Goal: Task Accomplishment & Management: Use online tool/utility

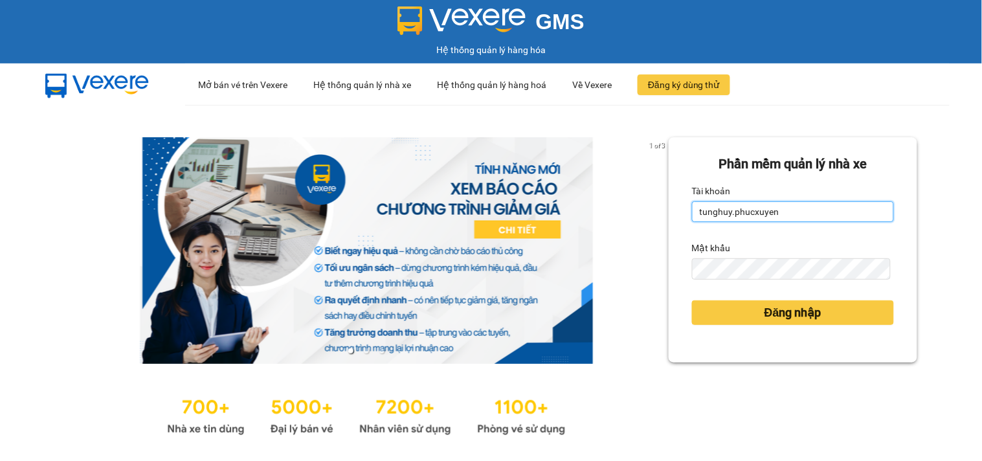
click at [762, 206] on input "tunghuy.phucxuyen" at bounding box center [793, 211] width 202 height 21
type input "nga.phucxuyen"
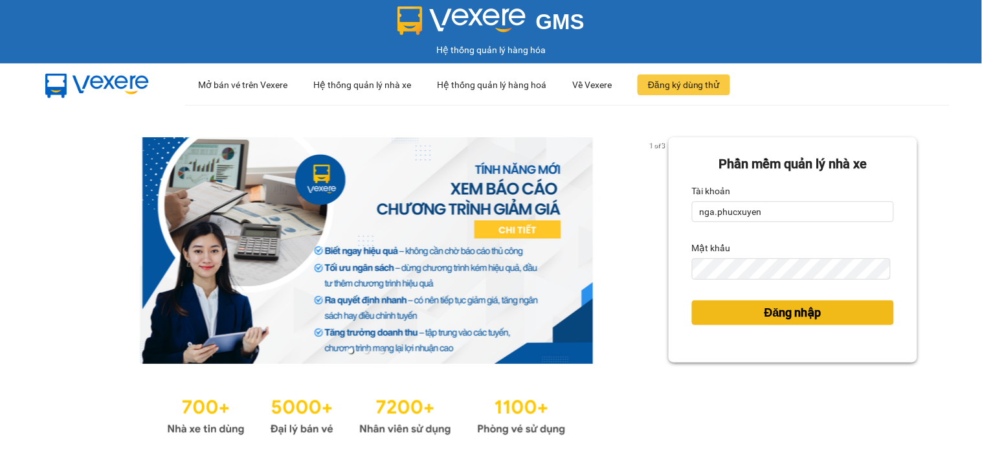
drag, startPoint x: 728, startPoint y: 322, endPoint x: 693, endPoint y: 81, distance: 243.4
click at [727, 321] on button "Đăng nhập" at bounding box center [793, 313] width 202 height 25
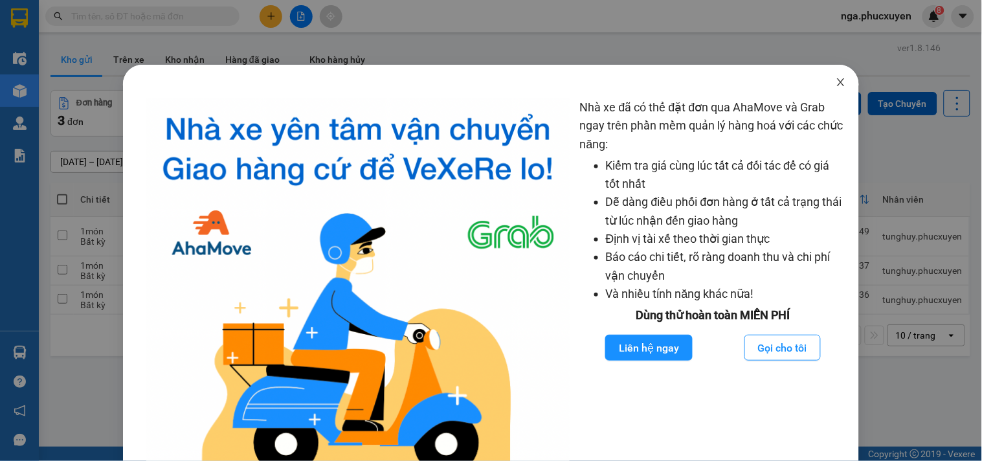
click at [836, 81] on icon "close" at bounding box center [841, 82] width 10 height 10
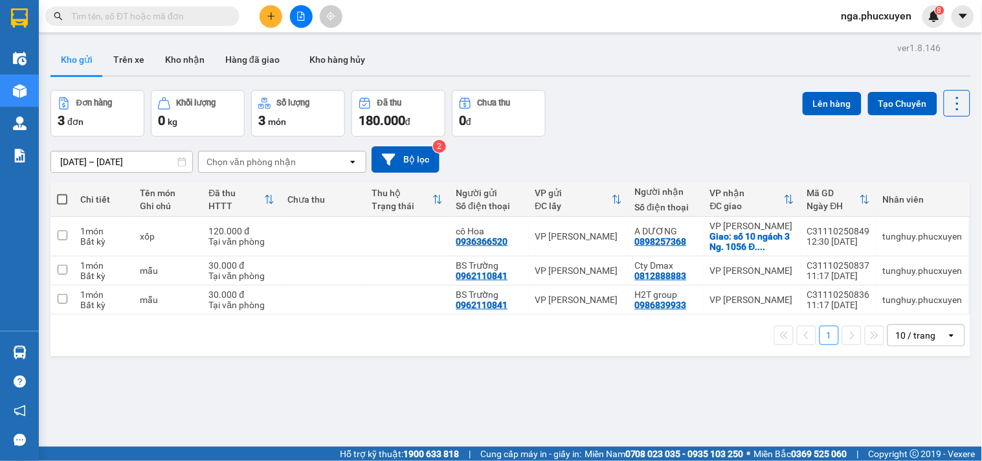
drag, startPoint x: 180, startPoint y: 53, endPoint x: 943, endPoint y: 457, distance: 863.3
click at [181, 53] on button "Kho nhận" at bounding box center [185, 59] width 60 height 31
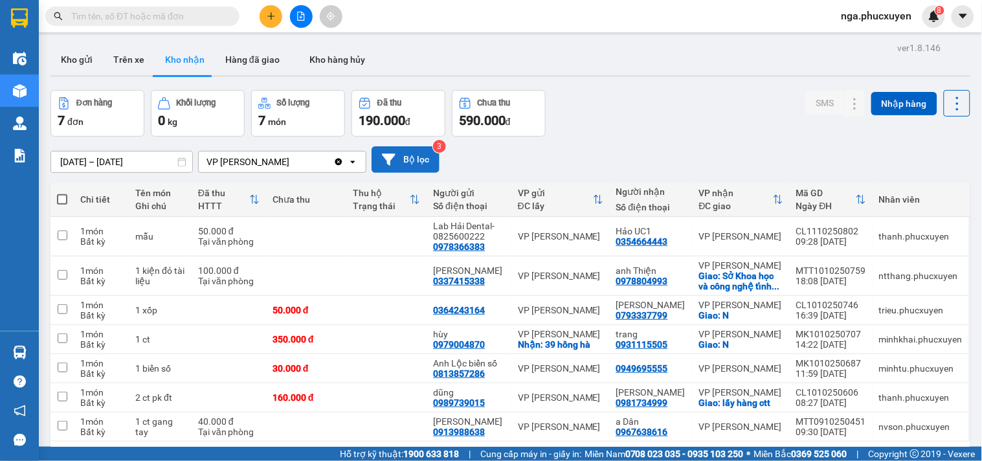
click at [402, 152] on button "Bộ lọc" at bounding box center [406, 159] width 68 height 27
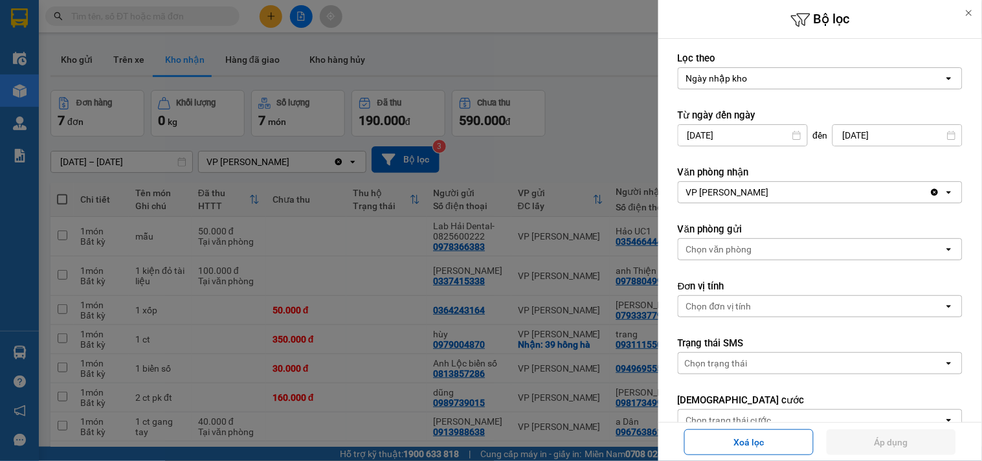
click at [694, 133] on input "09/10/2025" at bounding box center [743, 135] width 129 height 21
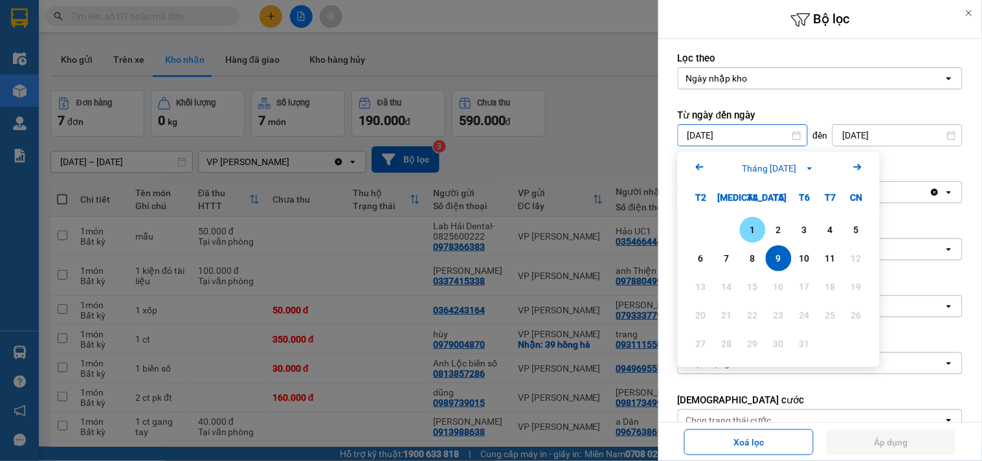
click at [750, 230] on div "1" at bounding box center [753, 230] width 18 height 16
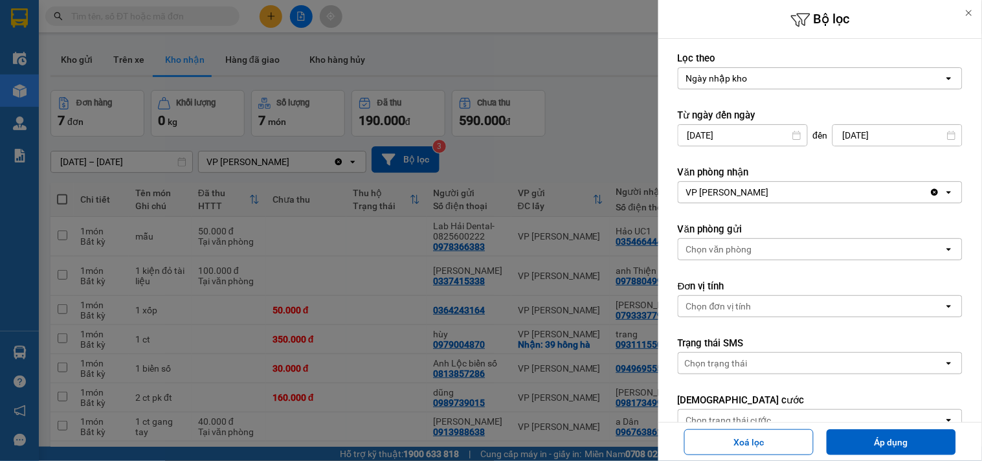
type input "01/10/2025"
drag, startPoint x: 884, startPoint y: 443, endPoint x: 821, endPoint y: 400, distance: 76.9
click at [881, 443] on button "Áp dụng" at bounding box center [892, 442] width 130 height 26
type input "[DATE] – [DATE]"
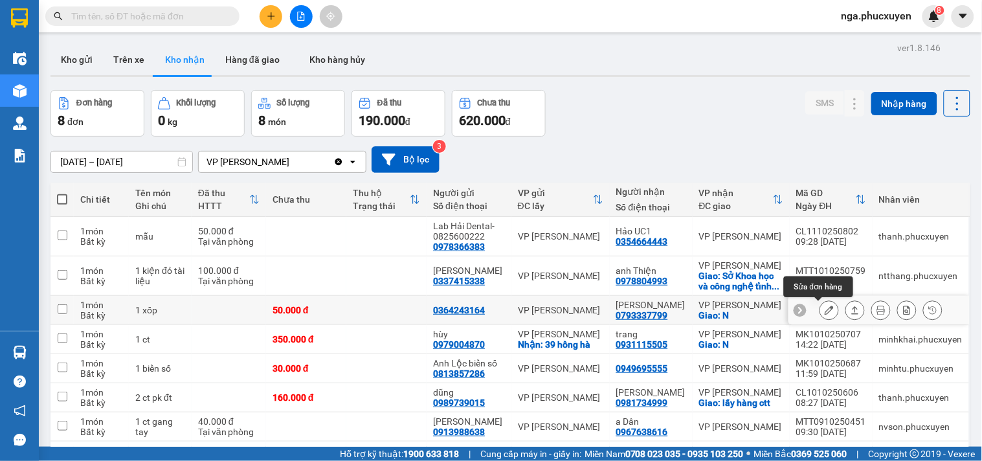
drag, startPoint x: 820, startPoint y: 309, endPoint x: 749, endPoint y: 283, distance: 75.2
click at [825, 309] on icon at bounding box center [829, 310] width 9 height 9
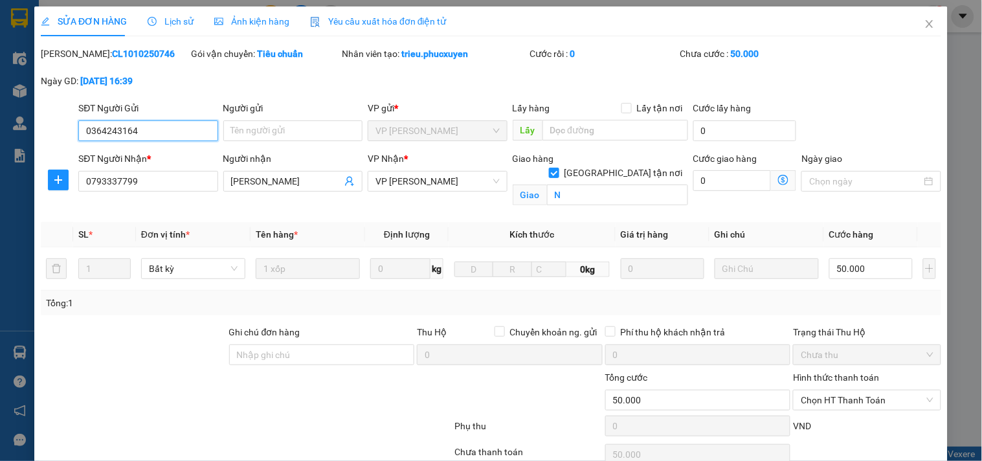
type input "0364243164"
type input "0793337799"
type input "Anh Huy"
checkbox input "true"
type input "N"
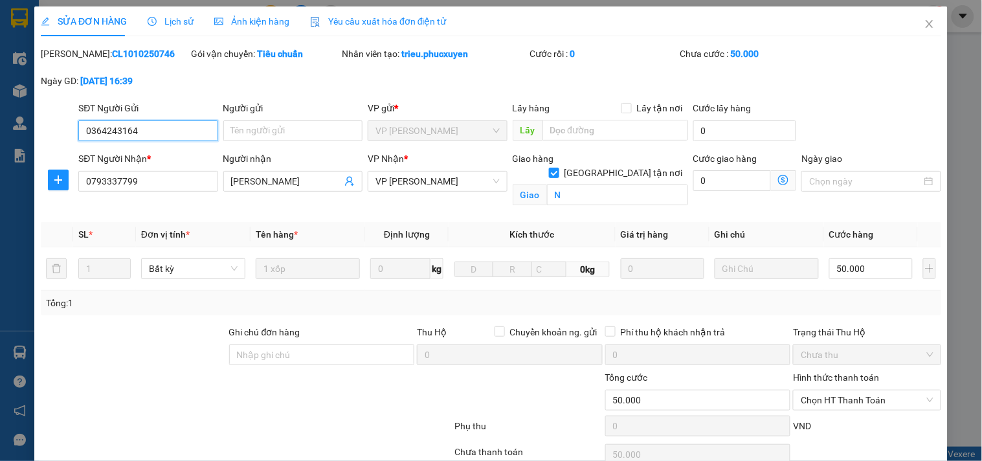
type input "0"
type input "50.000"
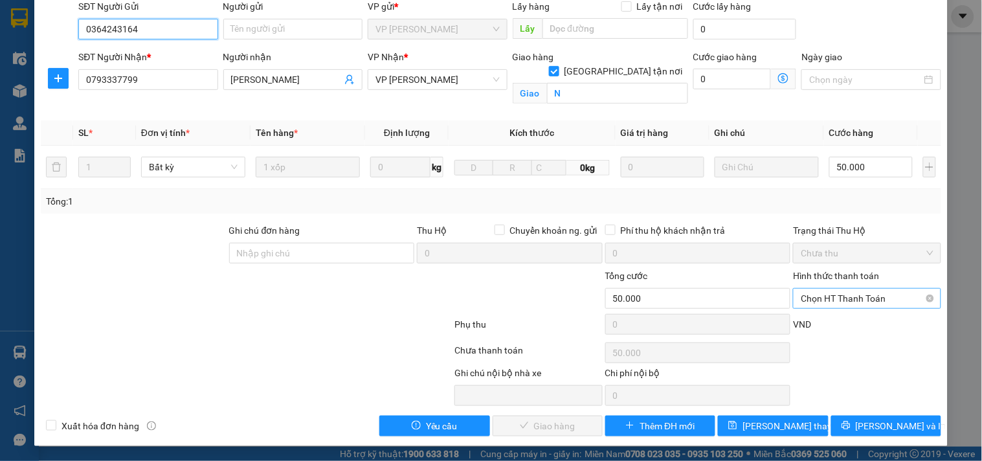
click at [804, 294] on span "Chọn HT Thanh Toán" at bounding box center [867, 298] width 132 height 19
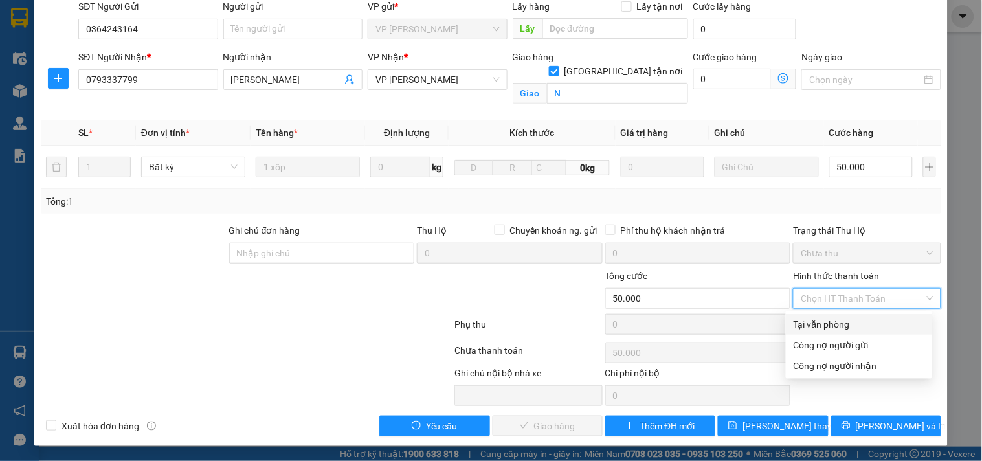
drag, startPoint x: 811, startPoint y: 322, endPoint x: 771, endPoint y: 340, distance: 44.1
click at [811, 322] on div "Tại văn phòng" at bounding box center [859, 324] width 131 height 14
type input "0"
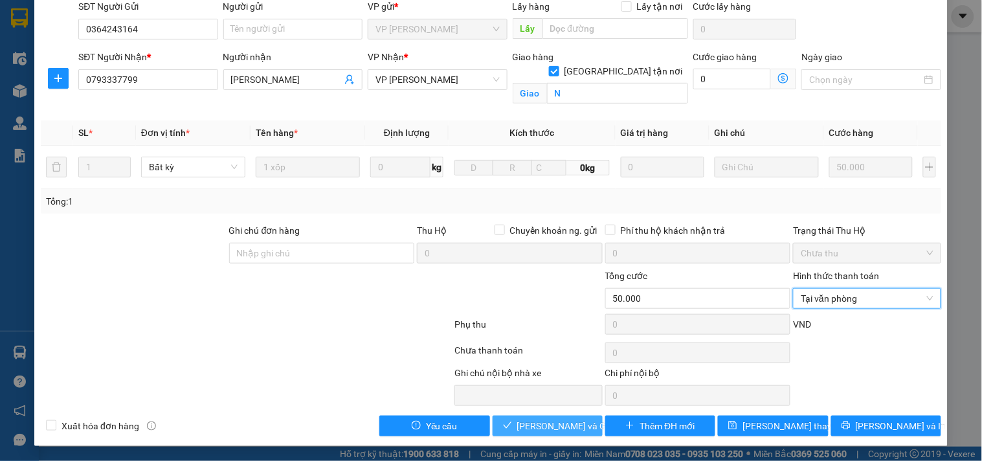
click at [526, 431] on span "[PERSON_NAME] và Giao hàng" at bounding box center [579, 426] width 124 height 14
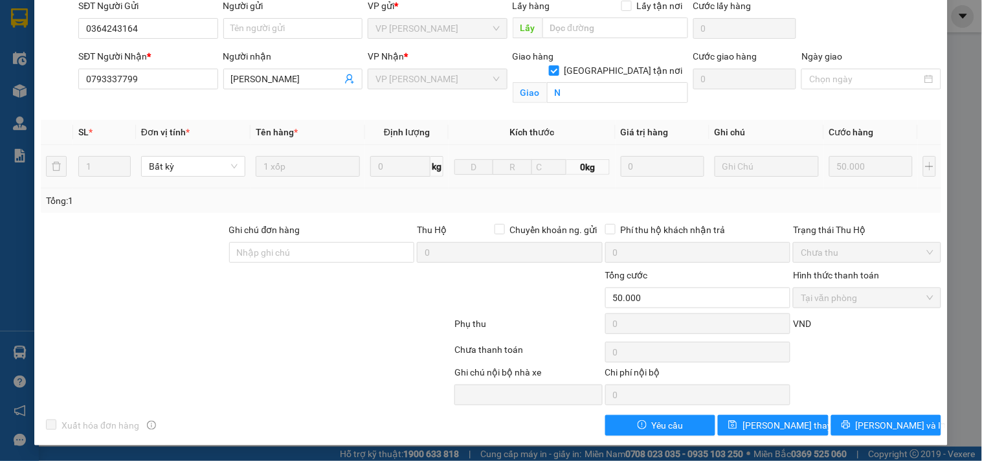
scroll to position [0, 0]
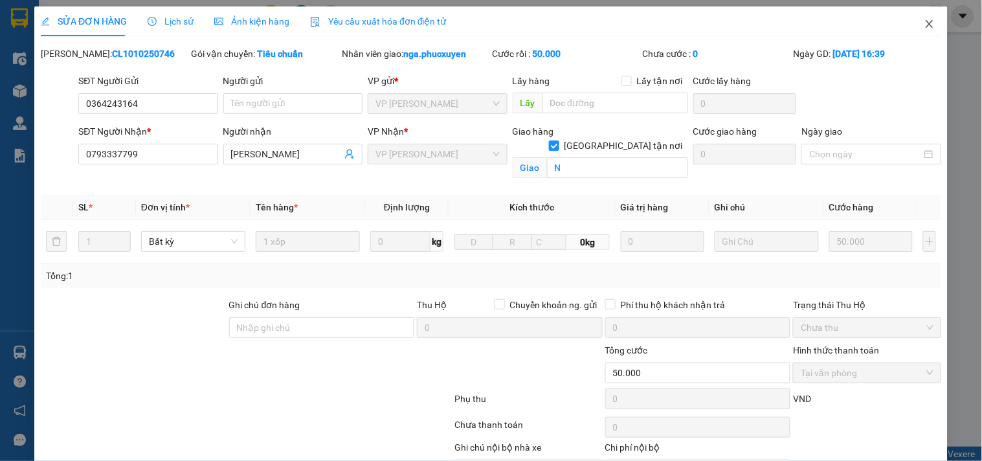
click at [926, 23] on icon "close" at bounding box center [929, 24] width 7 height 8
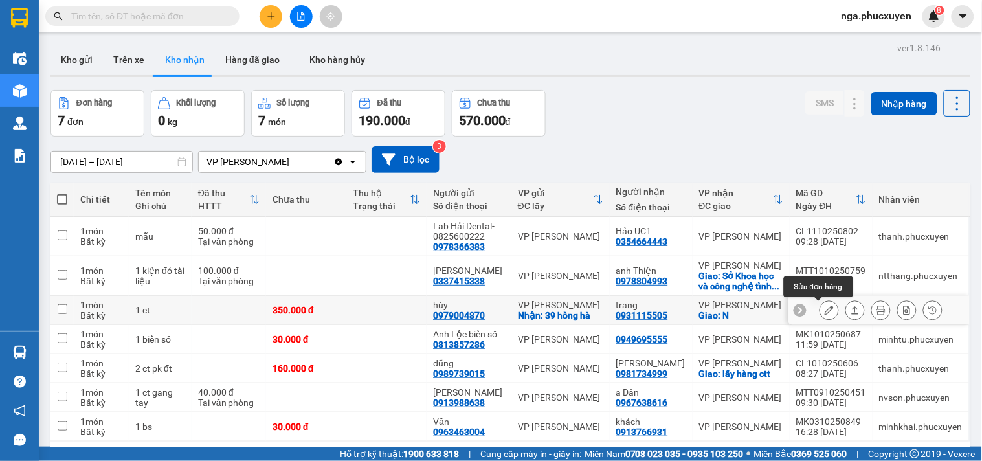
click at [825, 310] on icon at bounding box center [829, 310] width 9 height 9
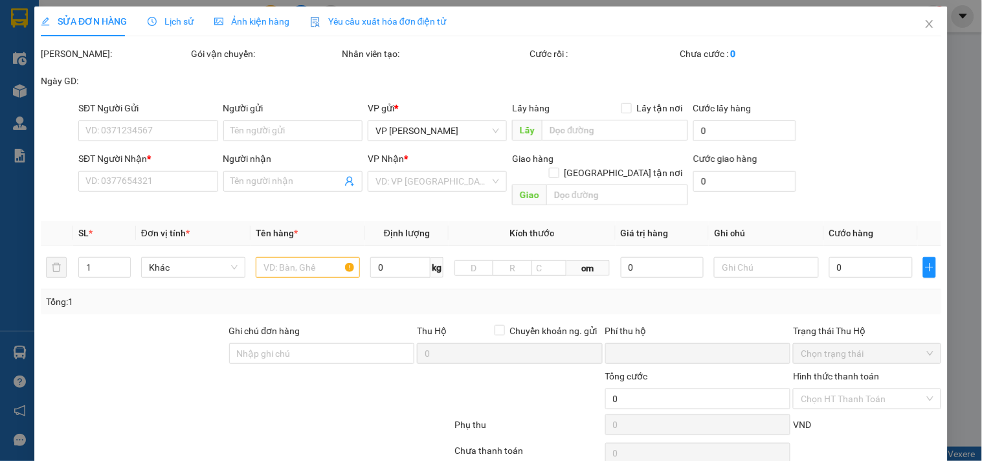
type input "0979004870"
type input "hùy"
checkbox input "true"
type input "39 hồng hà"
type input "0931115505"
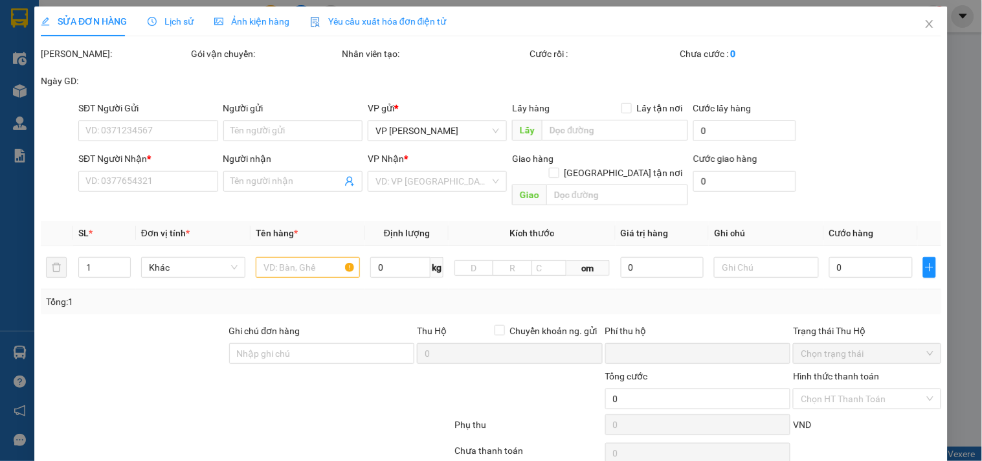
type input "trang"
checkbox input "true"
type input "N"
type input "0"
type input "350.000"
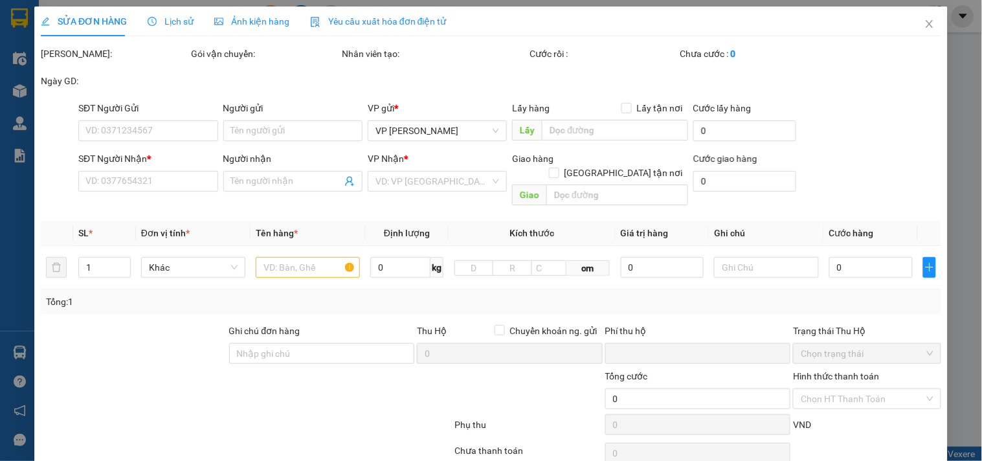
type input "350.000"
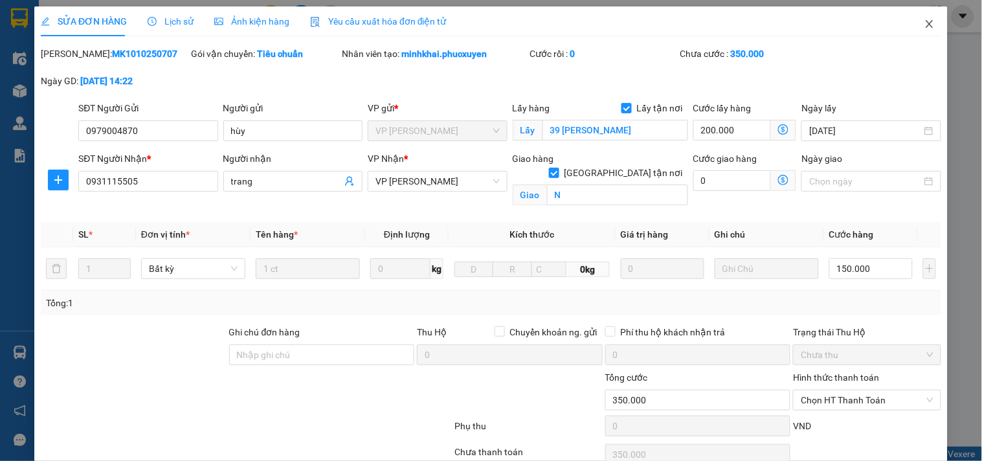
click at [925, 28] on icon "close" at bounding box center [930, 24] width 10 height 10
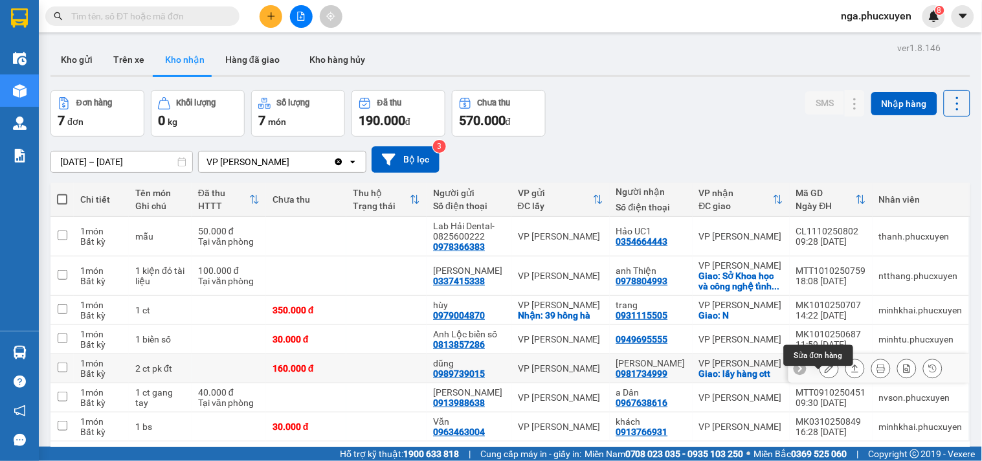
click at [825, 373] on icon at bounding box center [829, 368] width 9 height 9
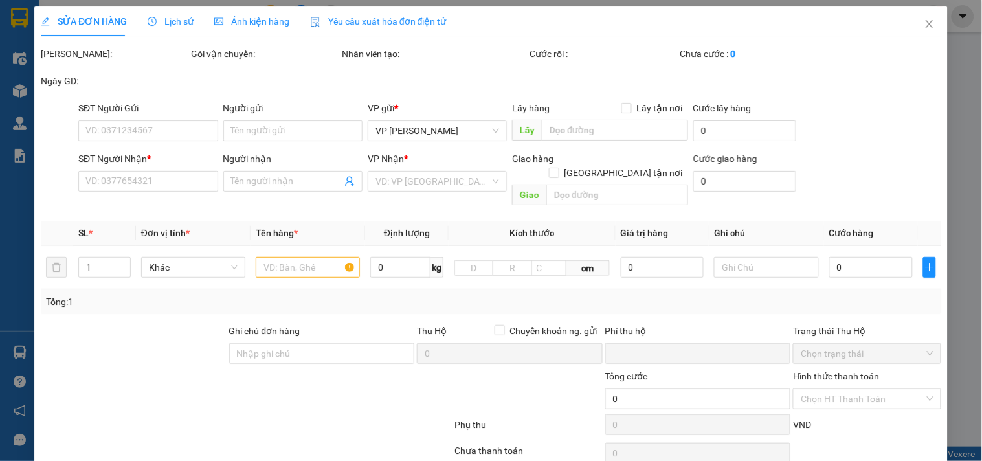
type input "0989739015"
type input "dũng"
type input "0981734999"
type input "Tuấn Anh"
checkbox input "true"
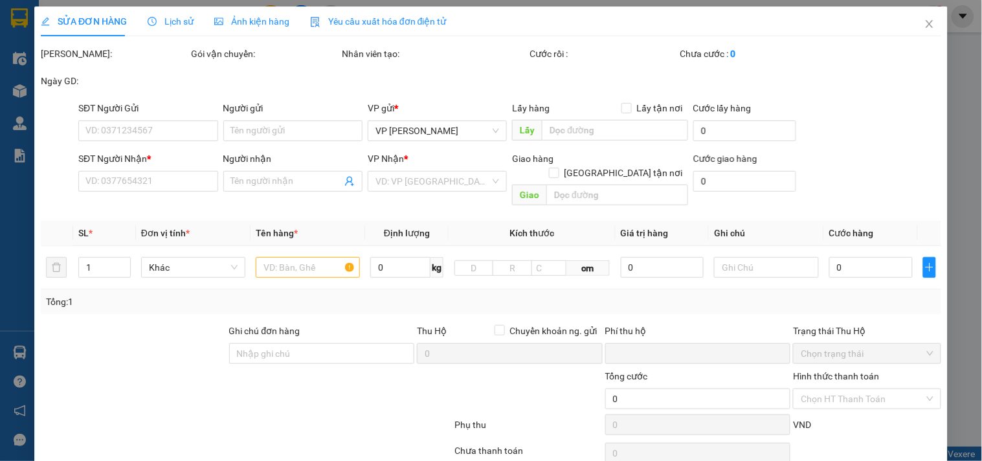
type input "lấy hàng ctt"
type input "0"
type input "160.000"
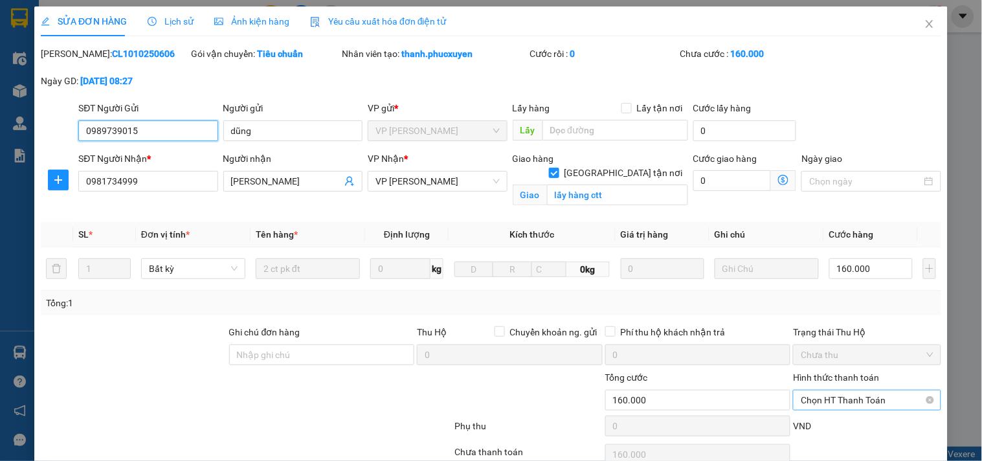
scroll to position [80, 0]
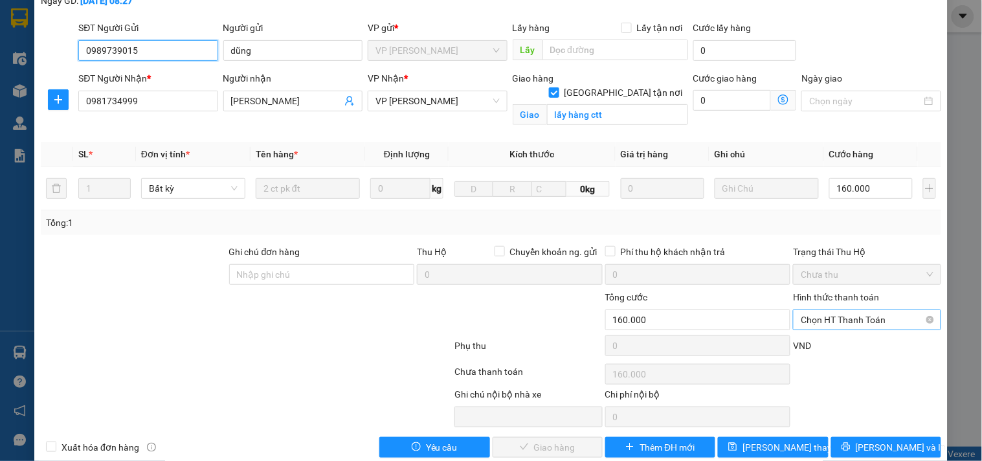
click at [839, 319] on span "Chọn HT Thanh Toán" at bounding box center [867, 319] width 132 height 19
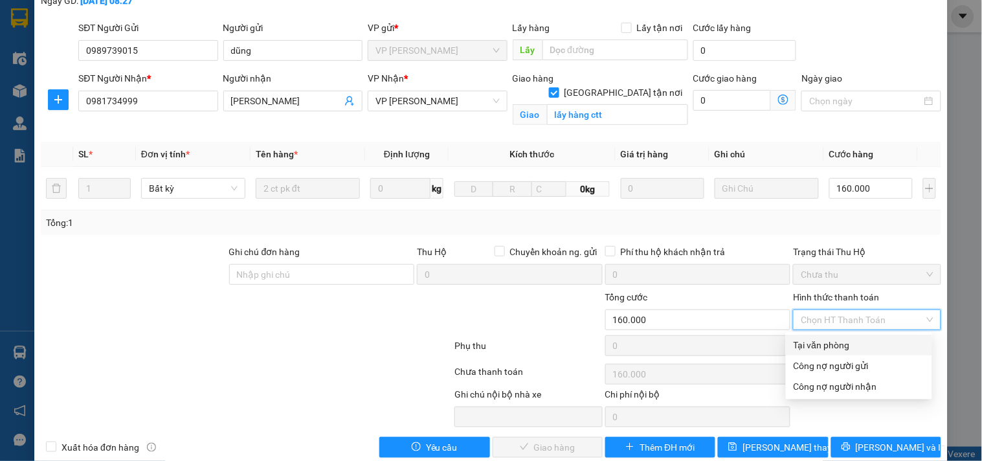
click at [841, 341] on div "Tại văn phòng" at bounding box center [859, 345] width 131 height 14
type input "0"
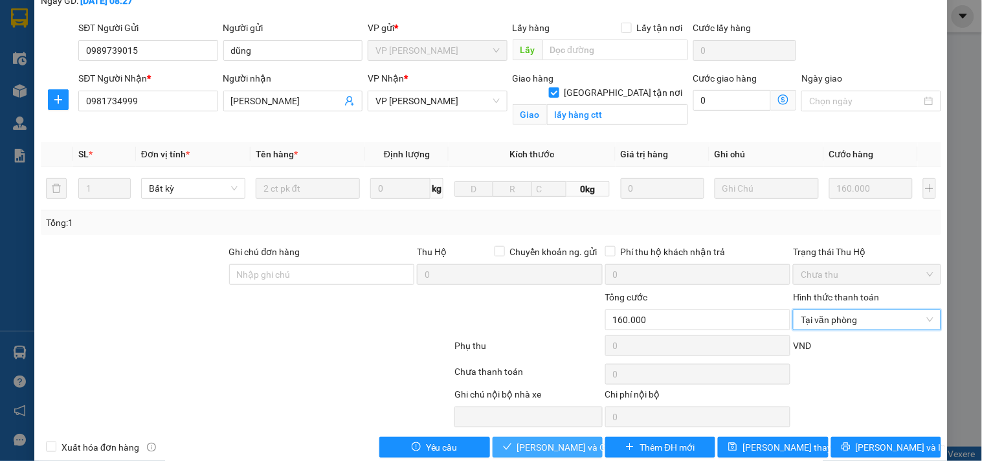
click at [550, 439] on button "[PERSON_NAME] và Giao hàng" at bounding box center [548, 447] width 110 height 21
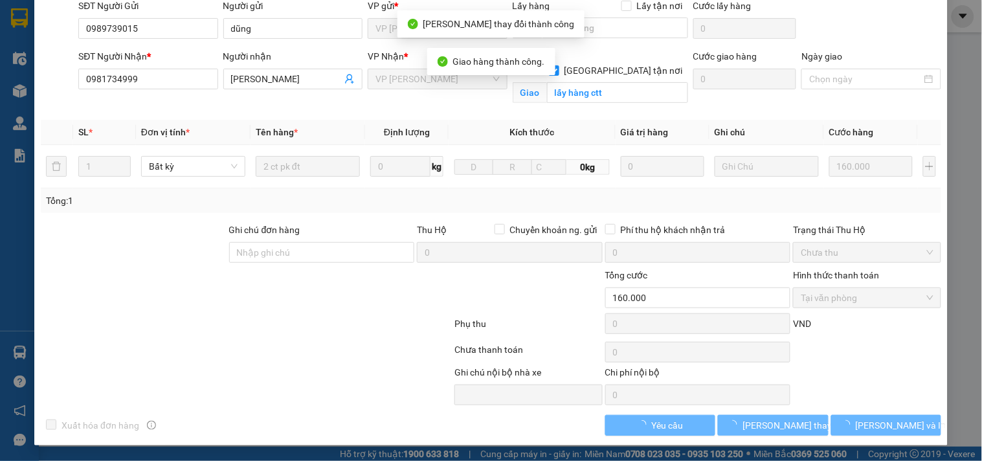
scroll to position [0, 0]
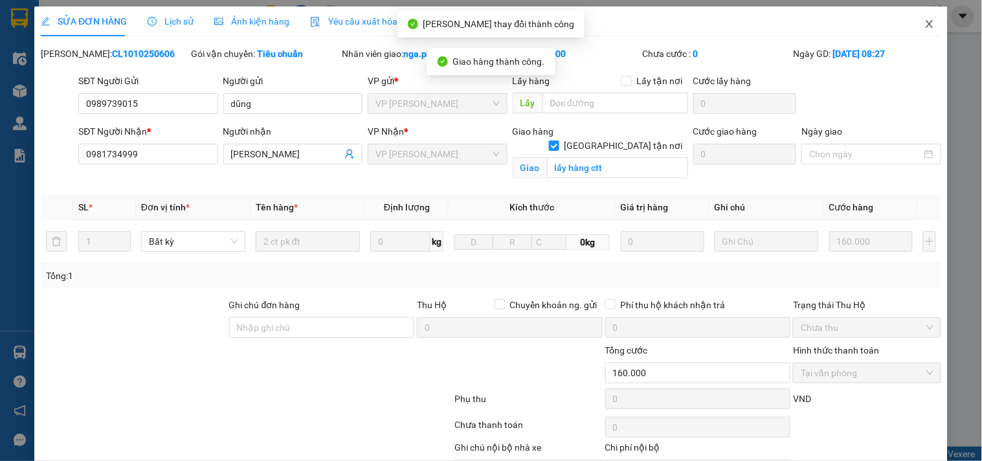
click at [925, 22] on icon "close" at bounding box center [930, 24] width 10 height 10
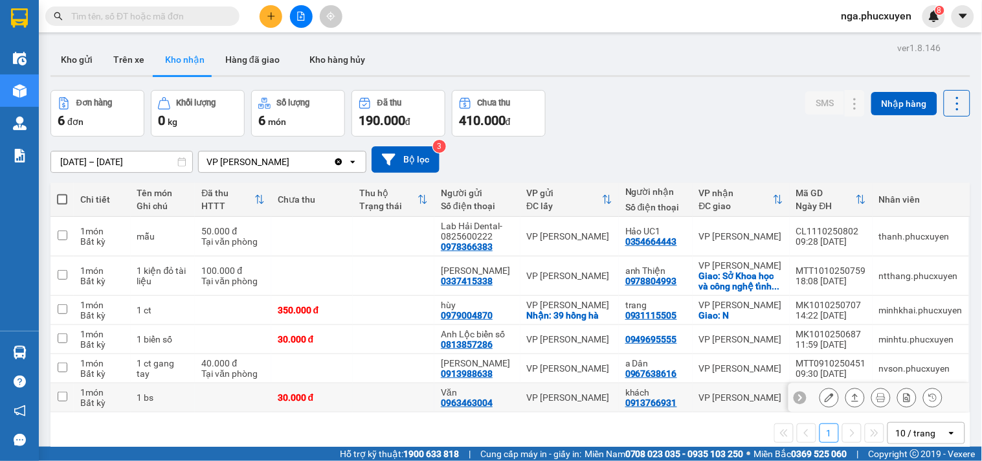
scroll to position [60, 0]
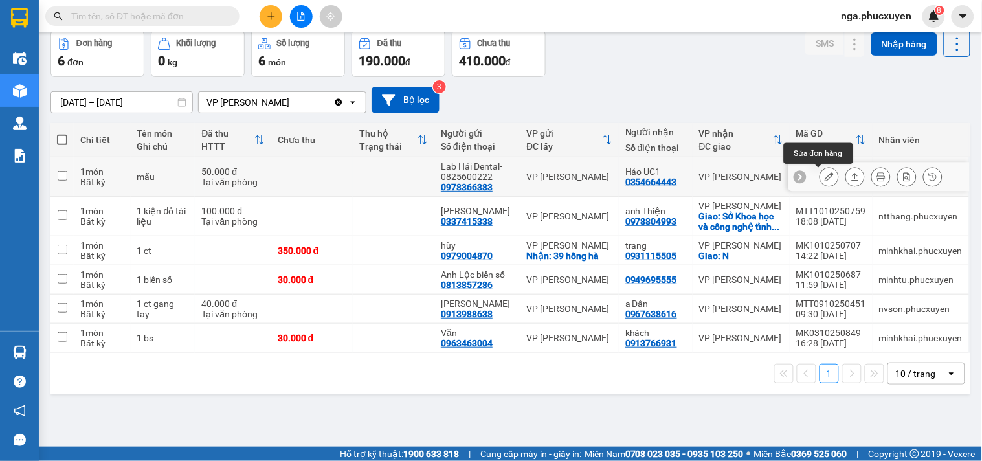
click at [825, 176] on icon at bounding box center [829, 176] width 9 height 9
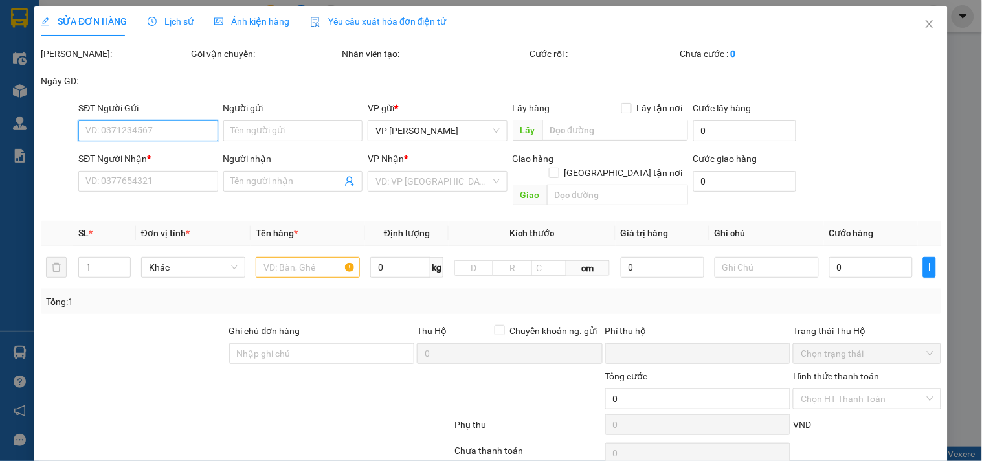
type input "0978366383"
type input "Lab Hải Dental-0825600222"
type input "0354664443"
type input "Hảo UC1"
type input "0"
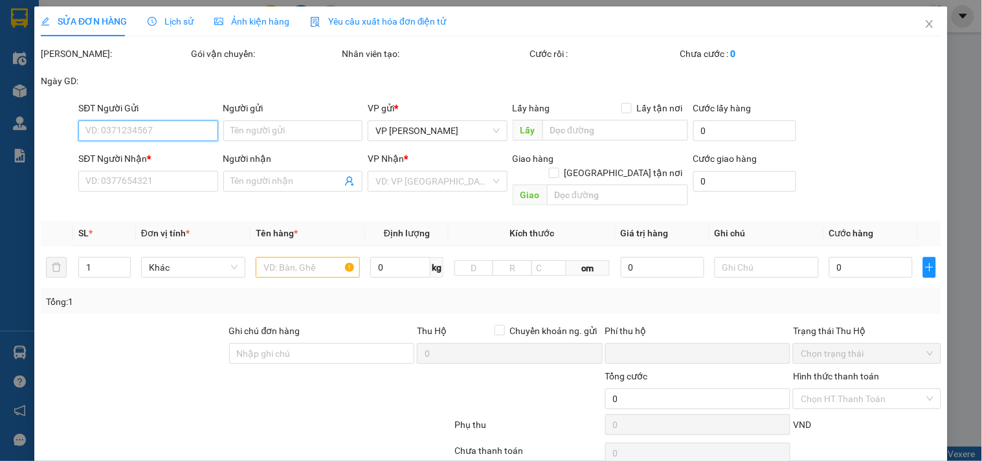
type input "50.000"
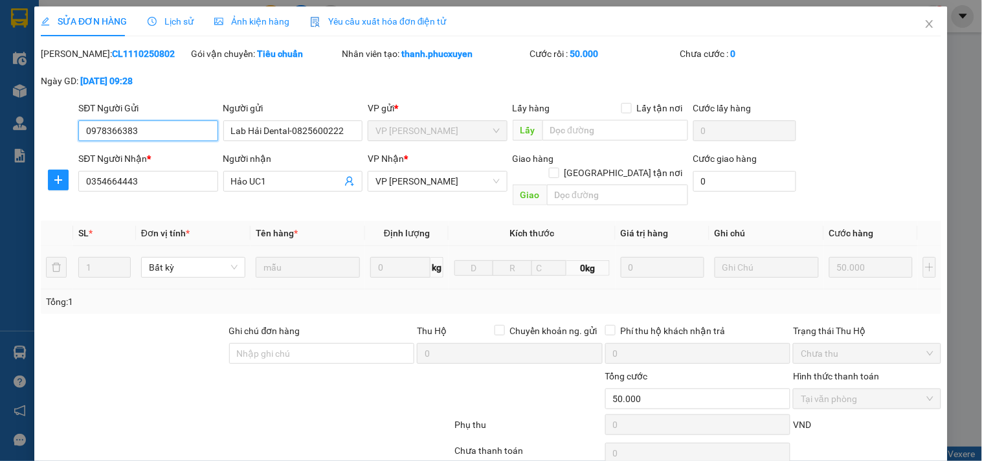
scroll to position [87, 0]
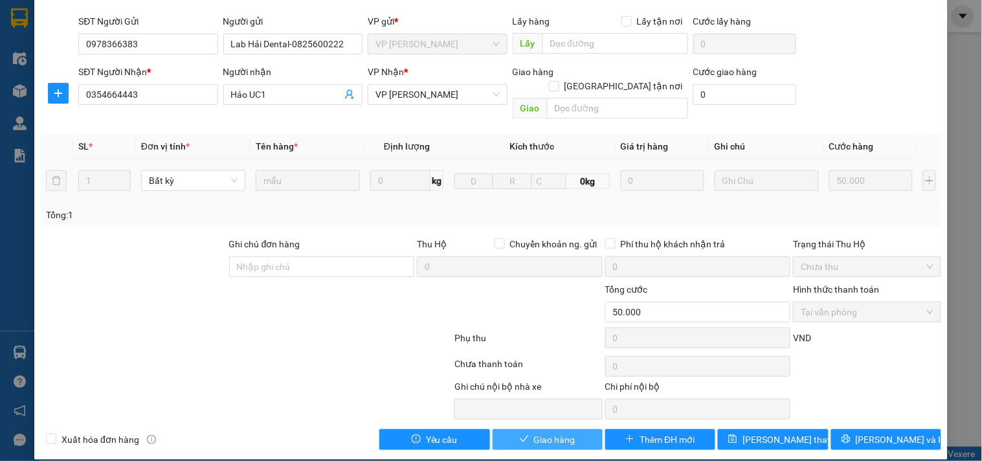
click at [543, 433] on span "Giao hàng" at bounding box center [554, 440] width 41 height 14
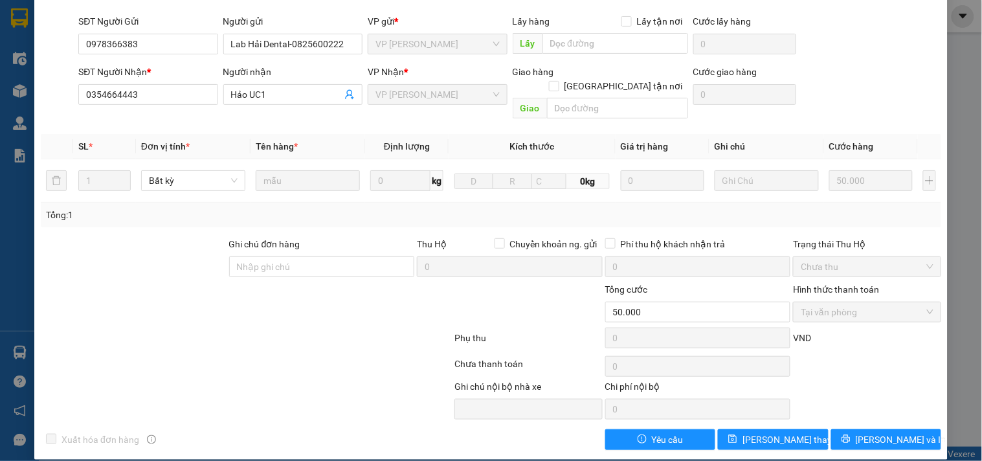
scroll to position [0, 0]
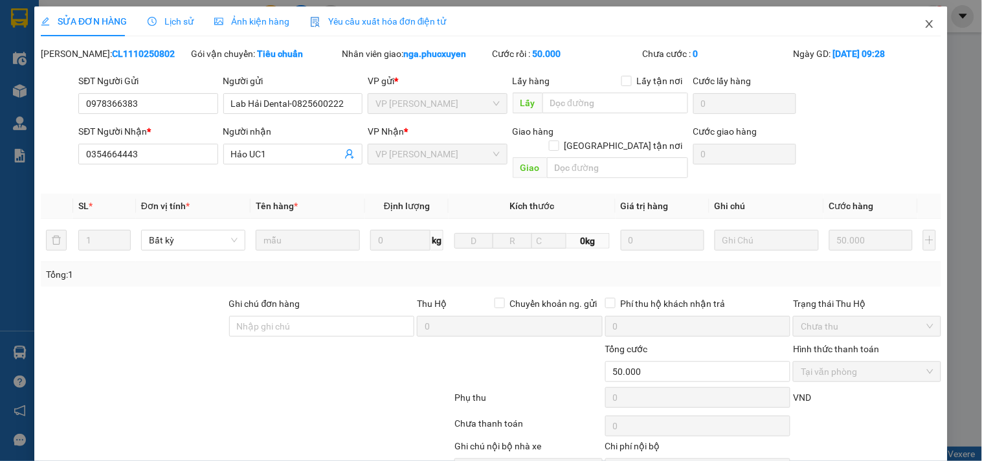
click at [926, 24] on icon "close" at bounding box center [929, 24] width 7 height 8
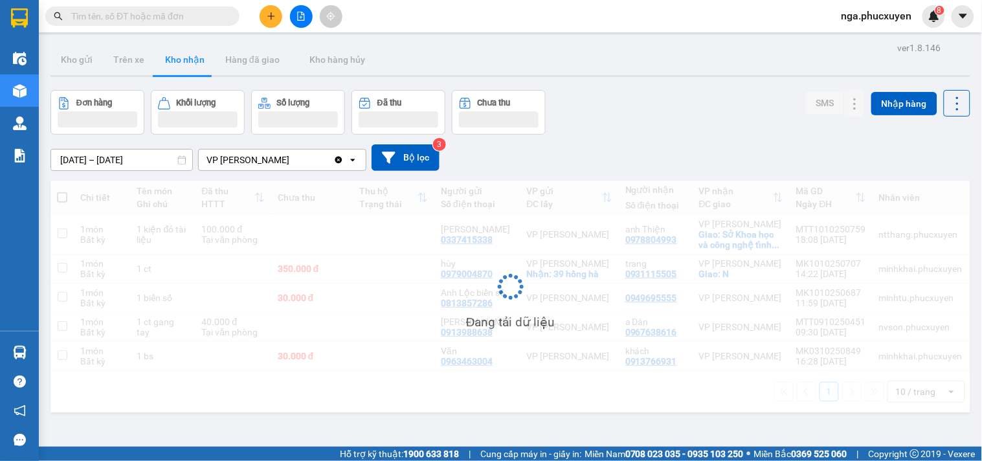
click at [269, 18] on icon "plus" at bounding box center [271, 16] width 9 height 9
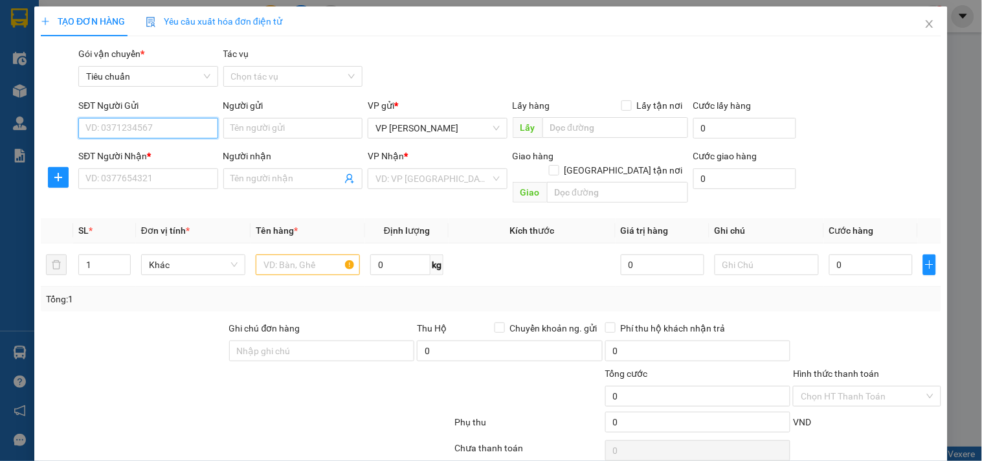
click at [212, 127] on input "SĐT Người Gửi" at bounding box center [147, 128] width 139 height 21
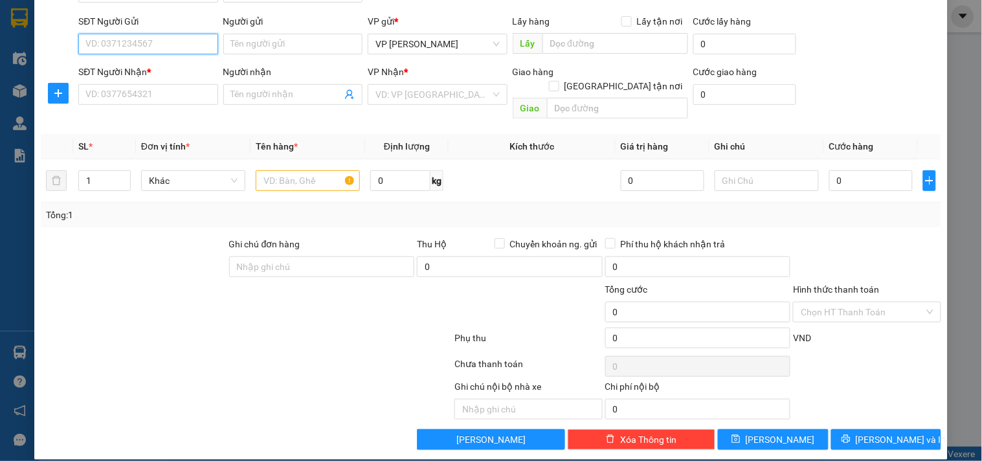
click at [164, 50] on input "SĐT Người Gửi" at bounding box center [147, 44] width 139 height 21
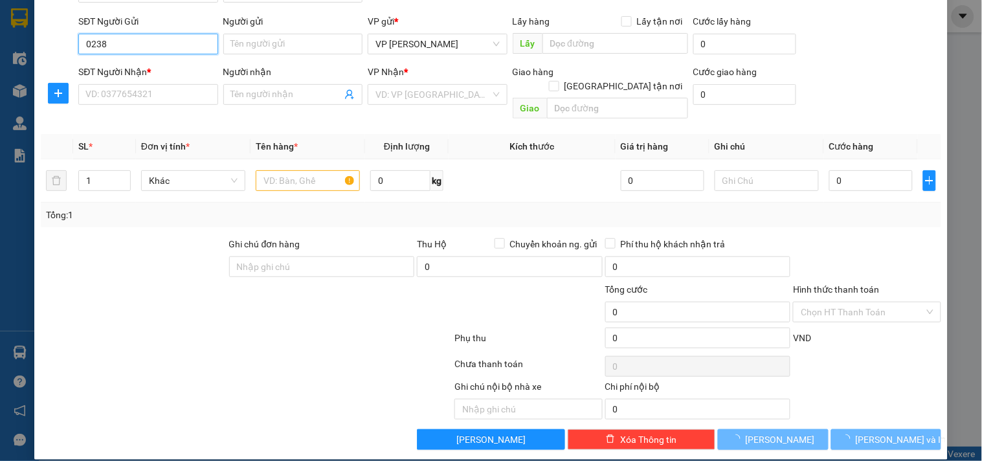
click at [165, 49] on input "0238" at bounding box center [147, 44] width 139 height 21
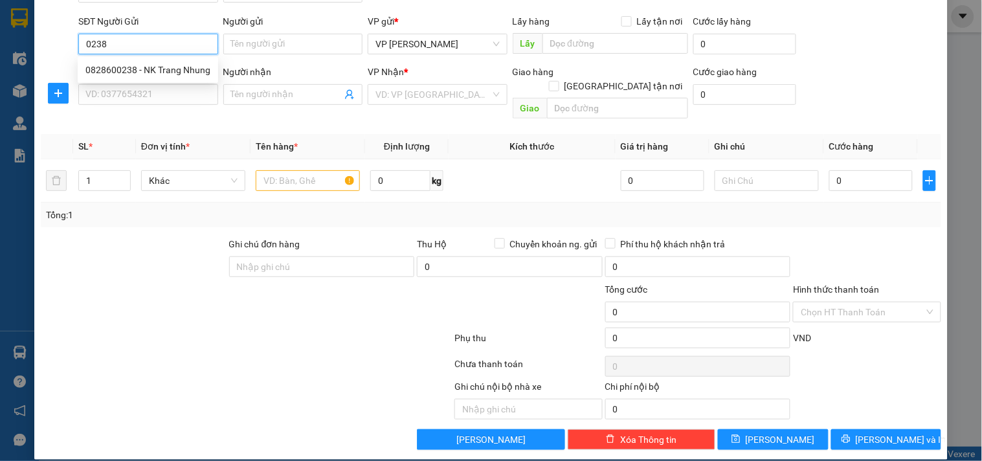
click at [165, 49] on input "0238" at bounding box center [147, 44] width 139 height 21
click at [163, 69] on div "0828600238 - NK Trang Nhung" at bounding box center [147, 70] width 125 height 14
type input "0828600238"
type input "NK Trang Nhung"
type input "0828600238"
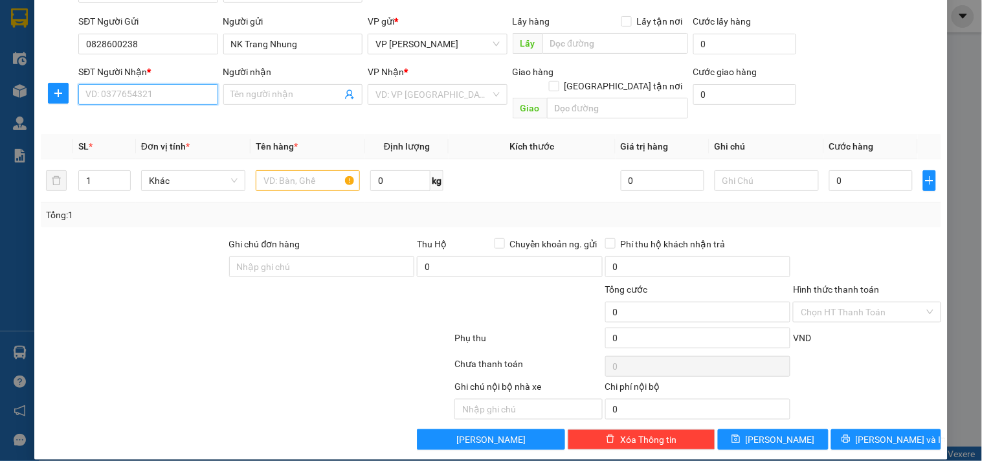
click at [156, 92] on input "SĐT Người Nhận *" at bounding box center [147, 94] width 139 height 21
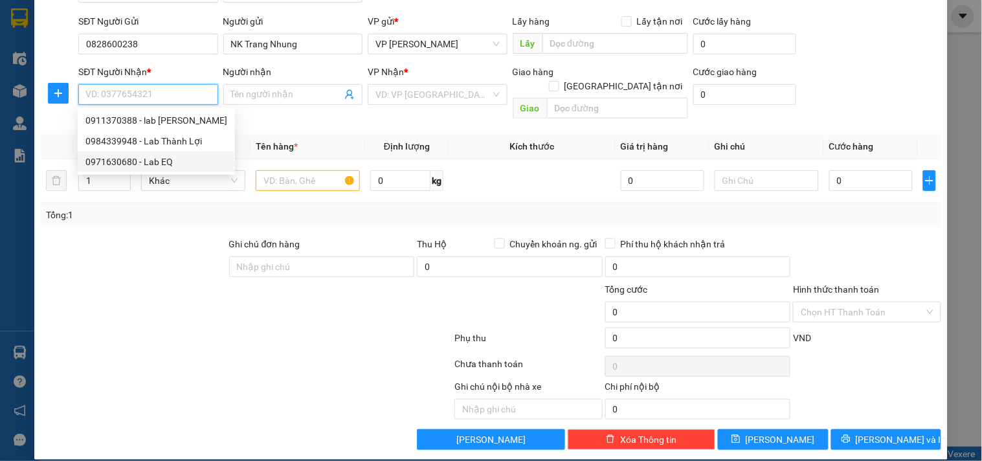
click at [156, 159] on div "0971630680 - Lab EQ" at bounding box center [156, 162] width 142 height 14
type input "0971630680"
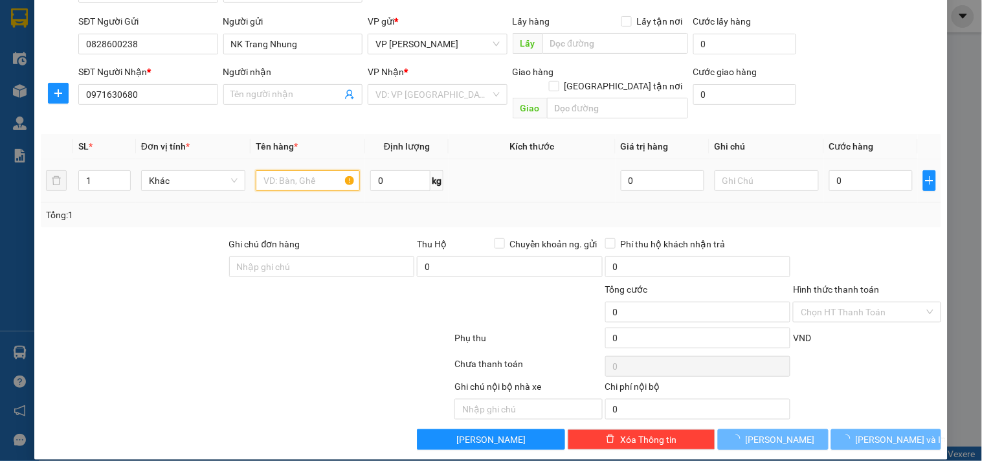
click at [288, 170] on input "text" at bounding box center [308, 180] width 104 height 21
type input "Lab EQ"
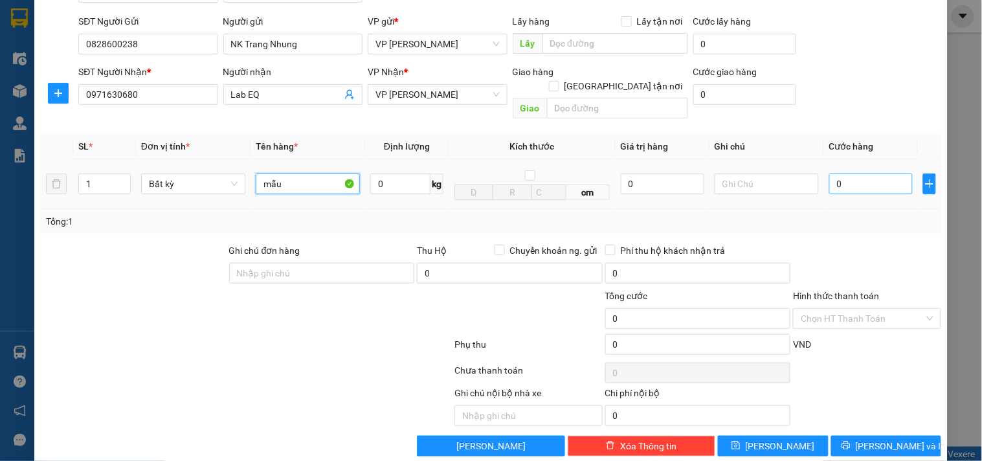
type input "mẫu"
click at [850, 174] on input "0" at bounding box center [872, 184] width 84 height 21
type input "3"
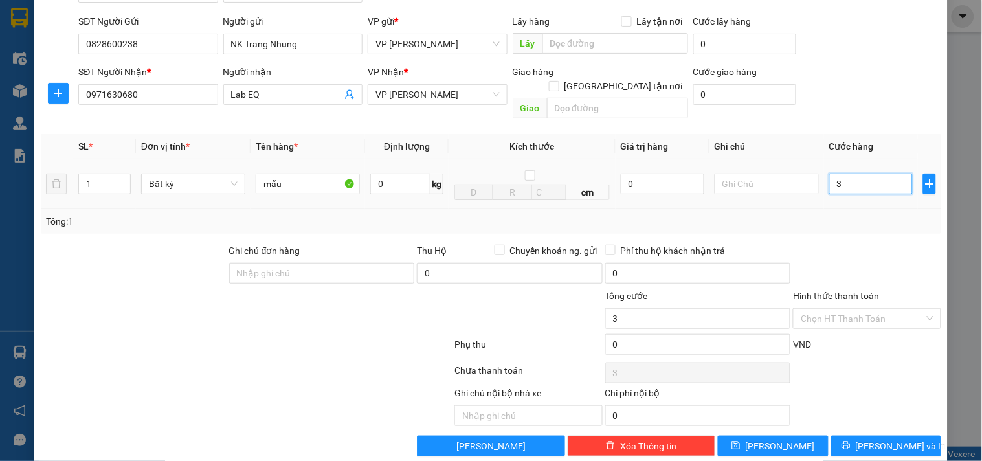
type input "30"
type input "30.000"
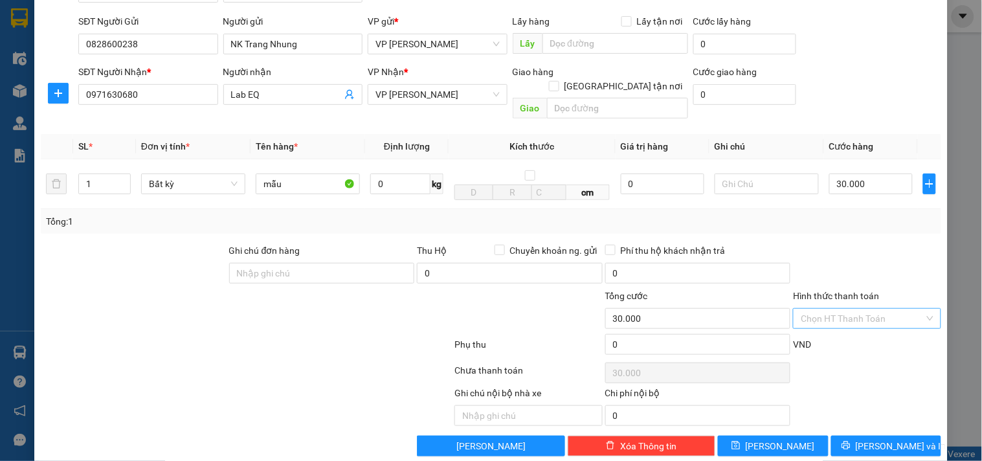
click at [855, 309] on input "Hình thức thanh toán" at bounding box center [862, 318] width 123 height 19
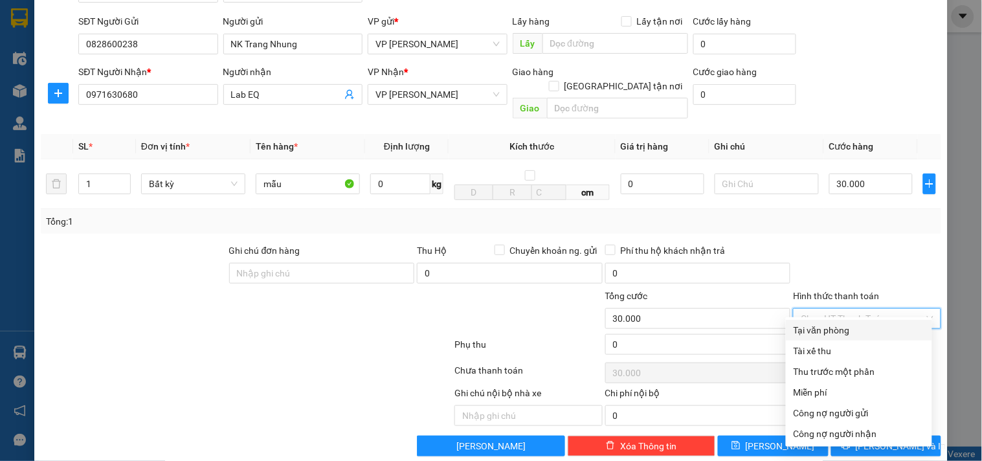
click at [858, 333] on div "Tại văn phòng" at bounding box center [859, 330] width 131 height 14
type input "0"
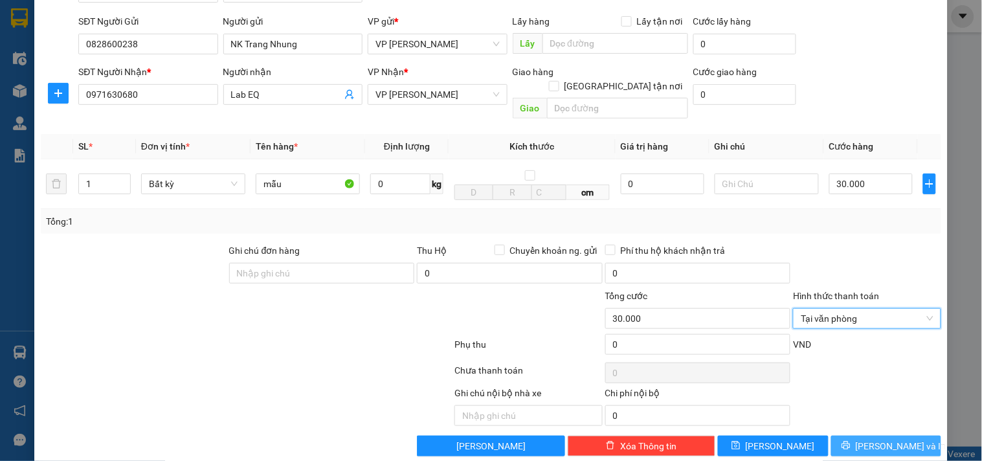
click at [869, 439] on span "[PERSON_NAME] và In" at bounding box center [901, 446] width 91 height 14
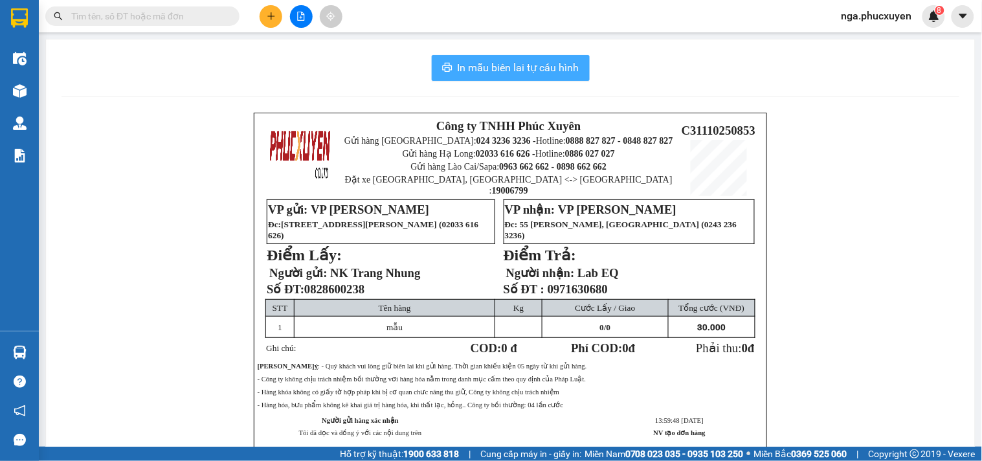
click at [496, 62] on span "In mẫu biên lai tự cấu hình" at bounding box center [519, 68] width 122 height 16
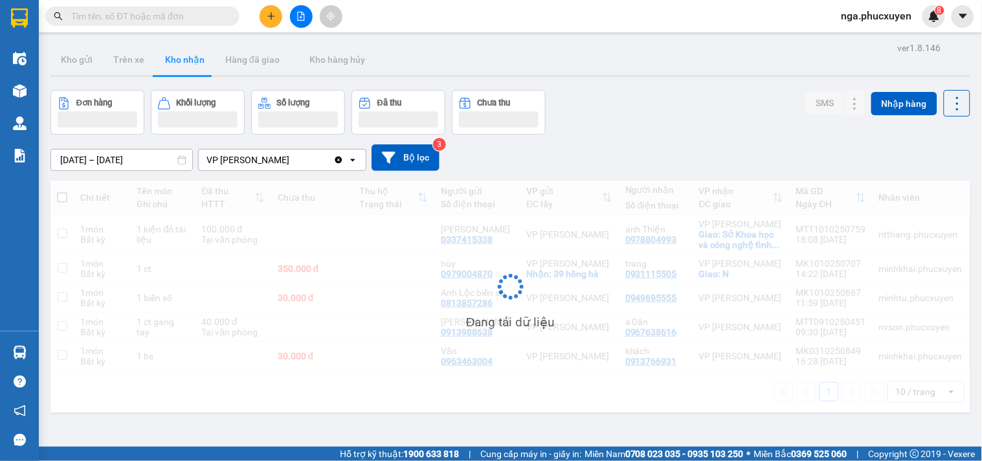
click at [269, 19] on icon "plus" at bounding box center [271, 16] width 9 height 9
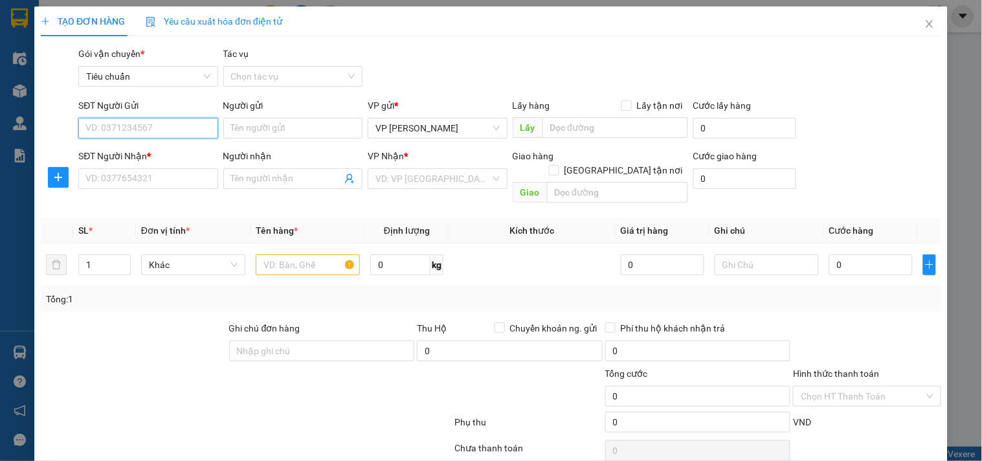
click at [177, 131] on input "SĐT Người Gửi" at bounding box center [147, 128] width 139 height 21
click at [177, 150] on div "0828600238 - NK Trang Nhung" at bounding box center [147, 154] width 125 height 14
type input "0828600238"
type input "NK Trang Nhung"
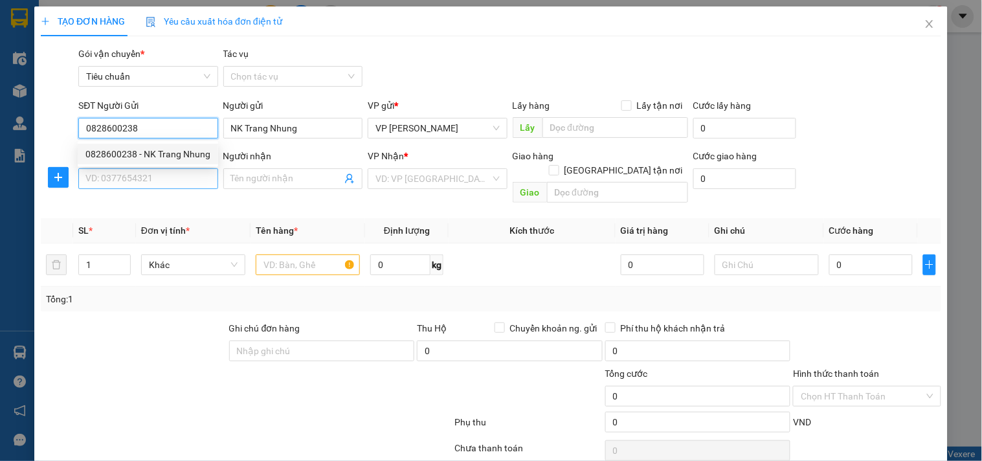
type input "0828600238"
click at [175, 169] on input "SĐT Người Nhận *" at bounding box center [147, 178] width 139 height 21
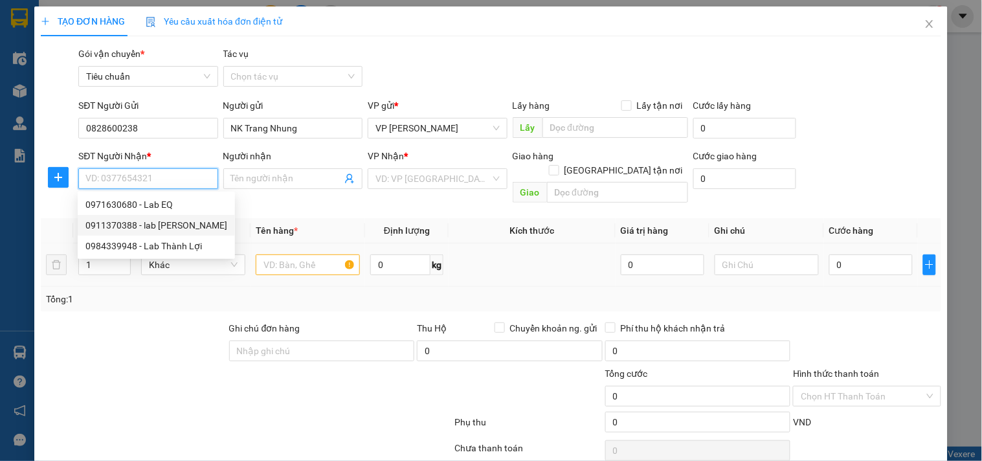
drag, startPoint x: 168, startPoint y: 227, endPoint x: 221, endPoint y: 233, distance: 53.4
click at [176, 227] on div "0911370388 - lab Hùng Hân" at bounding box center [156, 225] width 142 height 14
type input "0911370388"
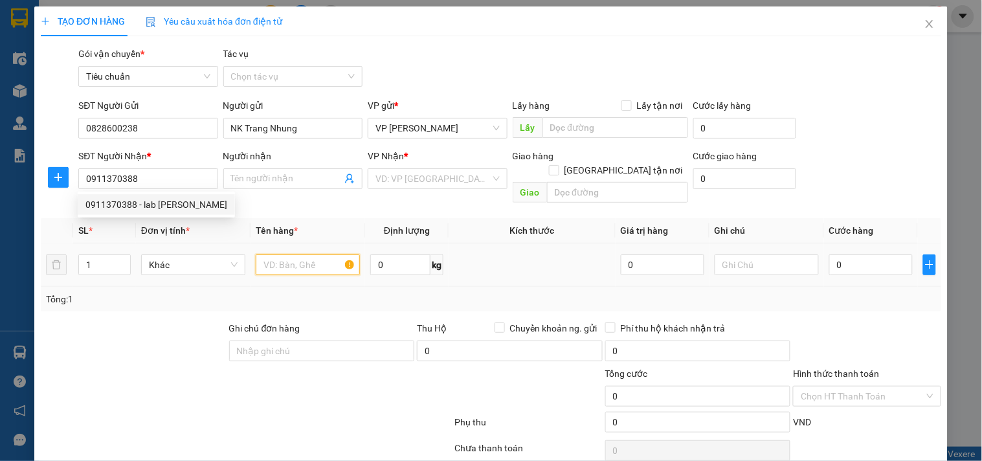
type input "lab [PERSON_NAME]"
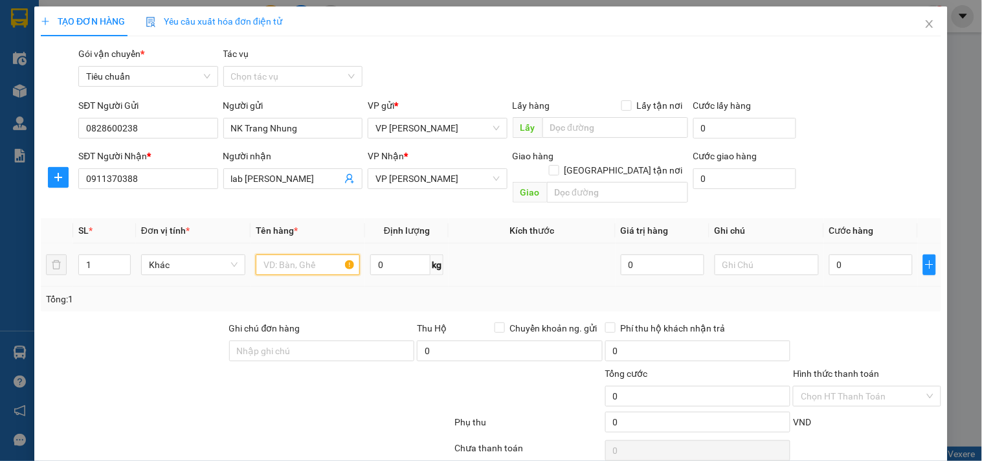
click at [295, 256] on input "text" at bounding box center [308, 265] width 104 height 21
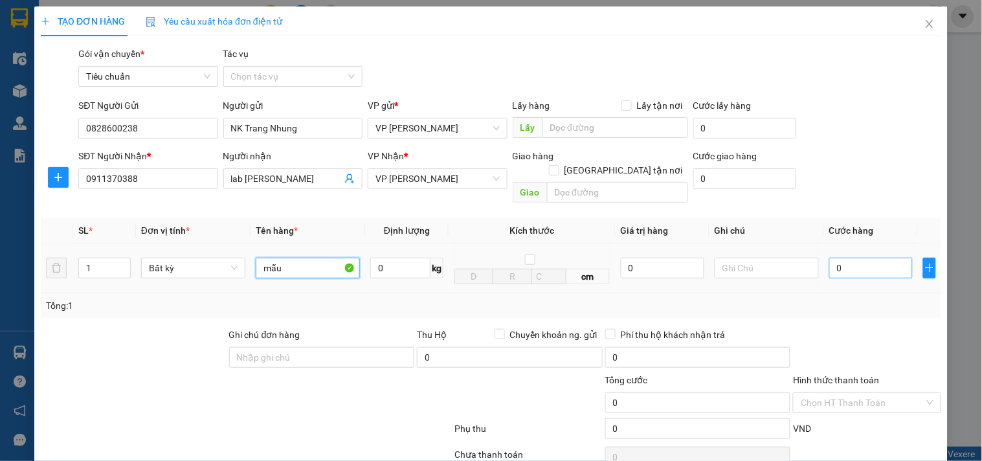
type input "mẫu"
click at [838, 258] on input "0" at bounding box center [872, 268] width 84 height 21
type input "3"
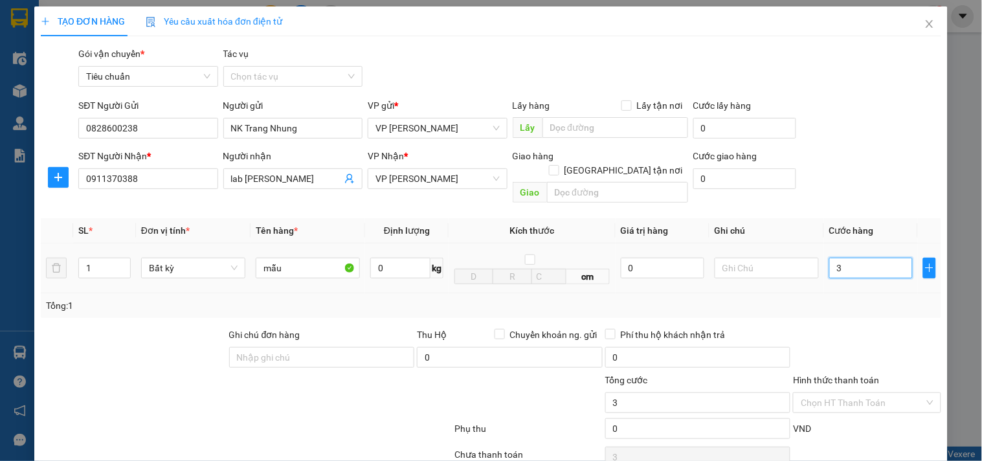
type input "30"
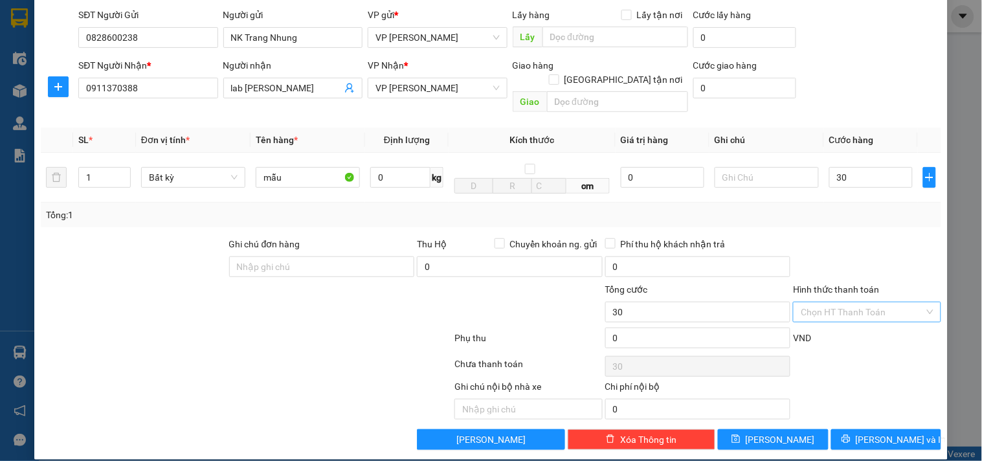
click at [851, 302] on input "Hình thức thanh toán" at bounding box center [862, 311] width 123 height 19
type input "30.000"
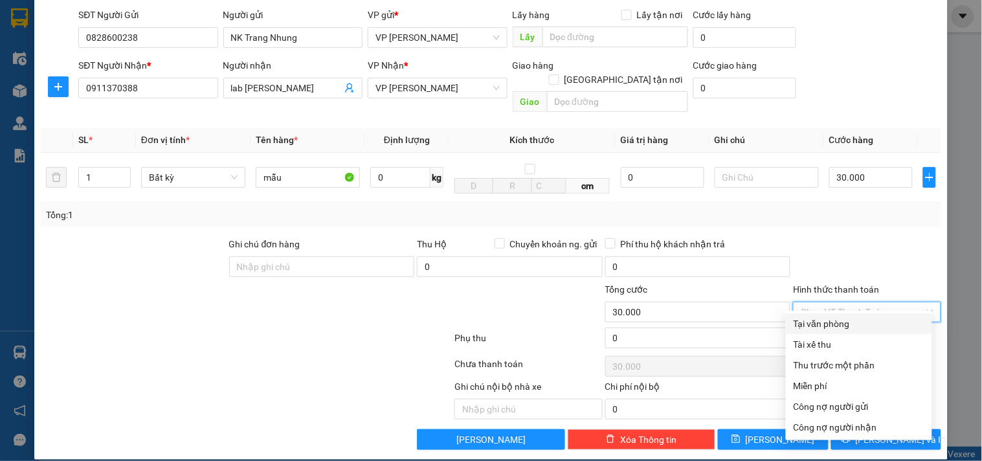
click at [854, 328] on div "Tại văn phòng" at bounding box center [859, 324] width 131 height 14
type input "0"
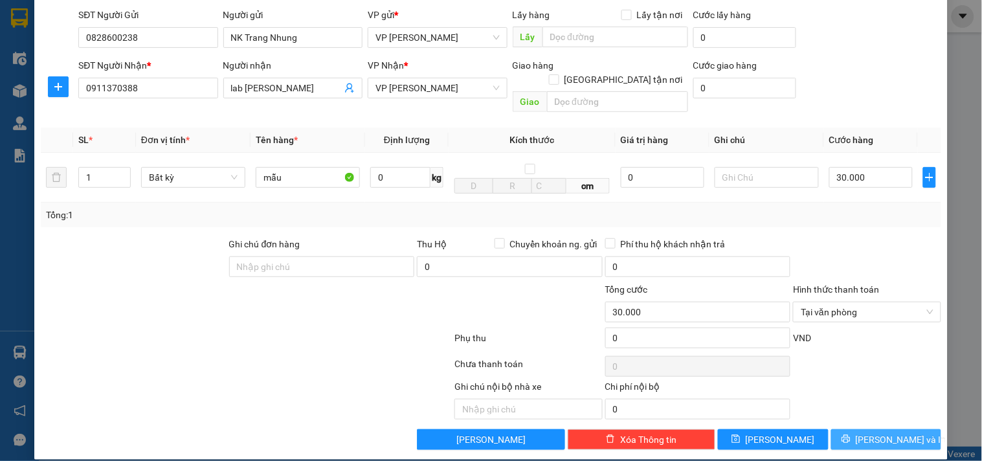
click at [892, 433] on span "[PERSON_NAME] và In" at bounding box center [901, 440] width 91 height 14
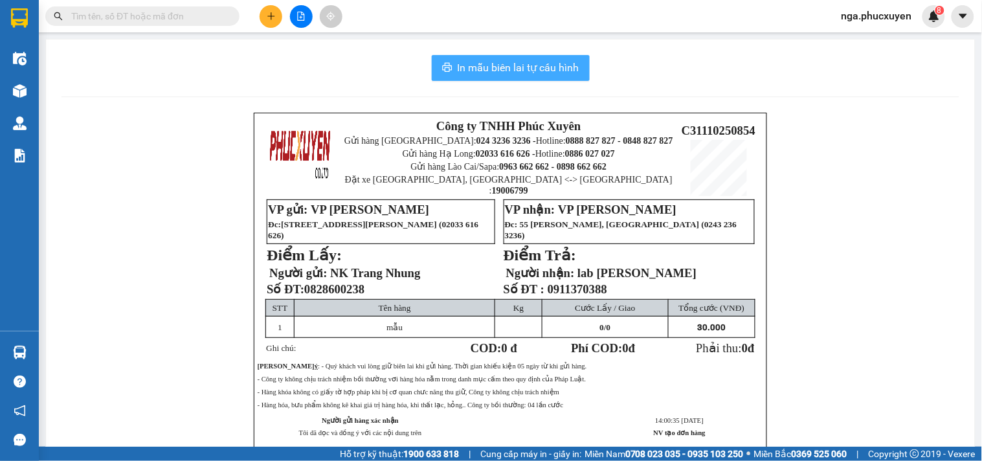
click at [488, 70] on span "In mẫu biên lai tự cấu hình" at bounding box center [519, 68] width 122 height 16
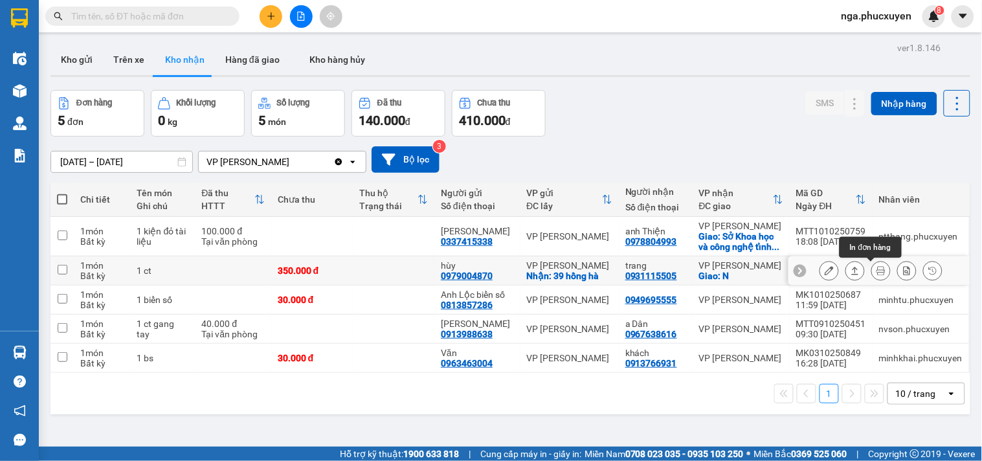
click at [872, 270] on button at bounding box center [881, 271] width 18 height 23
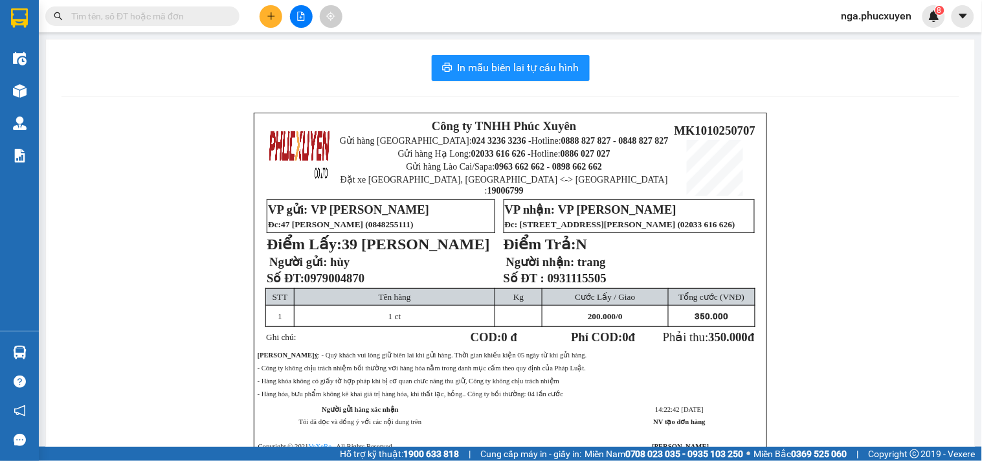
scroll to position [72, 0]
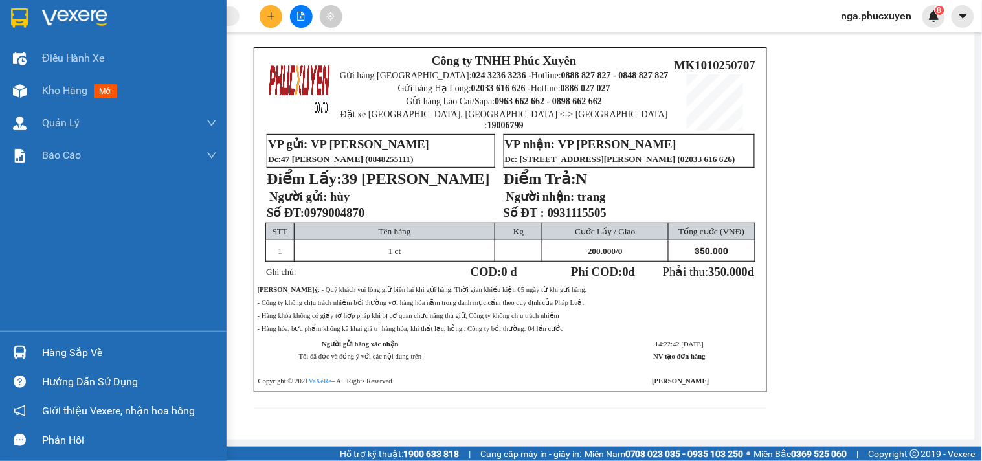
click at [47, 12] on img at bounding box center [74, 17] width 65 height 19
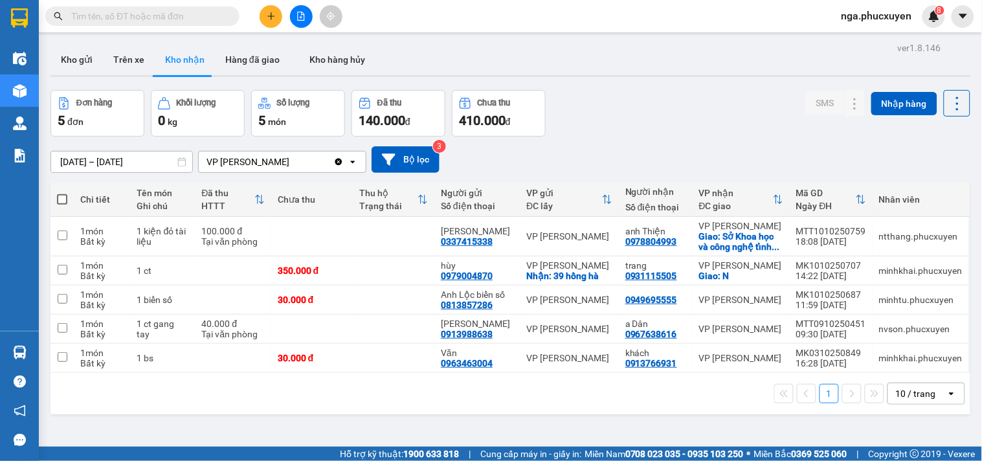
click at [301, 6] on button at bounding box center [301, 16] width 23 height 23
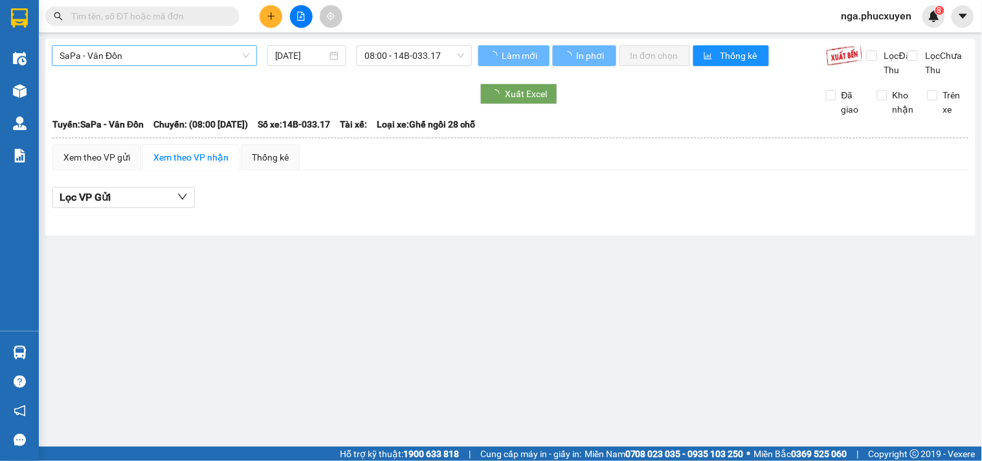
click at [177, 56] on span "SaPa - Vân Đồn" at bounding box center [155, 55] width 190 height 19
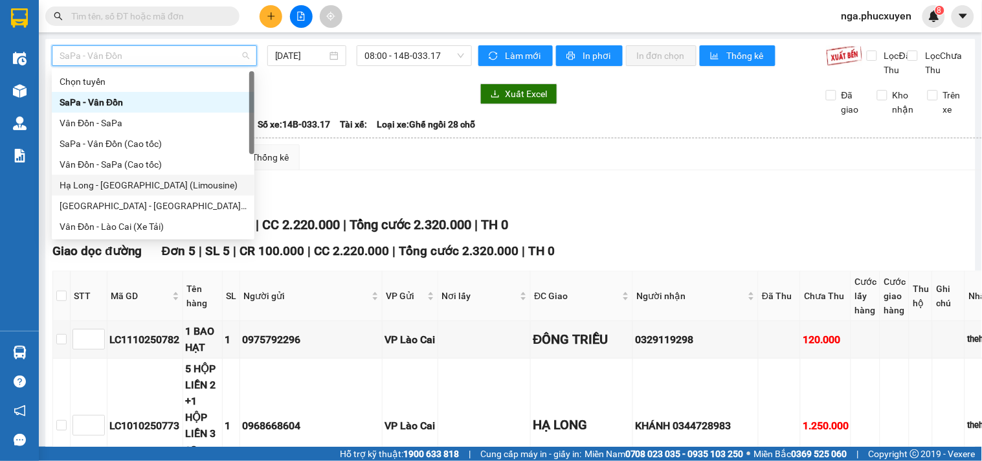
click at [177, 183] on div "Hạ Long - [GEOGRAPHIC_DATA] (Limousine)" at bounding box center [153, 185] width 187 height 14
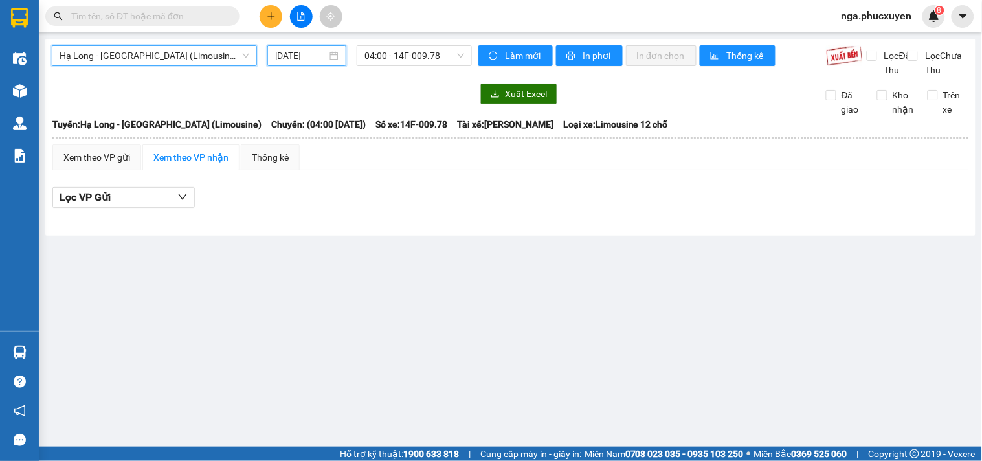
click at [280, 57] on input "[DATE]" at bounding box center [301, 56] width 52 height 14
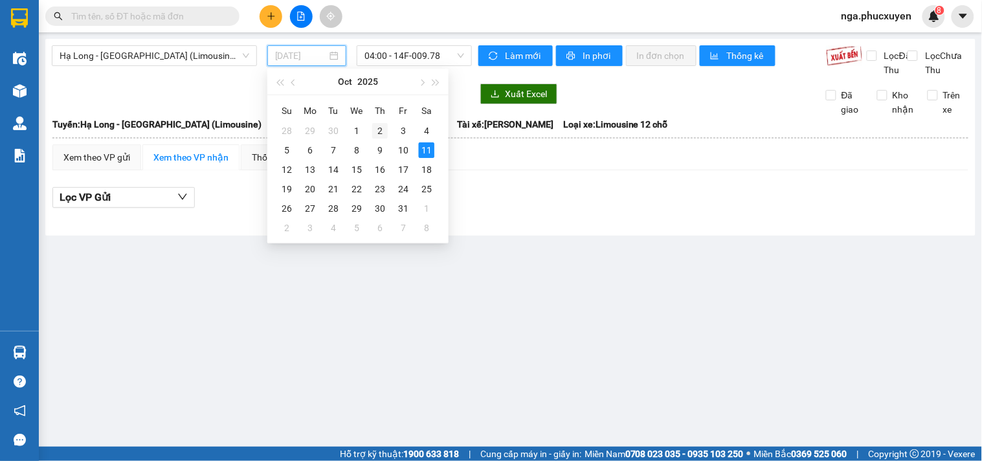
drag, startPoint x: 374, startPoint y: 131, endPoint x: 426, endPoint y: 80, distance: 73.7
click at [374, 131] on div "2" at bounding box center [380, 131] width 16 height 16
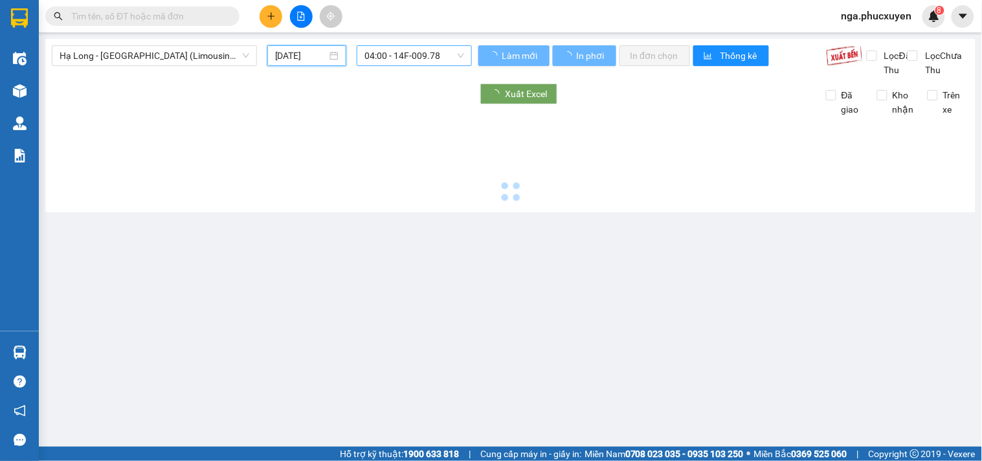
type input "02/10/2025"
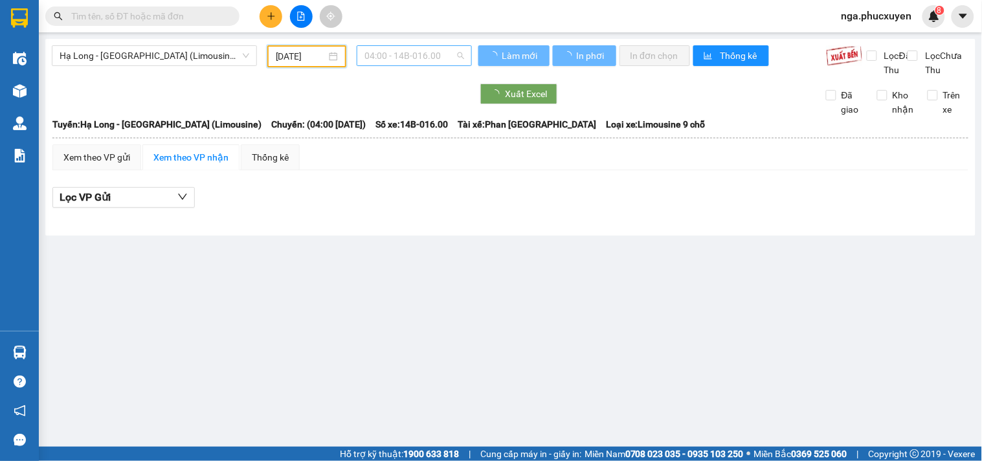
click at [439, 56] on span "04:00 - 14B-016.00" at bounding box center [415, 55] width 100 height 19
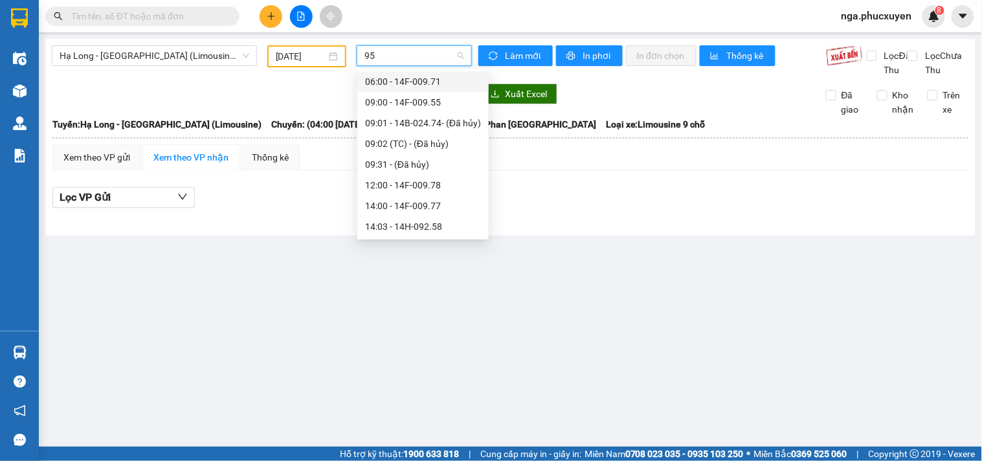
type input "955"
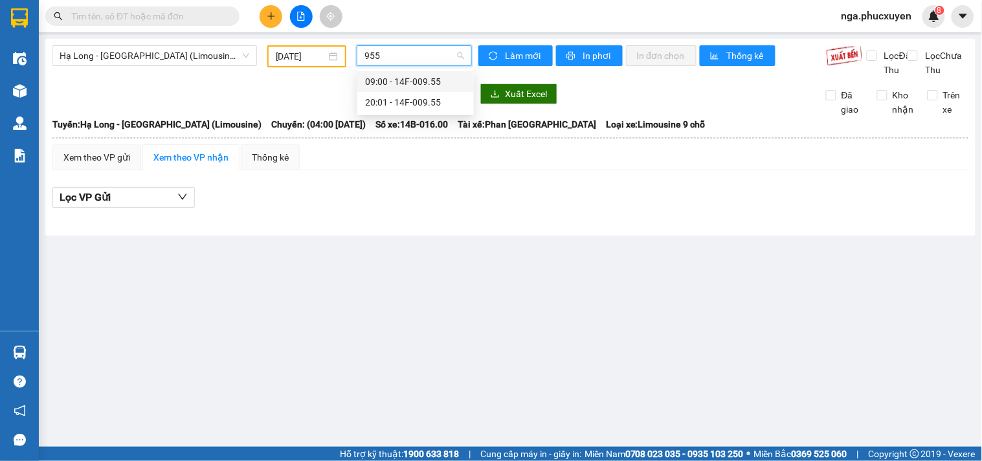
click at [429, 76] on div "09:00 - 14F-009.55" at bounding box center [415, 81] width 101 height 14
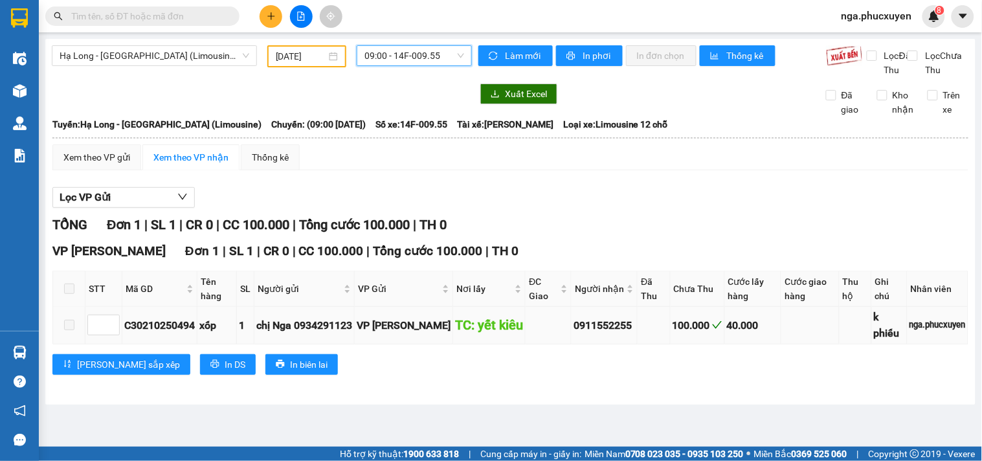
click at [155, 334] on div "C30210250494" at bounding box center [159, 325] width 71 height 16
copy div "C30210250494"
paste input "C30210250494"
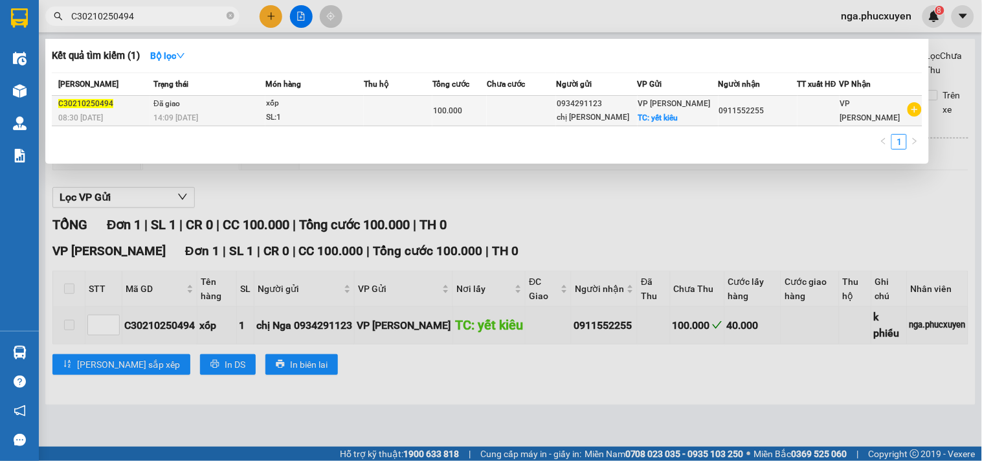
type input "C30210250494"
click at [346, 114] on div "SL: 1" at bounding box center [314, 118] width 97 height 14
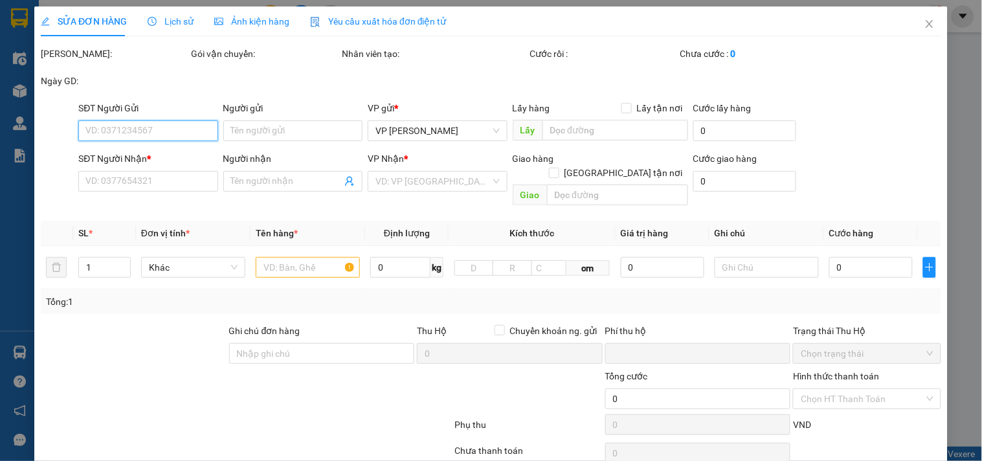
type input "0934291123"
type input "chị [PERSON_NAME]"
checkbox input "true"
type input "yết kiêu"
type input "40.000"
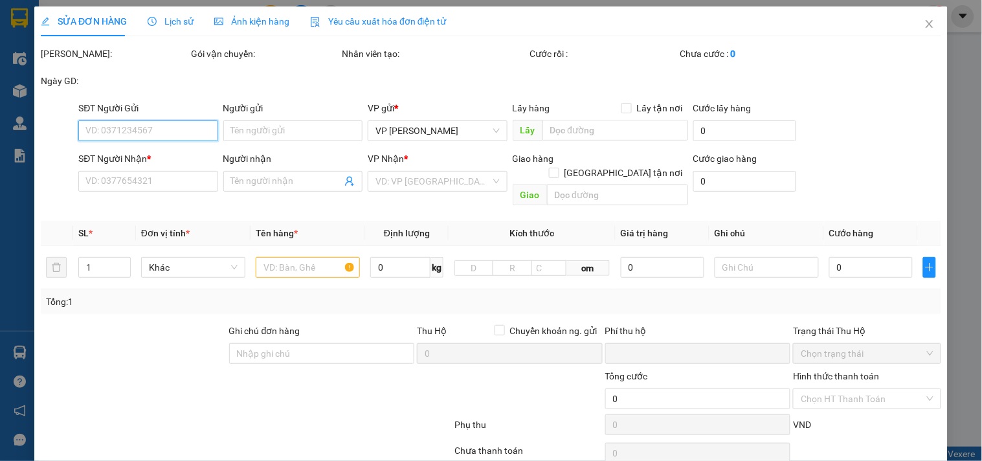
type input "0911552255"
type input "0"
type input "100.000"
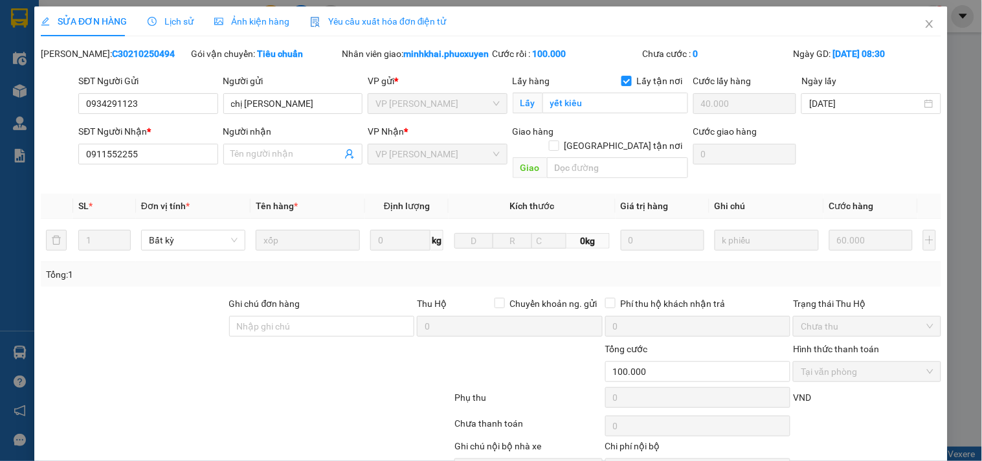
click at [170, 21] on span "Lịch sử" at bounding box center [171, 21] width 46 height 10
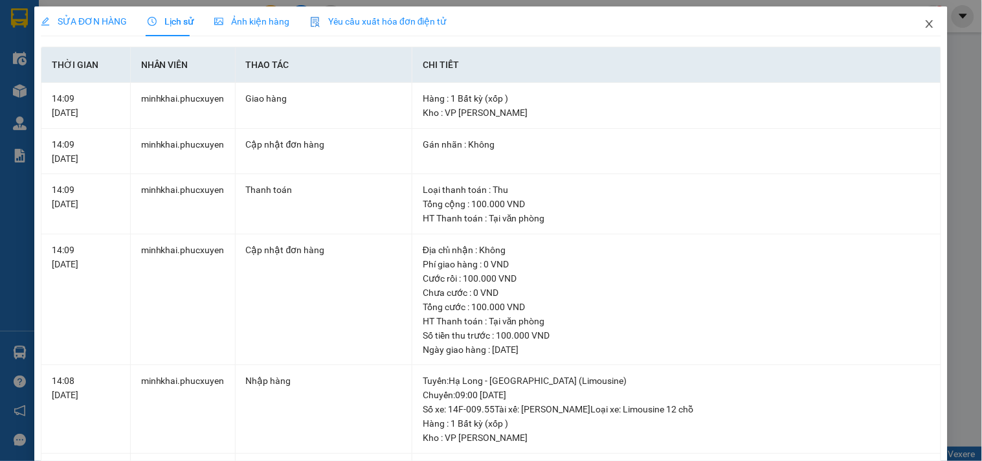
drag, startPoint x: 923, startPoint y: 17, endPoint x: 914, endPoint y: 22, distance: 9.9
click at [914, 22] on span "Close" at bounding box center [930, 24] width 36 height 36
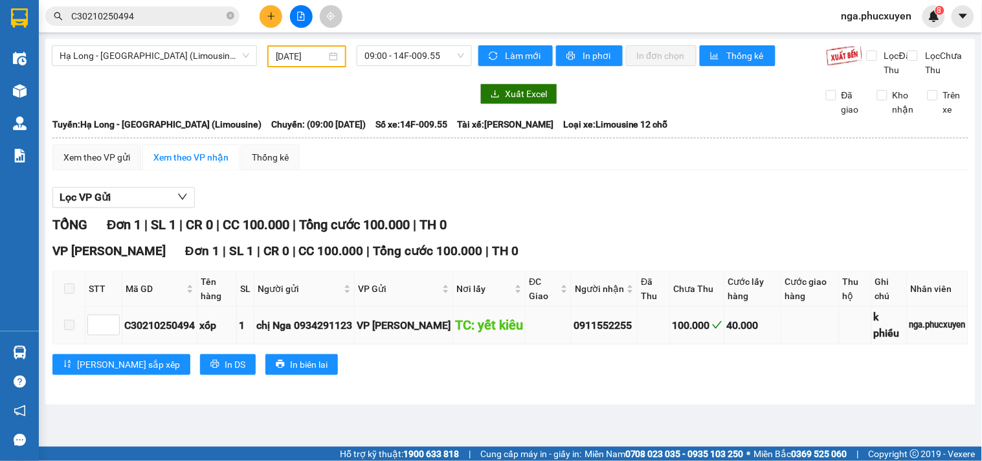
click at [161, 334] on div "C30210250494" at bounding box center [159, 325] width 71 height 16
click at [160, 334] on div "C30210250494" at bounding box center [159, 325] width 71 height 16
copy div "C30210250494"
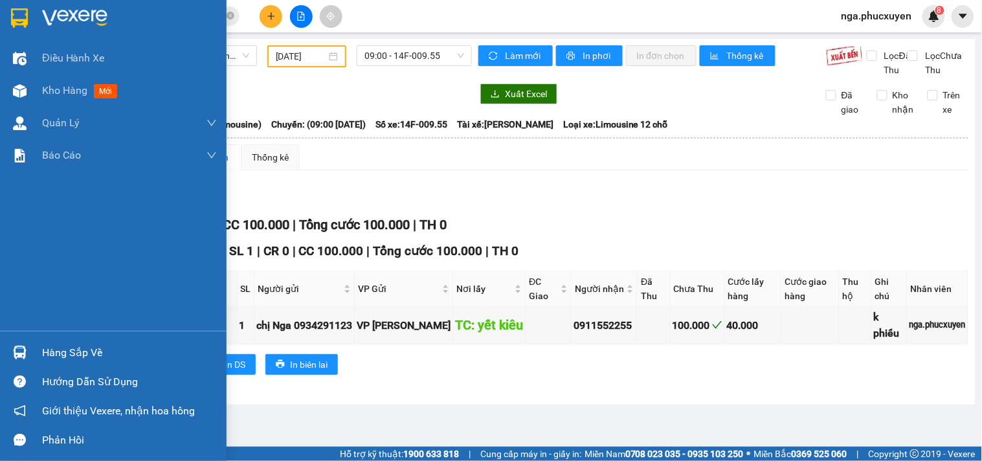
click at [69, 354] on div "Hàng sắp về" at bounding box center [129, 352] width 175 height 19
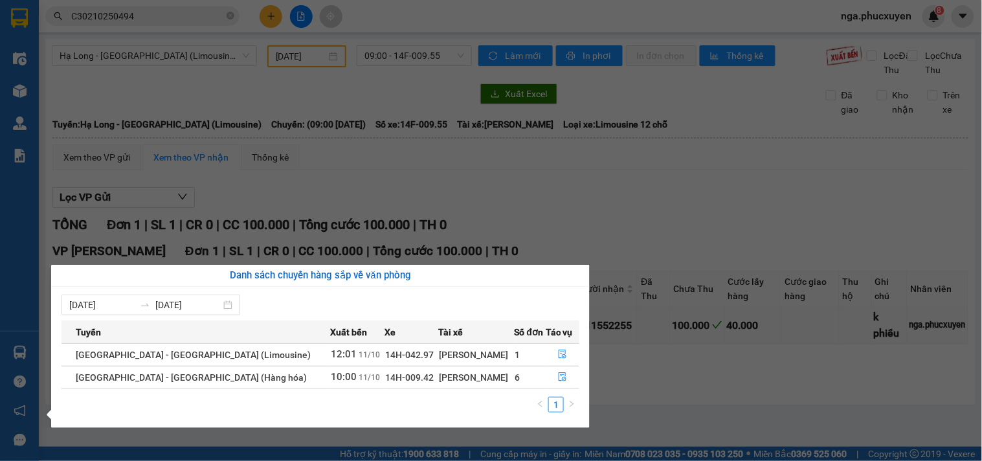
click at [602, 199] on section "Kết quả tìm kiếm ( 1 ) Bộ lọc Mã ĐH Trạng thái Món hàng Thu hộ Tổng cước Chưa c…" at bounding box center [491, 230] width 982 height 461
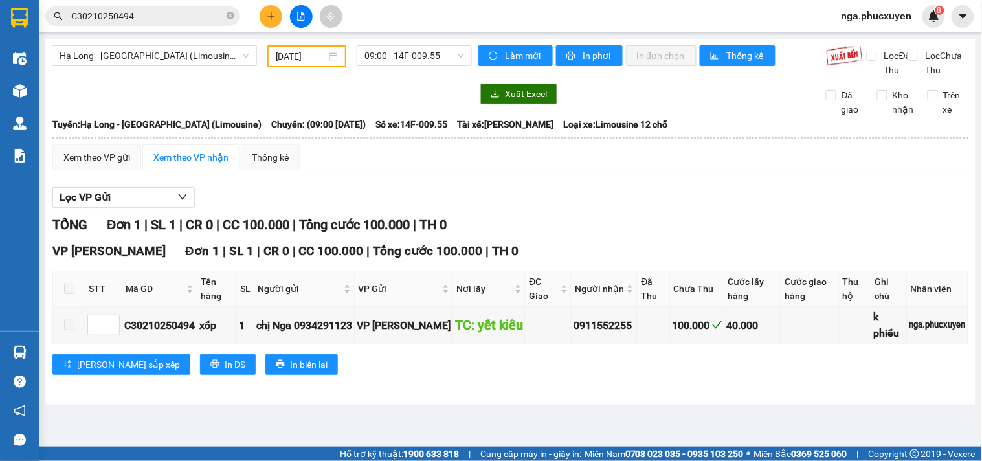
click at [273, 16] on icon "plus" at bounding box center [270, 16] width 7 height 1
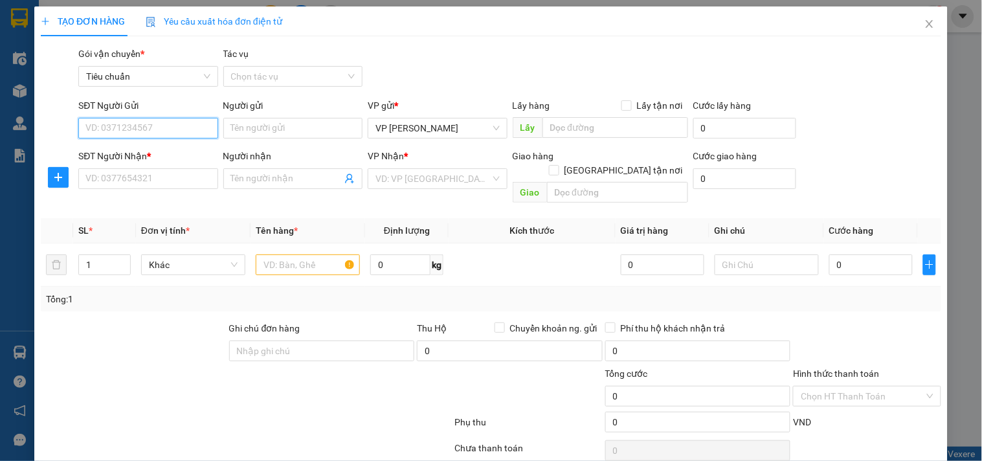
paste input "0904333902"
type input "0904333902"
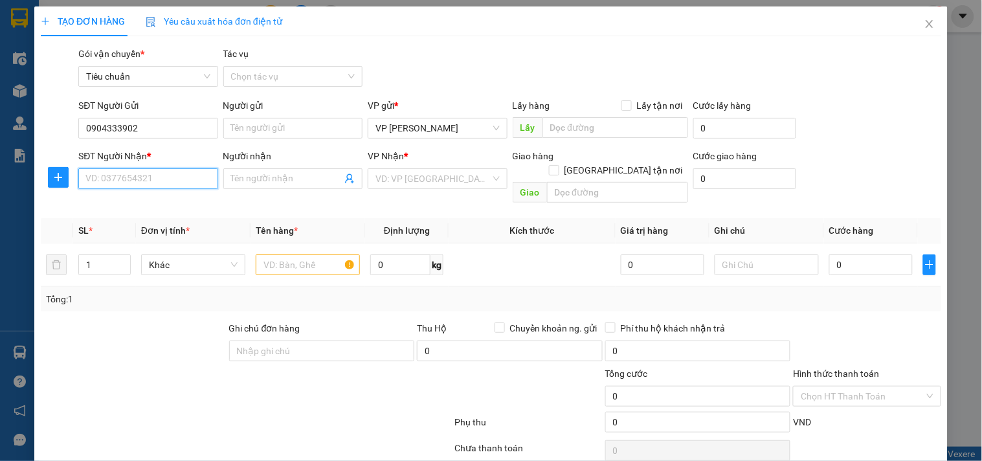
paste input "0904333902"
type input "0904333902"
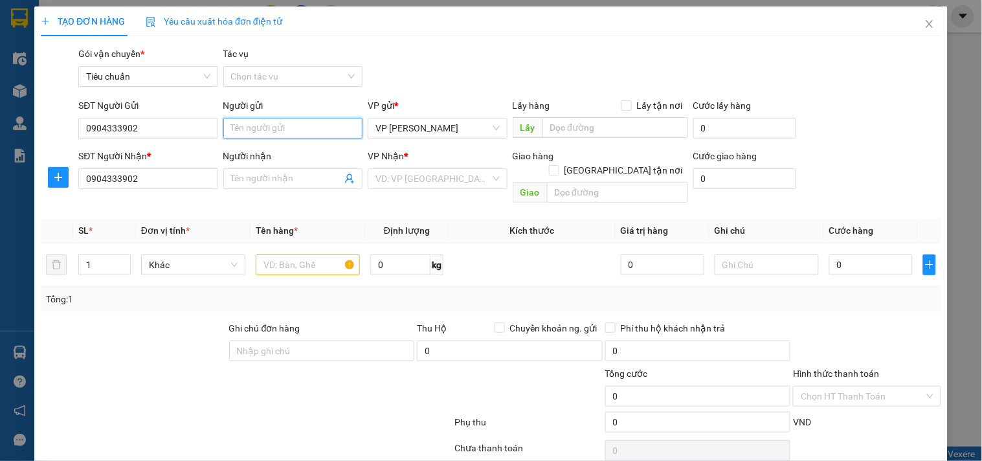
click at [279, 124] on input "Người gửi" at bounding box center [292, 128] width 139 height 21
click at [245, 128] on input "a Hoàng" at bounding box center [292, 128] width 139 height 21
type input "a Hoàng"
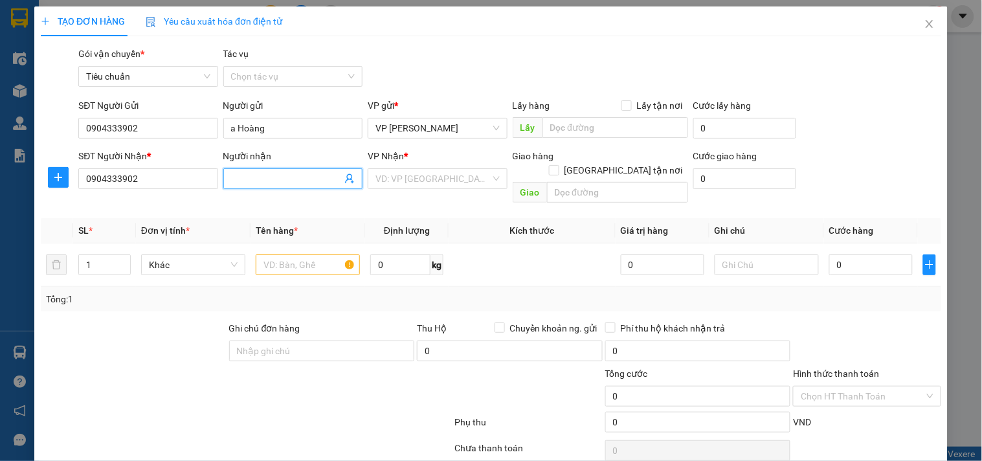
paste input "a Hoàng"
type input "a Hoàng"
click at [451, 174] on input "search" at bounding box center [433, 178] width 115 height 19
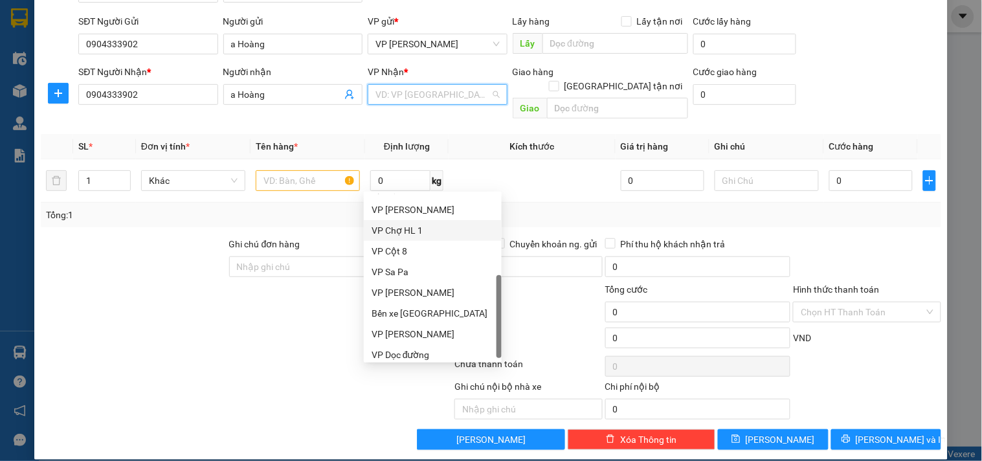
scroll to position [207, 0]
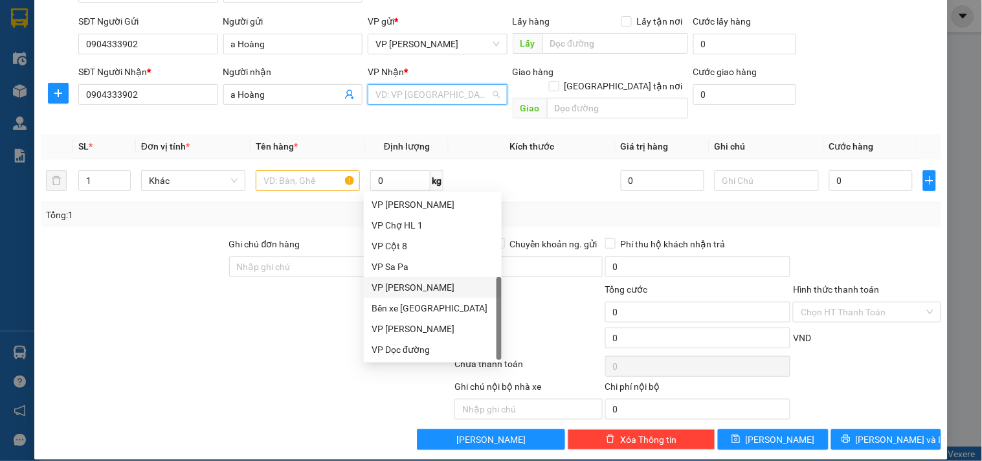
click at [413, 285] on div "VP [PERSON_NAME]" at bounding box center [433, 287] width 122 height 14
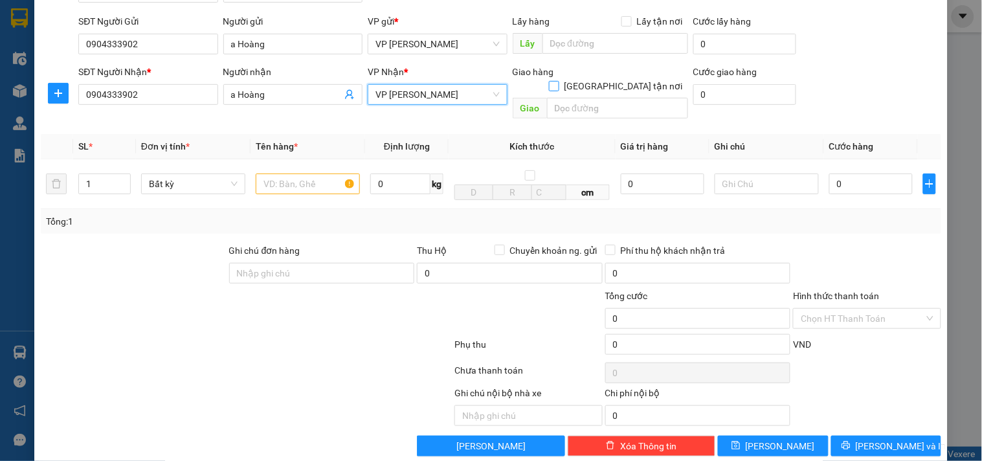
click at [558, 81] on input "[GEOGRAPHIC_DATA] tận nơi" at bounding box center [553, 85] width 9 height 9
checkbox input "true"
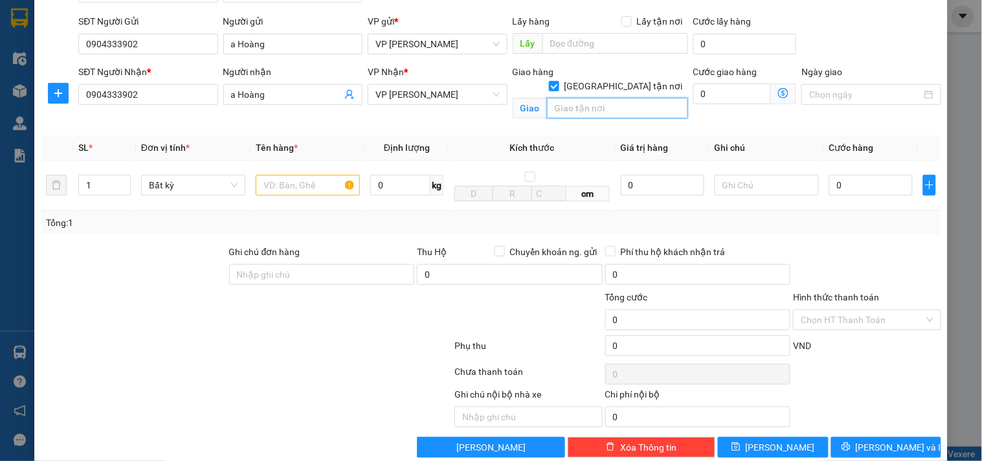
paste input "r1.02 zenpark ocean park"
click at [604, 98] on input "r1.02 zenpark ocean park" at bounding box center [617, 108] width 141 height 21
type input "r1.02 zenpark, ocean park"
click at [778, 89] on icon "dollar-circle" at bounding box center [783, 93] width 10 height 10
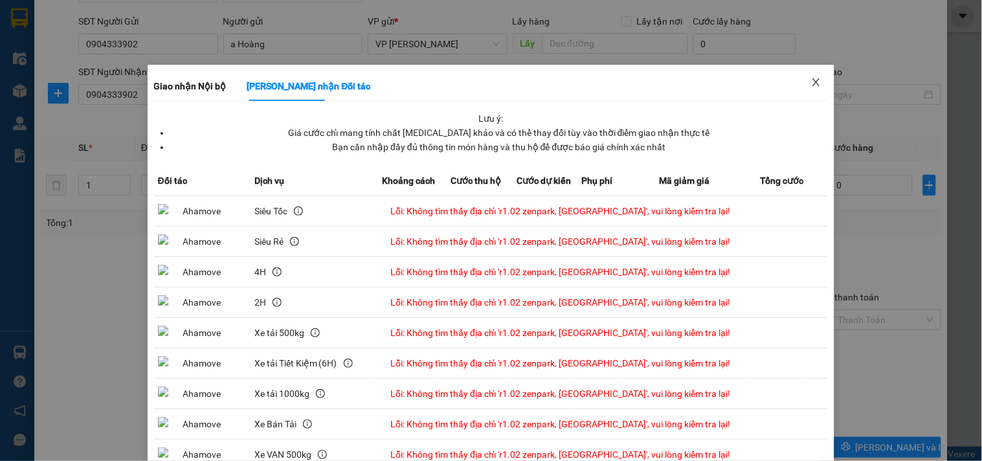
click at [812, 80] on icon "close" at bounding box center [816, 82] width 10 height 10
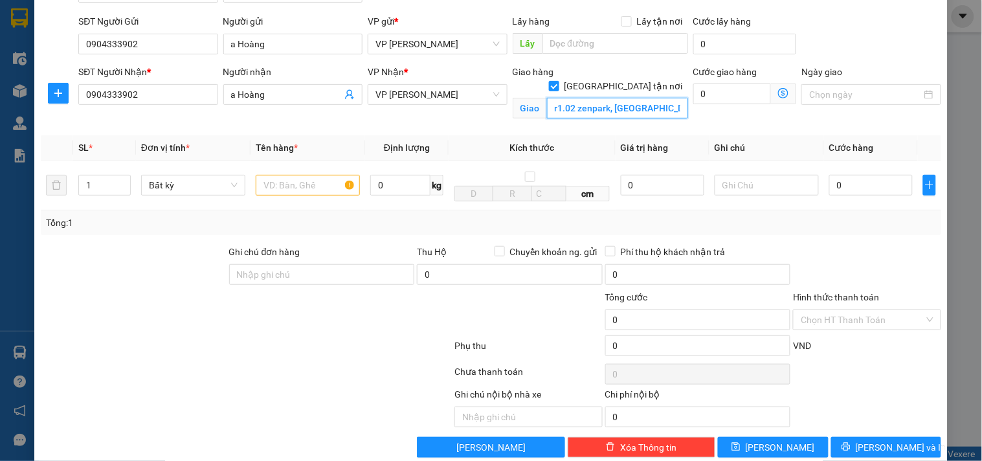
click at [674, 98] on input "r1.02 zenpark, ocean park" at bounding box center [617, 108] width 141 height 21
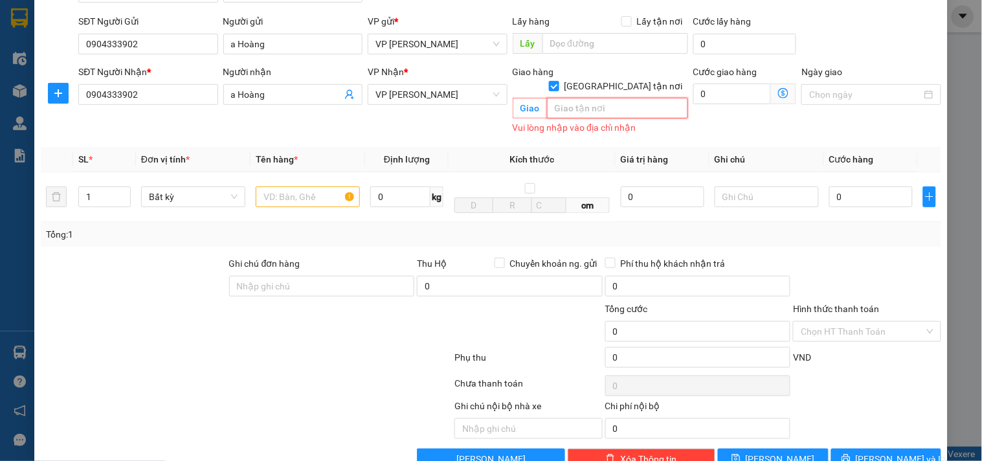
paste input "THE ZENPARK, Đ. Lý Thánh Tông, Đa Tốn, Gia Lâm, Hà Nội 100000, Việt Nam"
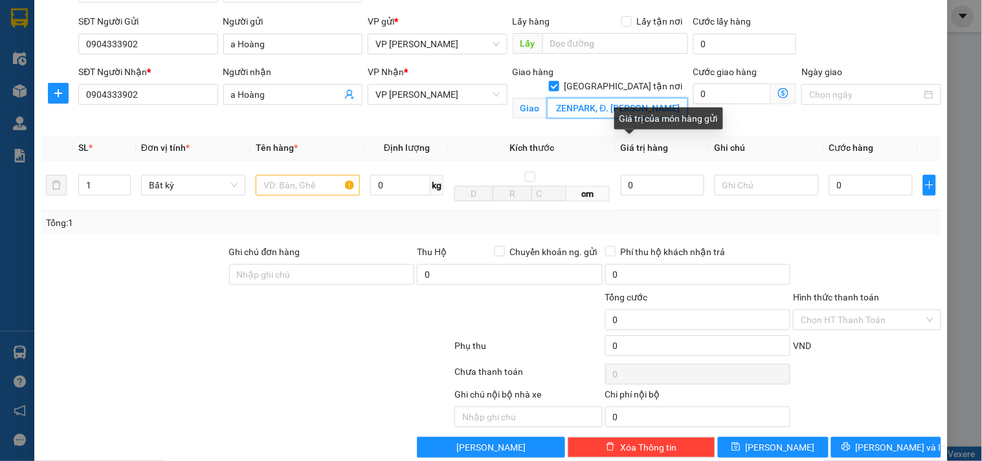
scroll to position [0, 0]
type input "R1.02 THE ZENPARK, Đ. [PERSON_NAME], [PERSON_NAME], Gia Lâm"
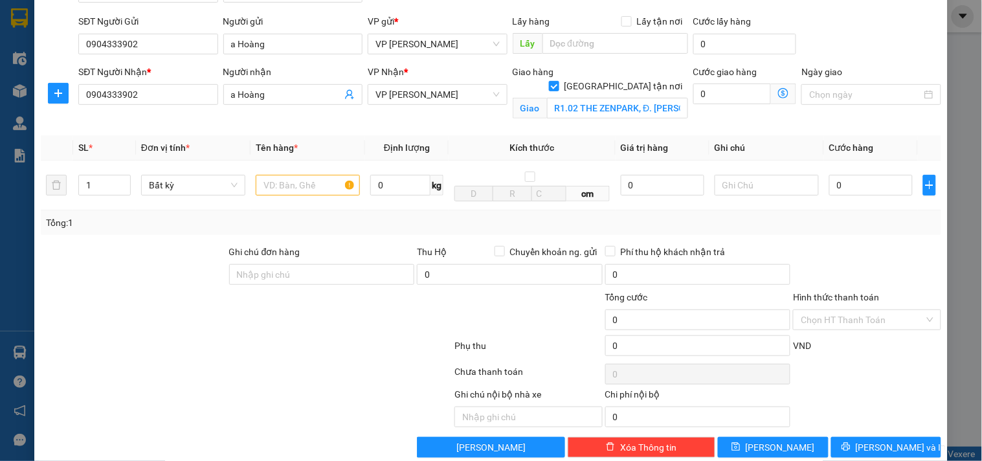
click at [778, 93] on icon "dollar-circle" at bounding box center [783, 93] width 10 height 10
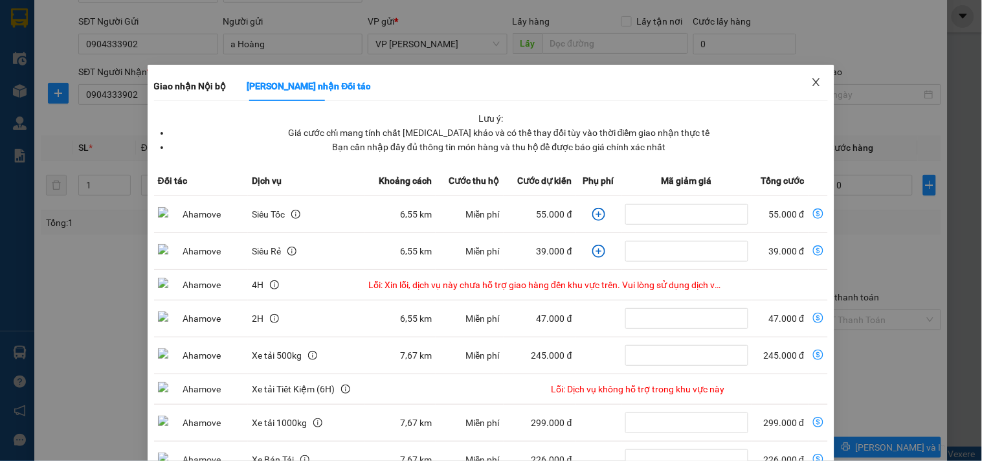
click at [811, 83] on icon "close" at bounding box center [816, 82] width 10 height 10
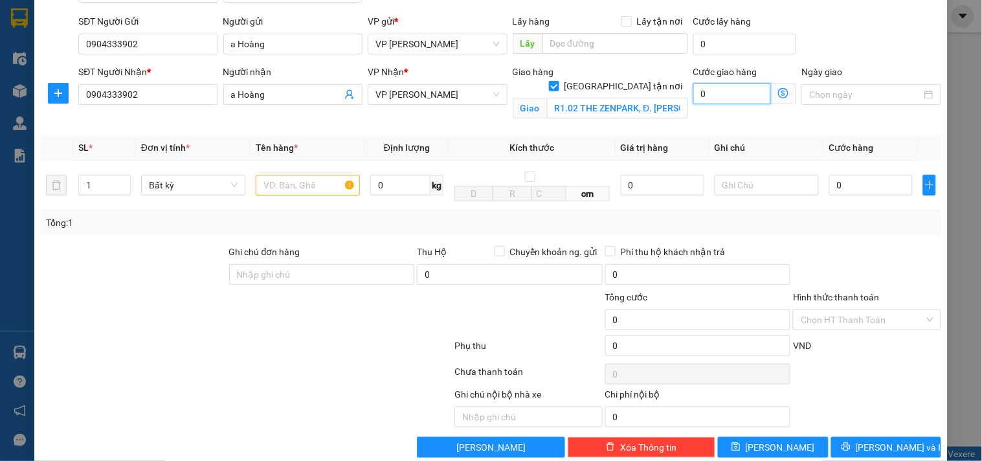
click at [720, 92] on input "0" at bounding box center [733, 94] width 78 height 21
type input "7"
type input "70"
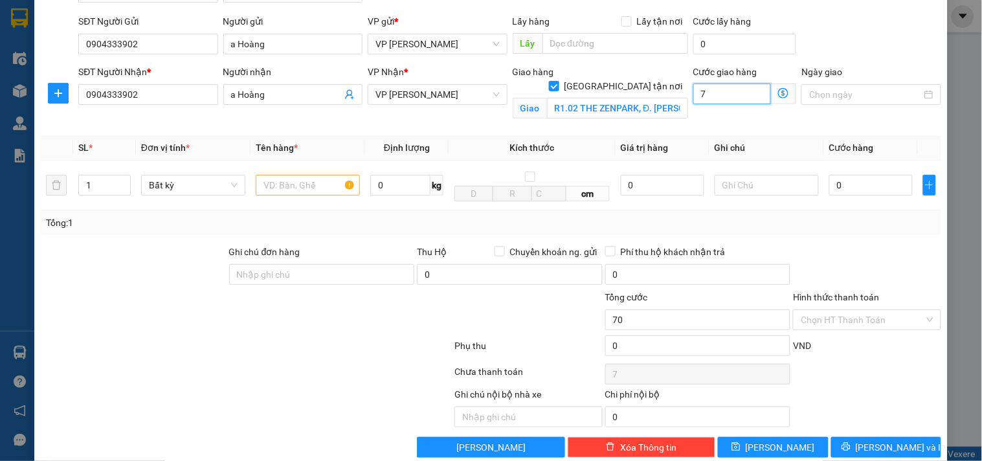
type input "70"
type input "70.000"
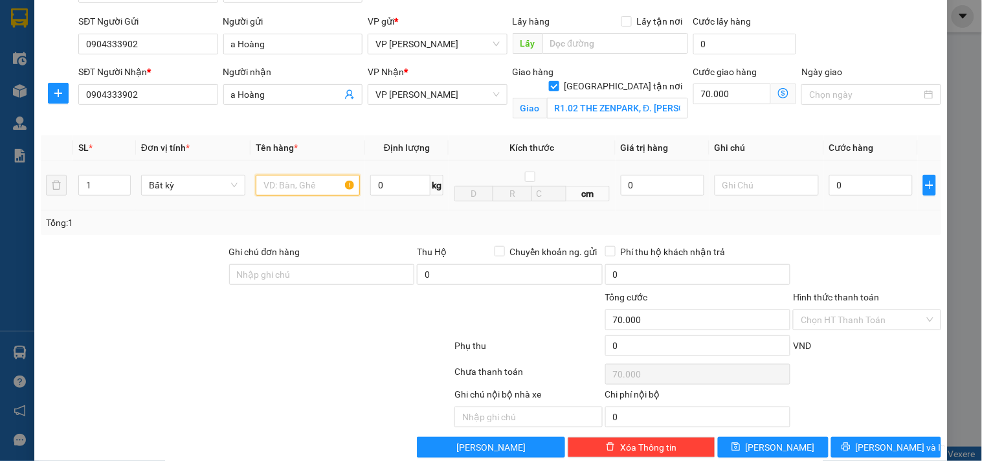
click at [286, 188] on input "text" at bounding box center [308, 185] width 104 height 21
type input "XỐP"
click at [849, 183] on input "0" at bounding box center [872, 185] width 84 height 21
type input "8"
type input "70.008"
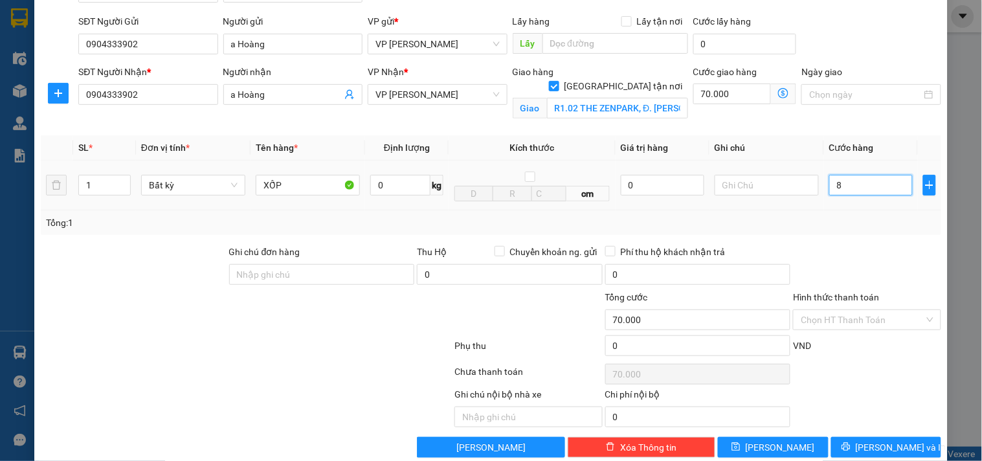
type input "70.008"
type input "80"
type input "70.080"
type input "80.000"
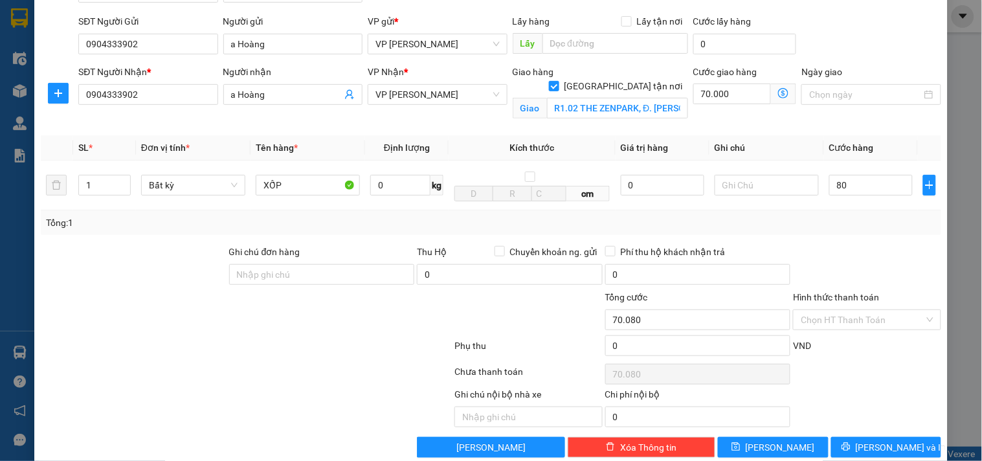
type input "150.000"
click at [890, 444] on span "[PERSON_NAME] và In" at bounding box center [901, 447] width 91 height 14
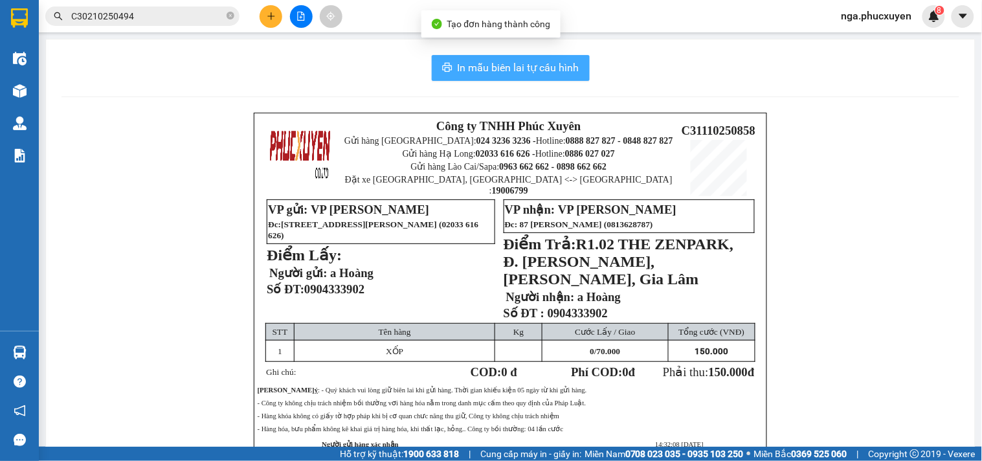
click at [534, 66] on span "In mẫu biên lai tự cấu hình" at bounding box center [519, 68] width 122 height 16
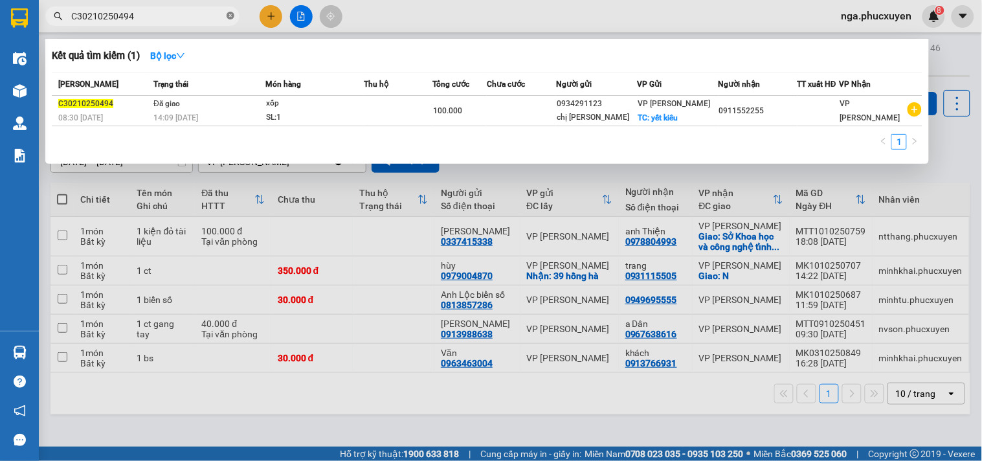
click at [229, 14] on icon "close-circle" at bounding box center [231, 16] width 8 height 8
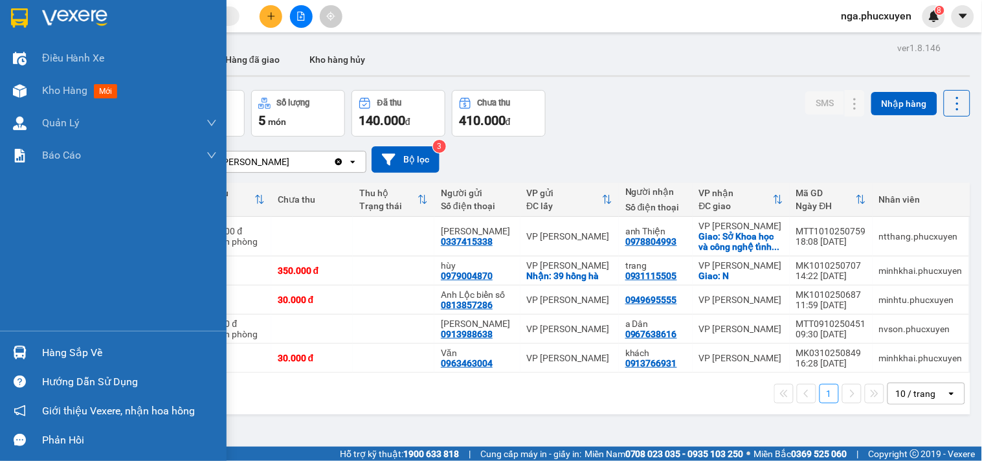
click at [36, 11] on div at bounding box center [113, 21] width 227 height 42
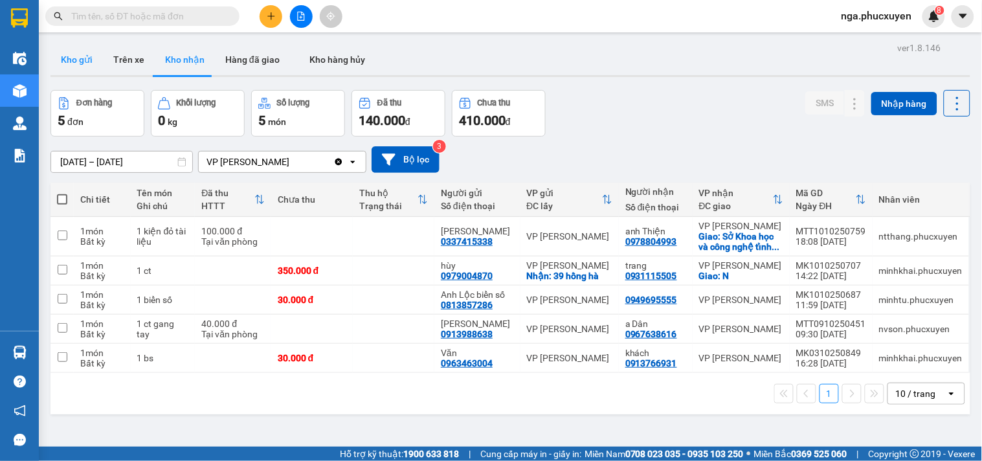
click at [89, 56] on button "Kho gửi" at bounding box center [77, 59] width 52 height 31
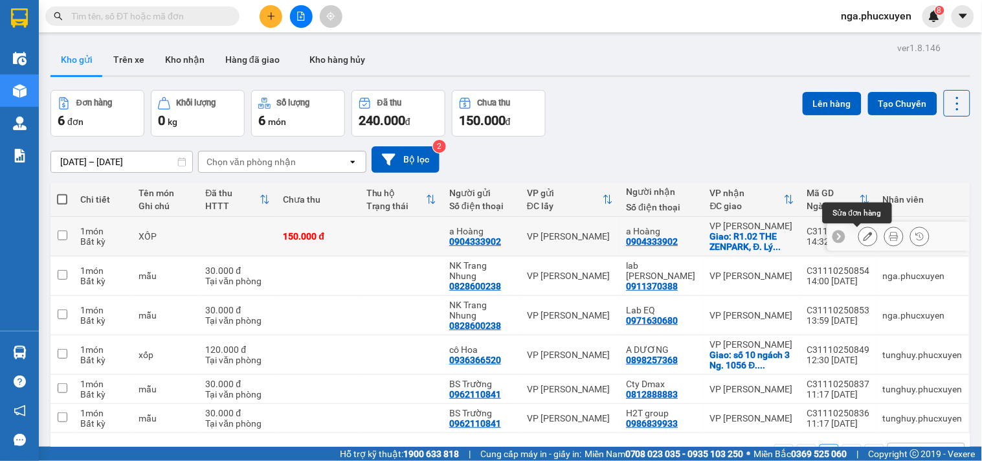
click at [864, 234] on icon at bounding box center [868, 236] width 9 height 9
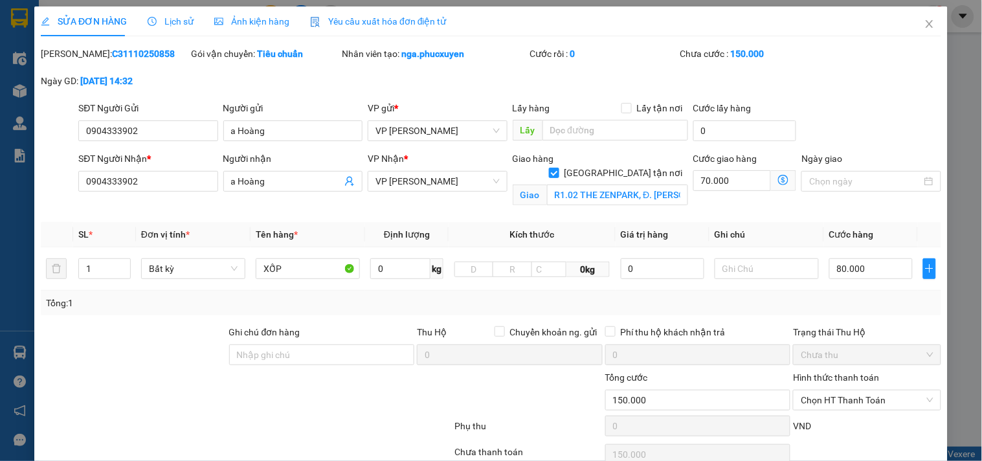
type input "0904333902"
type input "a Hoàng"
type input "0904333902"
type input "a Hoàng"
checkbox input "true"
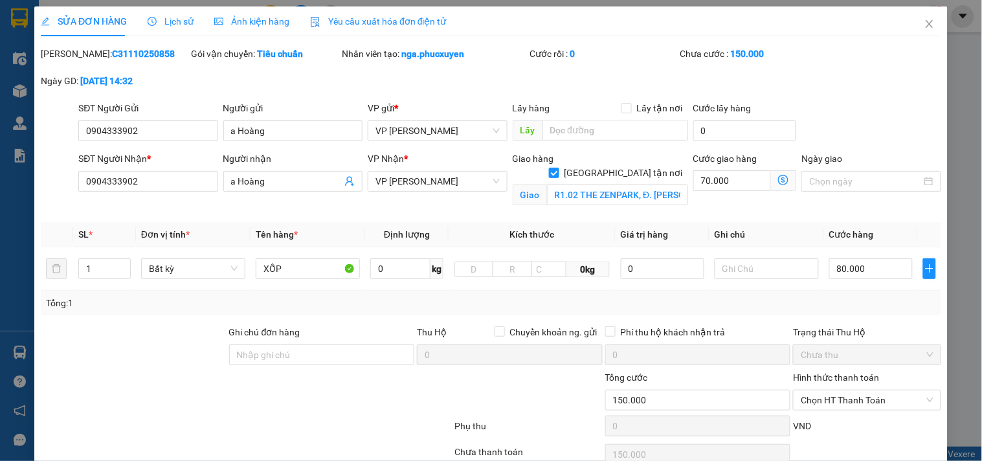
type input "R1.02 THE ZENPARK, Đ. [PERSON_NAME], [PERSON_NAME], Gia Lâm"
type input "0"
type input "150.000"
click at [778, 179] on icon "dollar-circle" at bounding box center [783, 180] width 10 height 10
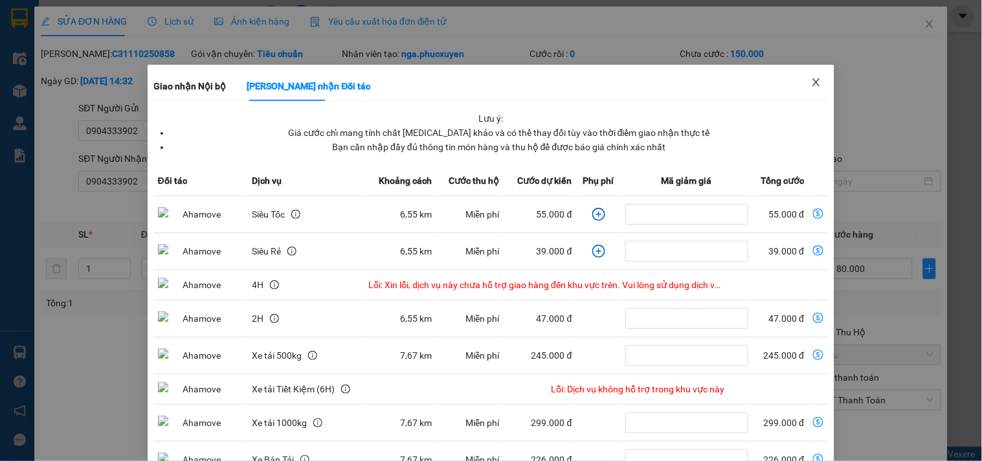
click at [811, 79] on icon "close" at bounding box center [816, 82] width 10 height 10
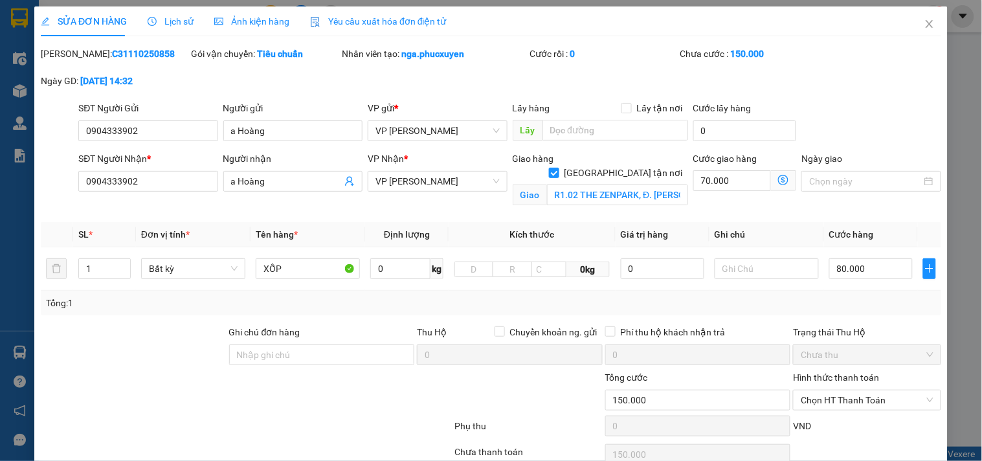
click at [900, 104] on div "SĐT Người Gửi 0904333902 Người gửi a Hoàng VP gửi * VP Hạ Long Lấy hàng Lấy tậ…" at bounding box center [510, 123] width 868 height 45
click at [635, 185] on input "R1.02 THE ZENPARK, Đ. [PERSON_NAME], [PERSON_NAME], Gia Lâm" at bounding box center [617, 195] width 141 height 21
type input "R1.02 THE ZENPARK [GEOGRAPHIC_DATA], [GEOGRAPHIC_DATA]"
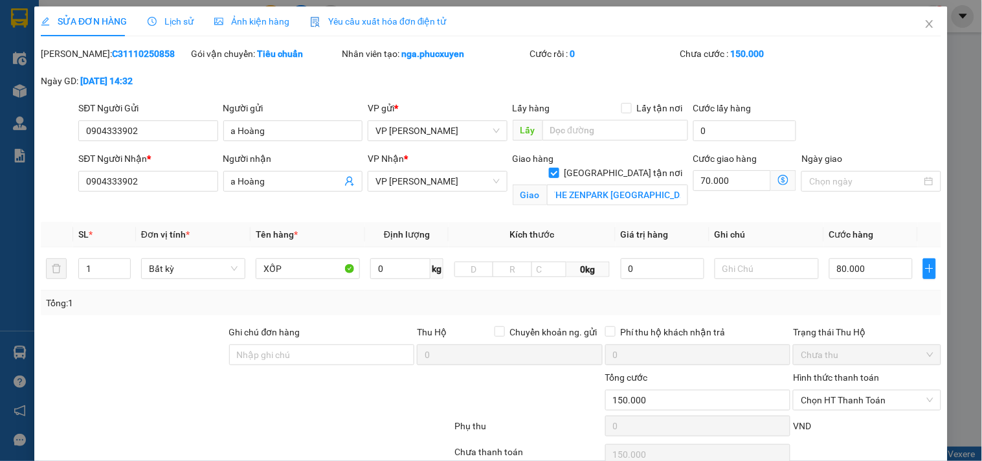
scroll to position [0, 0]
click at [778, 179] on icon "dollar-circle" at bounding box center [783, 180] width 10 height 10
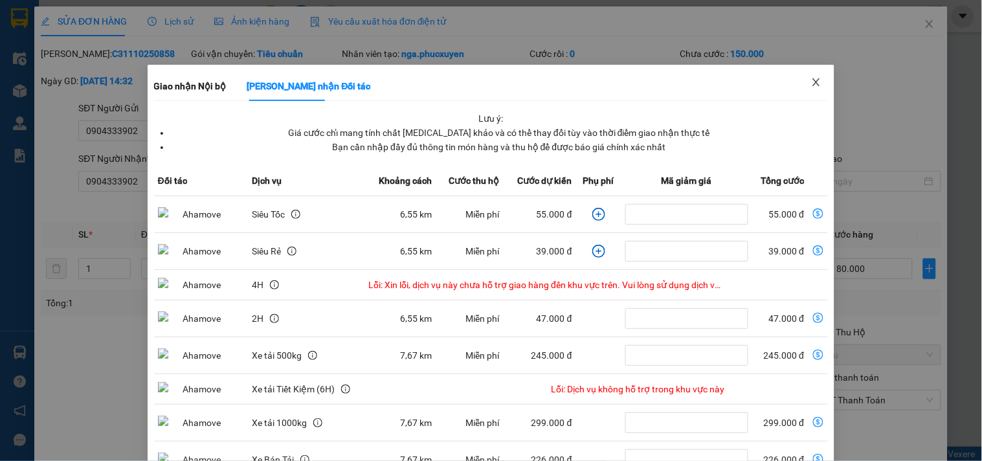
click at [811, 82] on icon "close" at bounding box center [816, 82] width 10 height 10
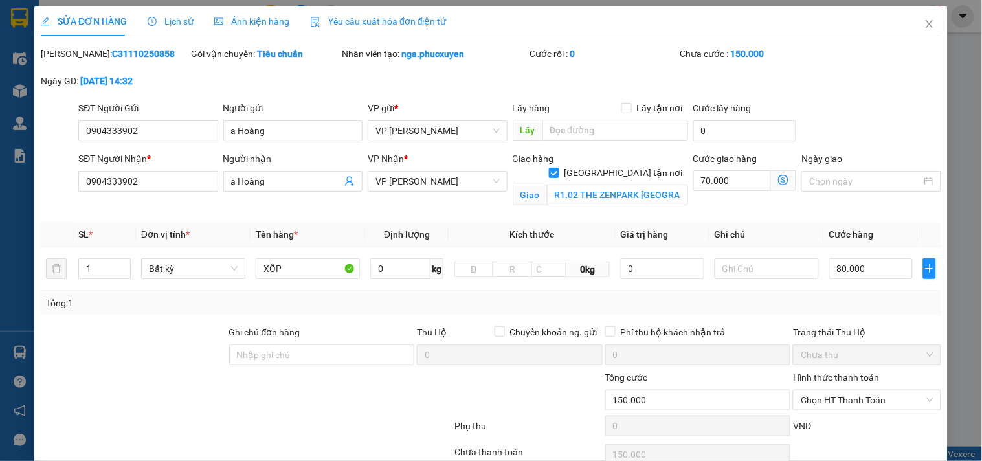
scroll to position [102, 0]
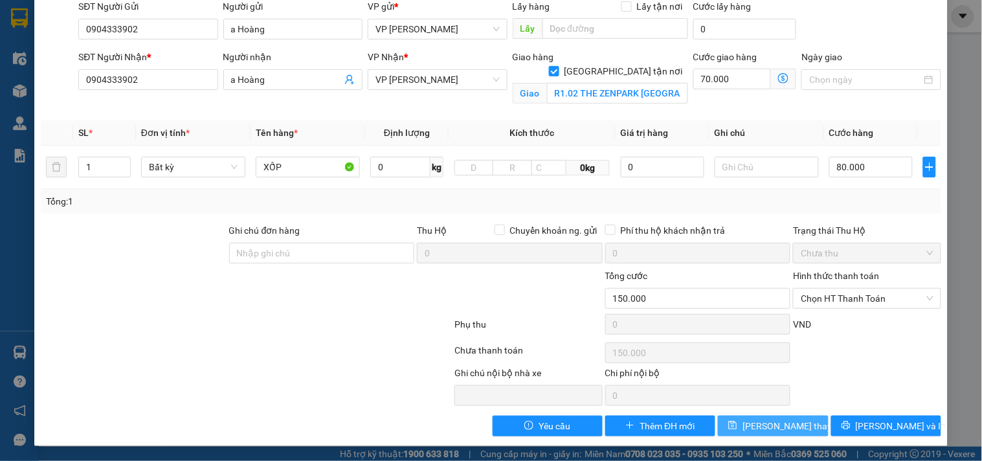
click at [793, 423] on span "[PERSON_NAME] thay đổi" at bounding box center [795, 426] width 104 height 14
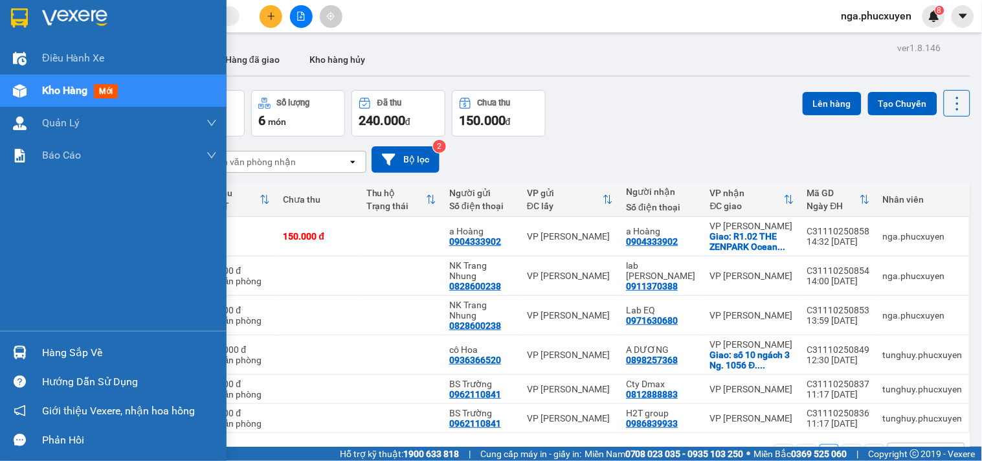
click at [25, 346] on img at bounding box center [20, 353] width 14 height 14
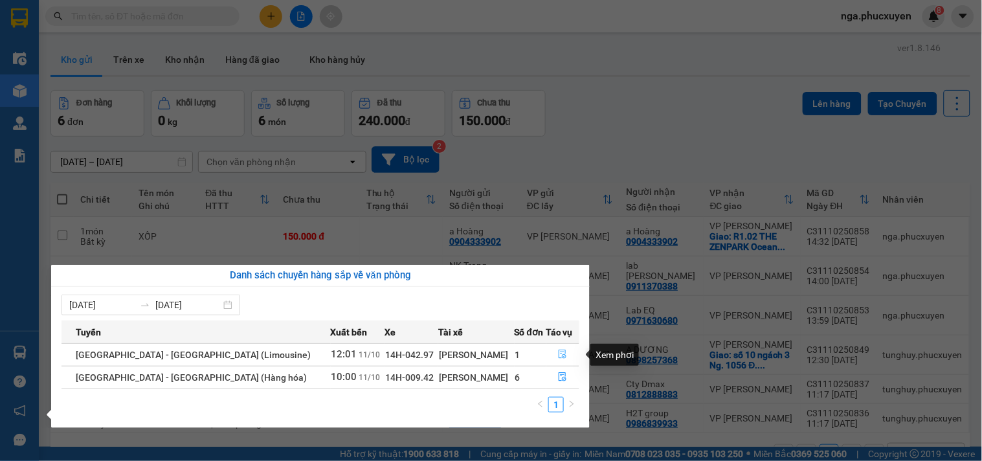
click at [558, 356] on icon "file-done" at bounding box center [562, 354] width 9 height 9
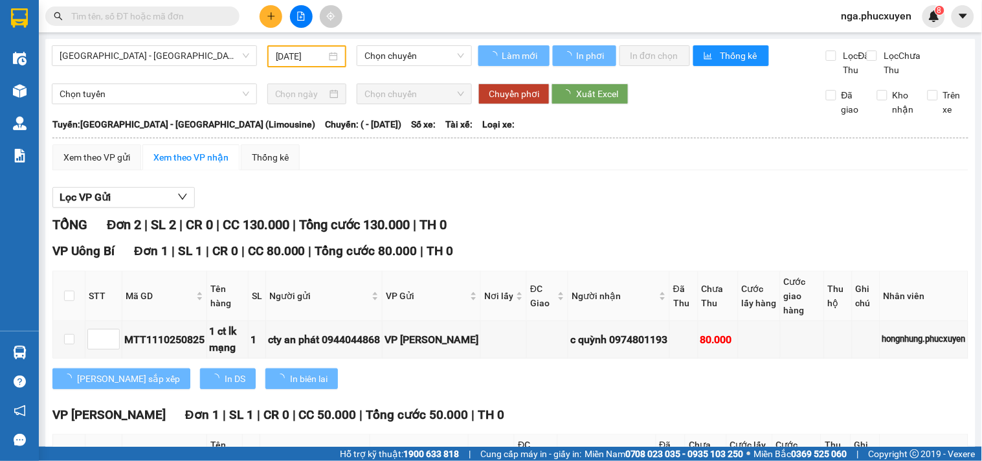
type input "[DATE]"
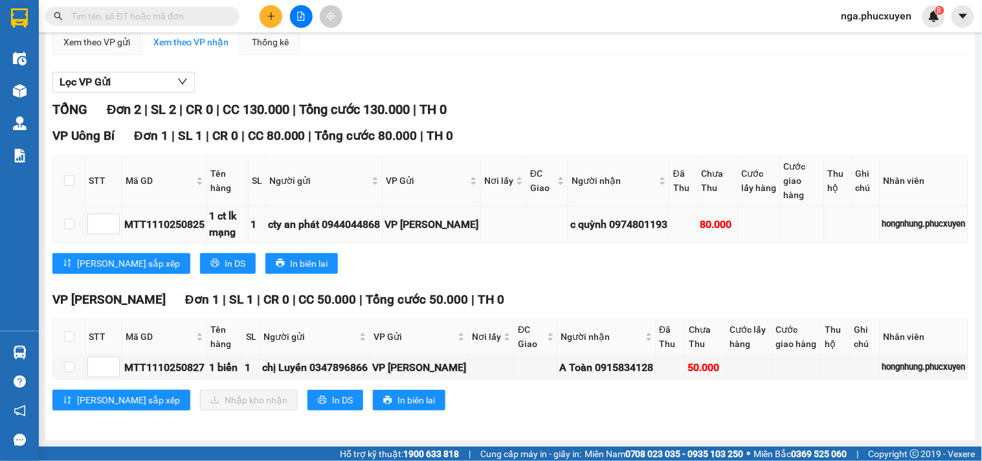
scroll to position [156, 0]
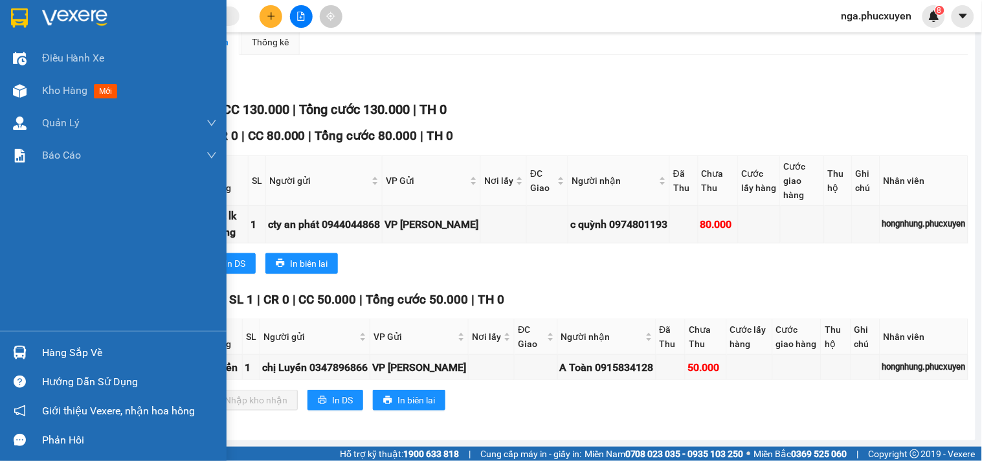
click at [65, 13] on img at bounding box center [74, 17] width 65 height 19
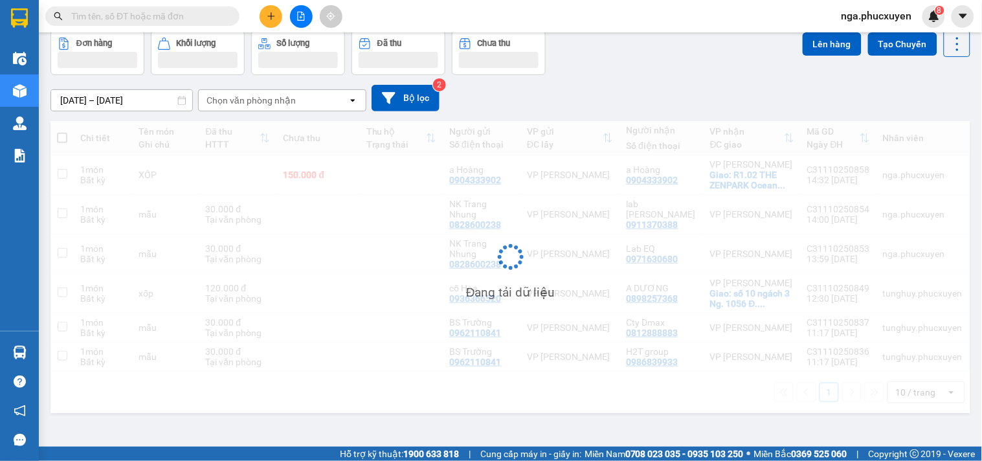
scroll to position [60, 0]
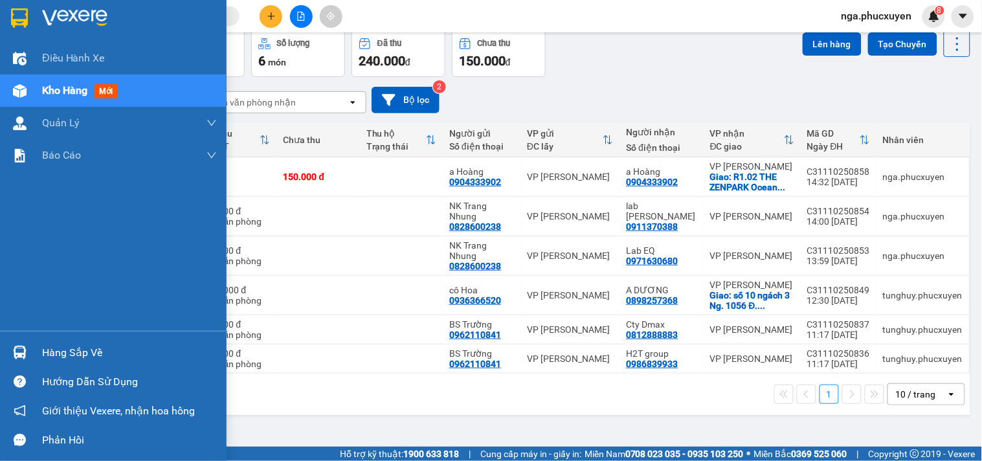
click at [42, 354] on div "Hàng sắp về" at bounding box center [129, 352] width 175 height 19
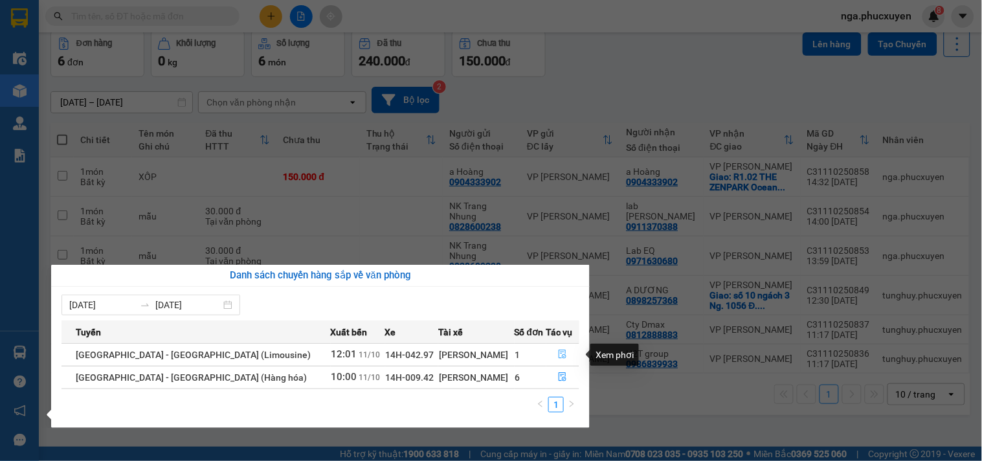
click at [560, 351] on icon "file-done" at bounding box center [564, 354] width 8 height 9
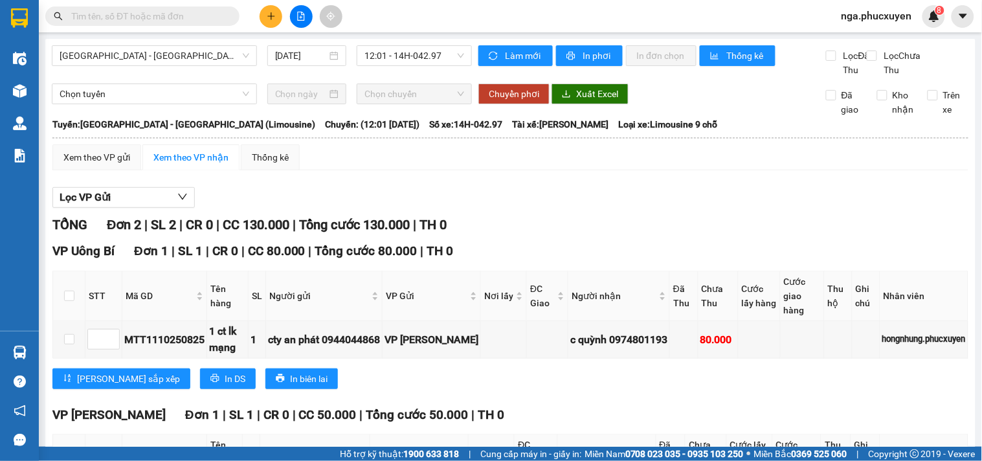
scroll to position [156, 0]
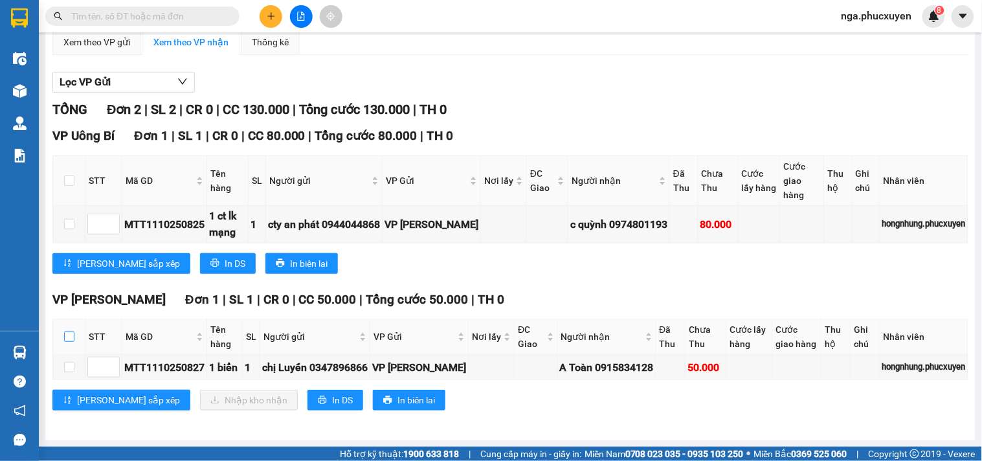
click at [68, 332] on input "checkbox" at bounding box center [69, 337] width 10 height 10
checkbox input "true"
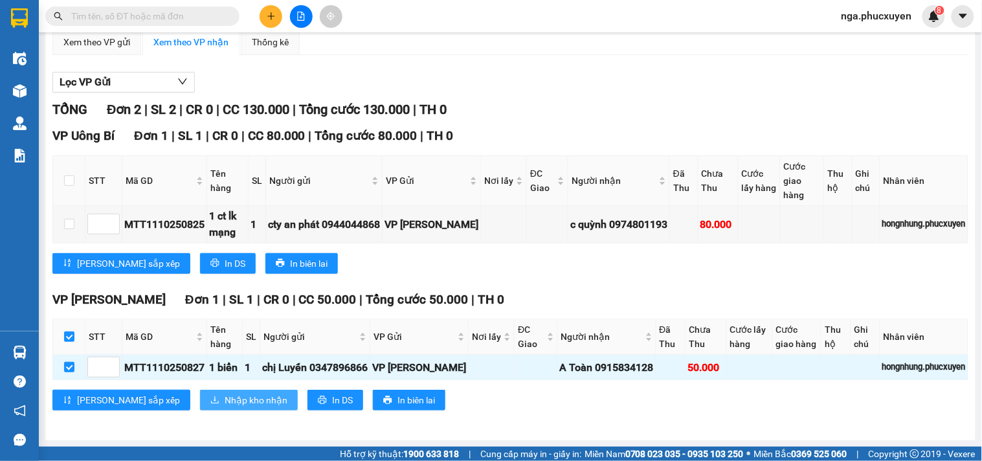
click at [225, 398] on span "Nhập kho nhận" at bounding box center [256, 400] width 63 height 14
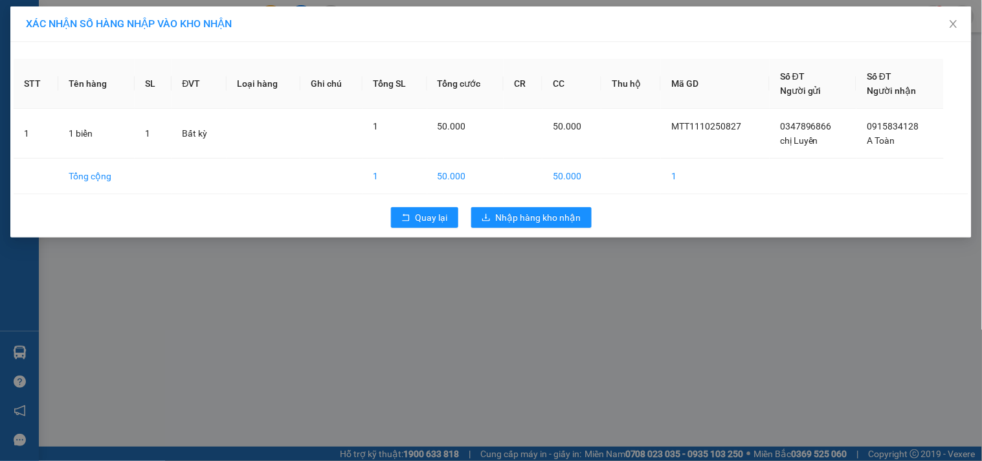
click at [557, 272] on div "XÁC NHẬN SỐ HÀNG NHẬP VÀO KHO NHẬN STT Tên hàng SL ĐVT Loại hàng Ghi chú Tổng S…" at bounding box center [491, 230] width 982 height 461
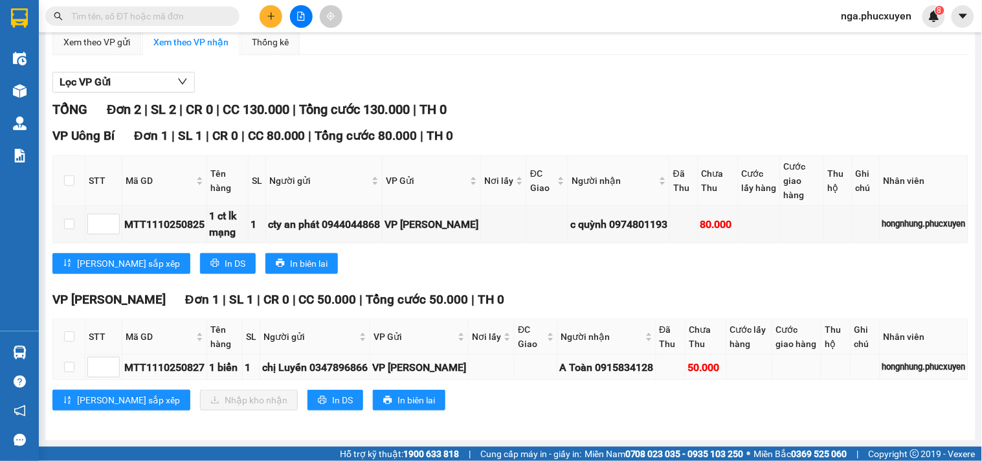
scroll to position [156, 0]
click at [66, 332] on input "checkbox" at bounding box center [69, 337] width 10 height 10
checkbox input "true"
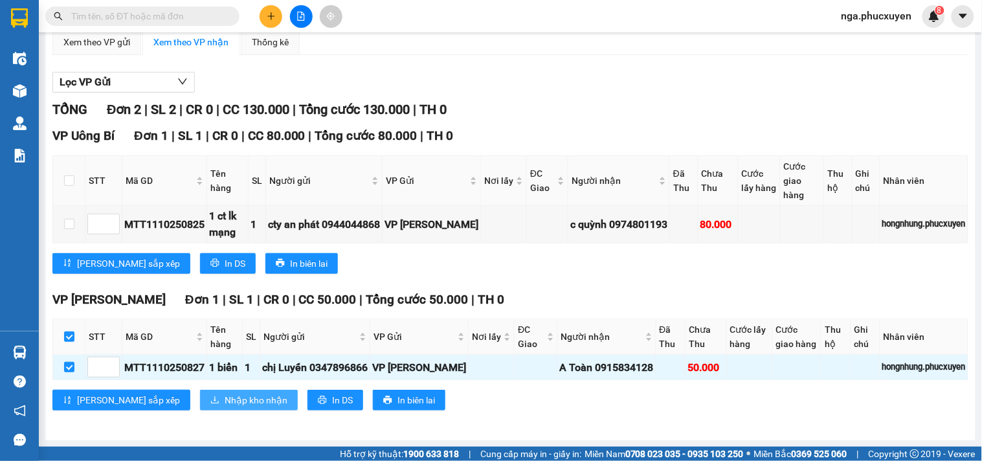
click at [225, 395] on span "Nhập kho nhận" at bounding box center [256, 400] width 63 height 14
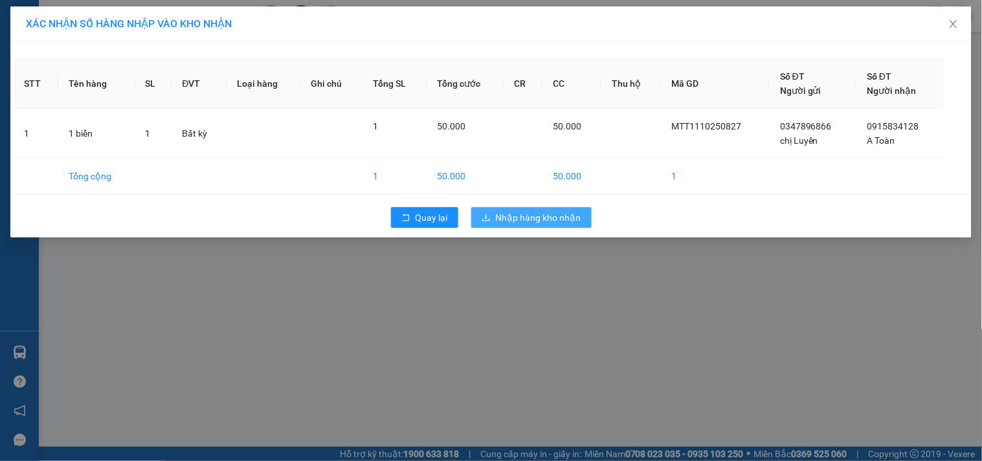
click at [522, 218] on span "Nhập hàng kho nhận" at bounding box center [538, 217] width 85 height 14
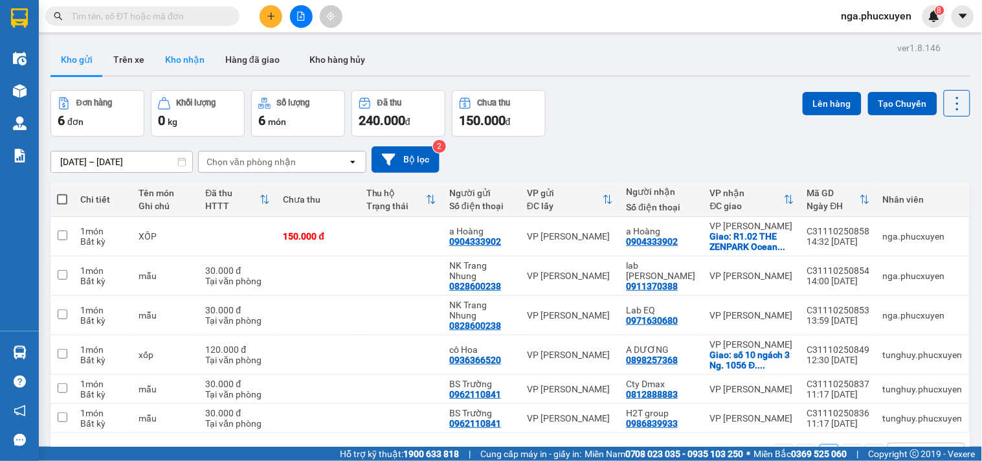
click at [187, 56] on button "Kho nhận" at bounding box center [185, 59] width 60 height 31
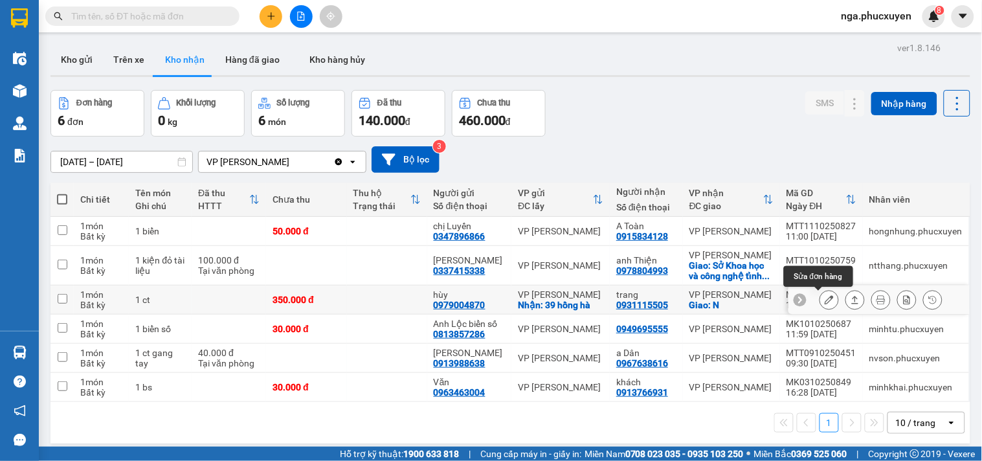
click at [825, 301] on icon at bounding box center [829, 299] width 9 height 9
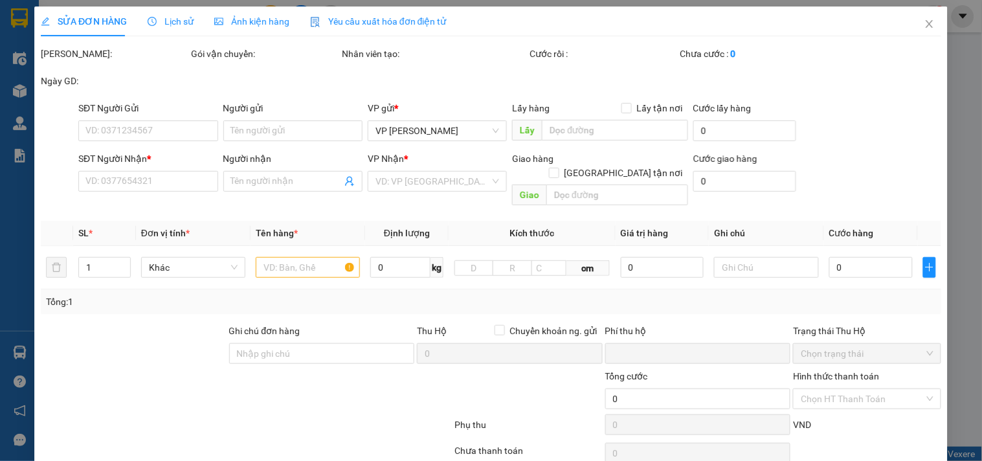
type input "0979004870"
type input "hùy"
checkbox input "true"
type input "39 hồng hà"
type input "0931115505"
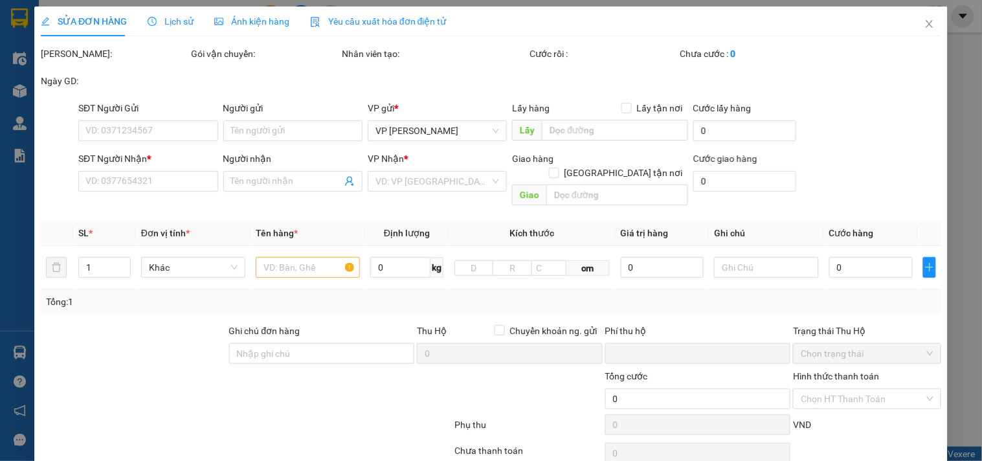
type input "trang"
checkbox input "true"
type input "N"
type input "0"
type input "350.000"
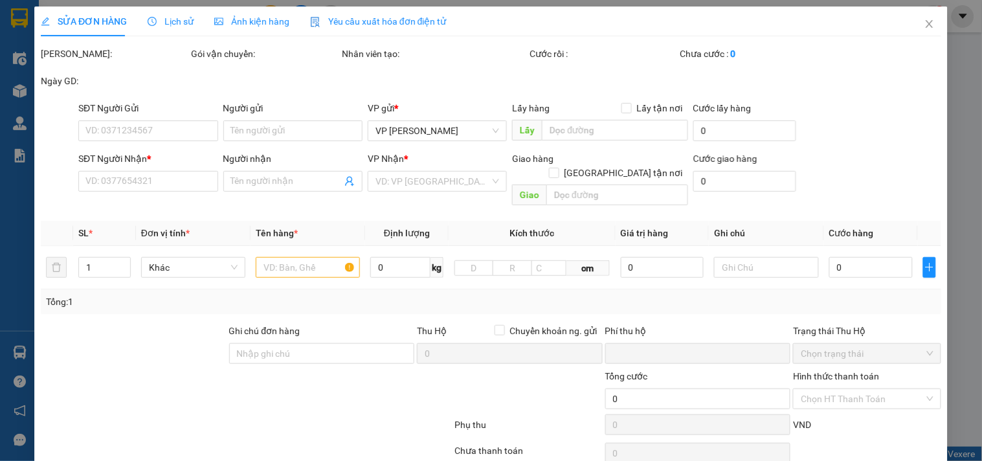
type input "350.000"
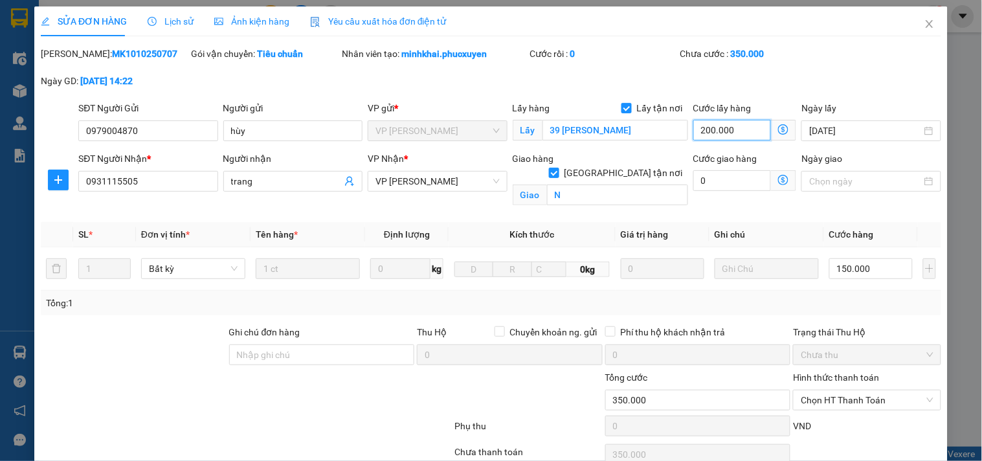
click at [751, 126] on input "200.000" at bounding box center [733, 130] width 78 height 21
type input "150.000"
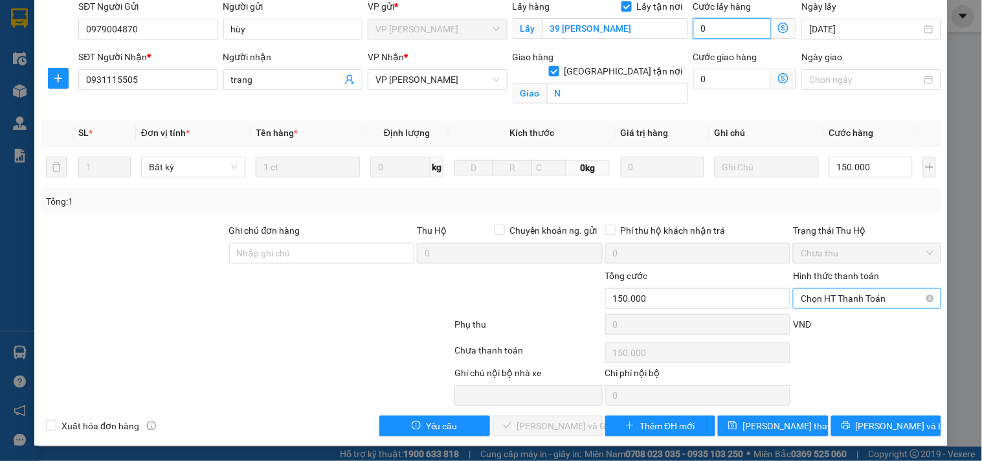
click at [860, 299] on span "Chọn HT Thanh Toán" at bounding box center [867, 298] width 132 height 19
type input "0"
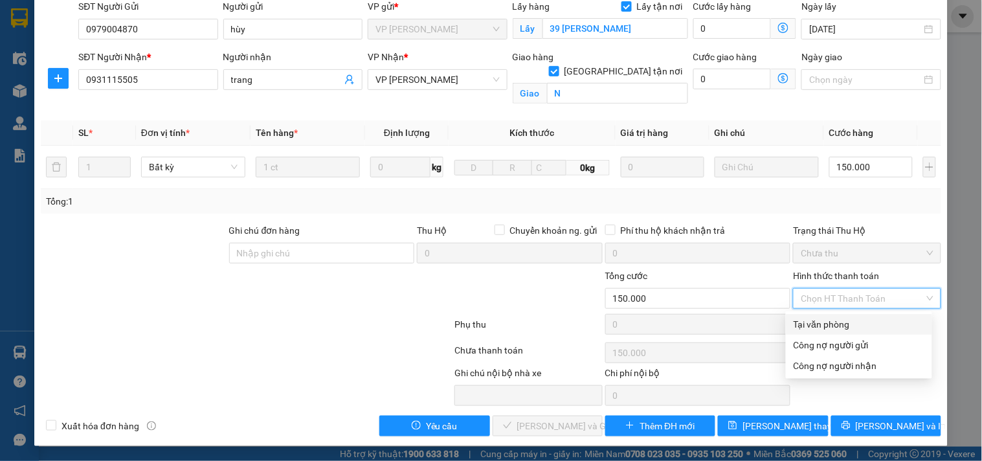
click at [859, 324] on div "Tại văn phòng" at bounding box center [859, 324] width 131 height 14
type input "0"
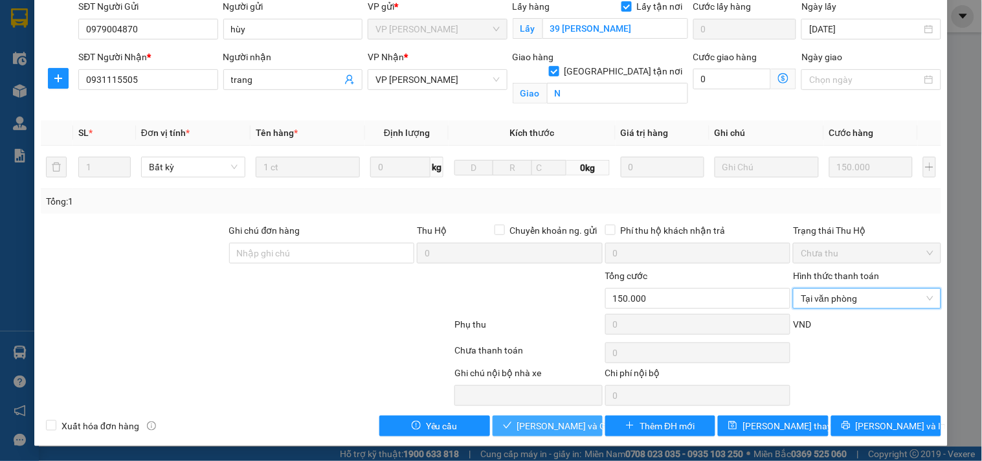
click at [552, 422] on span "[PERSON_NAME] và Giao hàng" at bounding box center [579, 426] width 124 height 14
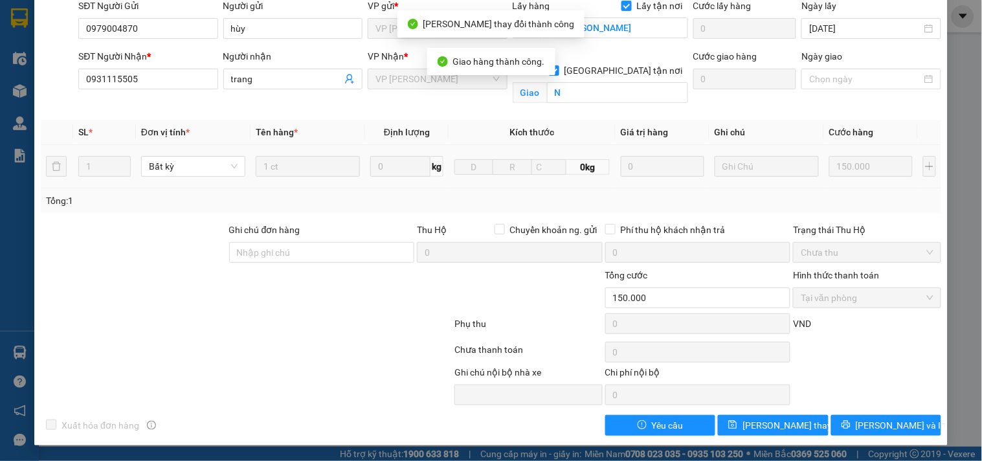
scroll to position [0, 0]
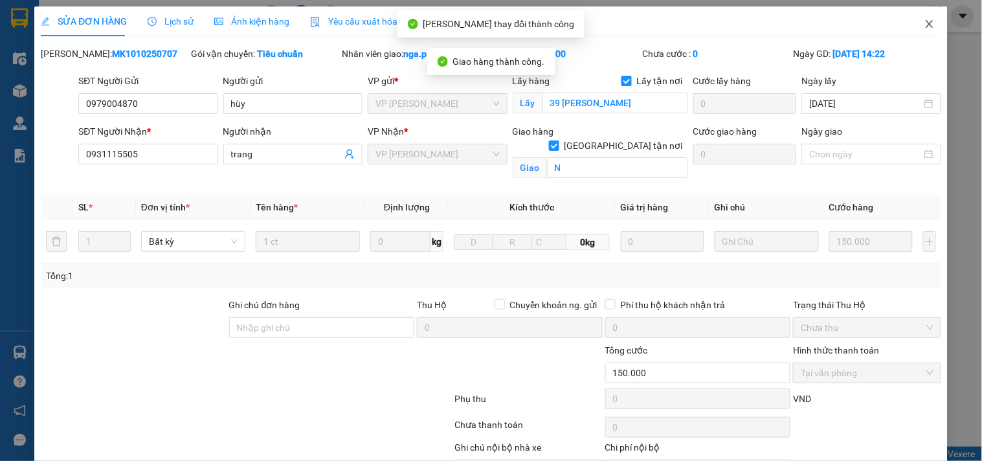
click at [926, 23] on icon "close" at bounding box center [929, 24] width 7 height 8
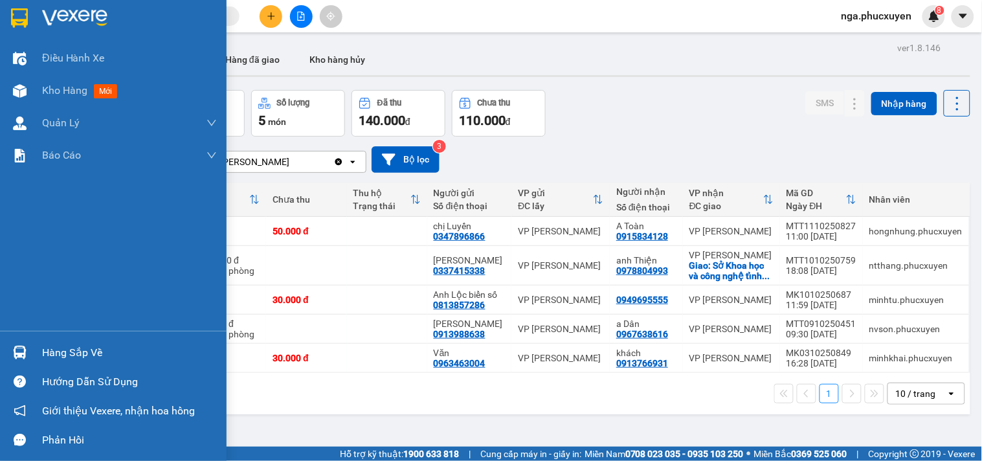
click at [19, 351] on img at bounding box center [20, 353] width 14 height 14
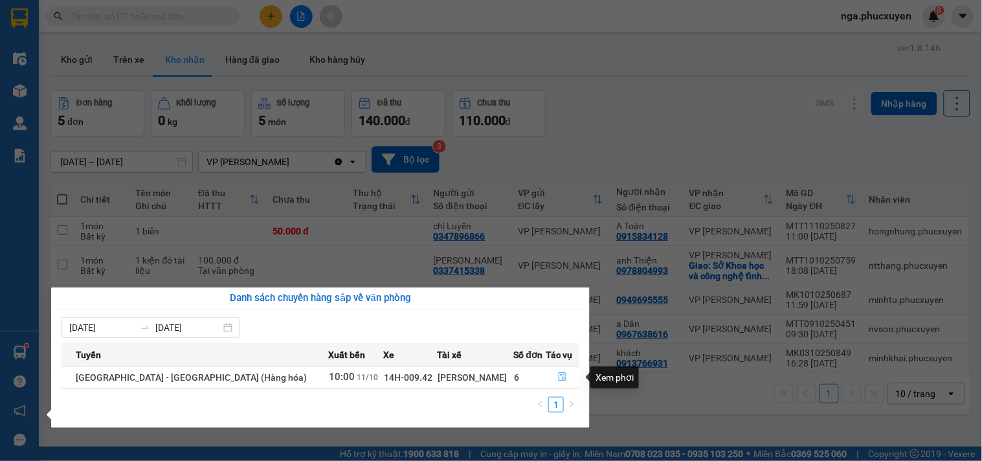
click at [558, 378] on icon "file-done" at bounding box center [562, 376] width 9 height 9
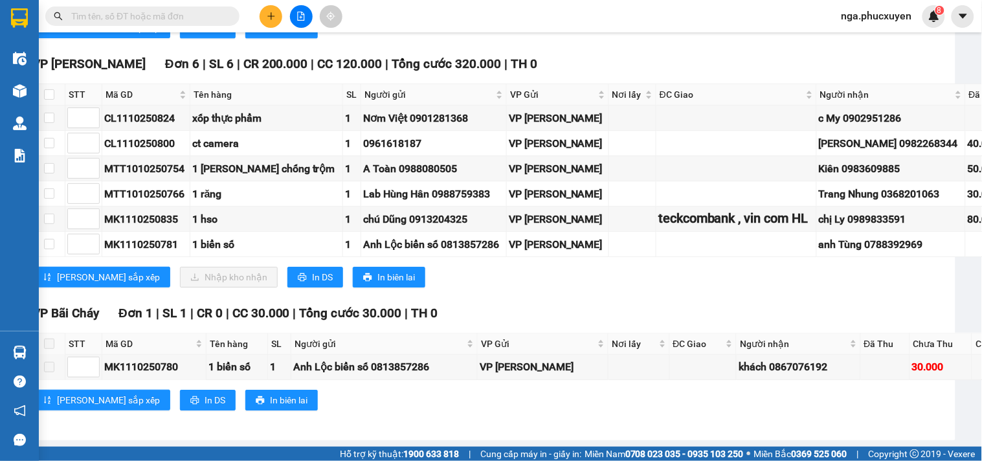
scroll to position [935, 0]
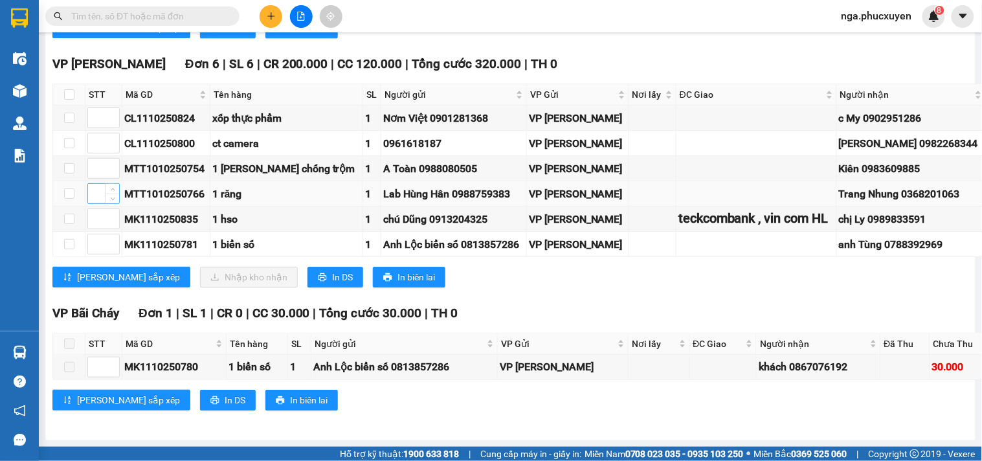
click at [98, 203] on input at bounding box center [103, 193] width 31 height 19
type input "1"
click at [98, 254] on input at bounding box center [103, 243] width 31 height 19
type input "2"
click at [100, 153] on input at bounding box center [103, 142] width 31 height 19
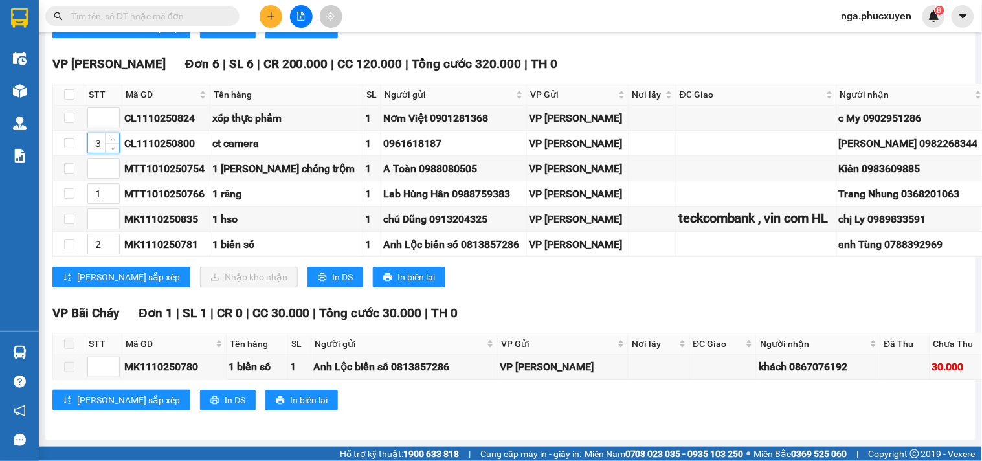
type input "3"
click at [93, 128] on input at bounding box center [103, 117] width 31 height 19
type input "4"
click at [95, 178] on input at bounding box center [103, 168] width 31 height 19
type input "5"
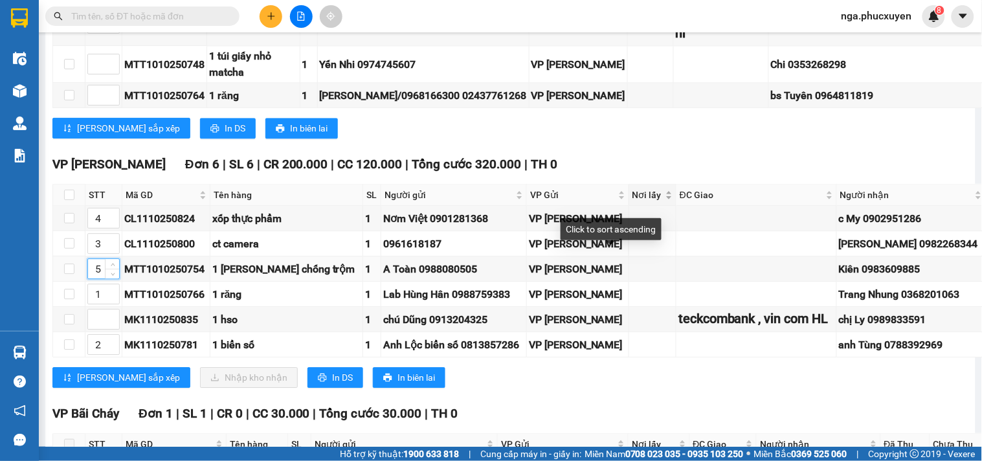
scroll to position [949, 0]
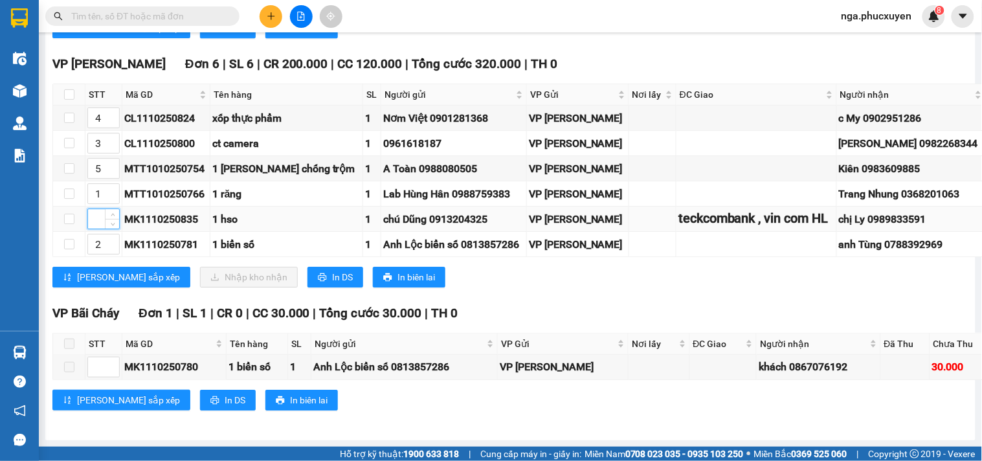
click at [97, 229] on input at bounding box center [103, 218] width 31 height 19
type input "6"
click at [111, 284] on span "[PERSON_NAME] sắp xếp" at bounding box center [128, 277] width 103 height 14
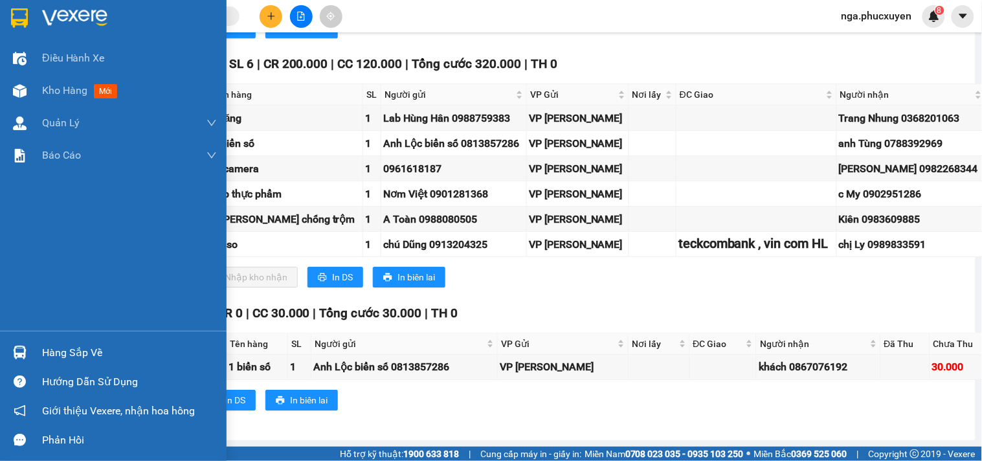
click at [19, 17] on img at bounding box center [19, 17] width 17 height 19
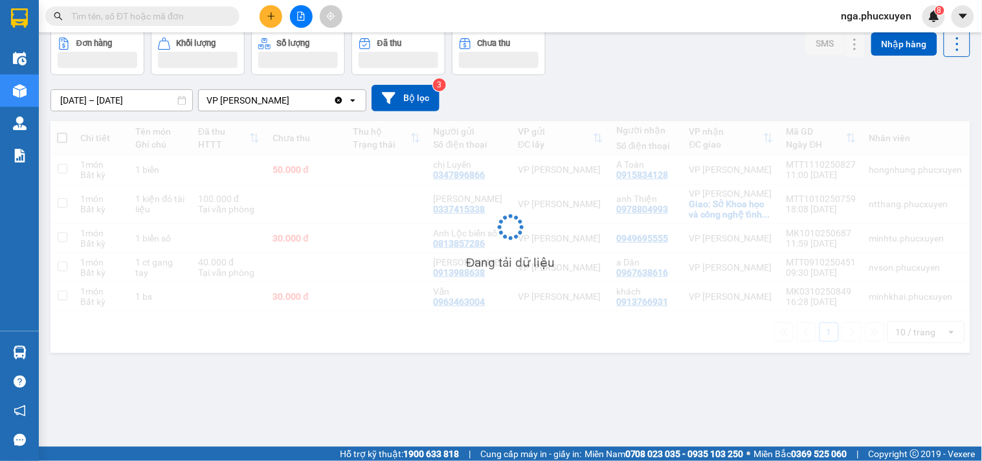
scroll to position [60, 0]
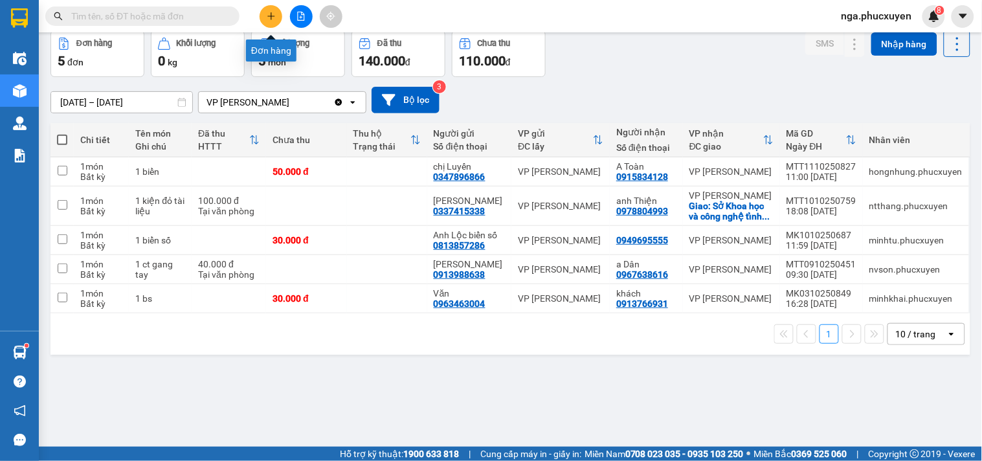
click at [272, 17] on icon "plus" at bounding box center [271, 16] width 9 height 9
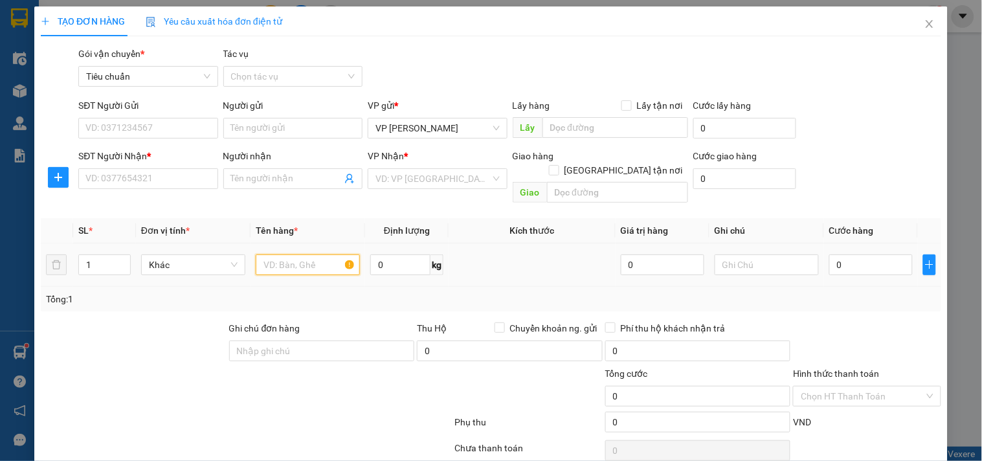
click at [287, 255] on input "text" at bounding box center [308, 265] width 104 height 21
type input "c"
click at [153, 130] on input "SĐT Người Gửi" at bounding box center [147, 128] width 139 height 21
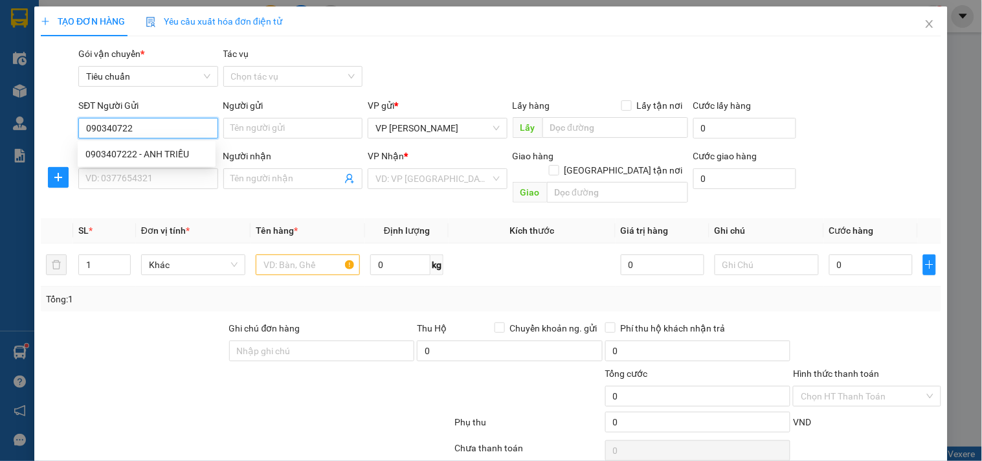
type input "0903407222"
click at [149, 158] on div "0903407222 - ANH TRIỀU" at bounding box center [146, 154] width 122 height 14
type input "ANH TRIỀU"
type input "0903407222"
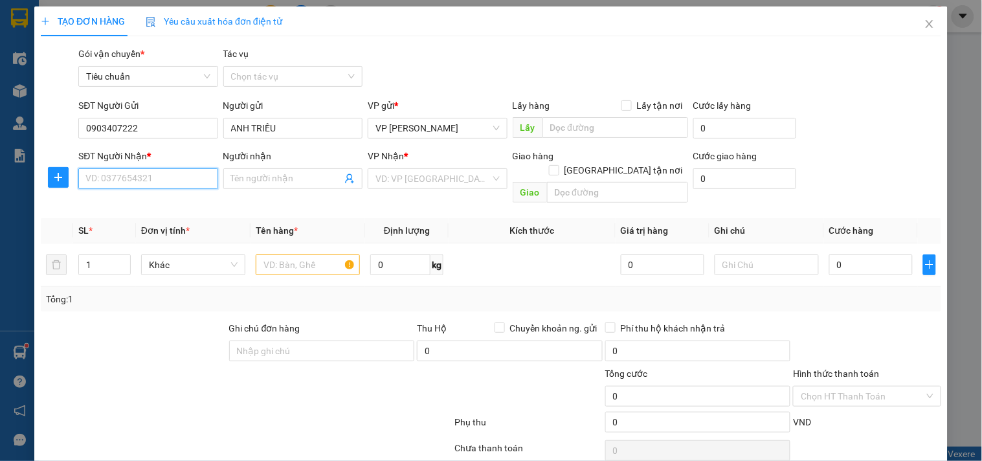
click at [144, 177] on input "SĐT Người Nhận *" at bounding box center [147, 178] width 139 height 21
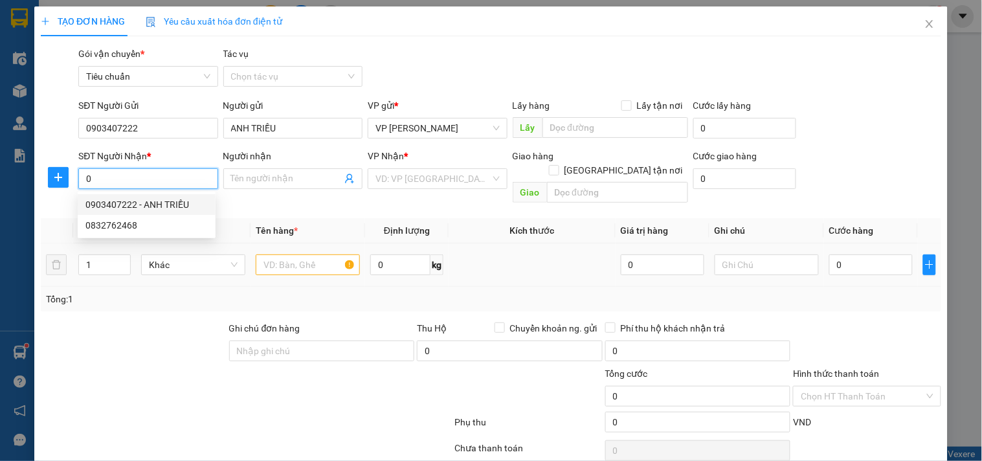
type input "0"
click at [278, 255] on input "text" at bounding box center [308, 265] width 104 height 21
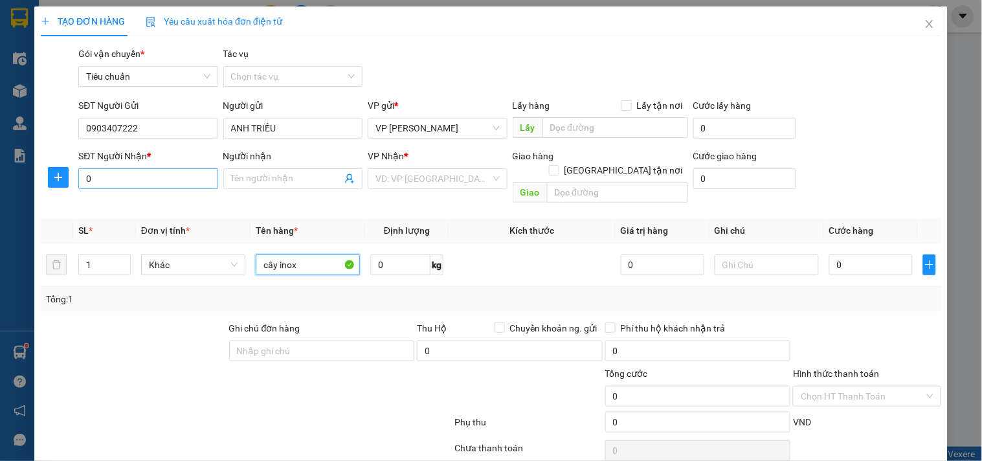
type input "cây inox"
click at [165, 178] on input "0" at bounding box center [147, 178] width 139 height 21
click at [165, 178] on input "0986194314" at bounding box center [147, 178] width 139 height 21
type input "0986194314"
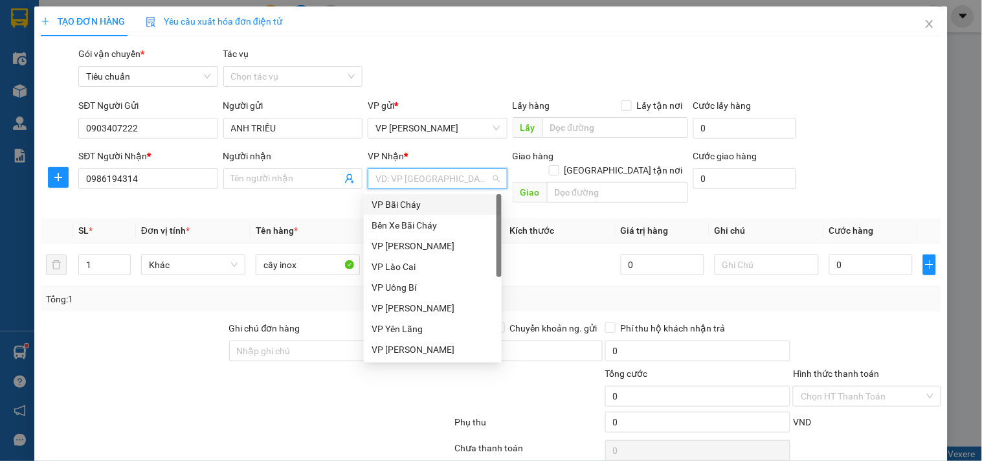
click at [447, 178] on input "search" at bounding box center [433, 178] width 115 height 19
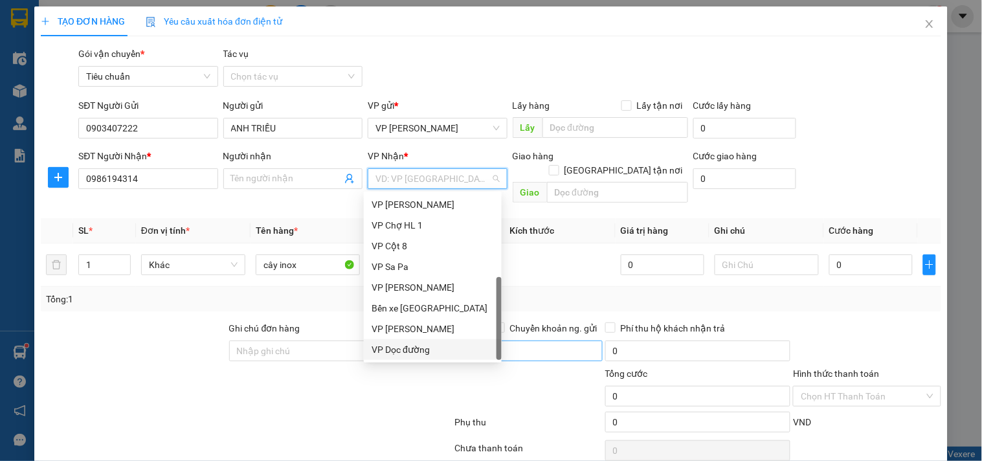
click at [441, 352] on div "VP Dọc đường" at bounding box center [433, 350] width 122 height 14
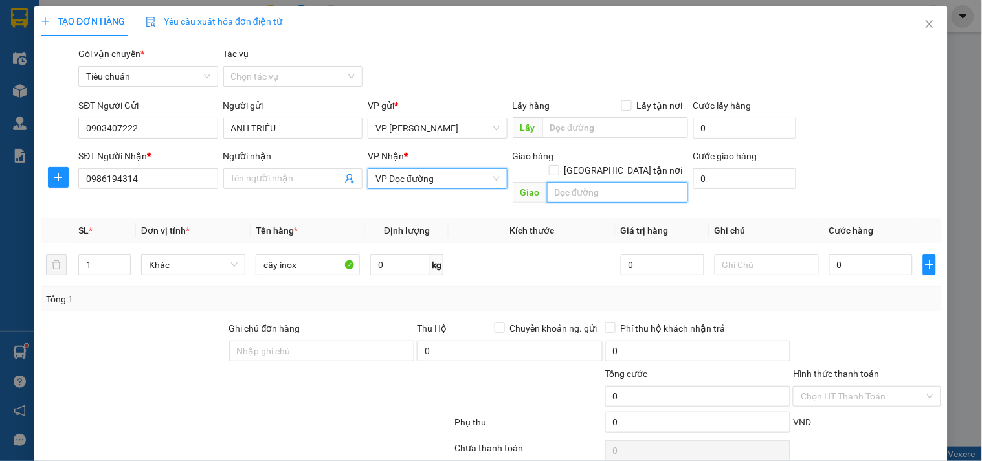
click at [563, 182] on input "text" at bounding box center [617, 192] width 141 height 21
type input "khu CN [GEOGRAPHIC_DATA]"
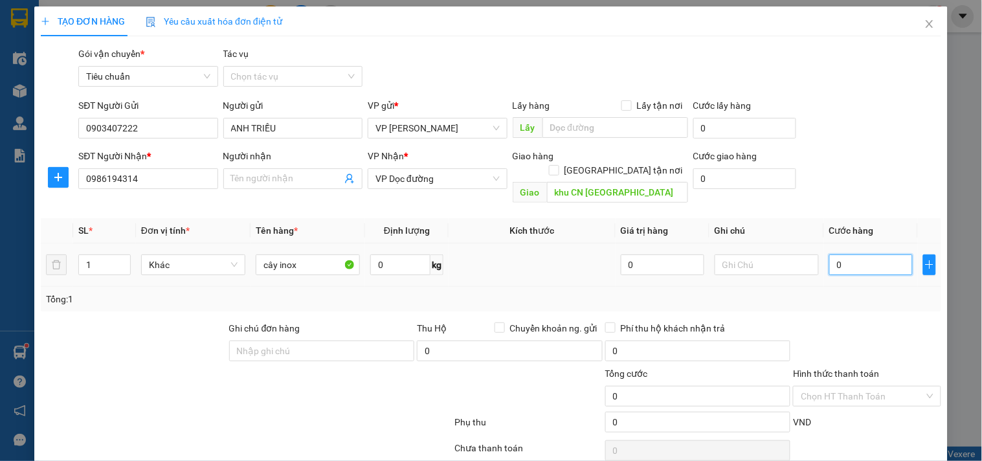
click at [838, 255] on input "0" at bounding box center [872, 265] width 84 height 21
type input "5"
type input "50"
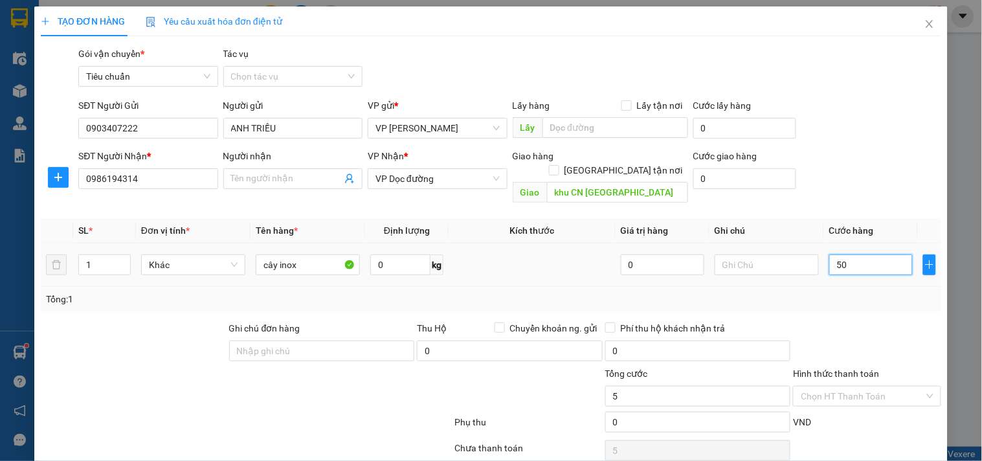
type input "50"
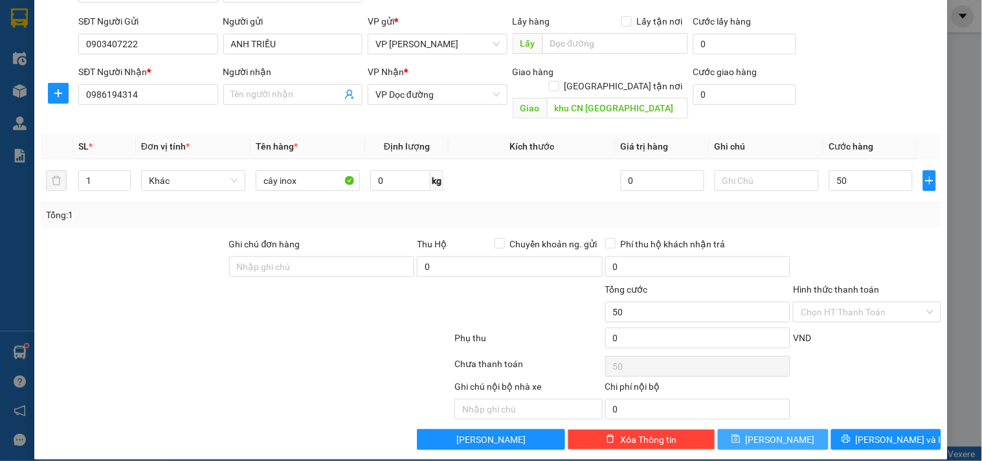
type input "50.000"
click at [795, 429] on button "[PERSON_NAME]" at bounding box center [773, 439] width 110 height 21
type input "0"
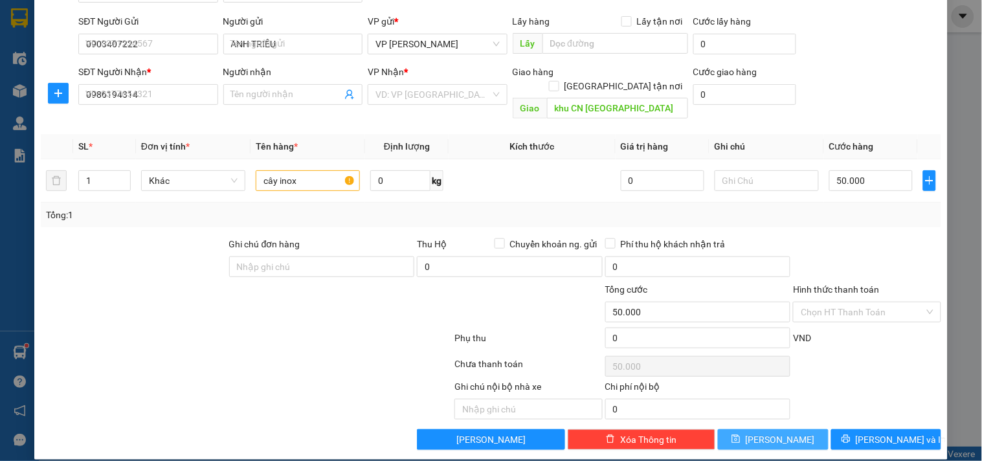
type input "0"
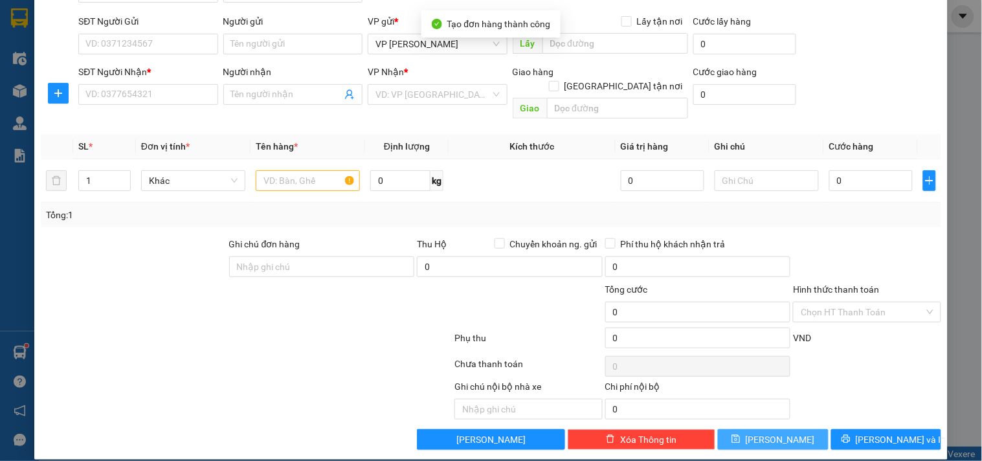
scroll to position [0, 0]
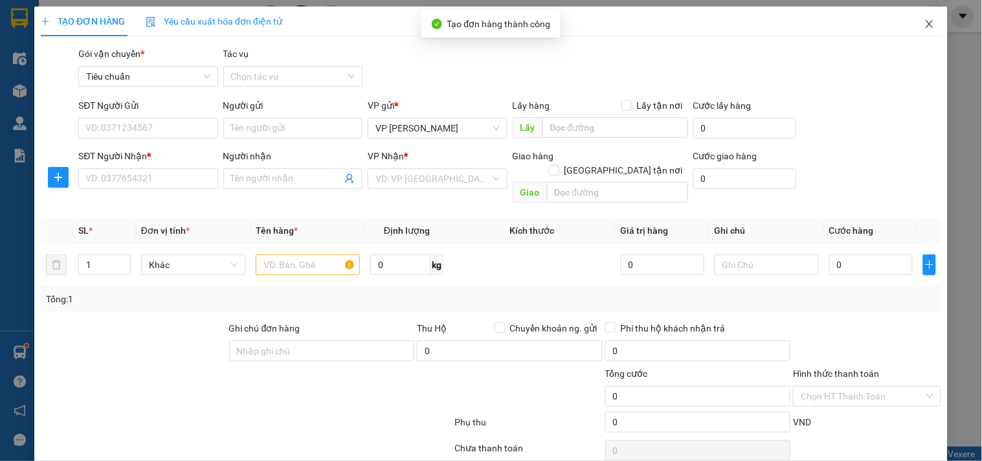
click at [926, 23] on icon "close" at bounding box center [929, 24] width 7 height 8
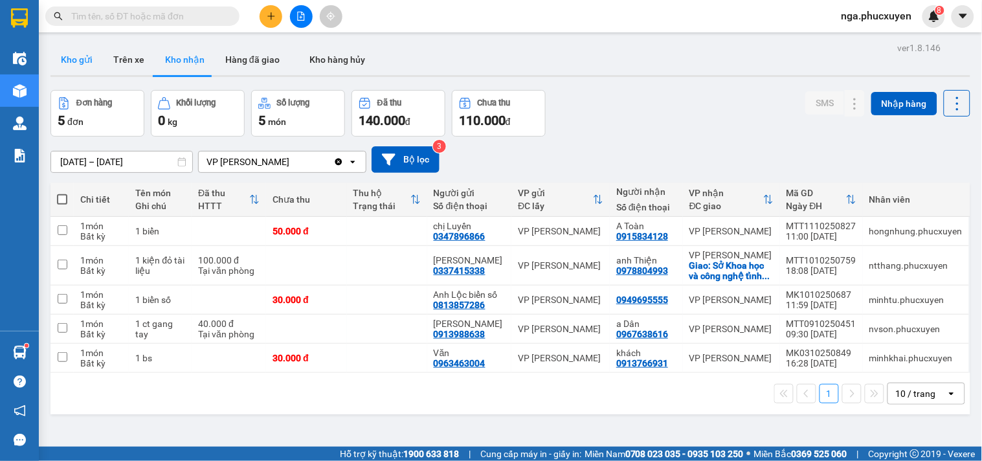
click at [58, 55] on button "Kho gửi" at bounding box center [77, 59] width 52 height 31
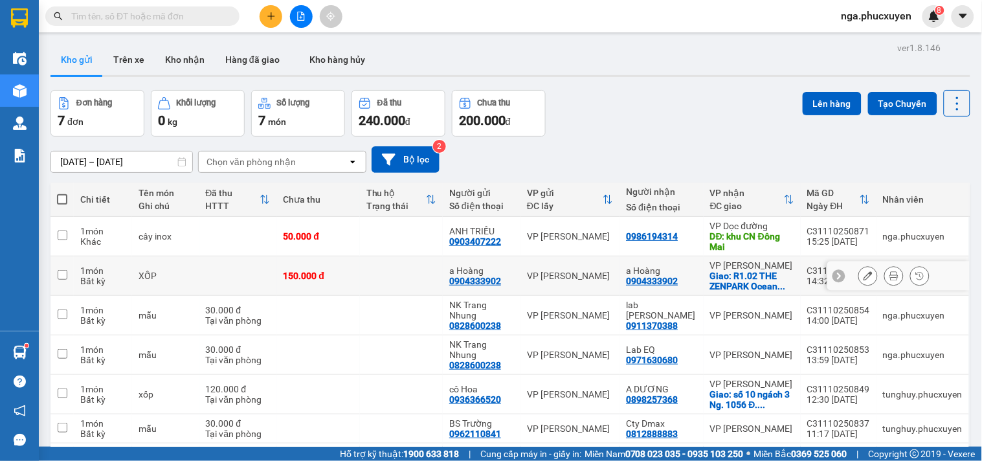
scroll to position [72, 0]
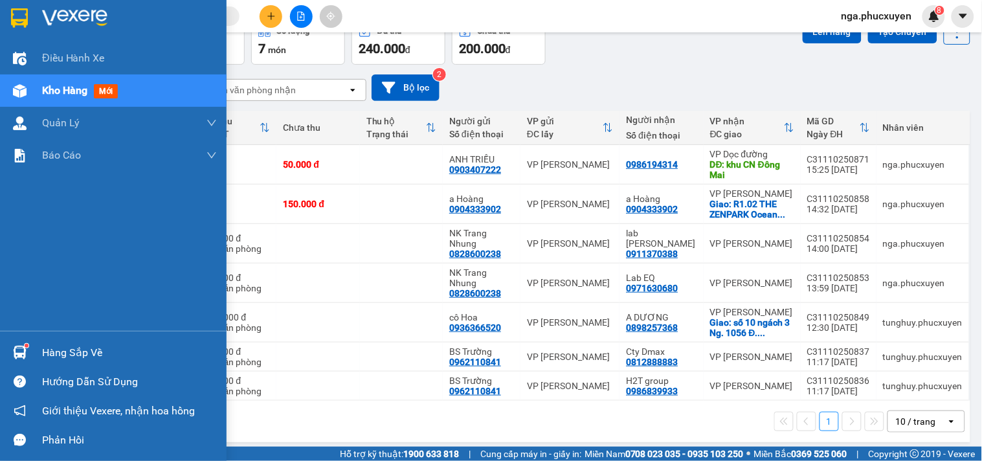
click at [54, 346] on div "Hàng sắp về" at bounding box center [129, 352] width 175 height 19
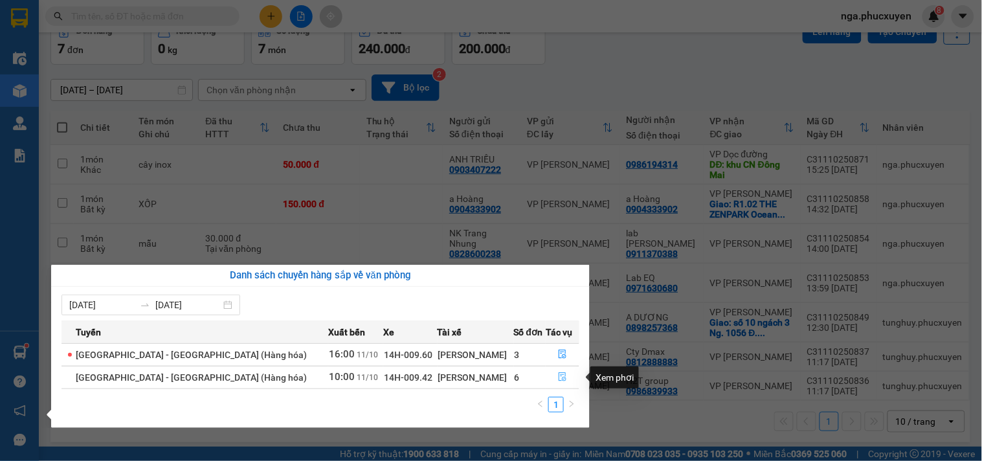
click at [558, 378] on icon "file-done" at bounding box center [562, 376] width 9 height 9
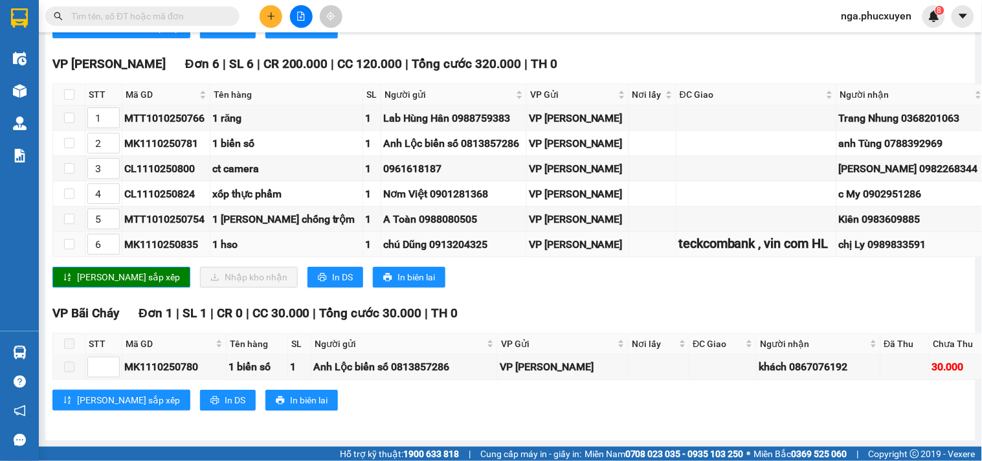
scroll to position [935, 0]
click at [67, 100] on input "checkbox" at bounding box center [69, 94] width 10 height 10
checkbox input "true"
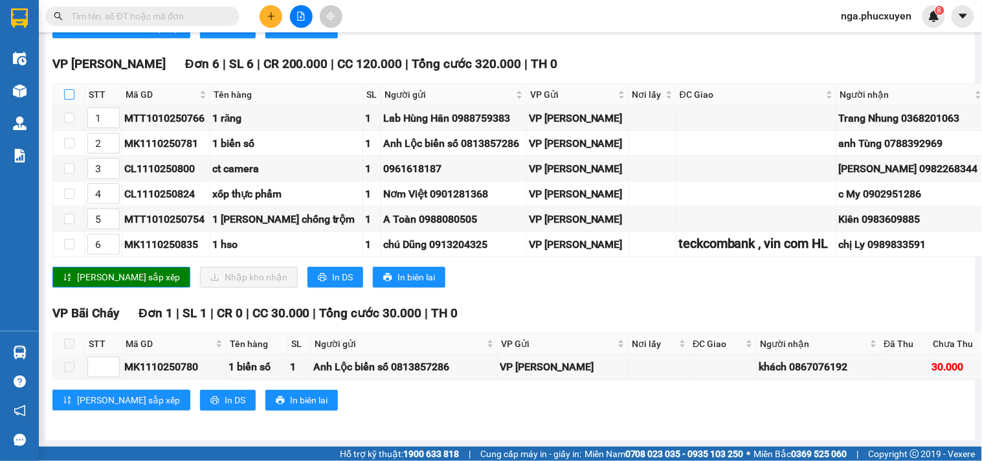
checkbox input "true"
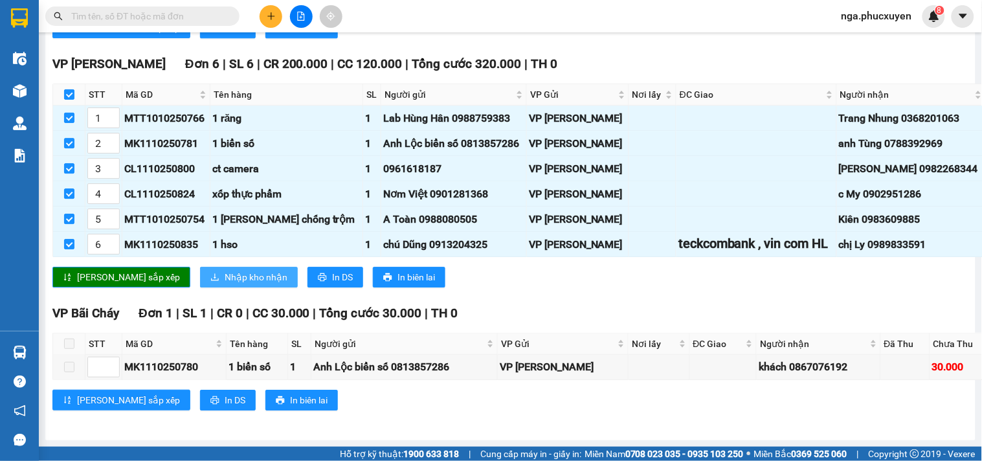
click at [225, 284] on span "Nhập kho nhận" at bounding box center [256, 277] width 63 height 14
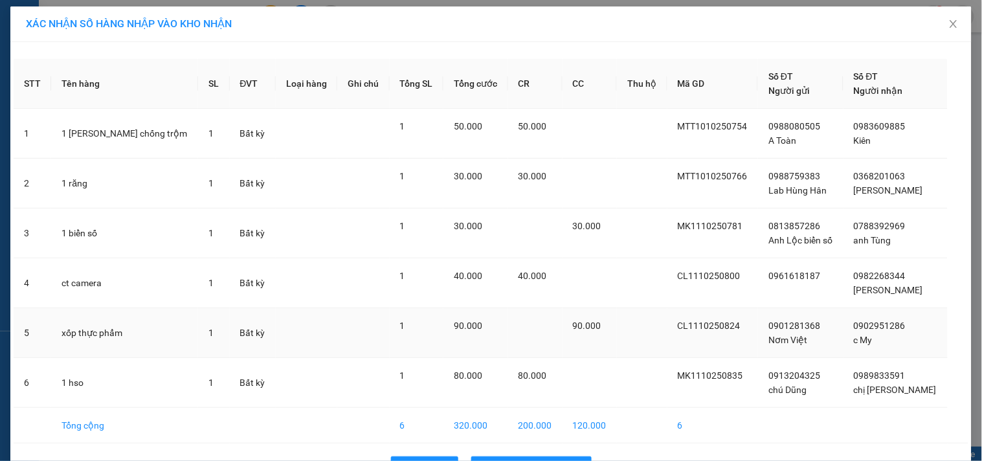
scroll to position [41, 0]
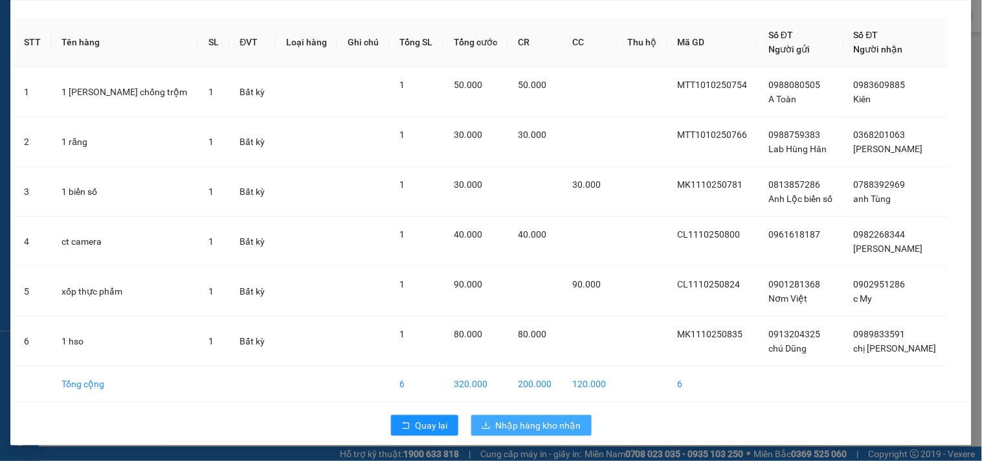
click at [534, 427] on span "Nhập hàng kho nhận" at bounding box center [538, 425] width 85 height 14
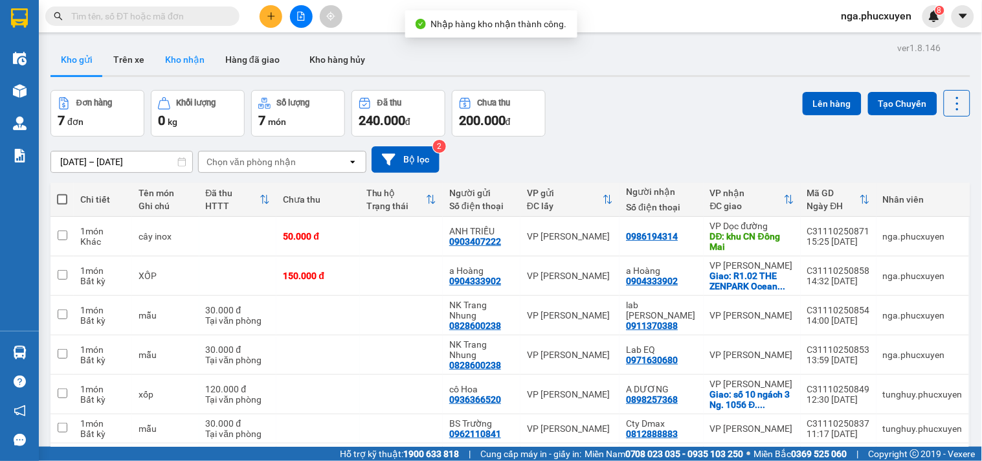
click at [167, 56] on button "Kho nhận" at bounding box center [185, 59] width 60 height 31
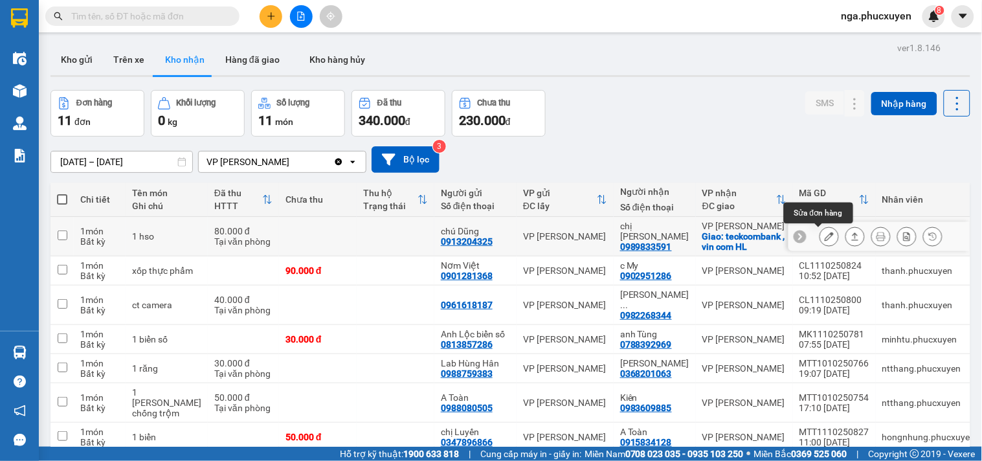
click at [825, 235] on icon at bounding box center [829, 236] width 9 height 9
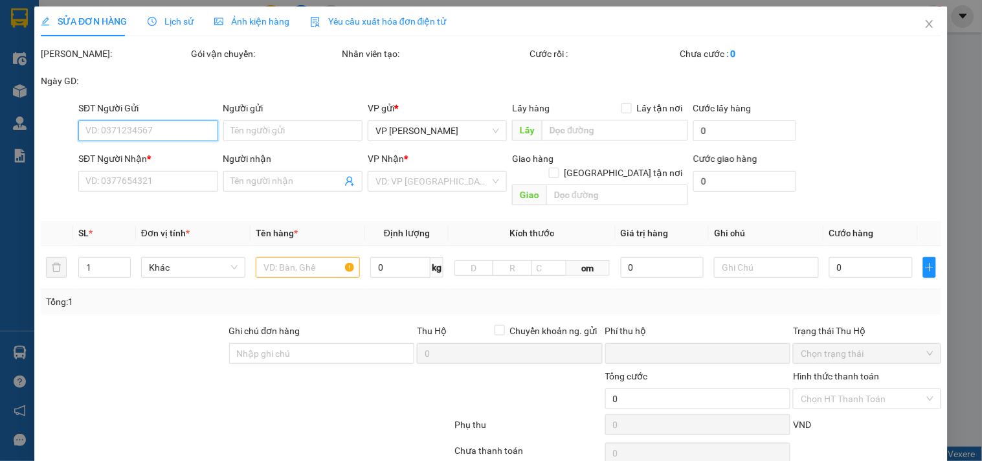
type input "0913204325"
type input "chú Dũng"
type input "0989833591"
type input "chị Ly"
checkbox input "true"
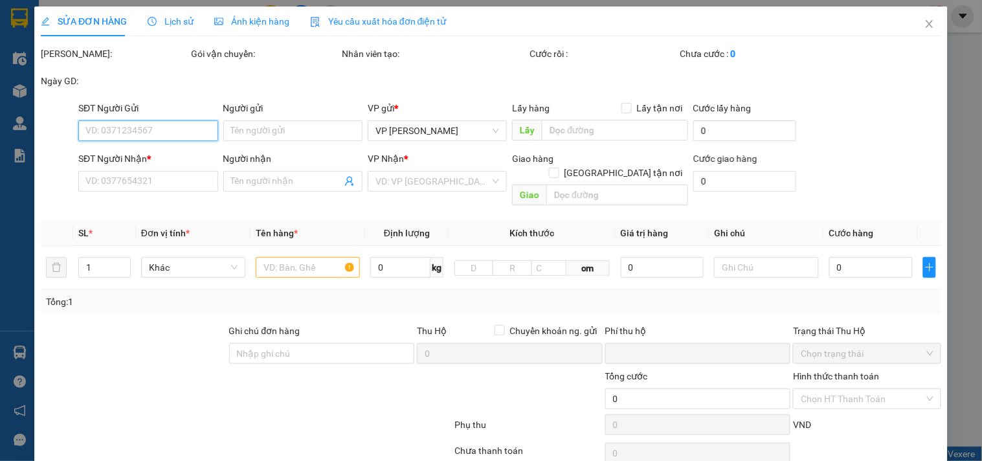
type input "teckcombank , vin com HL"
type input "0"
type input "80.000"
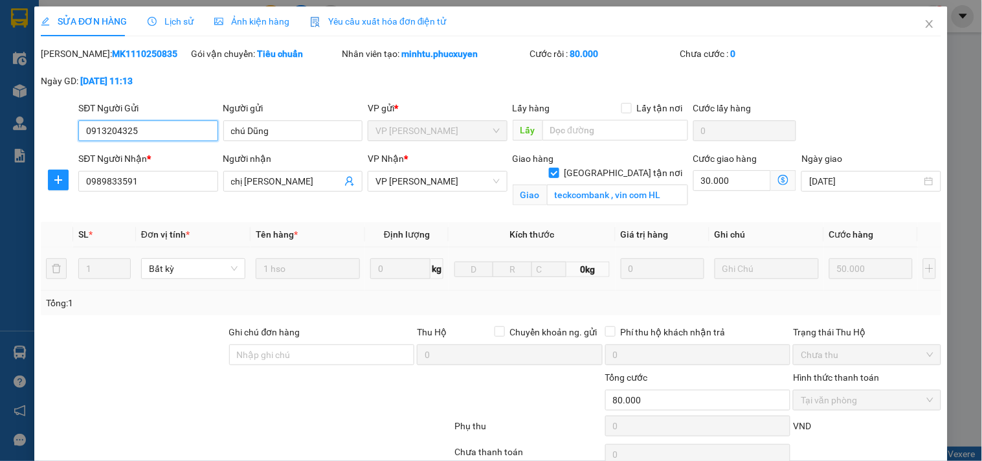
scroll to position [102, 0]
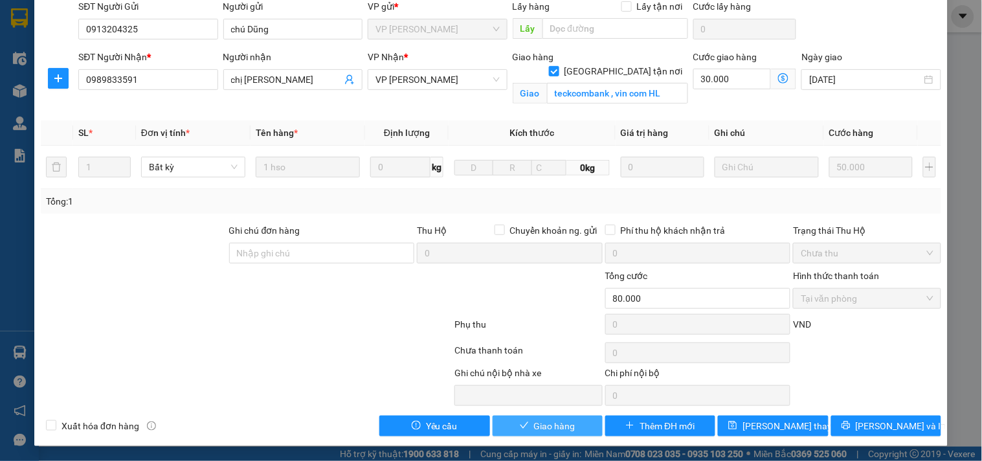
click at [549, 424] on span "Giao hàng" at bounding box center [554, 426] width 41 height 14
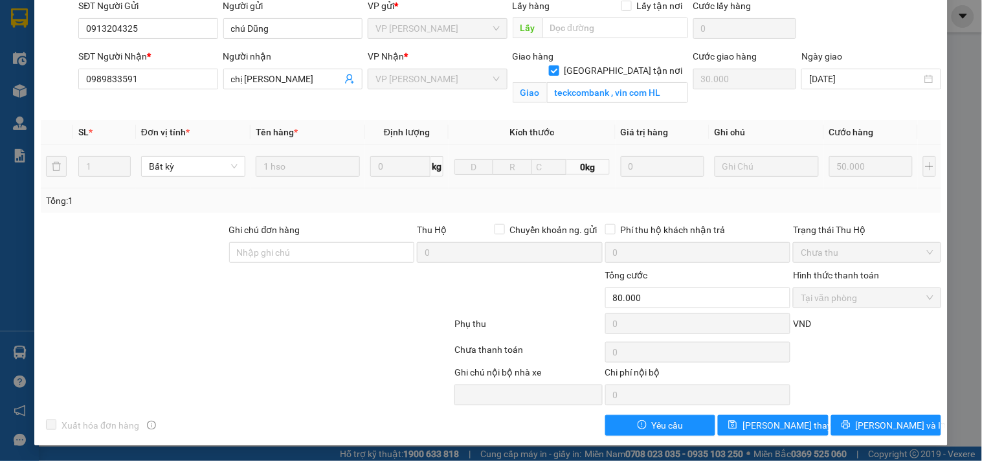
scroll to position [0, 0]
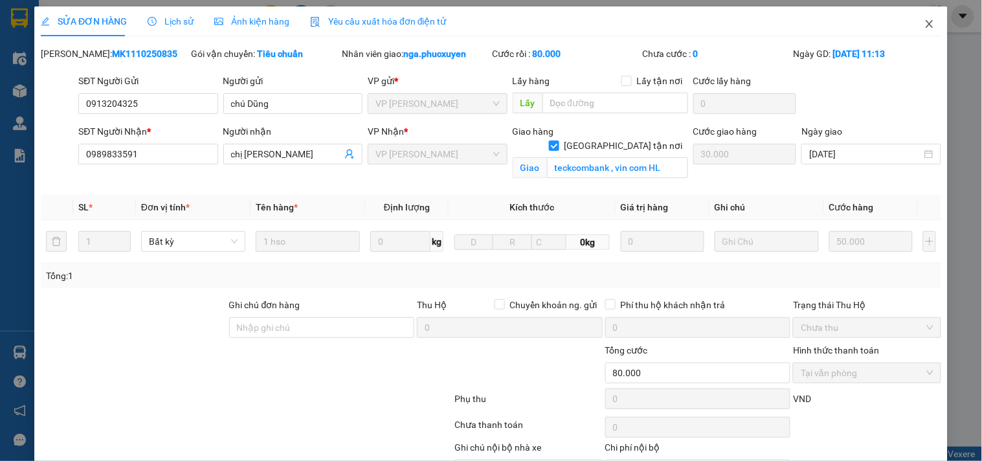
click at [925, 24] on icon "close" at bounding box center [930, 24] width 10 height 10
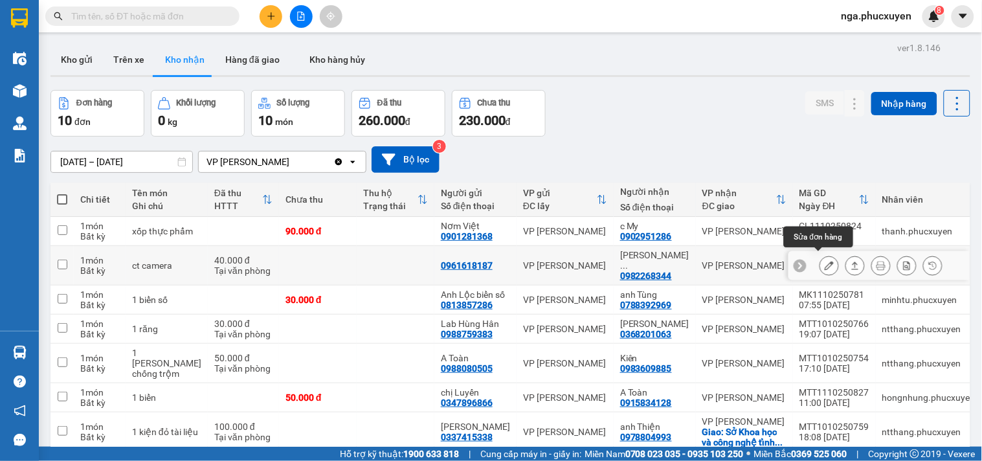
click at [825, 261] on icon at bounding box center [829, 265] width 9 height 9
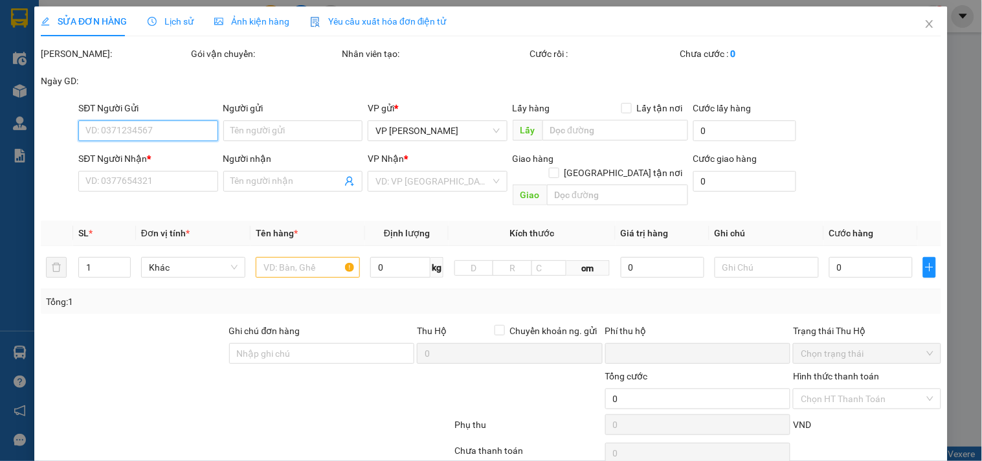
type input "0961618187"
type input "0982268344"
type input "Mai Duy Khánh"
type input "0"
type input "40.000"
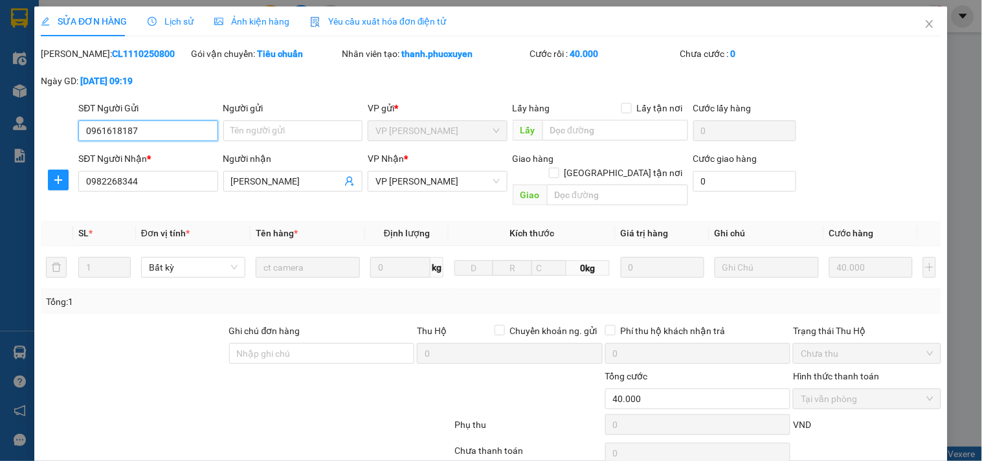
scroll to position [87, 0]
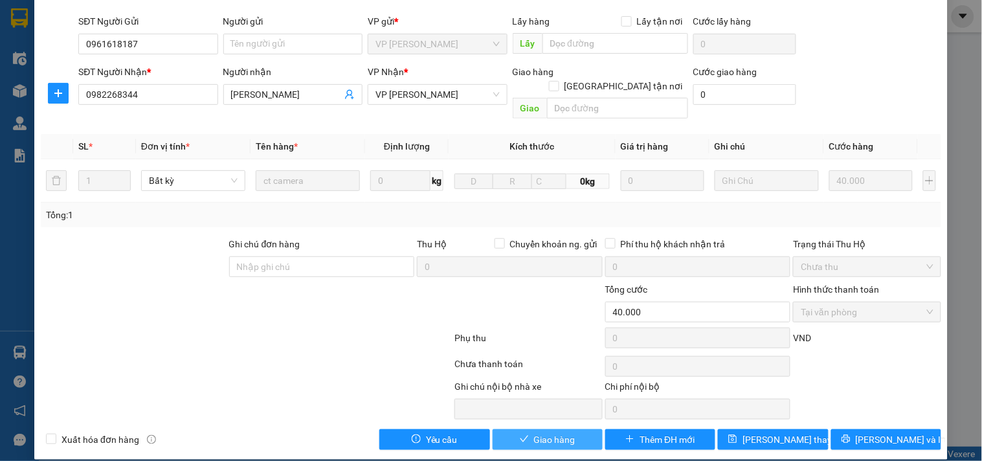
click at [553, 433] on span "Giao hàng" at bounding box center [554, 440] width 41 height 14
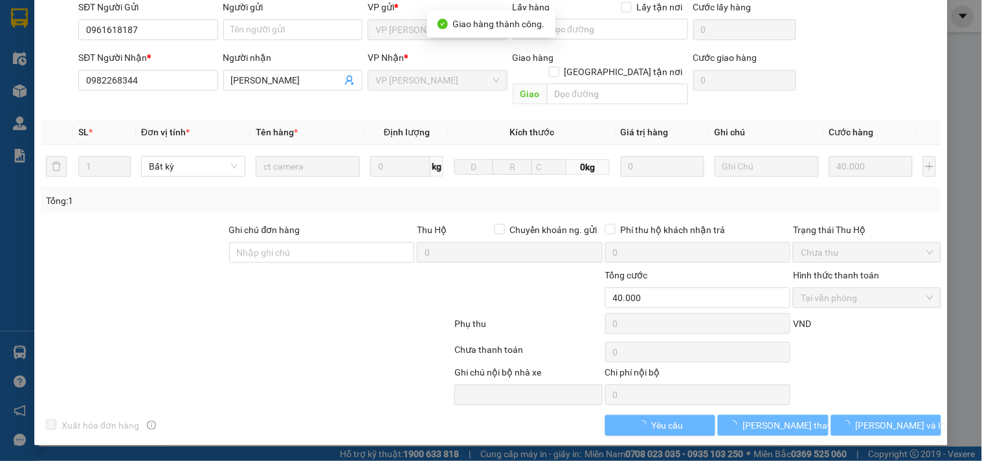
scroll to position [0, 0]
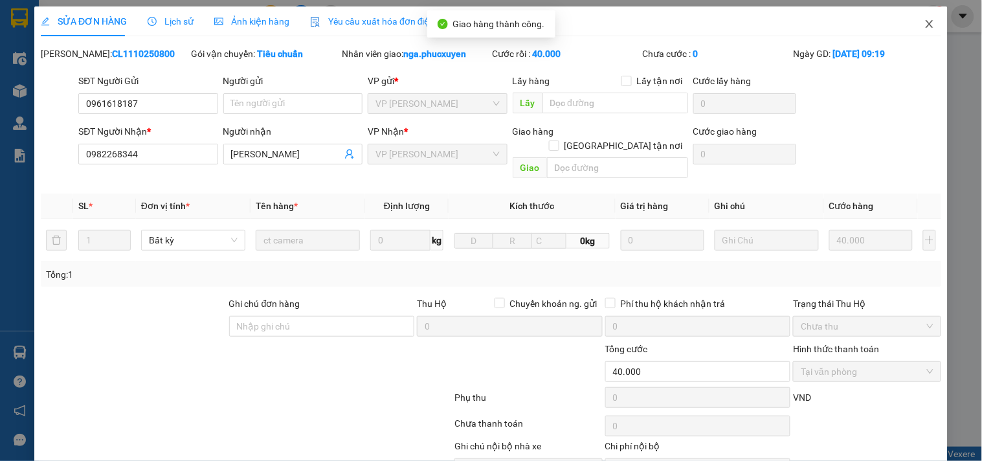
click at [925, 20] on icon "close" at bounding box center [930, 24] width 10 height 10
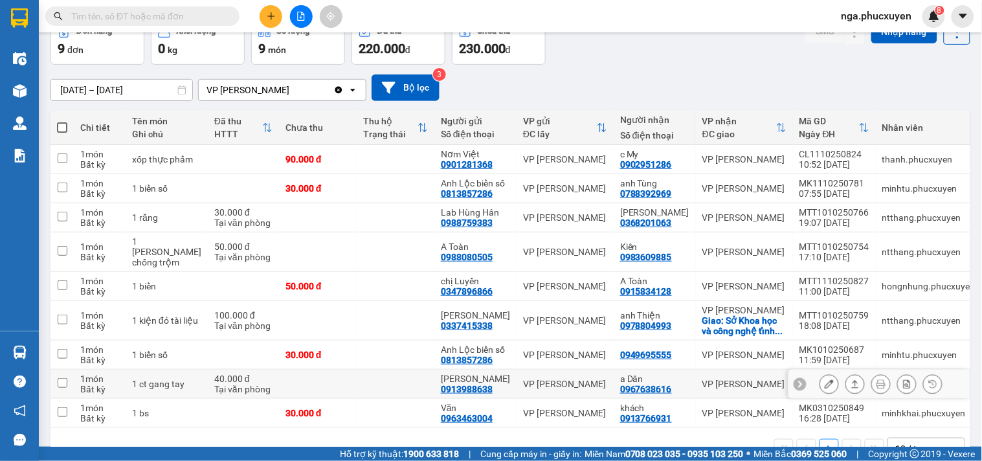
scroll to position [128, 0]
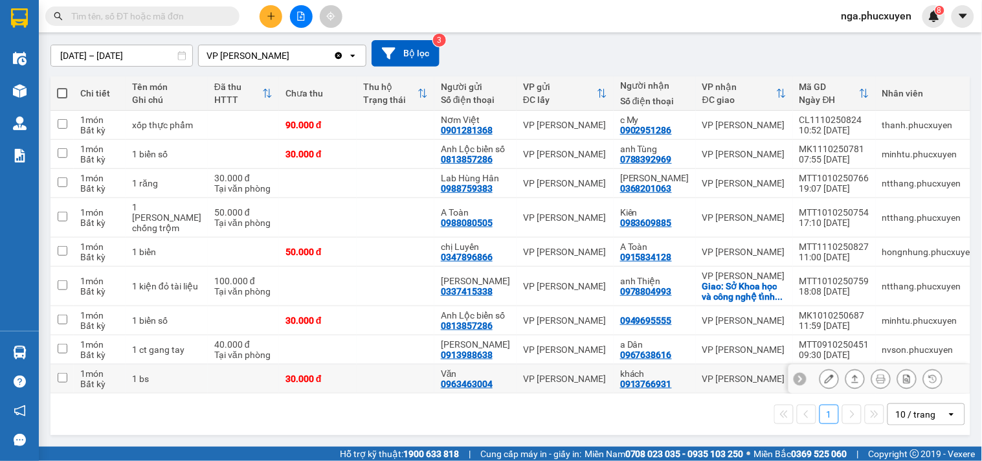
click at [635, 383] on div "0913766931" at bounding box center [646, 384] width 52 height 10
copy div "0913766931"
paste input "0913766931"
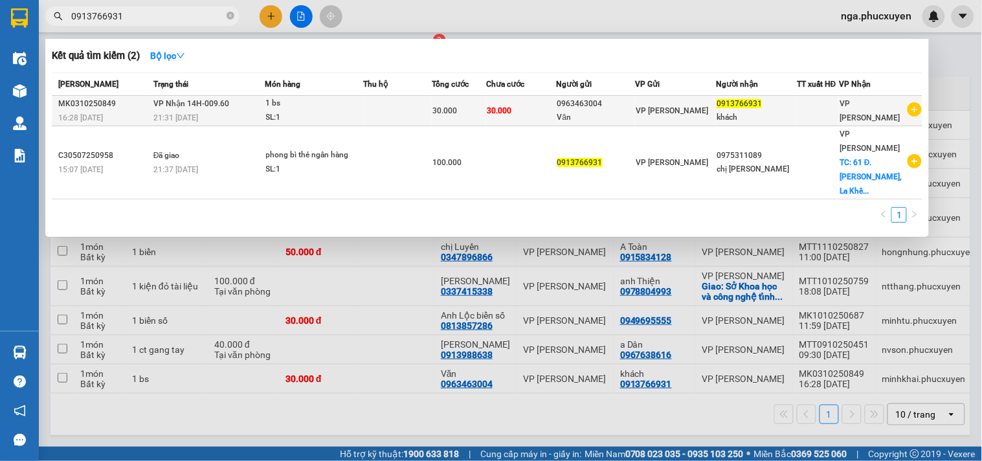
type input "0913766931"
click at [786, 115] on div "khách" at bounding box center [757, 118] width 80 height 14
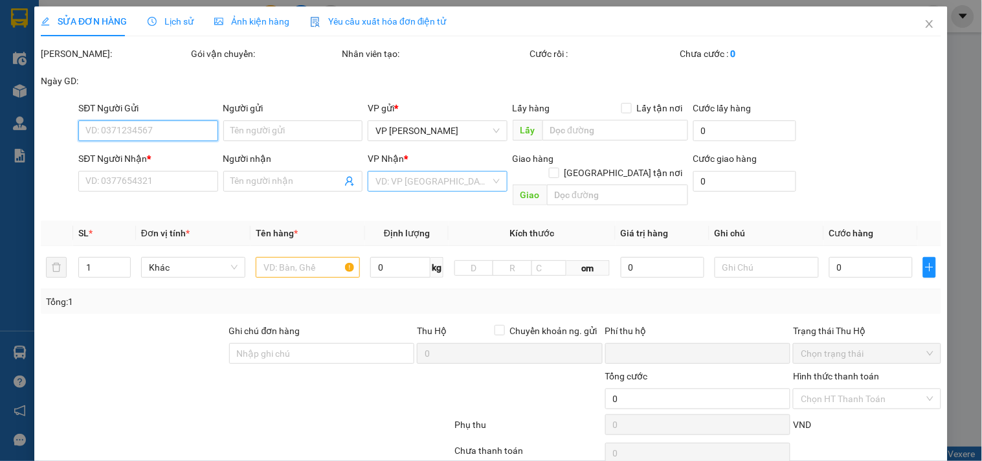
type input "0963463004"
type input "Văn"
type input "0913766931"
type input "khách"
type input "0"
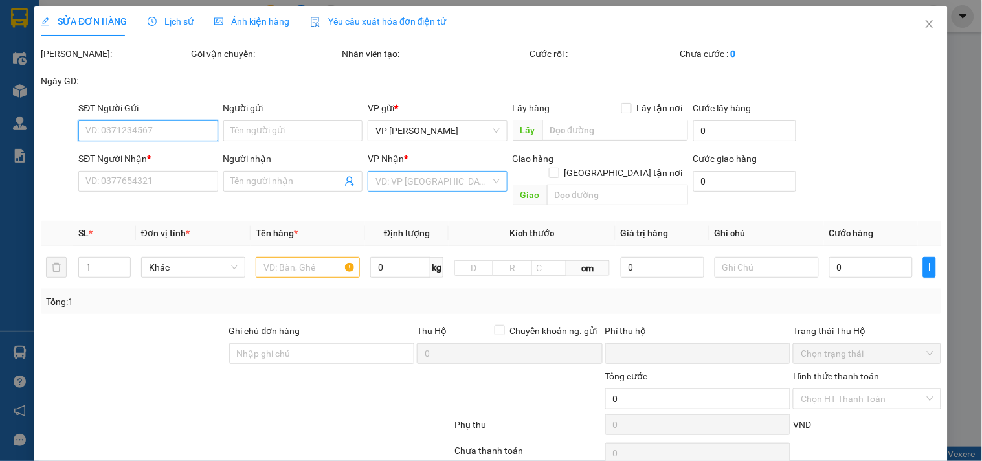
type input "30.000"
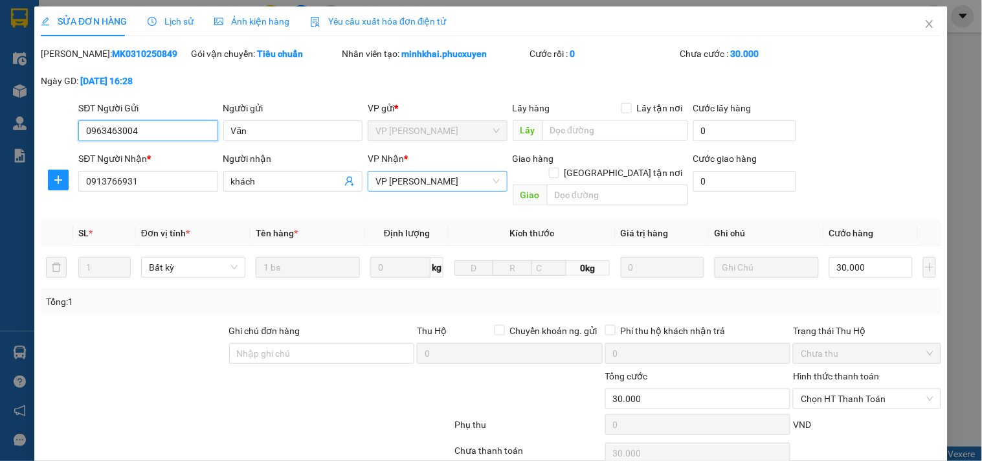
click at [462, 180] on span "VP [PERSON_NAME]" at bounding box center [438, 181] width 124 height 19
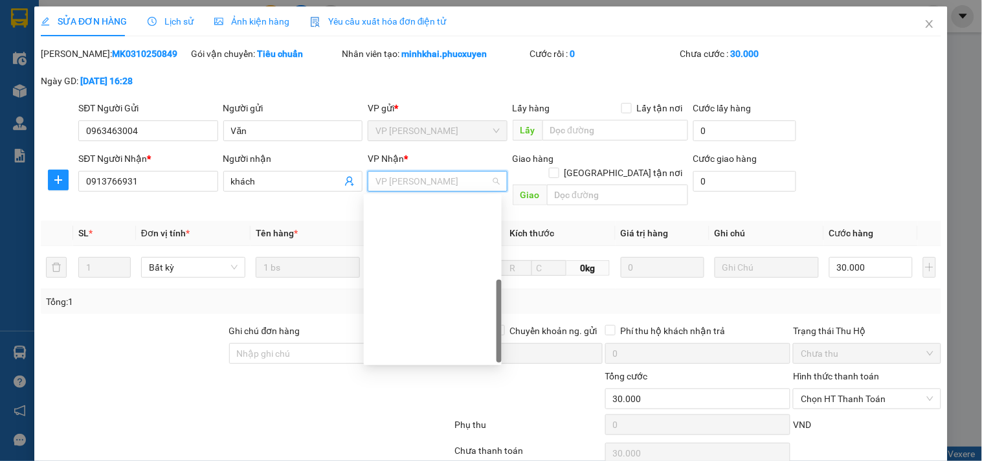
scroll to position [207, 0]
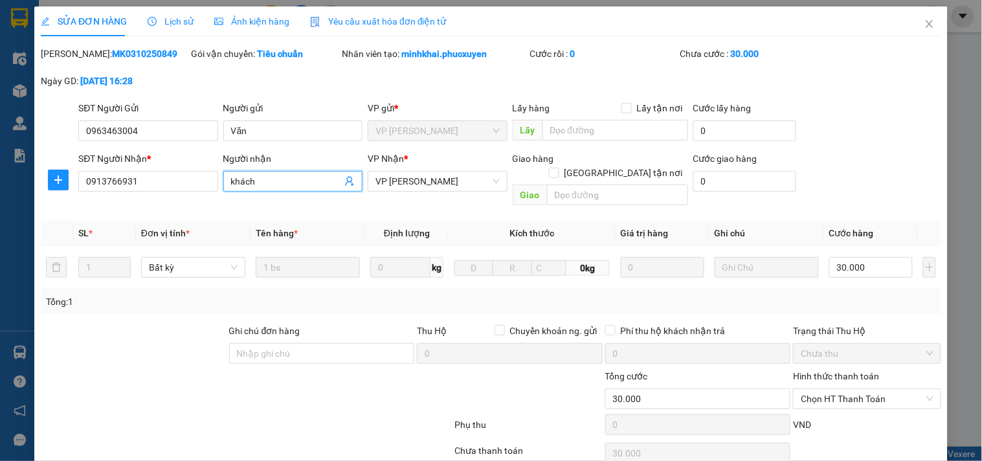
click at [287, 185] on input "khách" at bounding box center [286, 181] width 111 height 14
click at [460, 179] on span "VP [PERSON_NAME]" at bounding box center [438, 181] width 124 height 19
type input "khách nhận VPLT"
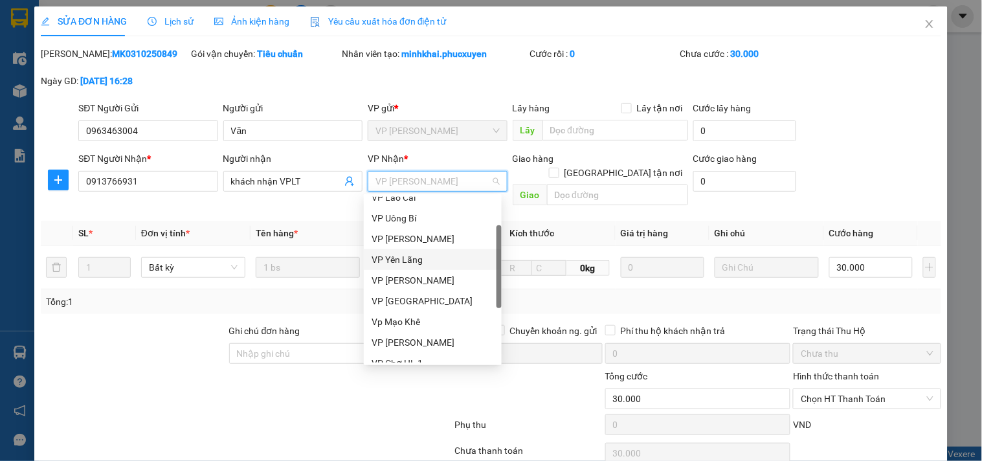
scroll to position [144, 0]
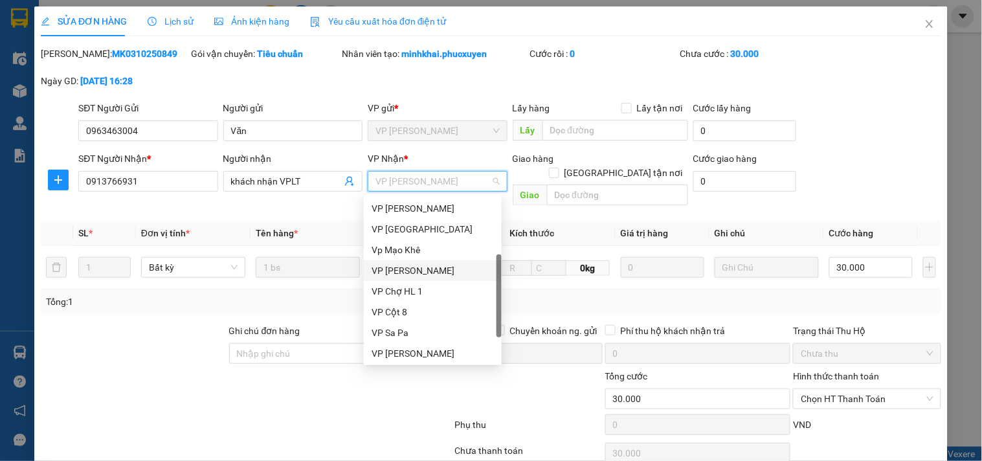
click at [439, 273] on div "VP [PERSON_NAME]" at bounding box center [433, 271] width 122 height 14
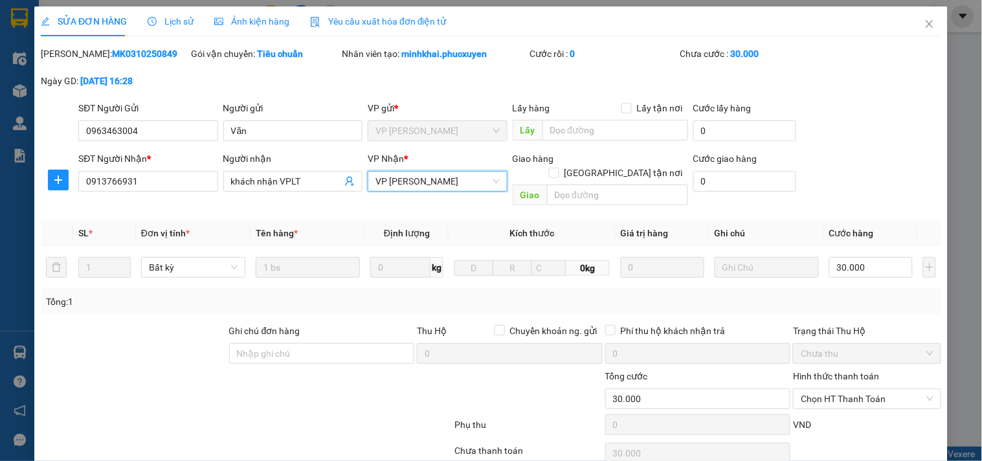
scroll to position [87, 0]
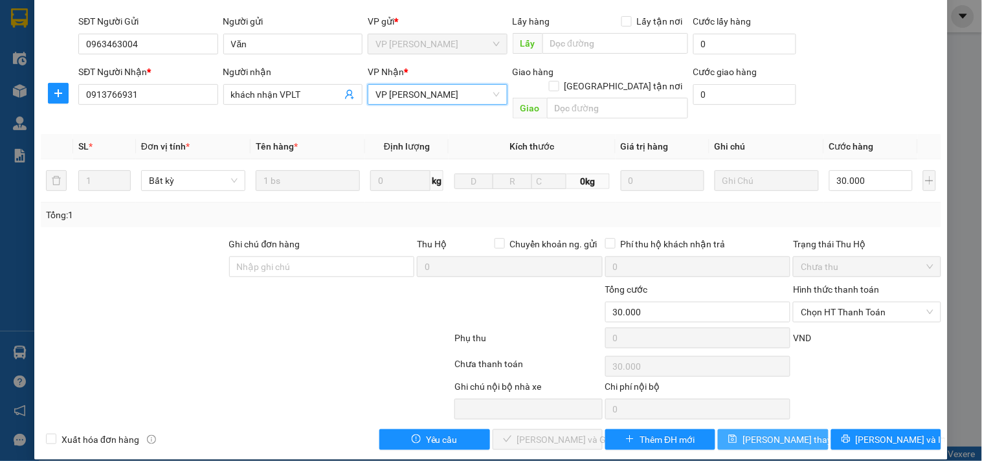
click at [762, 433] on span "[PERSON_NAME] thay đổi" at bounding box center [795, 440] width 104 height 14
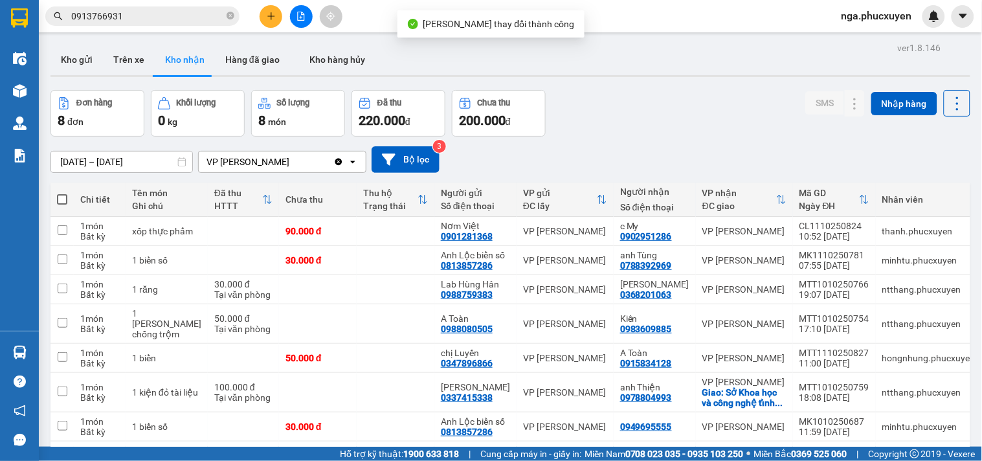
click at [162, 17] on input "0913766931" at bounding box center [147, 16] width 153 height 14
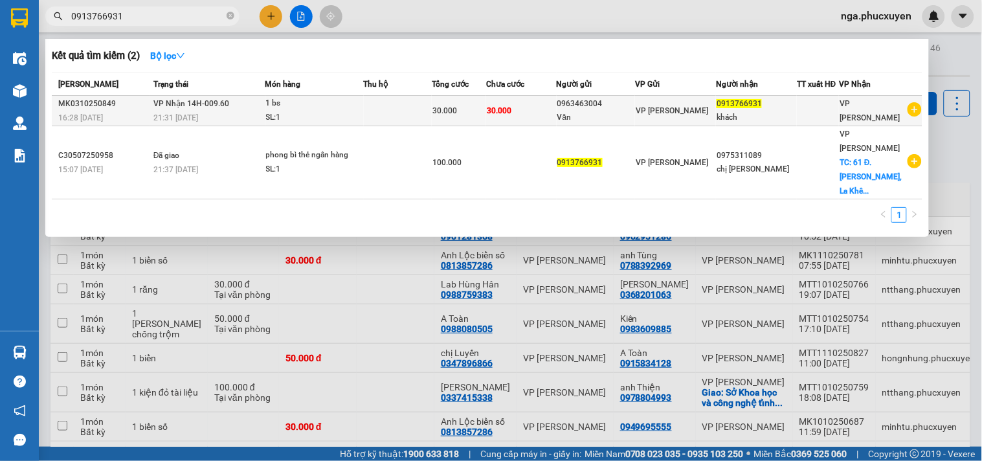
click at [372, 113] on td at bounding box center [398, 111] width 69 height 30
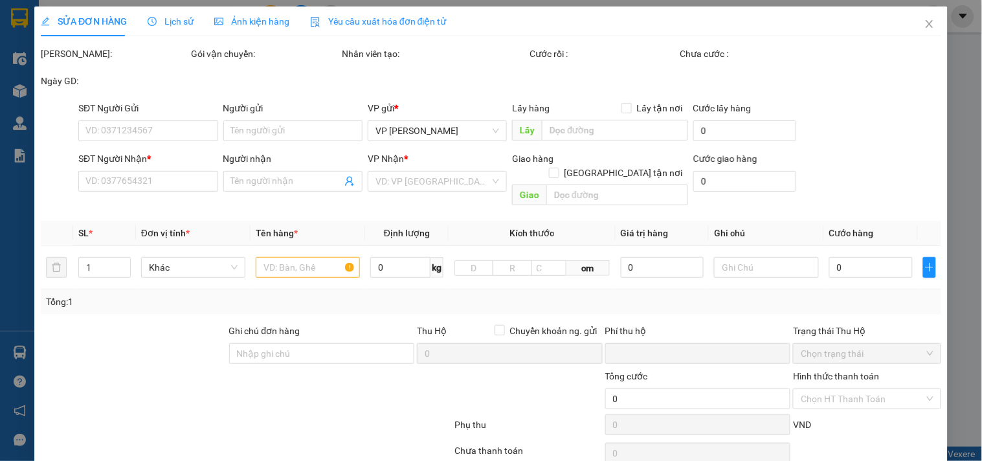
type input "0963463004"
type input "Văn"
type input "0913766931"
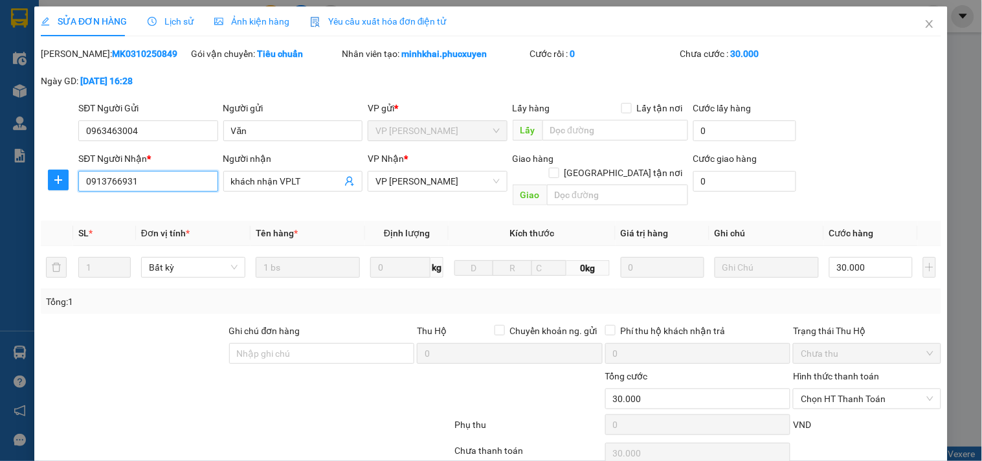
click at [115, 177] on input "0913766931" at bounding box center [147, 181] width 139 height 21
click at [925, 24] on icon "close" at bounding box center [930, 24] width 10 height 10
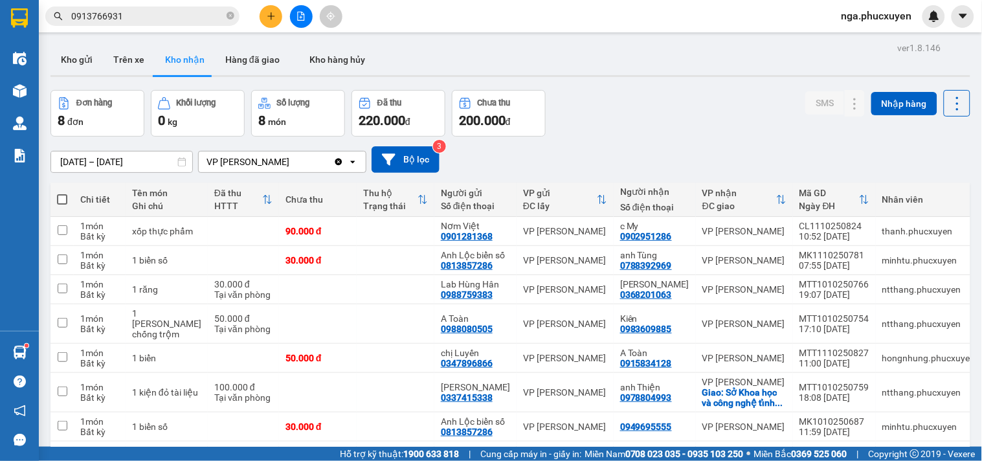
click at [223, 14] on input "0913766931" at bounding box center [147, 16] width 153 height 14
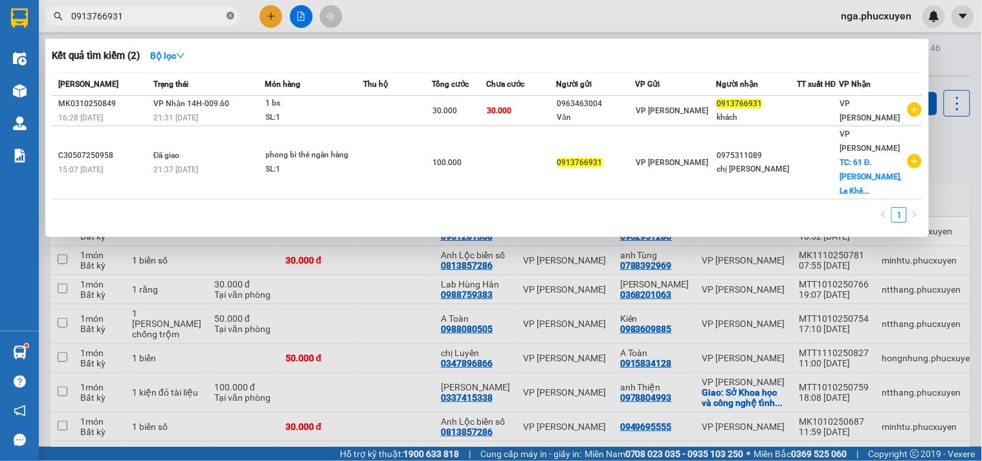
click at [229, 14] on icon "close-circle" at bounding box center [231, 16] width 8 height 8
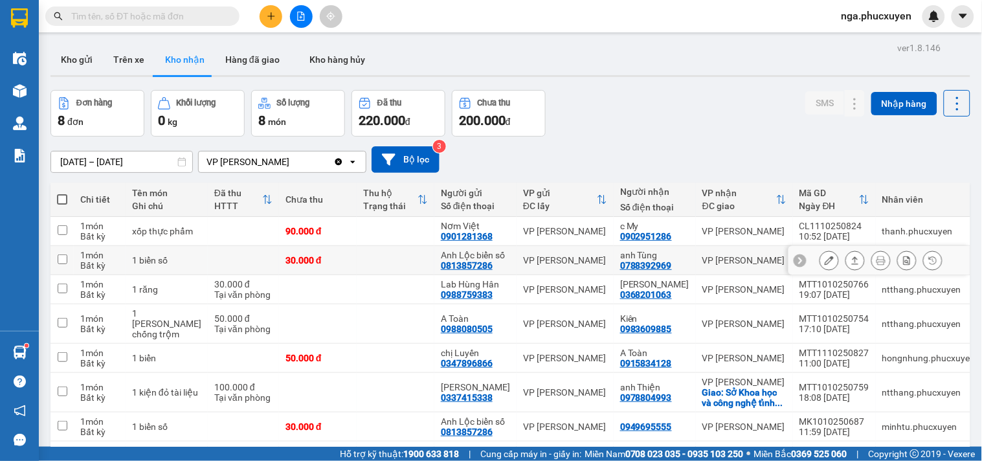
scroll to position [98, 0]
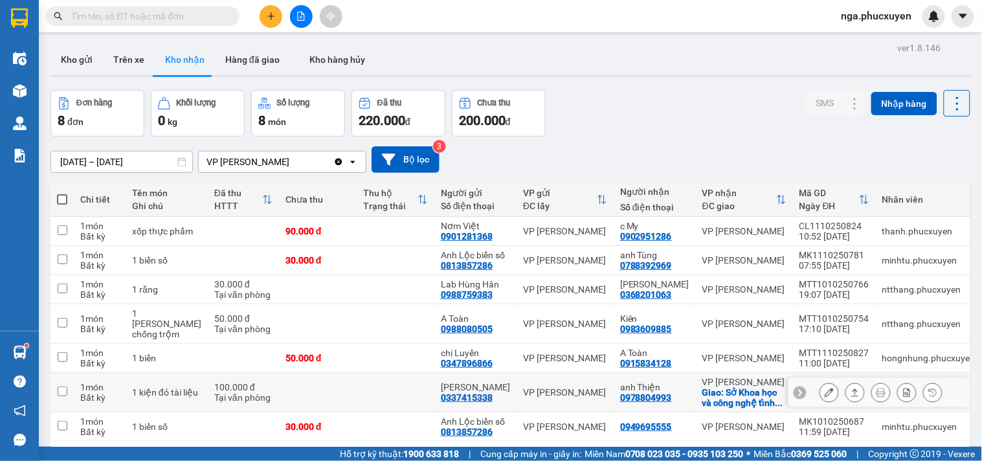
scroll to position [98, 0]
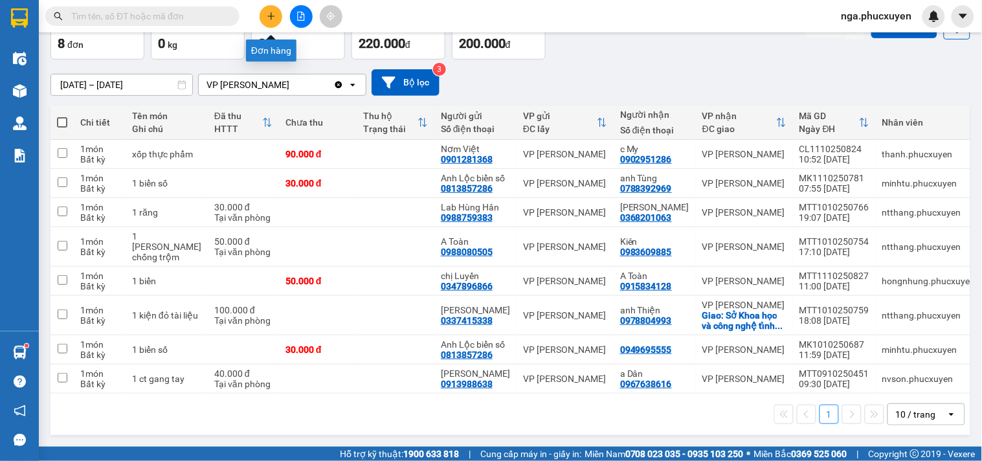
click at [269, 16] on icon "plus" at bounding box center [270, 16] width 7 height 1
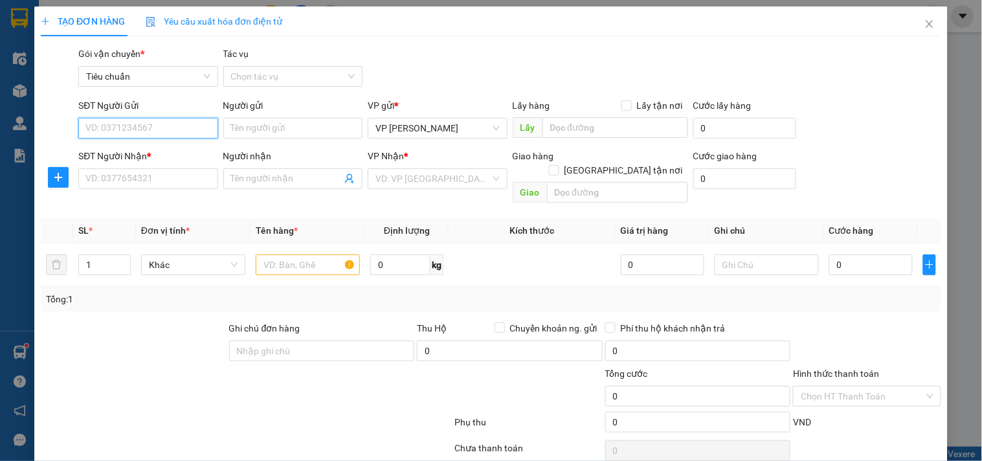
click at [212, 132] on input "SĐT Người Gửi" at bounding box center [147, 128] width 139 height 21
click at [161, 152] on div "0974482336 - Lab [PERSON_NAME]" at bounding box center [157, 154] width 145 height 14
type input "0974482336"
type input "Lab [PERSON_NAME]"
type input "0974482336"
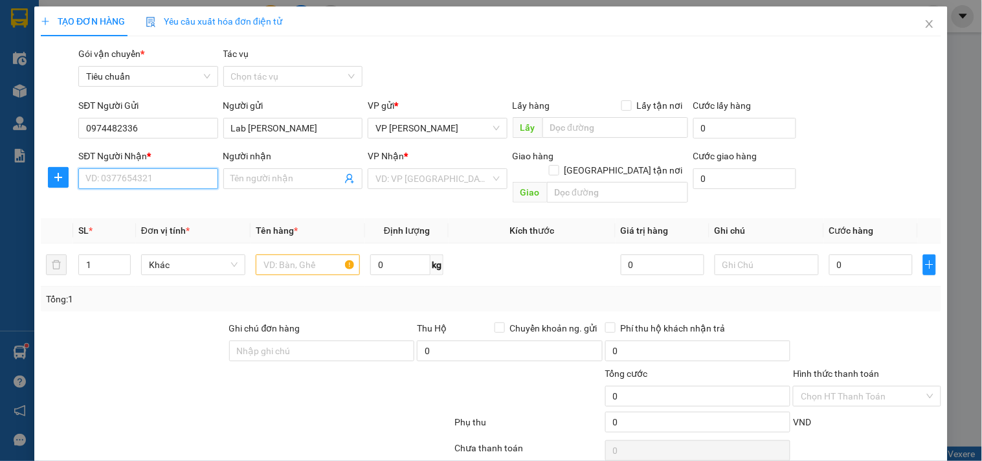
click at [150, 177] on input "SĐT Người Nhận *" at bounding box center [147, 178] width 139 height 21
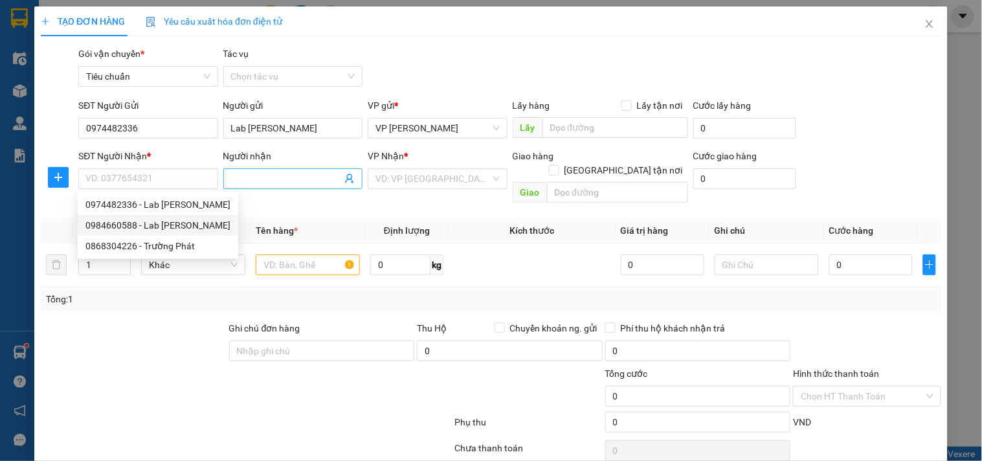
click at [348, 175] on icon "user-add" at bounding box center [350, 179] width 10 height 10
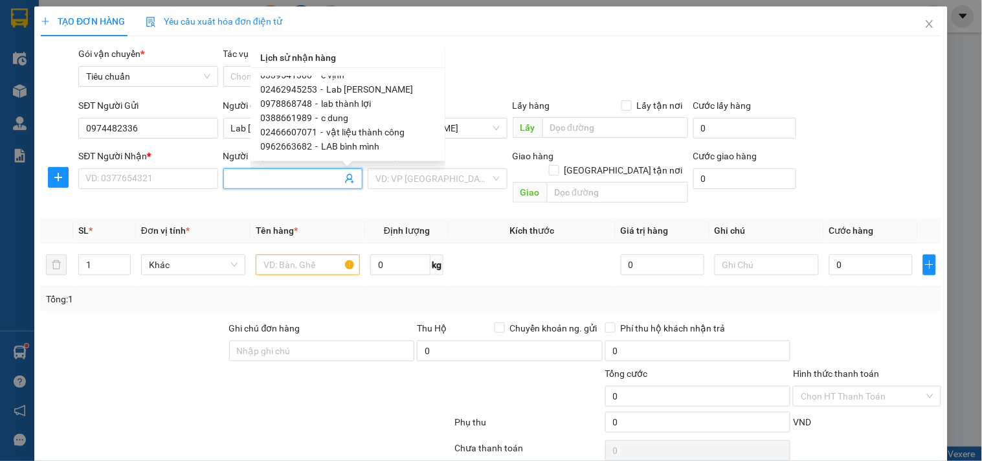
scroll to position [63, 0]
click at [370, 106] on span "lab hoàng gia" at bounding box center [349, 105] width 54 height 10
type input "0904974176"
type input "lab hoàng gia"
checkbox input "true"
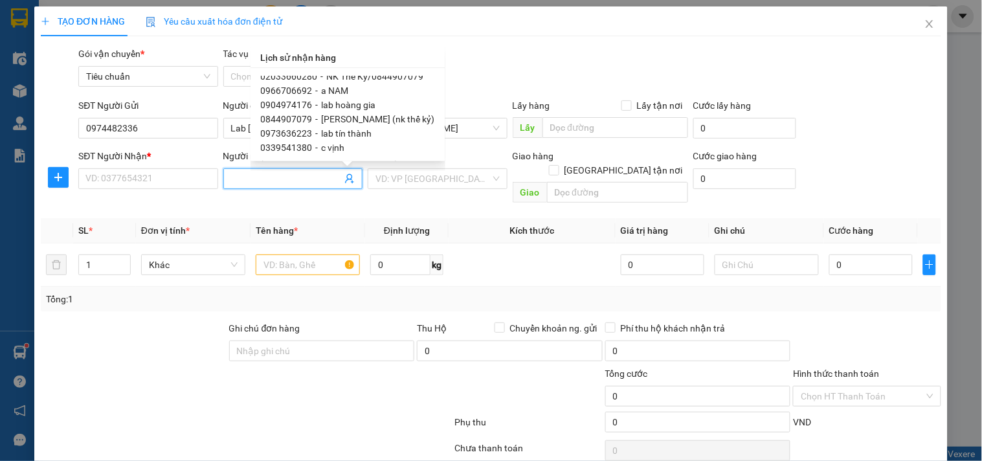
type input "TC"
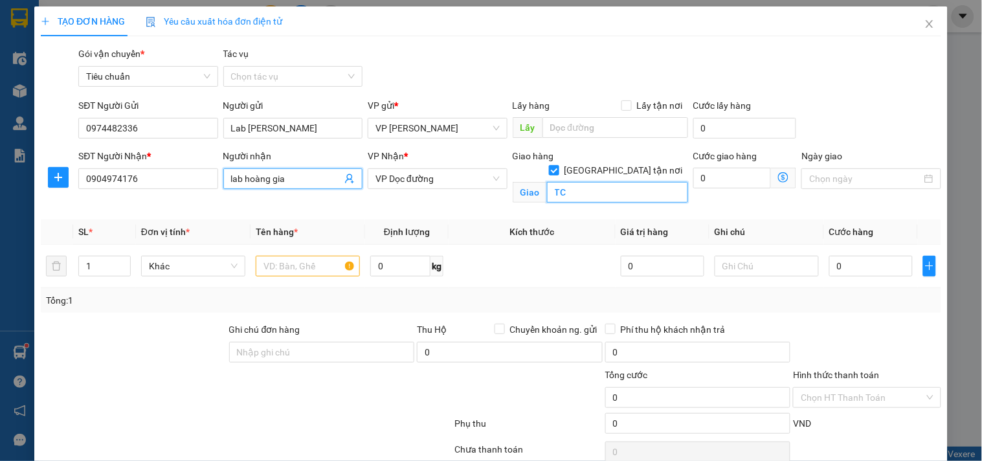
click at [583, 182] on input "TC" at bounding box center [617, 192] width 141 height 21
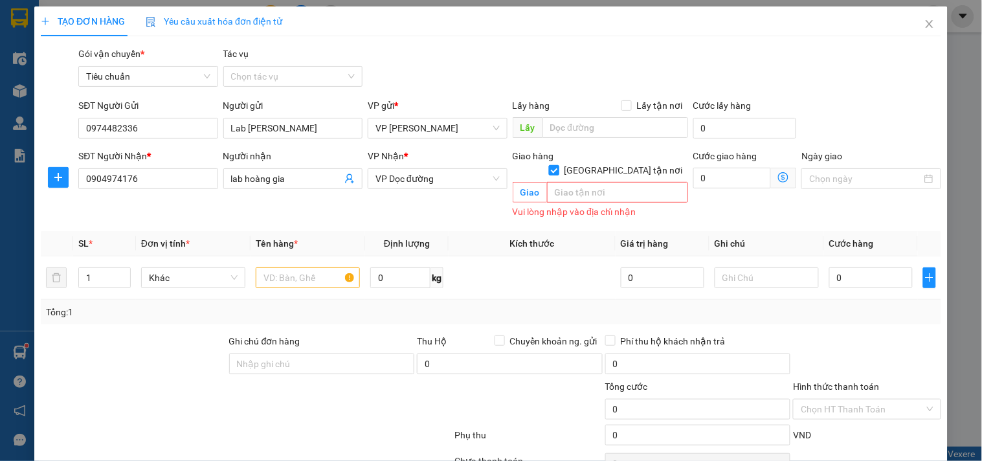
click at [558, 165] on input "[GEOGRAPHIC_DATA] tận nơi" at bounding box center [553, 169] width 9 height 9
checkbox input "false"
click at [430, 179] on span "VP Dọc đường" at bounding box center [438, 178] width 124 height 19
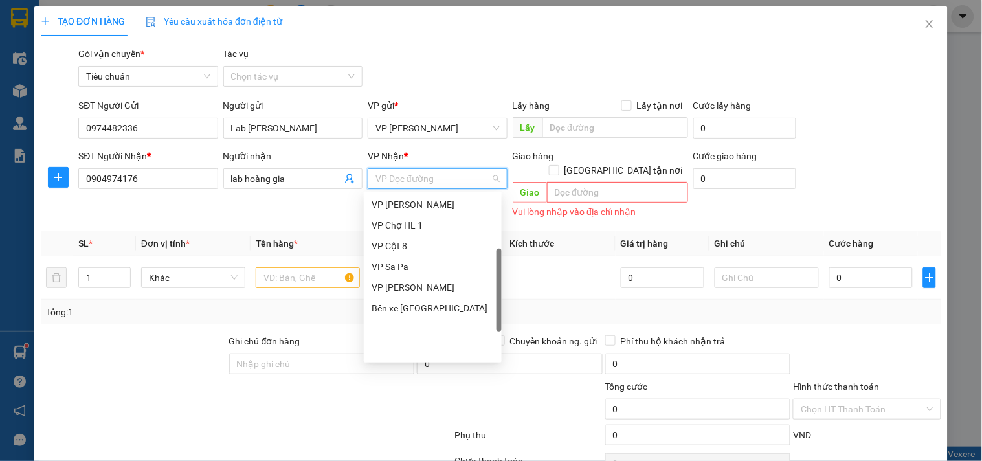
scroll to position [63, 0]
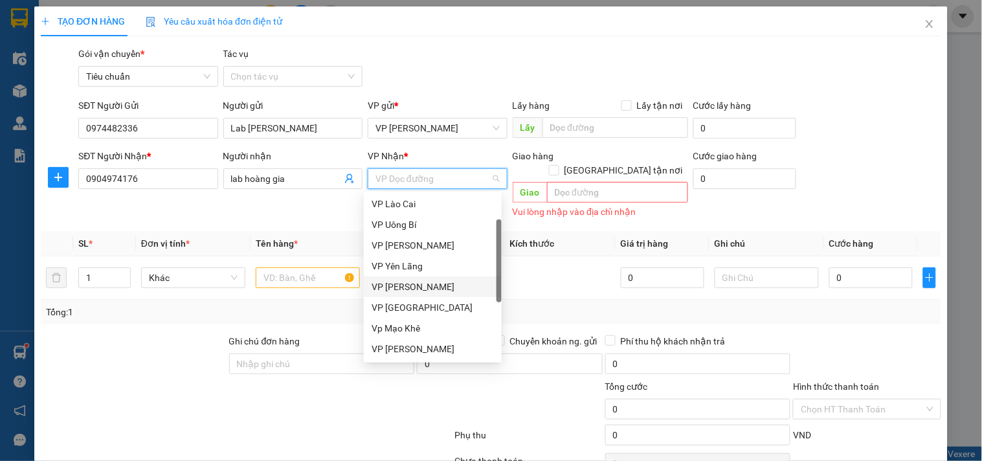
click at [429, 284] on div "VP [PERSON_NAME]" at bounding box center [433, 287] width 122 height 14
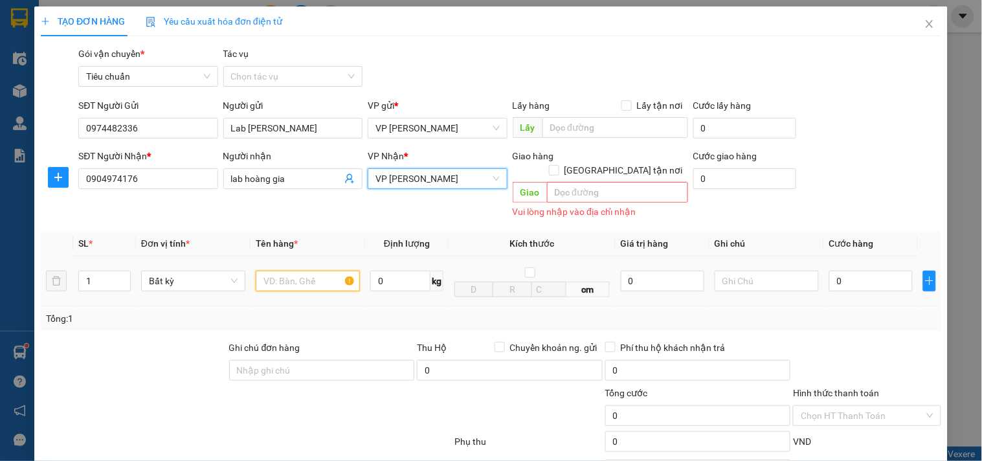
click at [324, 271] on input "text" at bounding box center [308, 281] width 104 height 21
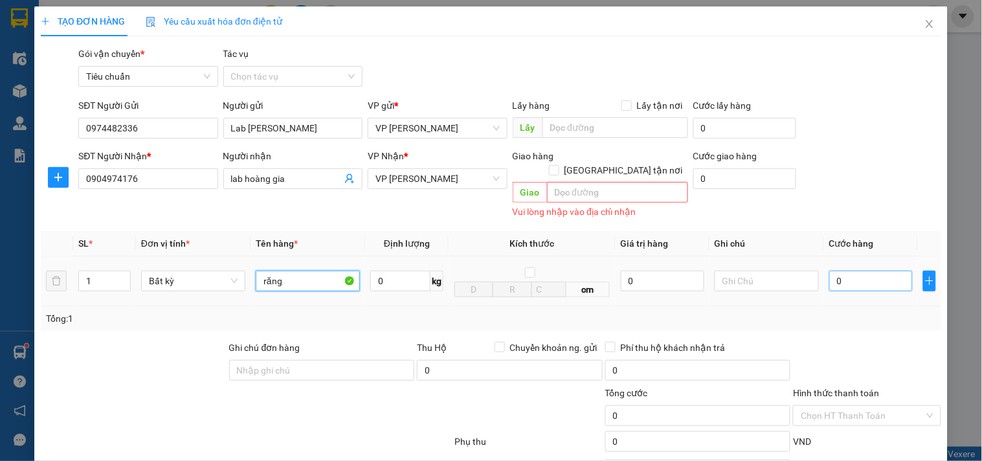
type input "răng"
click at [863, 271] on input "0" at bounding box center [872, 281] width 84 height 21
type input "2"
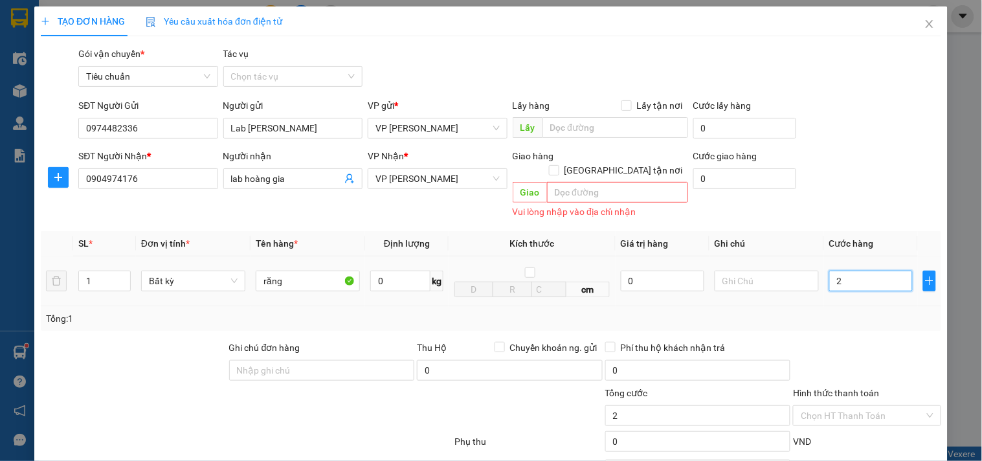
type input "0"
type input "03"
type input "3"
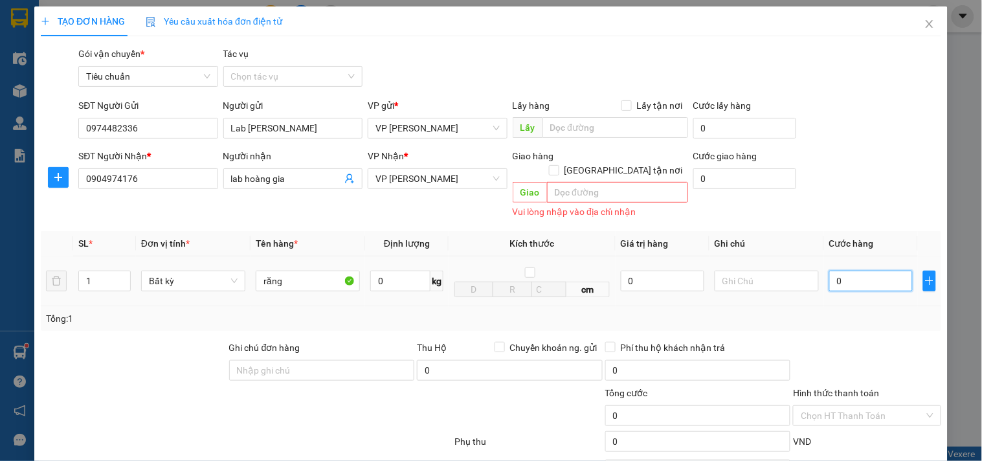
type input "3"
type input "030"
type input "30"
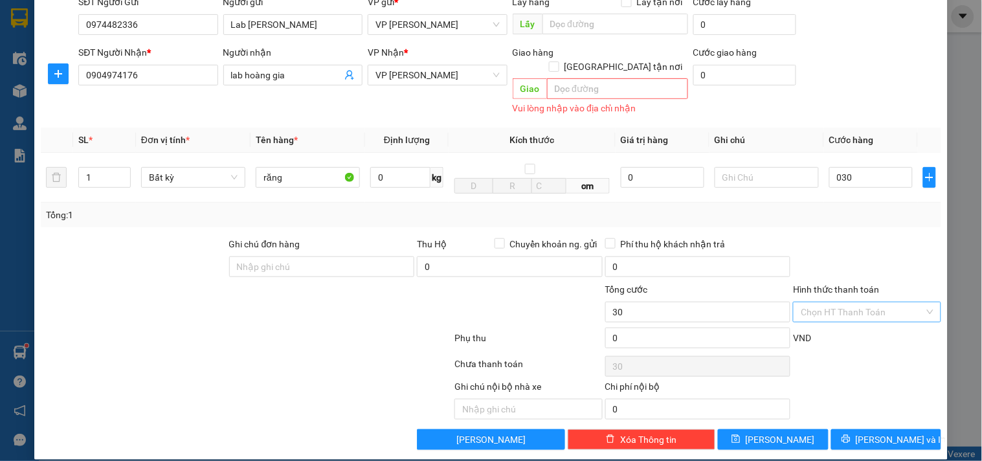
click at [858, 302] on input "Hình thức thanh toán" at bounding box center [862, 311] width 123 height 19
type input "30.000"
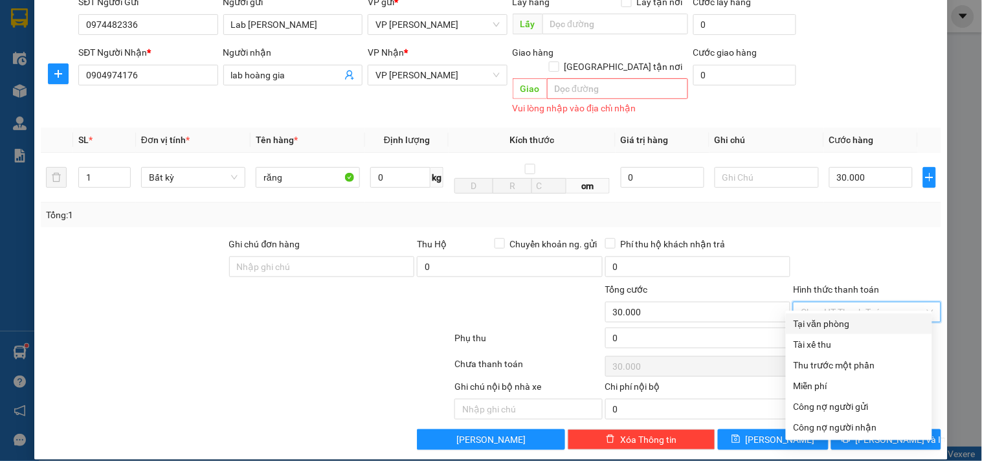
click at [855, 321] on div "Tại văn phòng" at bounding box center [859, 324] width 131 height 14
type input "0"
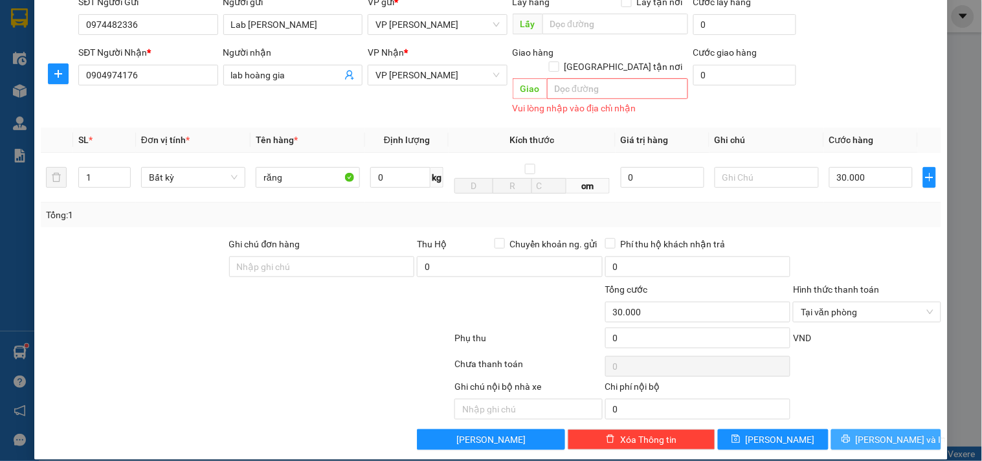
click at [879, 433] on span "[PERSON_NAME] và In" at bounding box center [901, 440] width 91 height 14
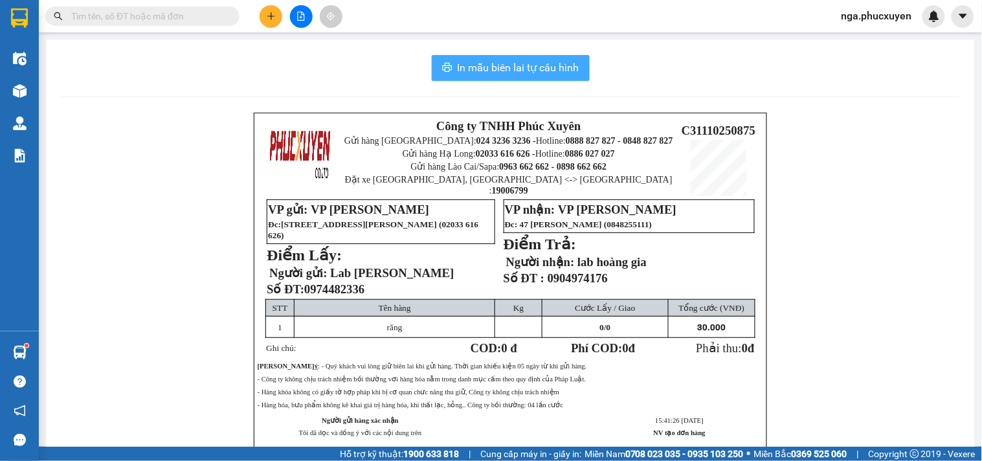
click at [509, 62] on span "In mẫu biên lai tự cấu hình" at bounding box center [519, 68] width 122 height 16
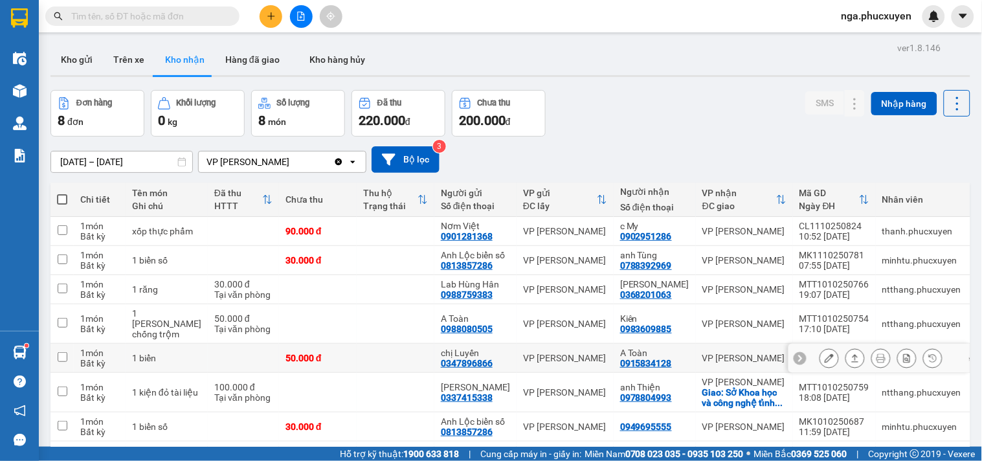
scroll to position [72, 0]
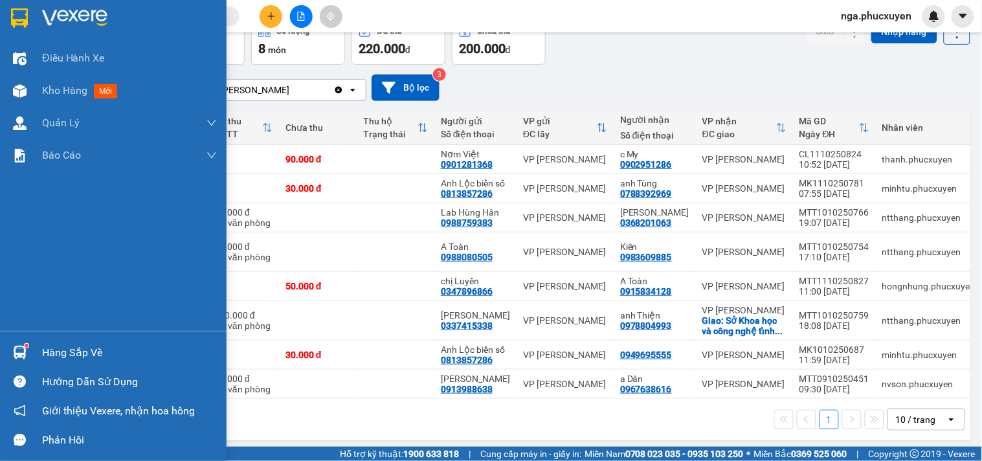
click at [37, 350] on div "Hàng sắp về" at bounding box center [113, 352] width 227 height 29
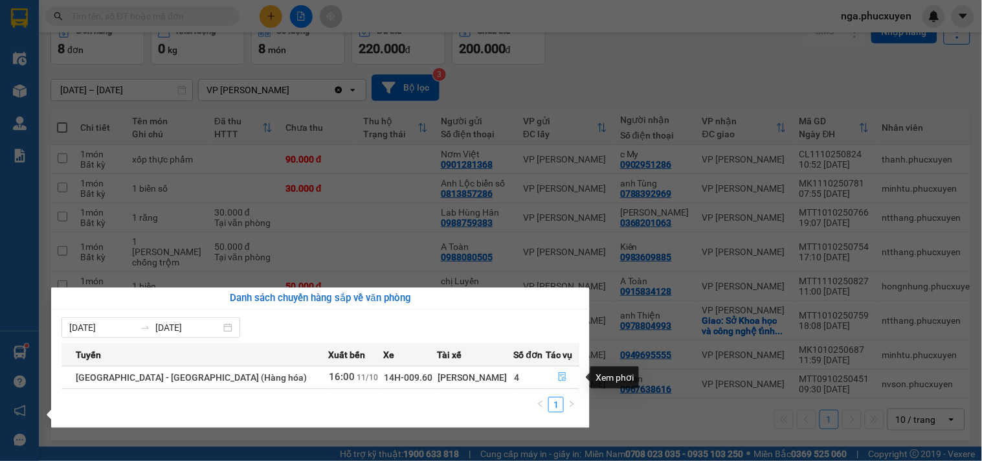
click at [561, 376] on icon "file-done" at bounding box center [562, 376] width 9 height 9
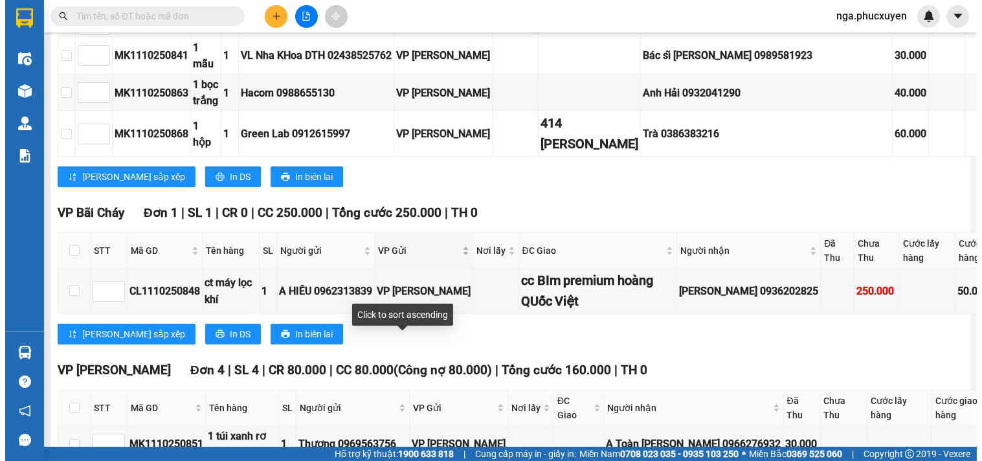
scroll to position [613, 0]
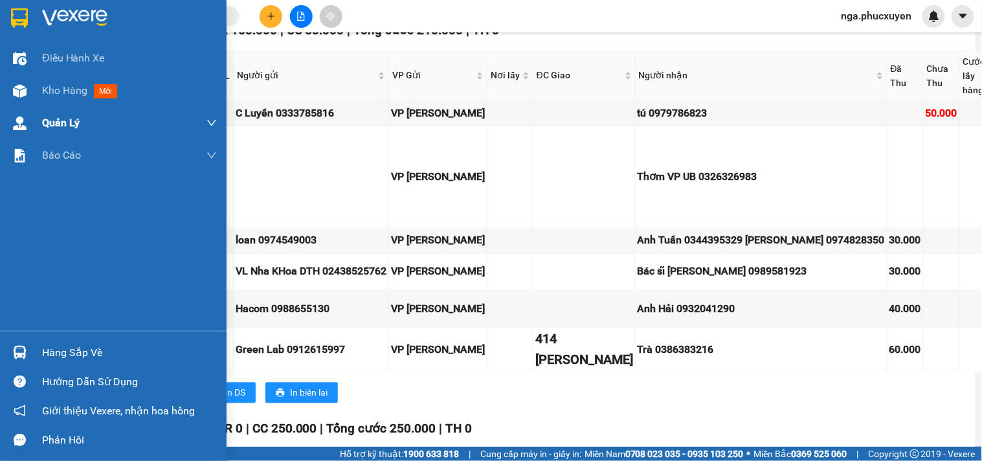
drag, startPoint x: 42, startPoint y: 13, endPoint x: 209, endPoint y: 123, distance: 200.1
click at [42, 13] on img at bounding box center [74, 17] width 65 height 19
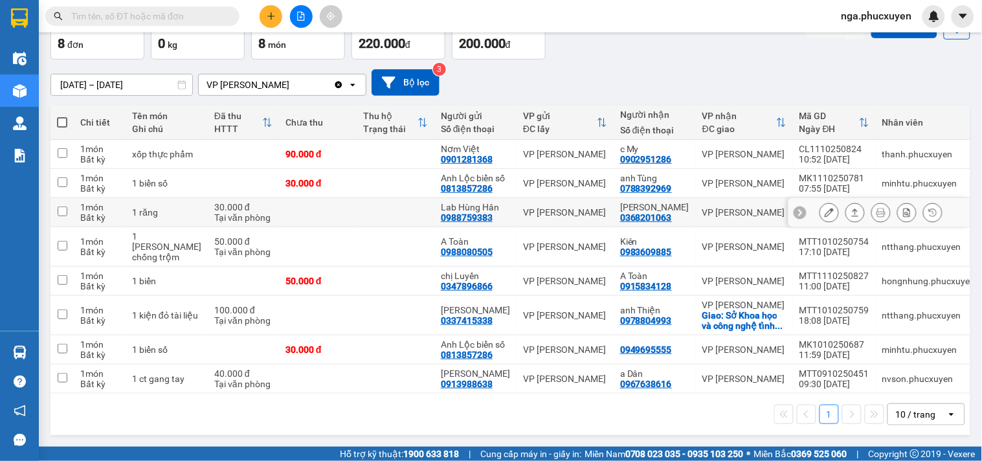
scroll to position [98, 0]
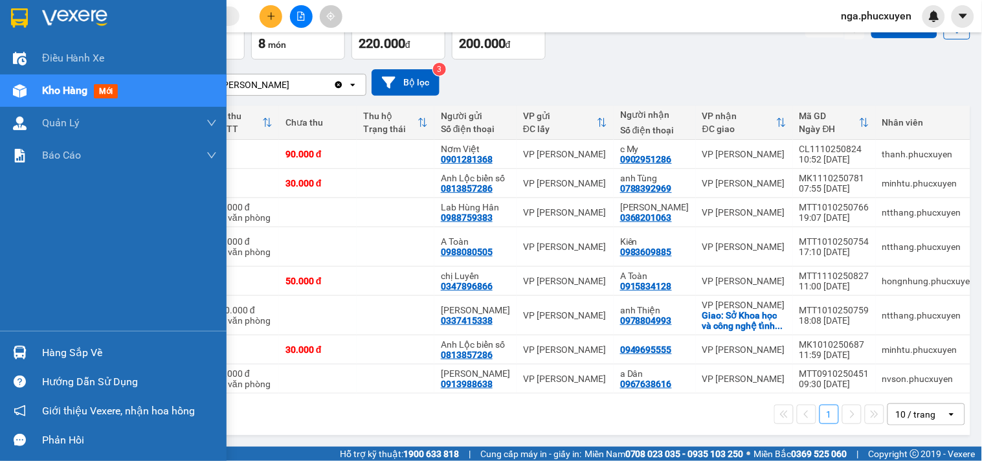
click at [33, 18] on div at bounding box center [113, 21] width 227 height 42
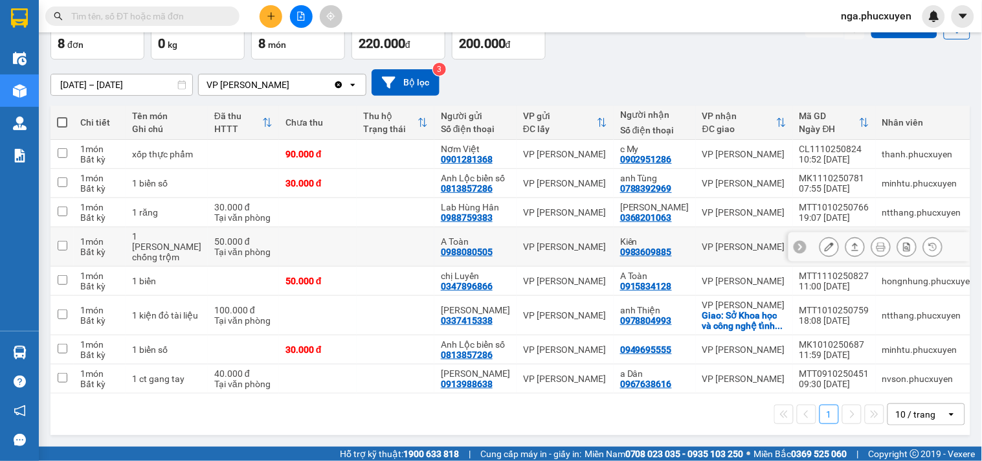
scroll to position [98, 0]
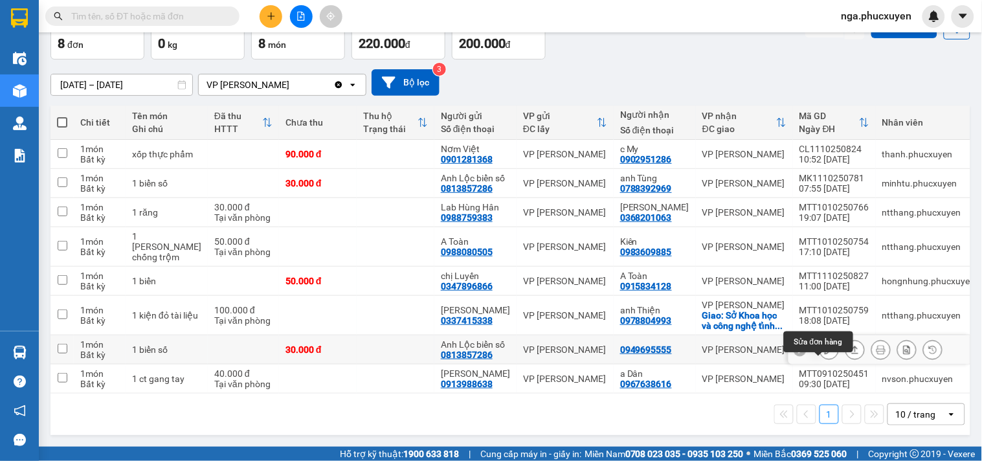
click at [825, 345] on icon at bounding box center [829, 349] width 9 height 9
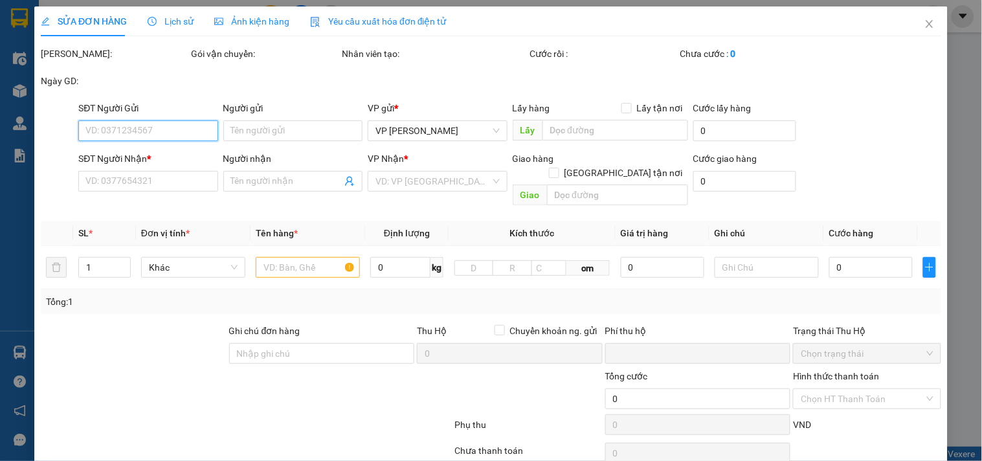
type input "0813857286"
type input "Anh Lộc biển số"
type input "0949695555"
type input "0"
type input "30.000"
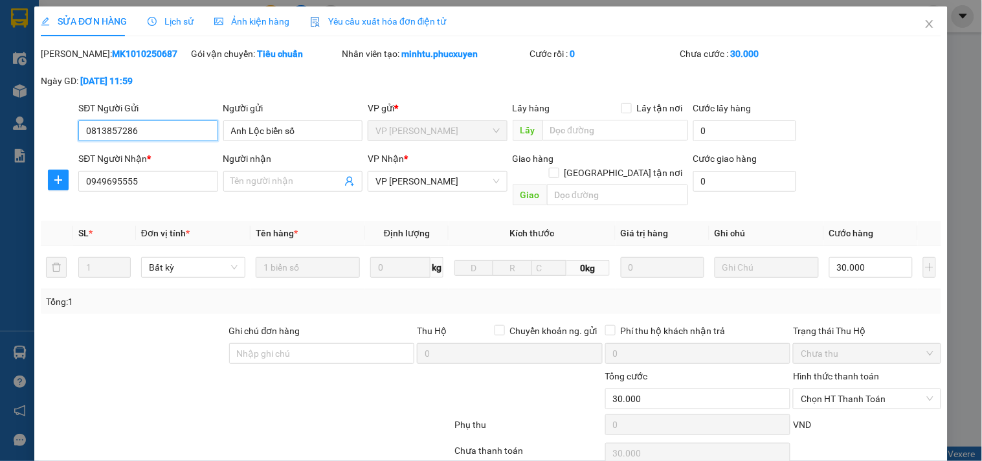
scroll to position [87, 0]
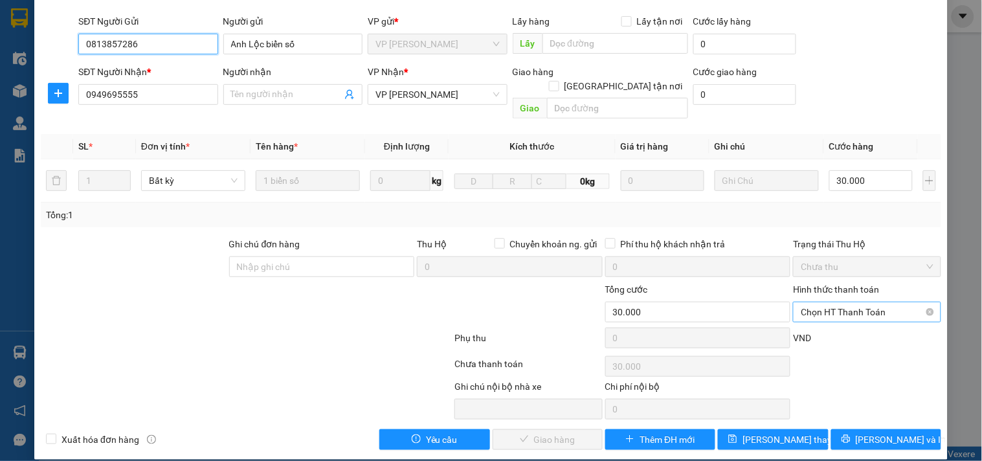
click at [830, 302] on span "Chọn HT Thanh Toán" at bounding box center [867, 311] width 132 height 19
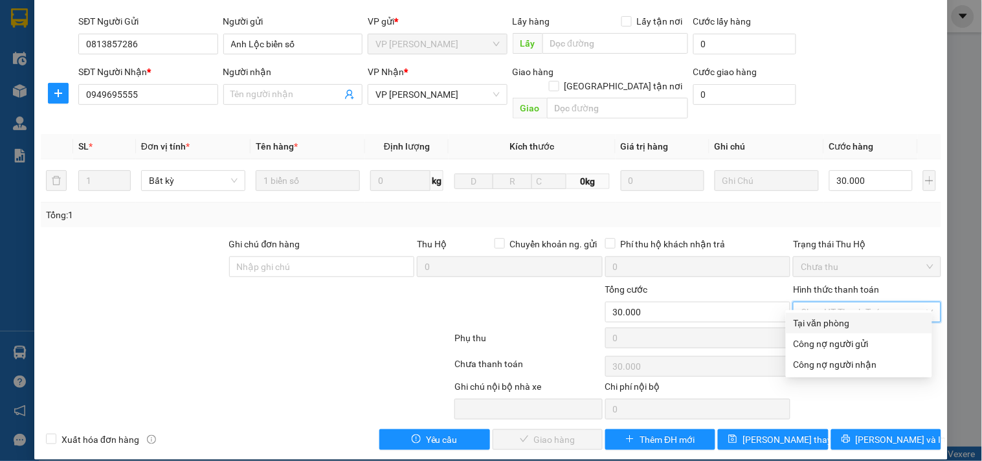
drag, startPoint x: 835, startPoint y: 326, endPoint x: 631, endPoint y: 384, distance: 212.2
click at [835, 326] on div "Tại văn phòng" at bounding box center [859, 323] width 131 height 14
type input "0"
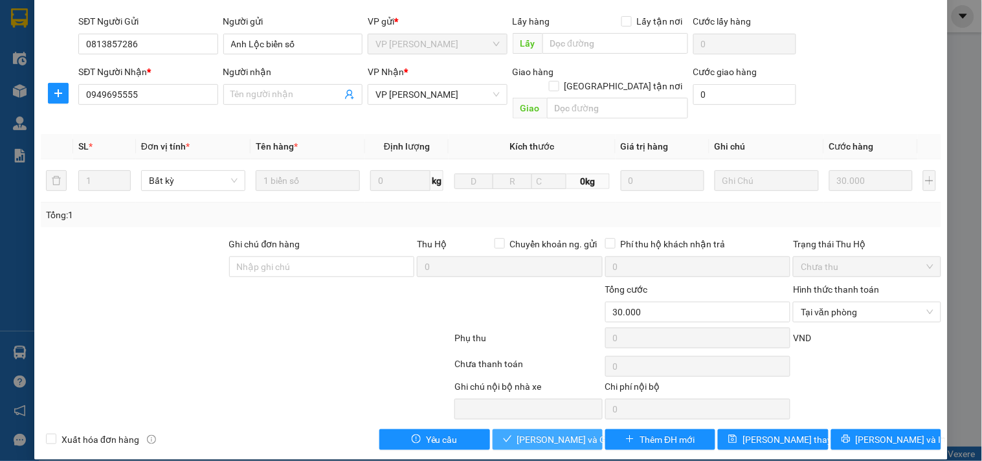
click at [561, 433] on span "[PERSON_NAME] và Giao hàng" at bounding box center [579, 440] width 124 height 14
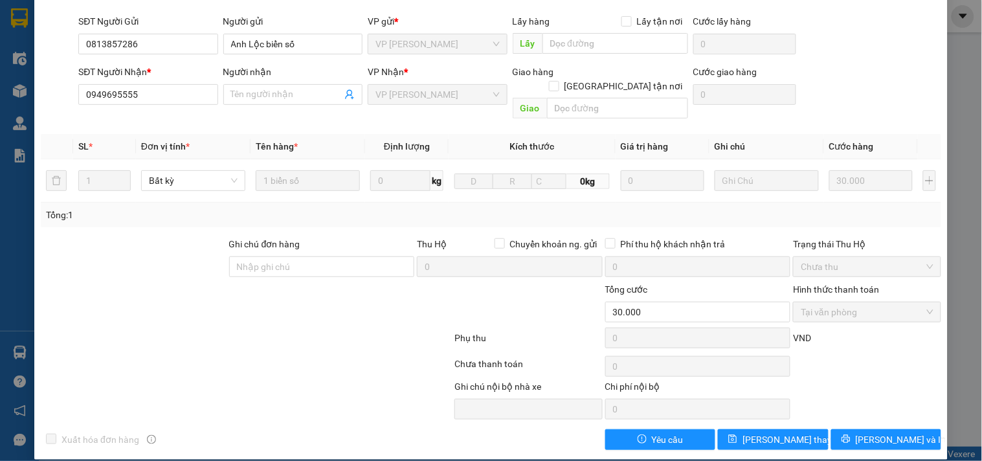
scroll to position [0, 0]
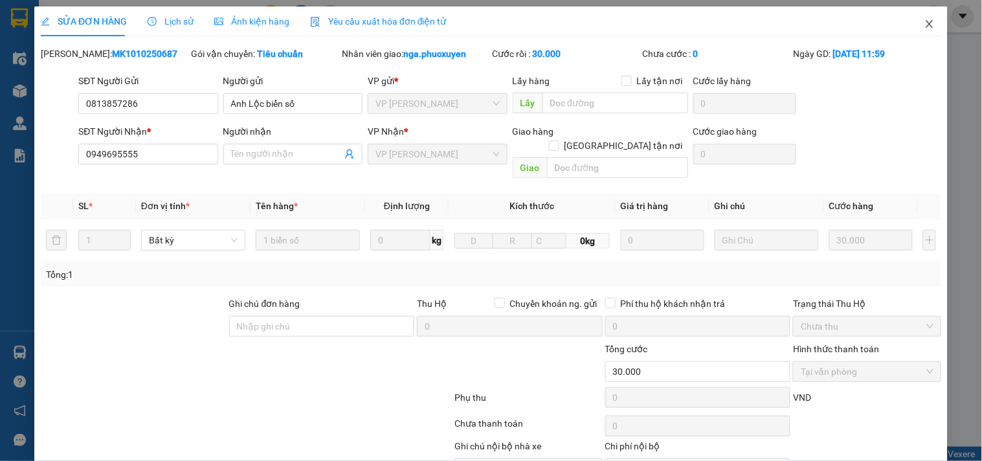
click at [925, 23] on icon "close" at bounding box center [930, 24] width 10 height 10
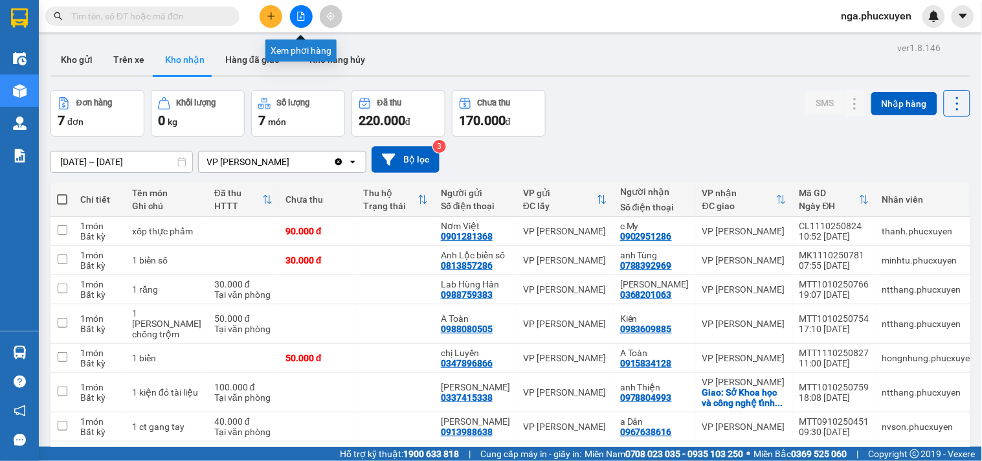
click at [306, 14] on button at bounding box center [301, 16] width 23 height 23
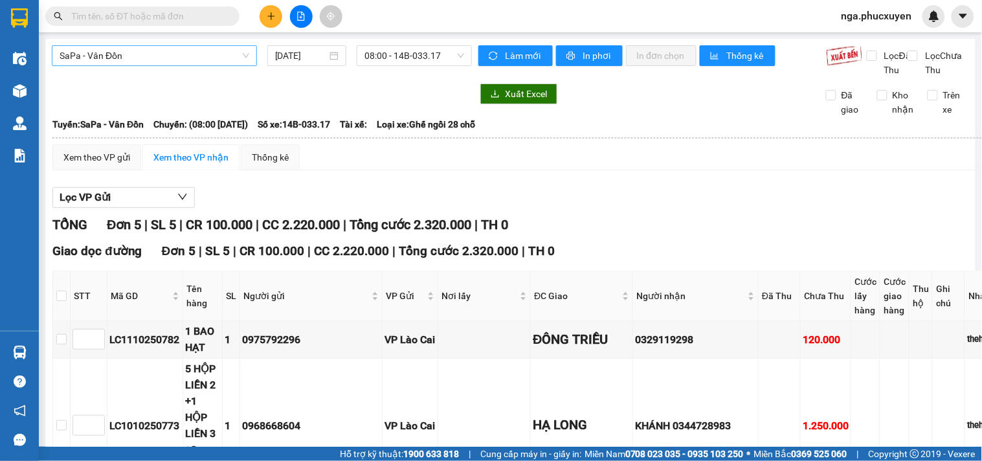
click at [202, 54] on span "SaPa - Vân Đồn" at bounding box center [155, 55] width 190 height 19
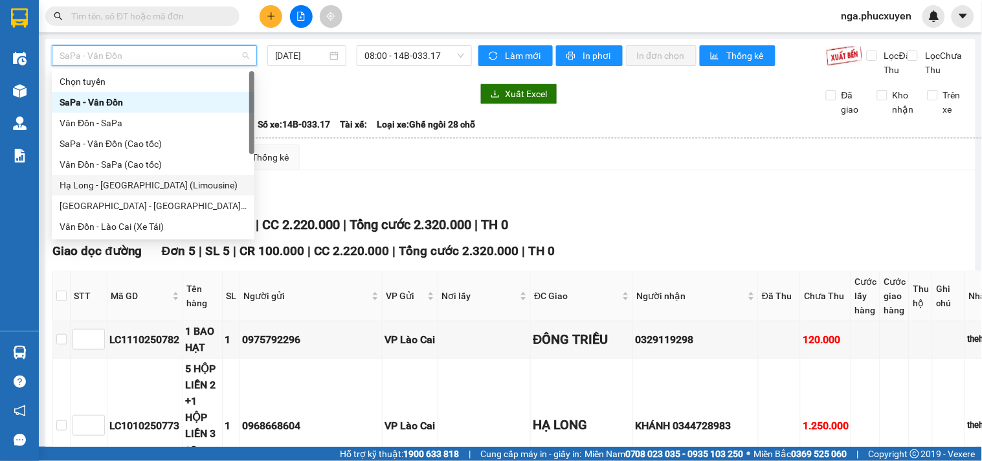
click at [162, 183] on div "Hạ Long - [GEOGRAPHIC_DATA] (Limousine)" at bounding box center [153, 185] width 187 height 14
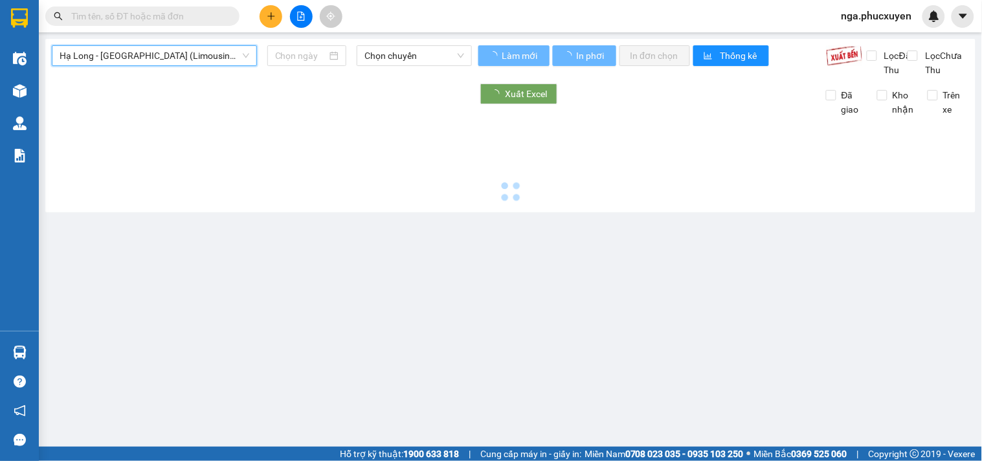
type input "[DATE]"
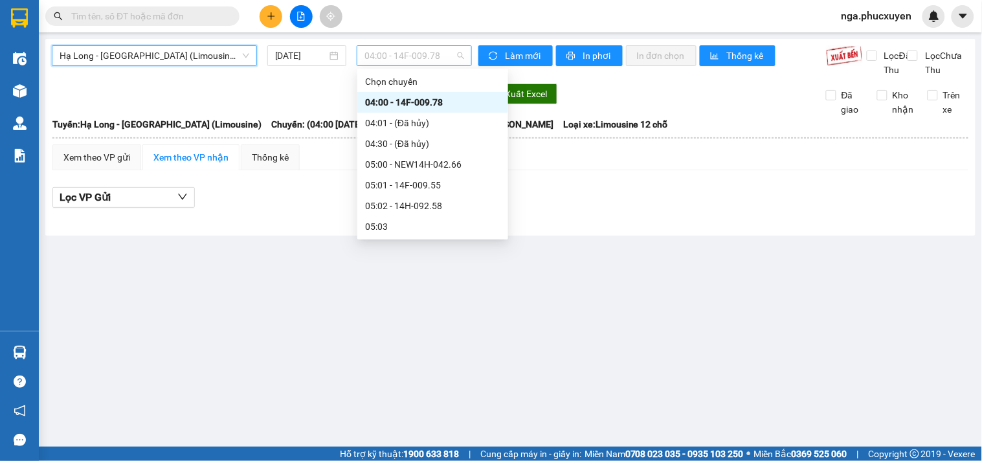
click at [449, 56] on span "04:00 - 14F-009.78" at bounding box center [415, 55] width 100 height 19
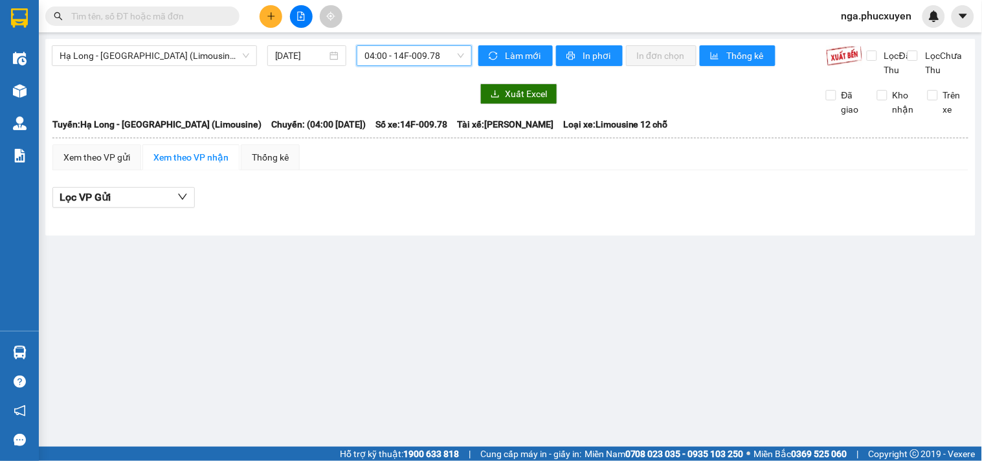
click at [449, 56] on span "04:00 - 14F-009.78" at bounding box center [415, 55] width 100 height 19
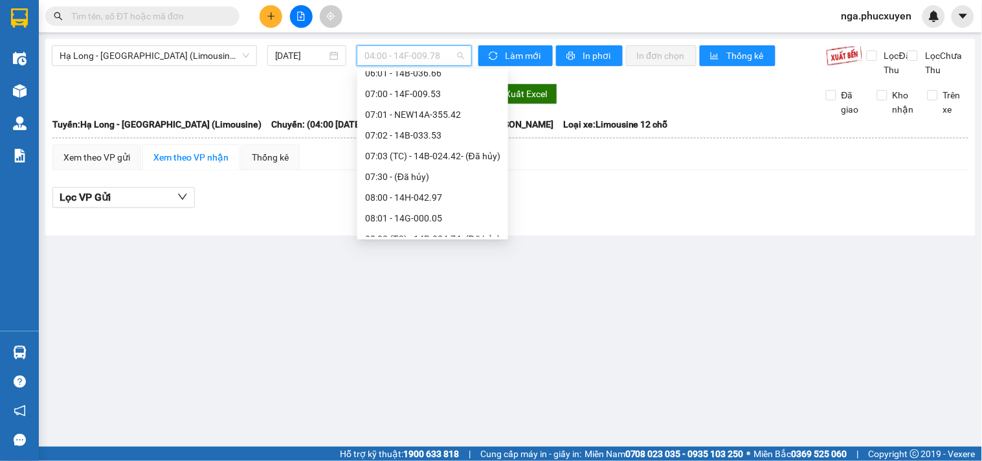
scroll to position [288, 0]
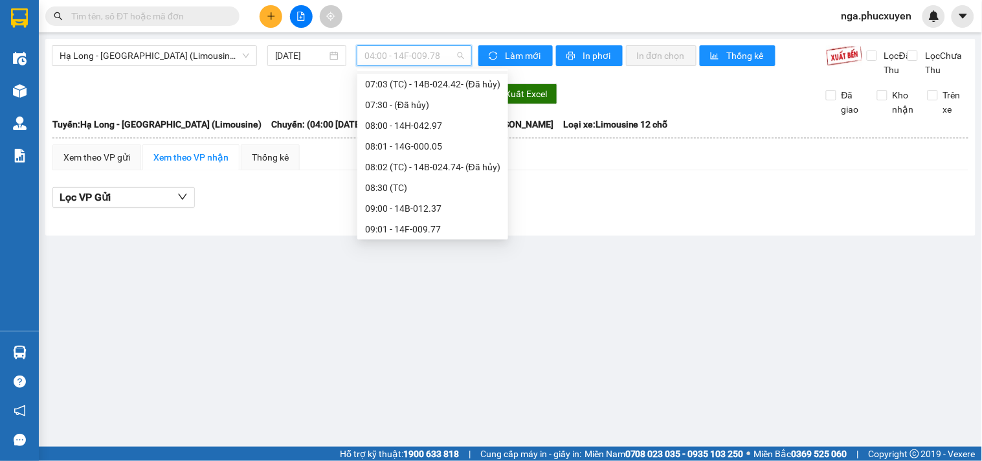
click at [426, 56] on span "04:00 - 14F-009.78" at bounding box center [415, 55] width 100 height 19
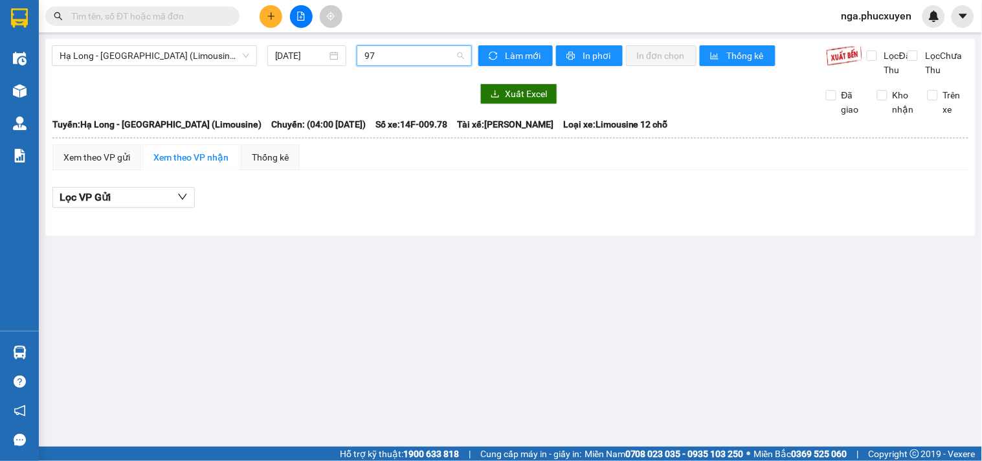
scroll to position [0, 0]
type input "978"
click at [412, 101] on div "13:01 - 14F-009.78" at bounding box center [415, 102] width 101 height 14
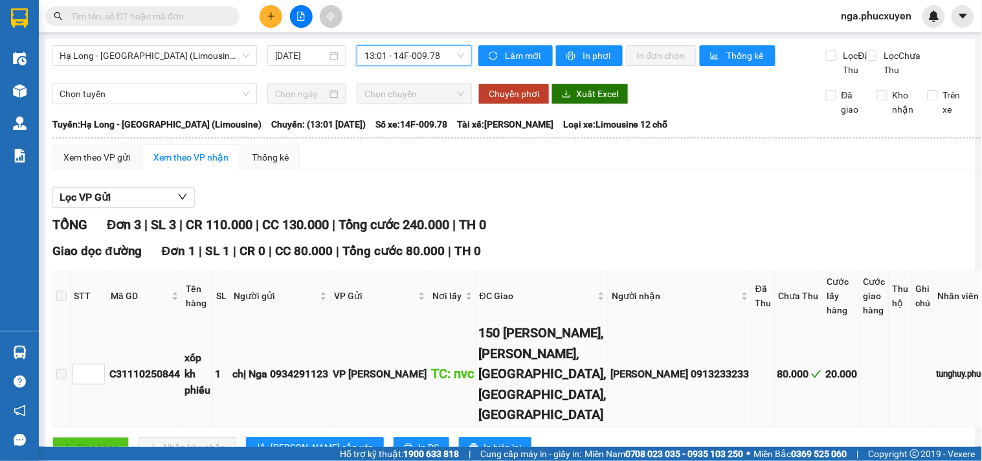
scroll to position [144, 0]
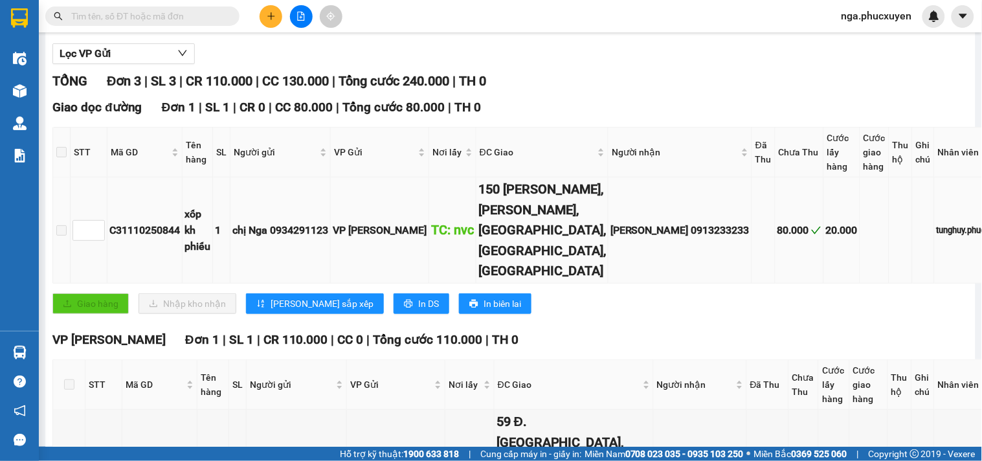
click at [141, 266] on td "C31110250844" at bounding box center [145, 230] width 75 height 106
click at [137, 238] on div "C31110250844" at bounding box center [144, 230] width 71 height 16
copy div "C31110250844"
paste input "C31110250844"
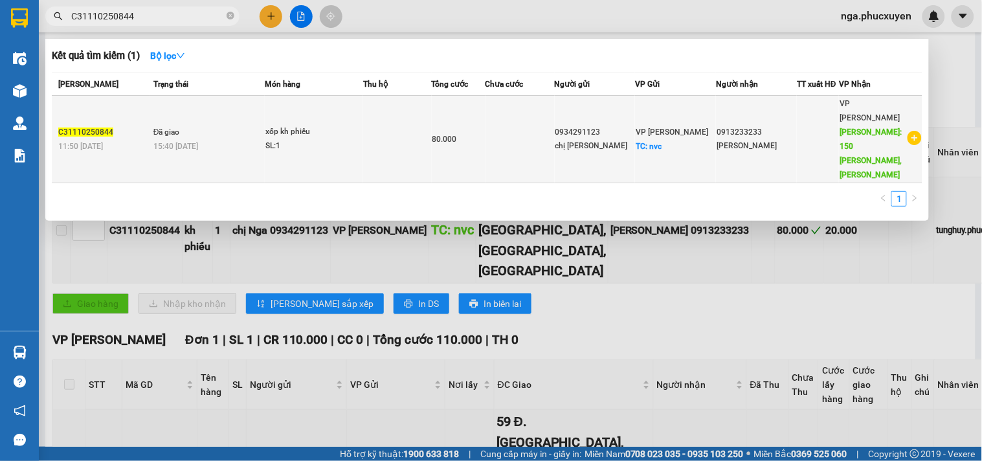
type input "C31110250844"
click at [378, 123] on td at bounding box center [397, 139] width 69 height 87
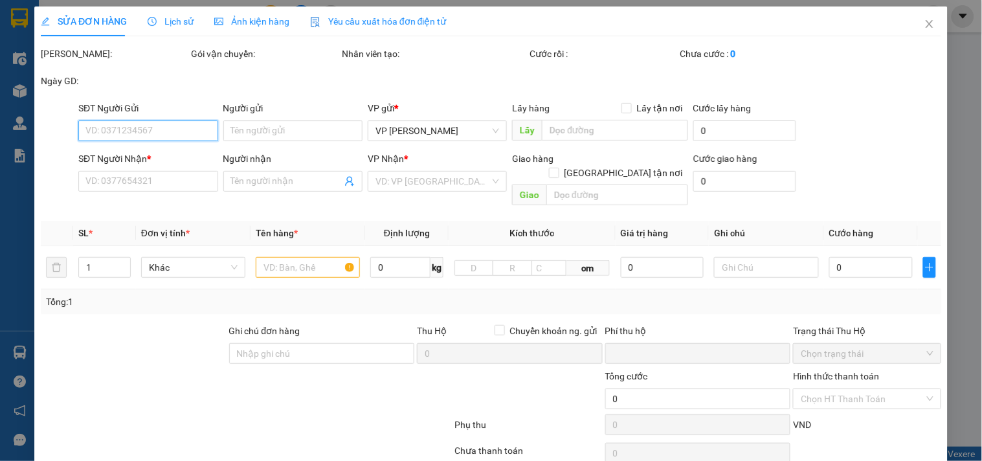
type input "0934291123"
type input "chị [PERSON_NAME]"
checkbox input "true"
type input "nvc"
type input "20.000"
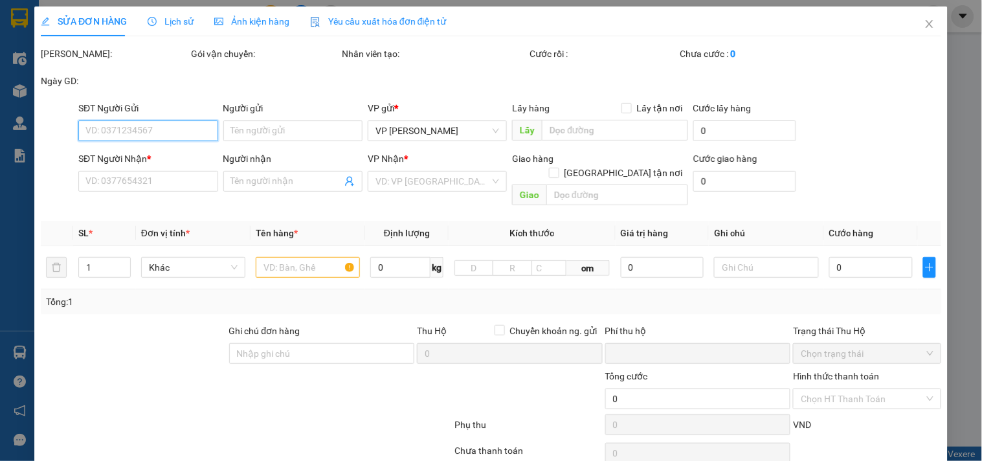
type input "0913233233"
type input "[PERSON_NAME]"
type input "150 [PERSON_NAME], [PERSON_NAME], [GEOGRAPHIC_DATA], [GEOGRAPHIC_DATA], [GEOGRA…"
type input "0"
type input "80.000"
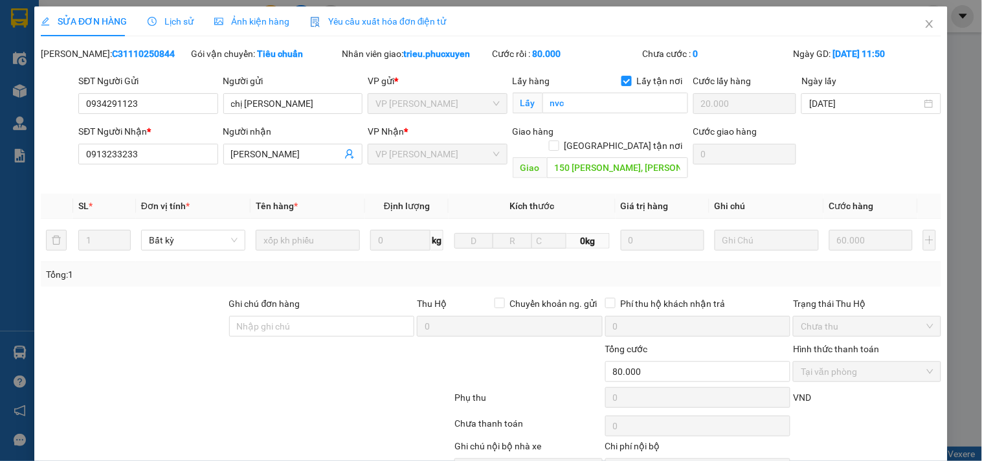
click at [173, 20] on span "Lịch sử" at bounding box center [171, 21] width 46 height 10
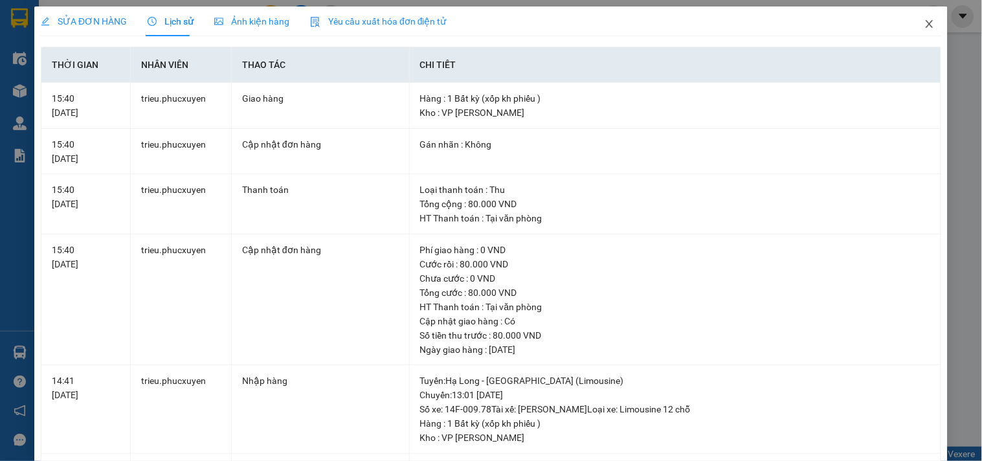
click at [926, 26] on icon "close" at bounding box center [929, 24] width 7 height 8
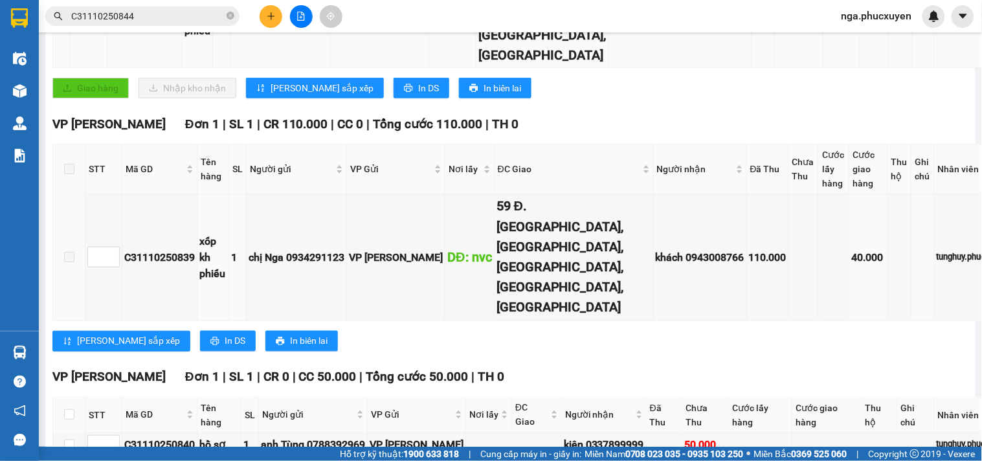
scroll to position [431, 0]
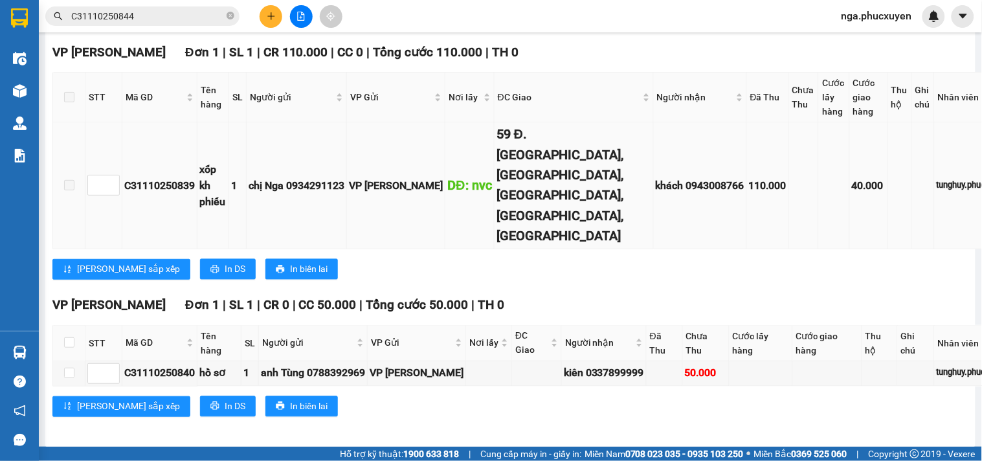
click at [150, 194] on div "C31110250839" at bounding box center [159, 185] width 71 height 16
copy div "C31110250839"
click at [231, 12] on icon "close-circle" at bounding box center [231, 16] width 8 height 8
paste input "C31110250839"
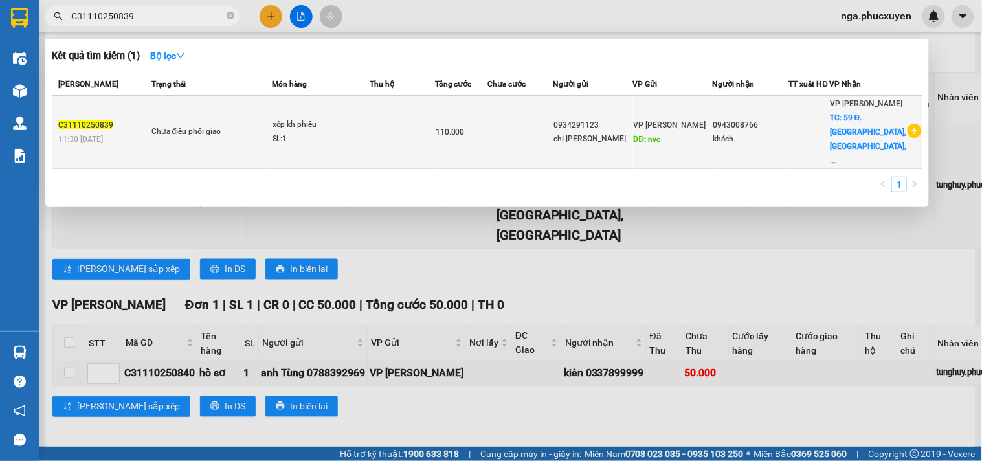
type input "C31110250839"
click at [398, 120] on td at bounding box center [402, 132] width 65 height 73
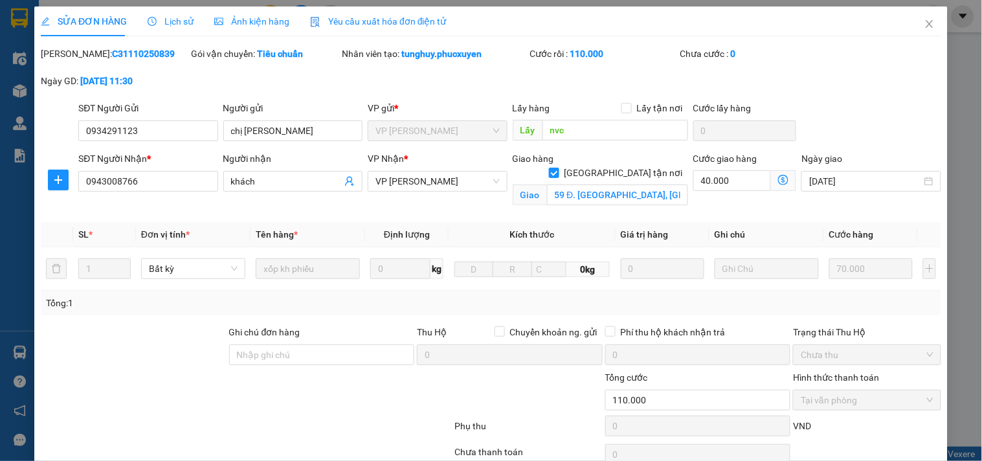
type input "0934291123"
type input "chị [PERSON_NAME]"
type input "nvc"
type input "0943008766"
type input "khách"
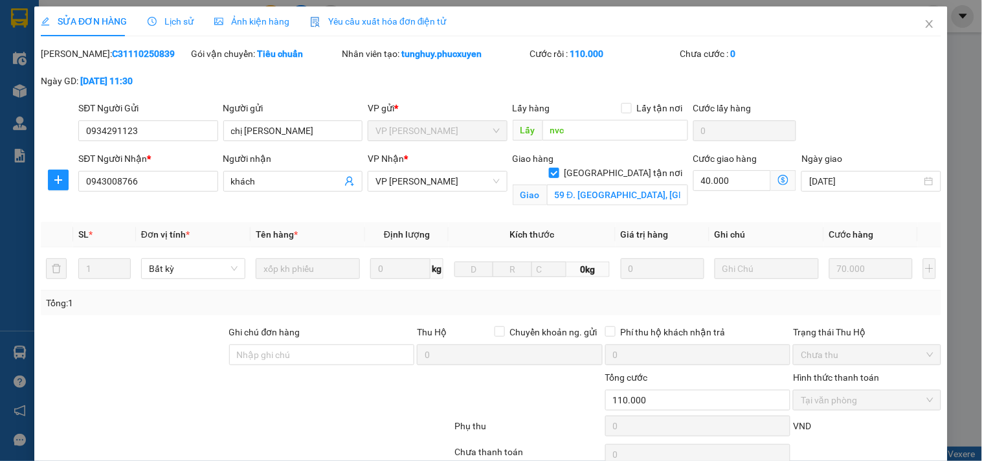
checkbox input "true"
type input "59 Đ. [GEOGRAPHIC_DATA], [GEOGRAPHIC_DATA], [GEOGRAPHIC_DATA], [GEOGRAPHIC_DATA…"
type input "0"
type input "110.000"
click at [167, 21] on span "Lịch sử" at bounding box center [171, 21] width 46 height 10
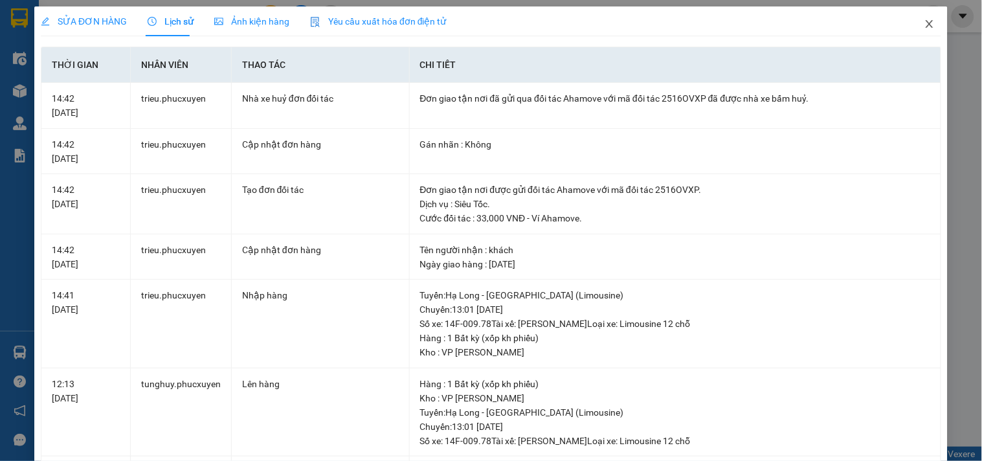
click at [925, 23] on icon "close" at bounding box center [930, 24] width 10 height 10
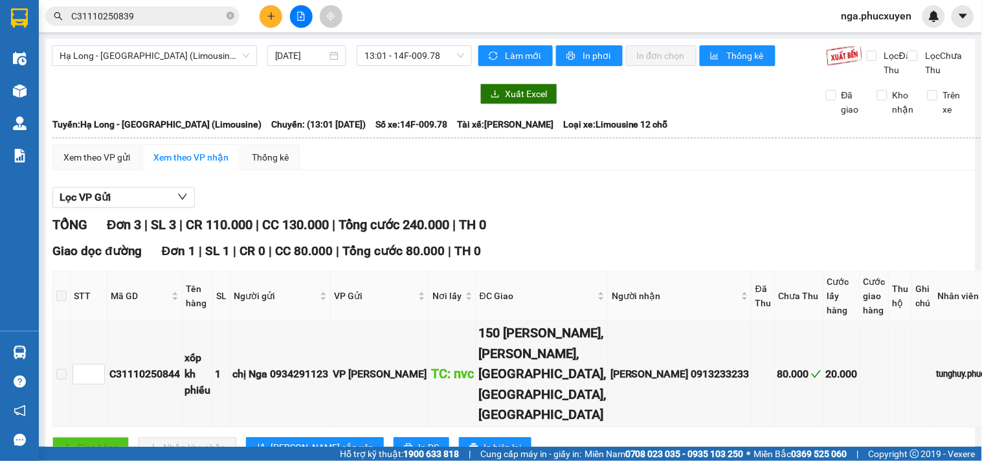
click at [273, 15] on icon "plus" at bounding box center [271, 16] width 9 height 9
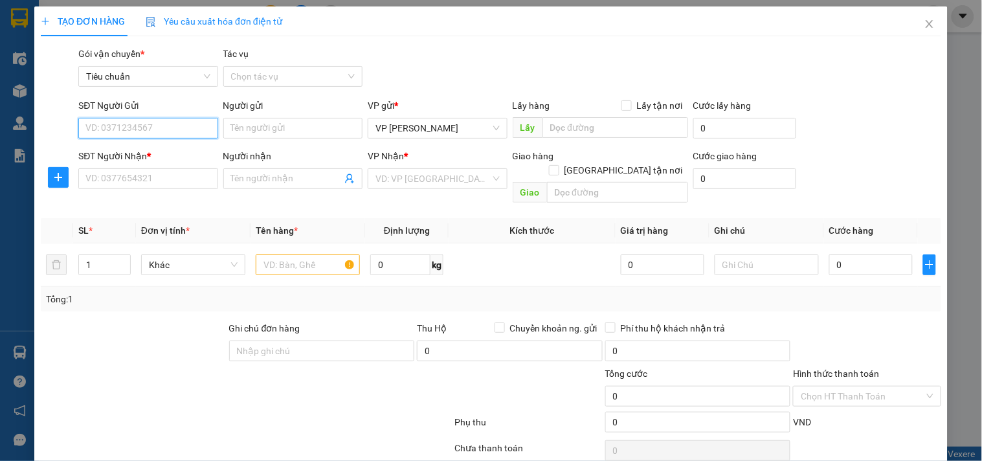
click at [187, 126] on input "SĐT Người Gửi" at bounding box center [147, 128] width 139 height 21
click at [187, 126] on input "0982122635" at bounding box center [147, 128] width 139 height 21
type input "0982122635"
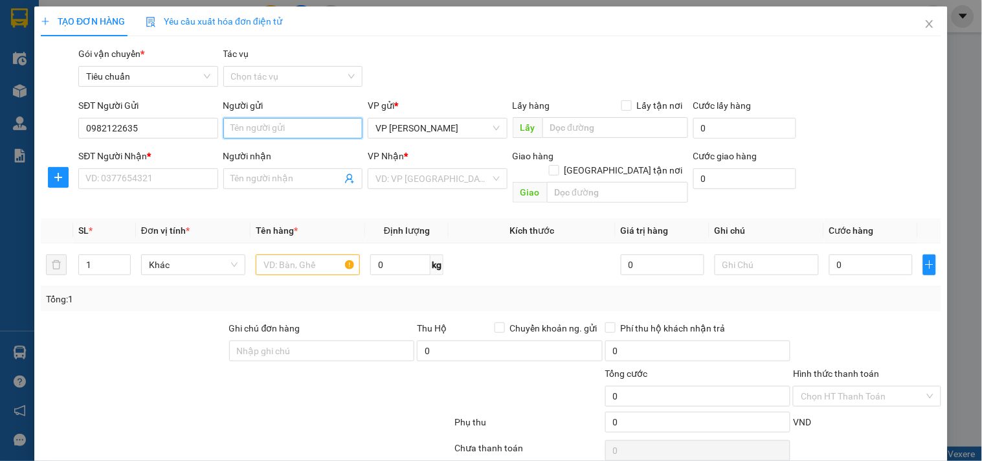
click at [277, 126] on input "Người gửi" at bounding box center [292, 128] width 139 height 21
click at [167, 132] on input "0982122635" at bounding box center [147, 128] width 139 height 21
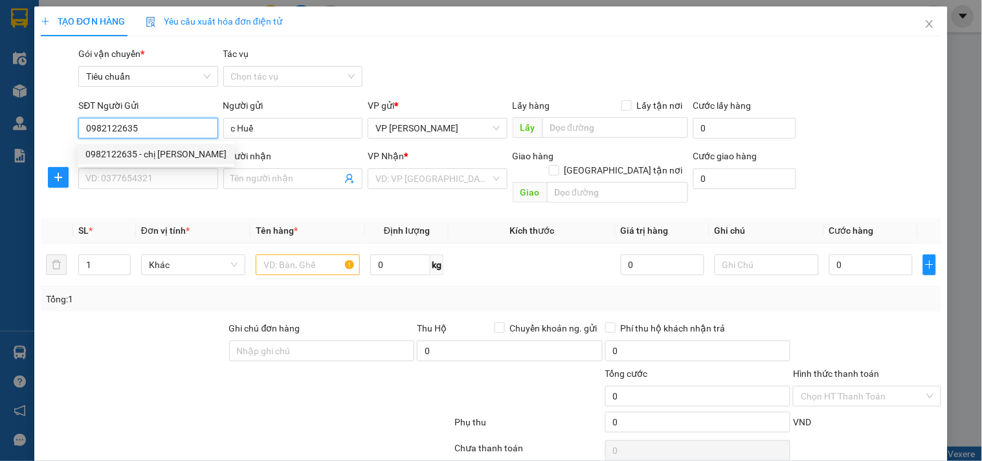
click at [159, 153] on div "0982122635 - chị [PERSON_NAME]" at bounding box center [155, 154] width 141 height 14
type input "chị [PERSON_NAME]"
type input "gần hanet"
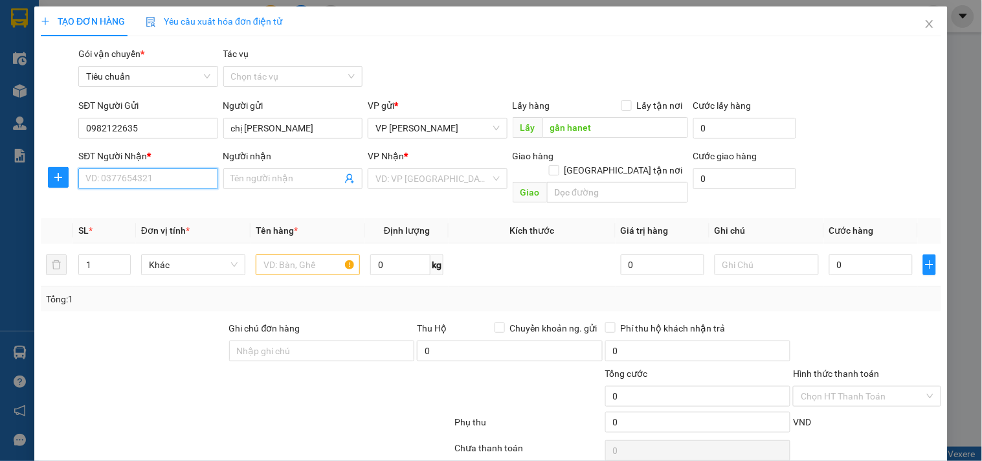
click at [146, 177] on input "SĐT Người Nhận *" at bounding box center [147, 178] width 139 height 21
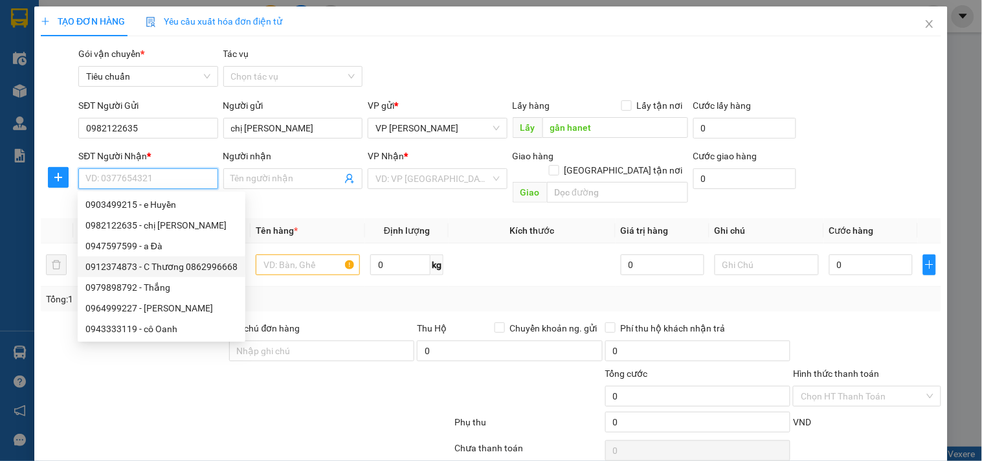
click at [157, 262] on div "0912374873 - C Thương 0862996668" at bounding box center [161, 267] width 152 height 14
type input "0912374873"
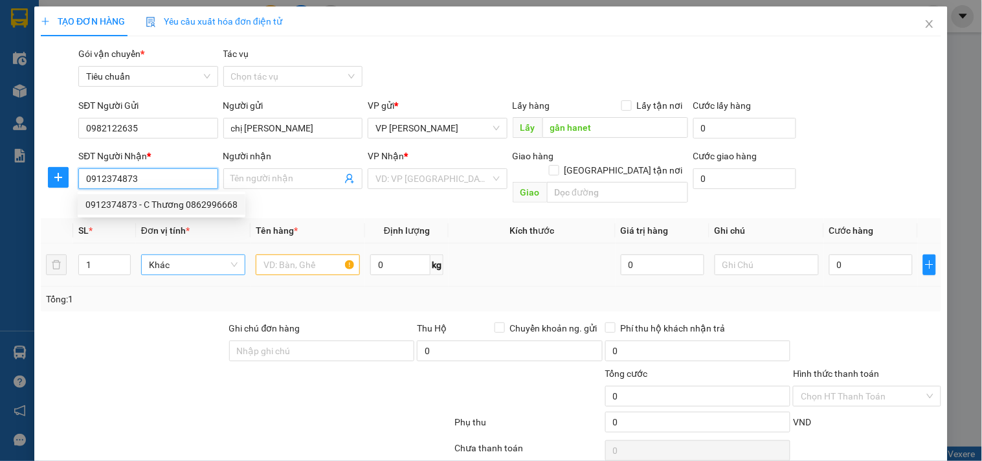
type input "C Thương 0862996668"
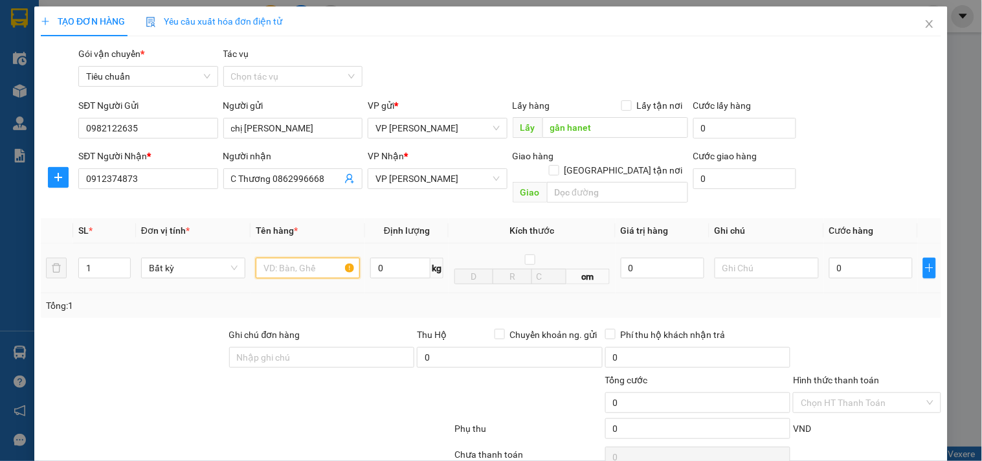
click at [275, 258] on input "text" at bounding box center [308, 268] width 104 height 21
type input "1 Xốp + 1 túi đen mp"
click at [861, 260] on input "0" at bounding box center [872, 268] width 84 height 21
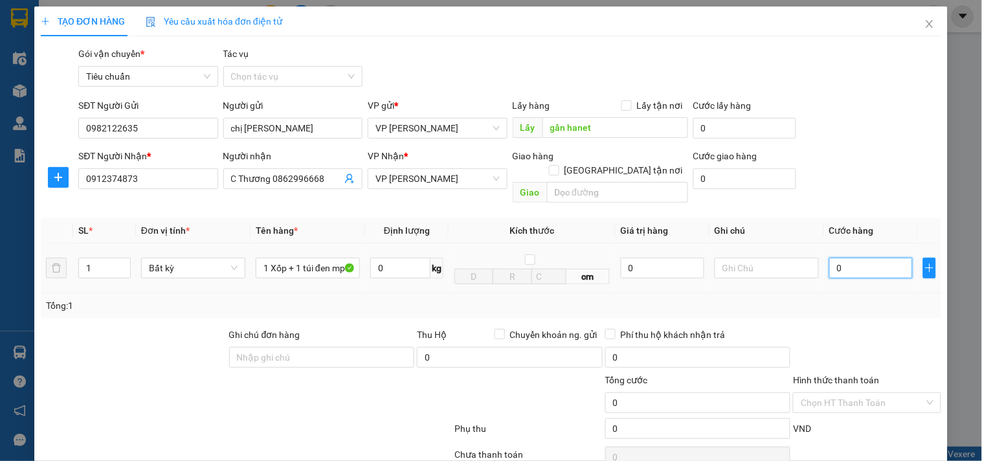
type input "1"
type input "15"
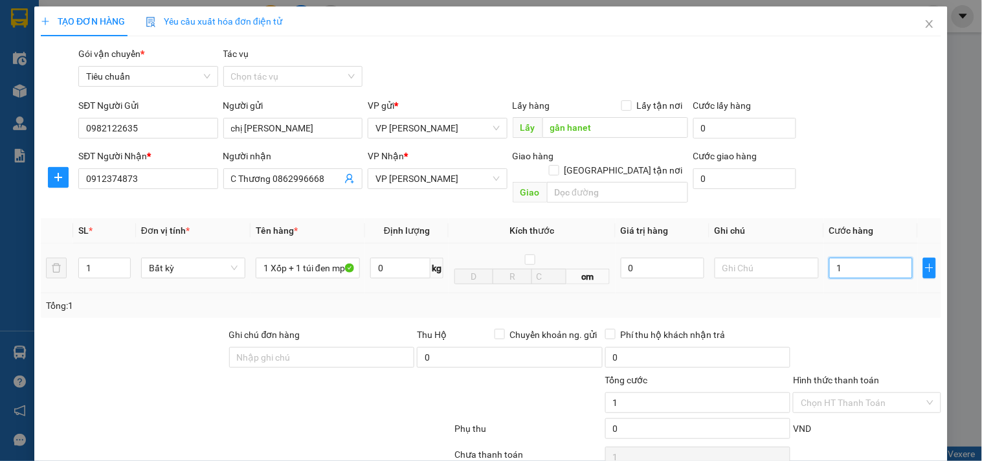
type input "15"
type input "150"
type input "15"
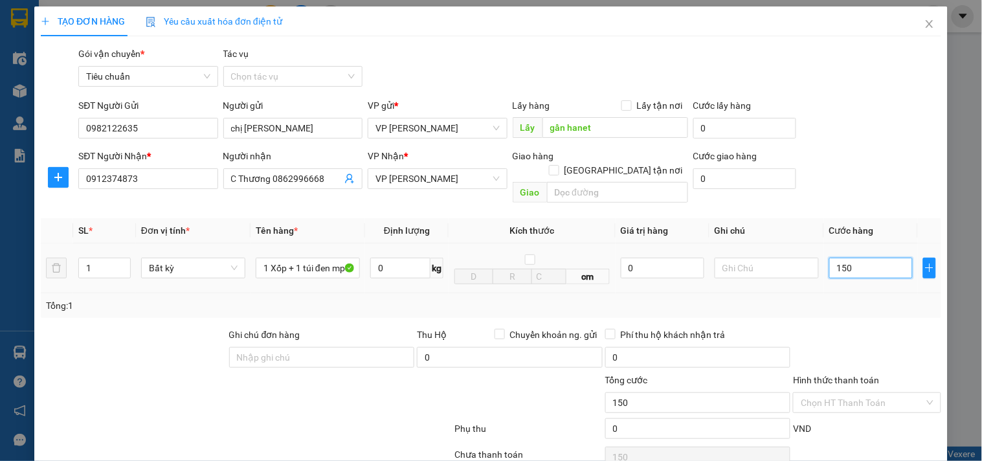
type input "15"
type input "1"
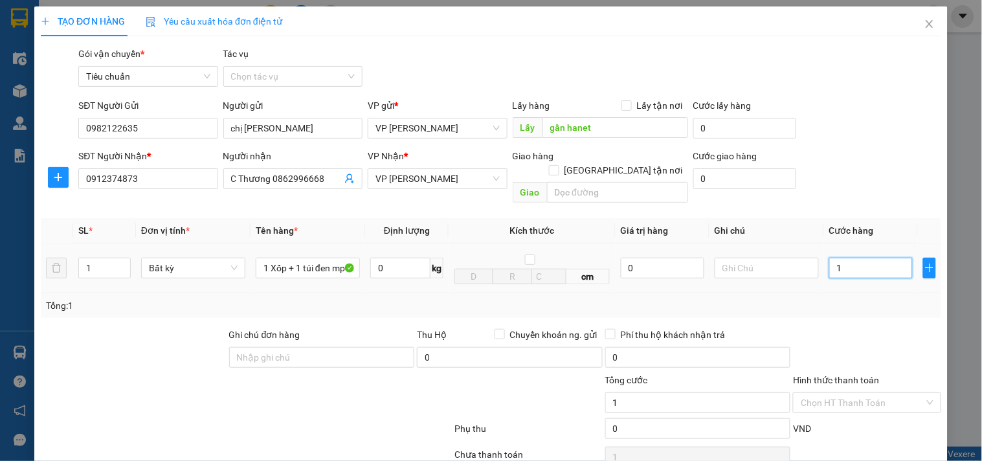
type input "13"
type input "130"
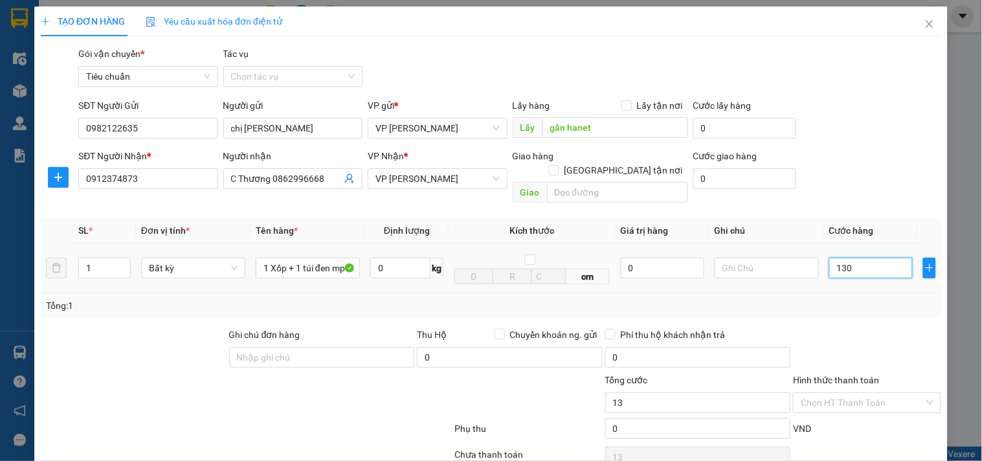
type input "130"
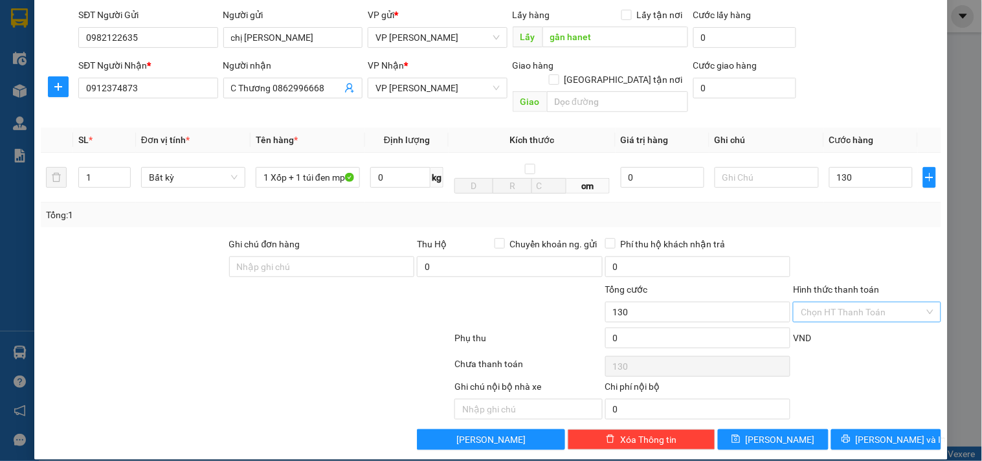
click at [839, 302] on input "Hình thức thanh toán" at bounding box center [862, 311] width 123 height 19
type input "130.000"
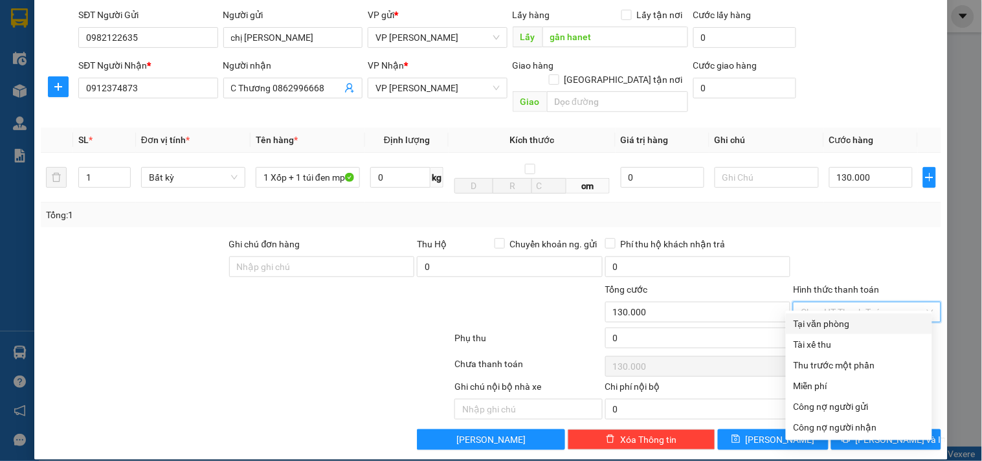
click at [840, 326] on div "Tại văn phòng" at bounding box center [859, 324] width 131 height 14
type input "0"
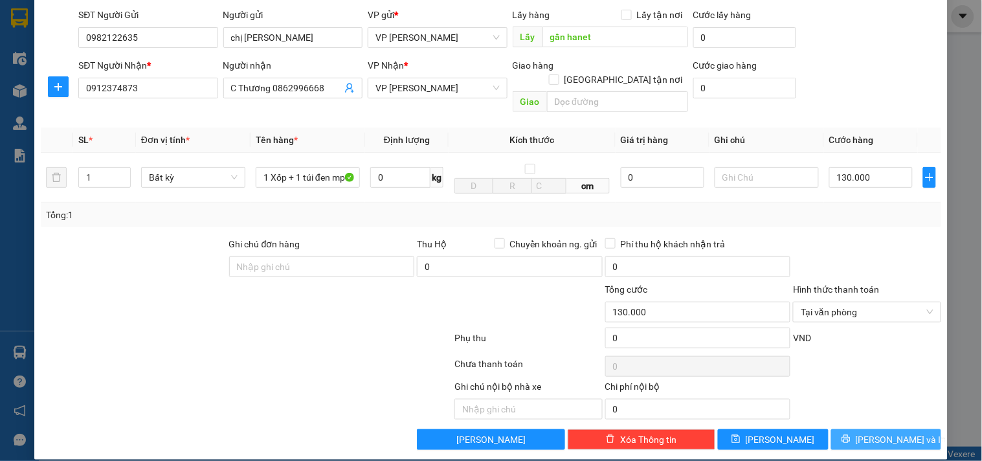
click at [865, 433] on span "[PERSON_NAME] và In" at bounding box center [901, 440] width 91 height 14
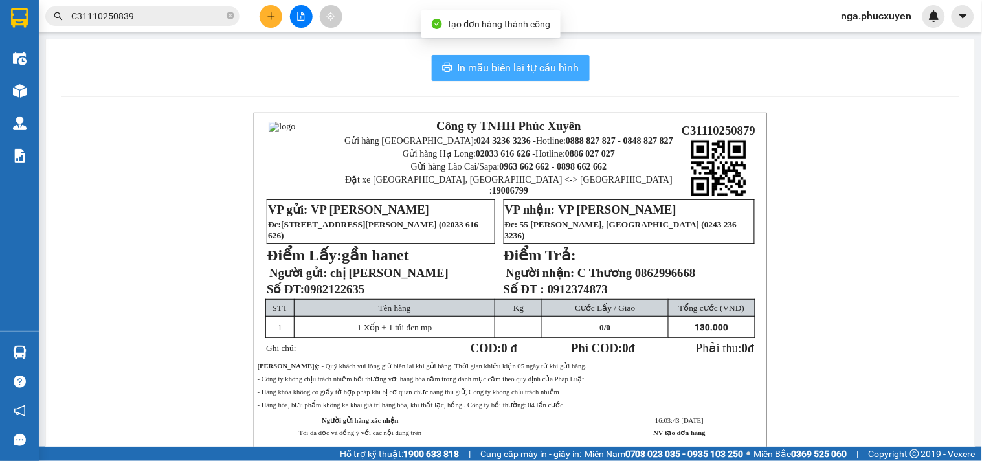
click at [520, 73] on span "In mẫu biên lai tự cấu hình" at bounding box center [519, 68] width 122 height 16
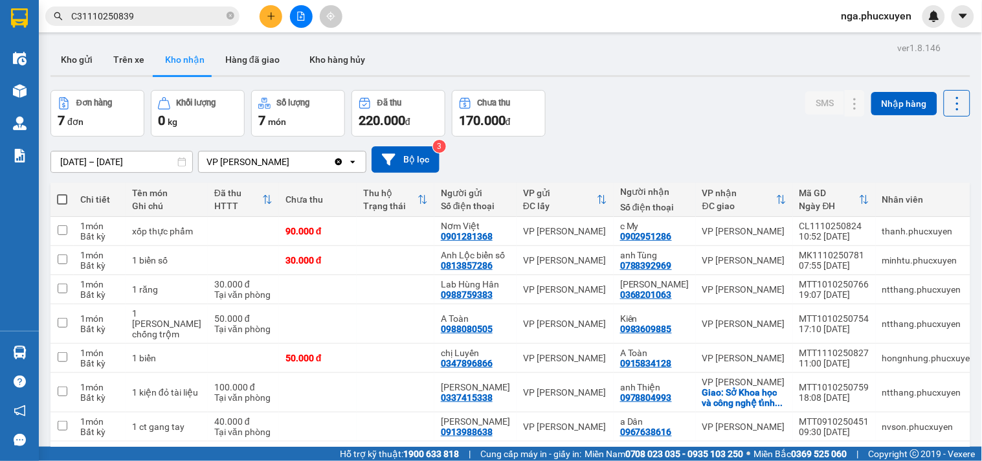
click at [267, 17] on icon "plus" at bounding box center [271, 16] width 9 height 9
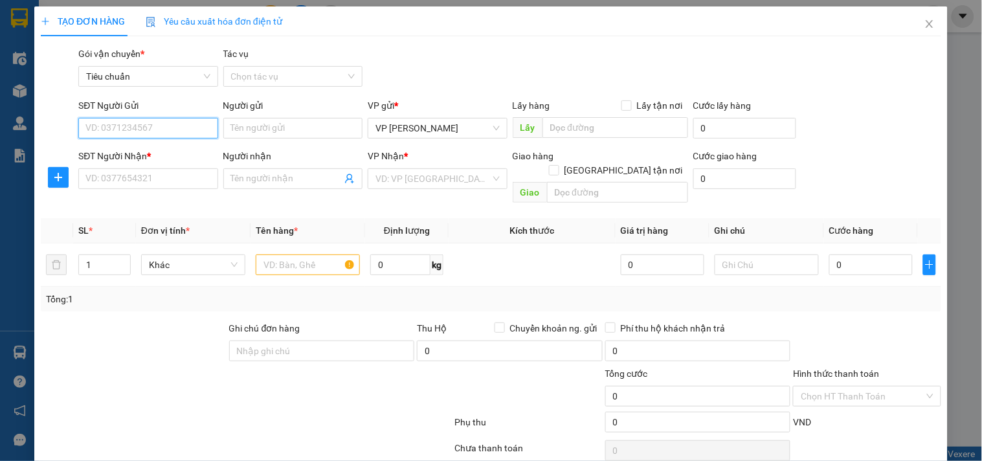
click at [179, 128] on input "SĐT Người Gửi" at bounding box center [147, 128] width 139 height 21
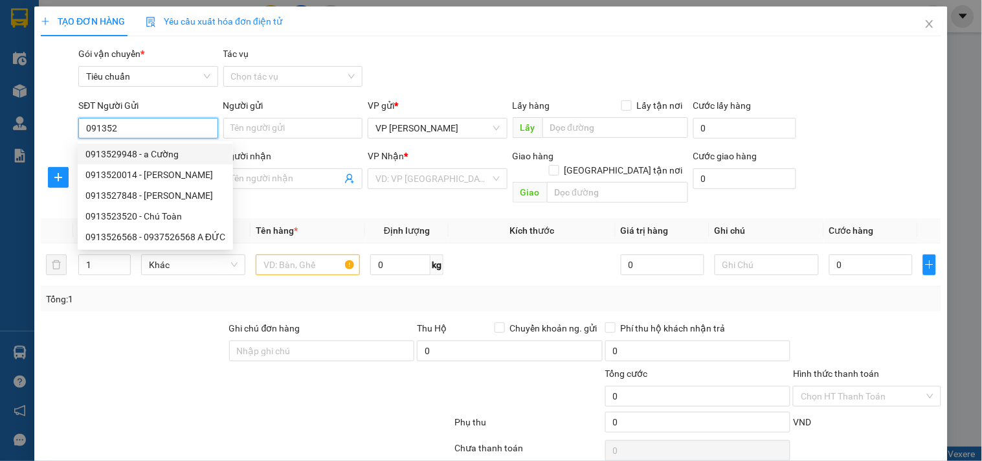
click at [173, 151] on div "0913529948 - a Cường" at bounding box center [155, 154] width 140 height 14
type input "0913529948"
type input "a Cường"
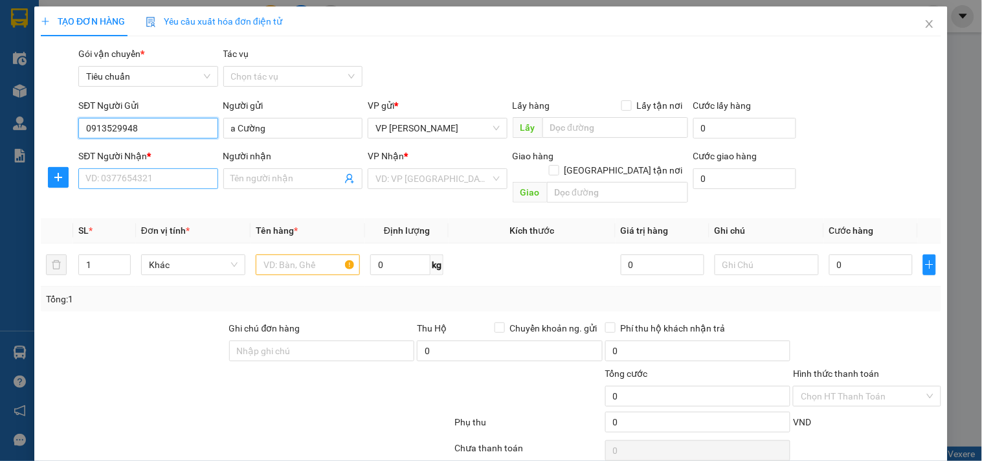
type input "0913529948"
click at [171, 180] on input "SĐT Người Nhận *" at bounding box center [147, 178] width 139 height 21
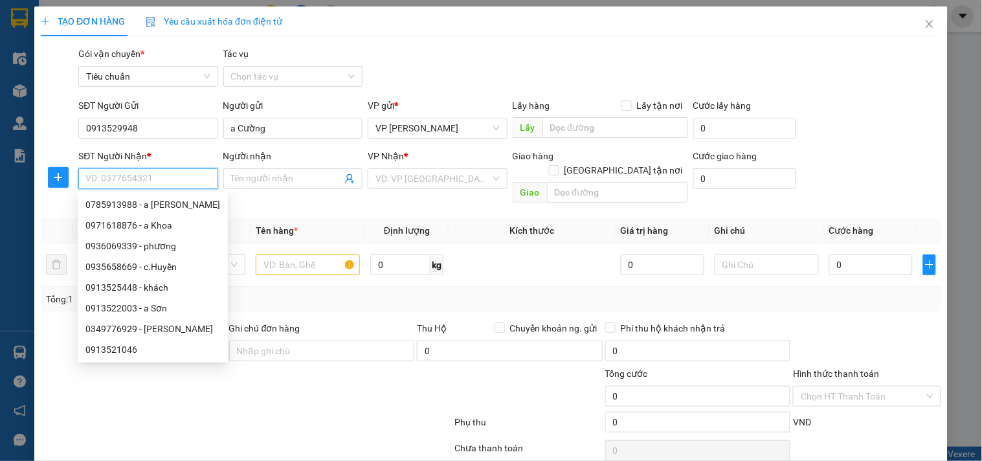
click at [174, 182] on input "SĐT Người Nhận *" at bounding box center [147, 178] width 139 height 21
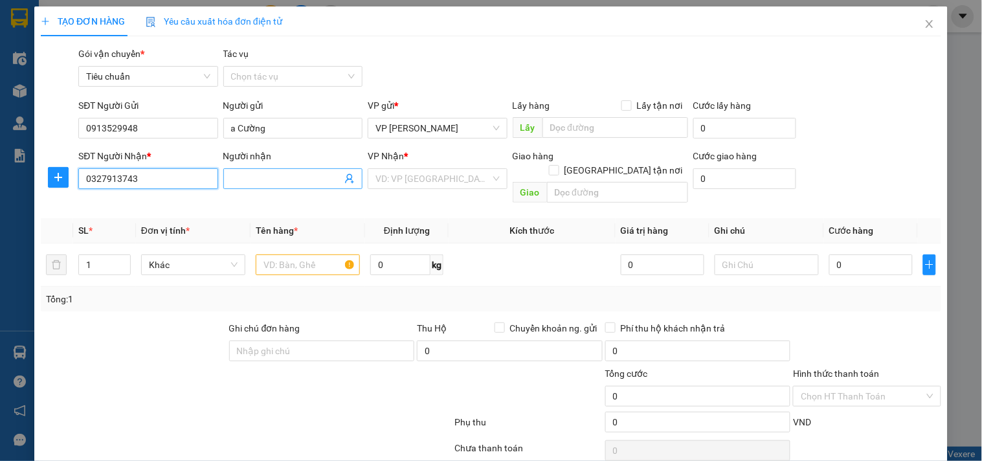
type input "0327913743"
click at [260, 175] on input "Người nhận" at bounding box center [286, 179] width 111 height 14
type input "Trọng Nguyễn"
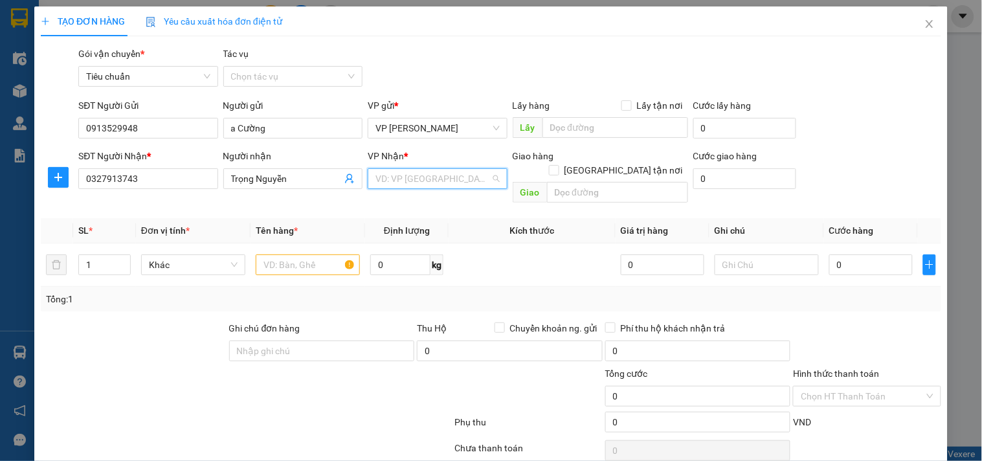
click at [409, 177] on input "search" at bounding box center [433, 178] width 115 height 19
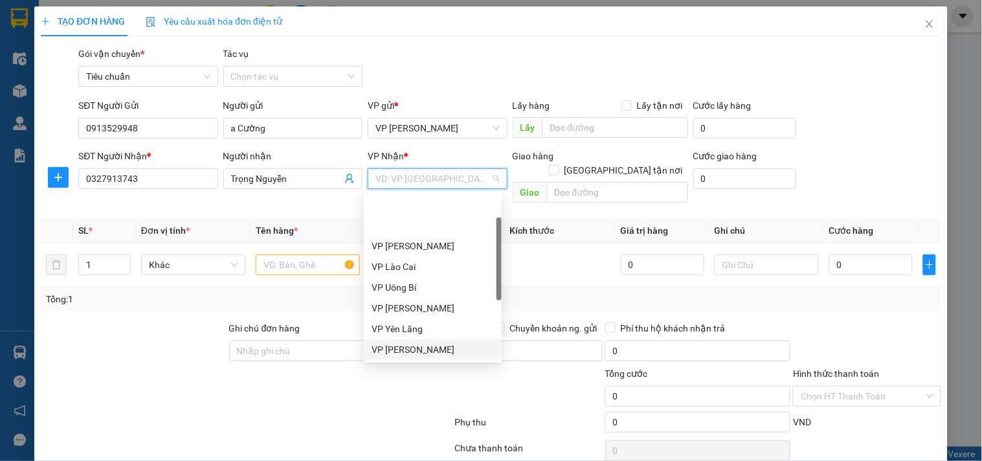
drag, startPoint x: 419, startPoint y: 284, endPoint x: 614, endPoint y: 183, distance: 219.3
click at [424, 339] on div "VP [PERSON_NAME]" at bounding box center [433, 349] width 138 height 21
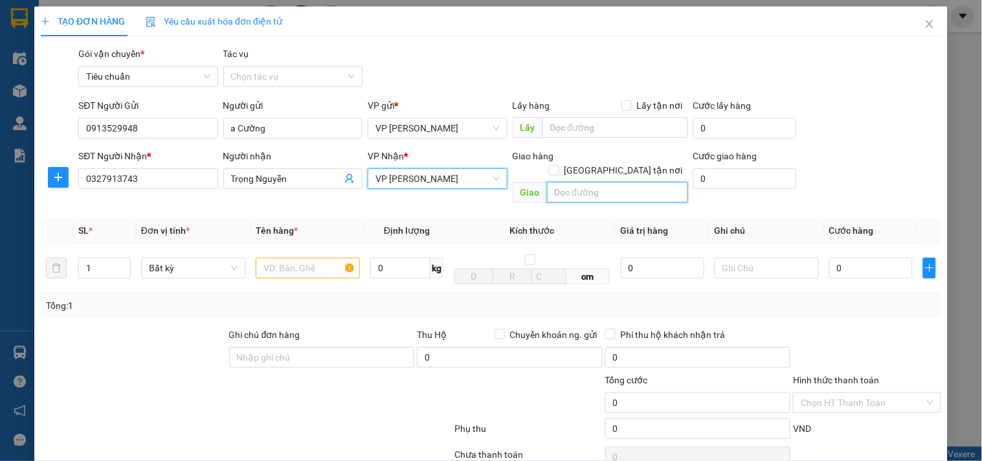
click at [606, 182] on input "text" at bounding box center [617, 192] width 141 height 21
type input "89 trần phú,[PERSON_NAME],ba đình"
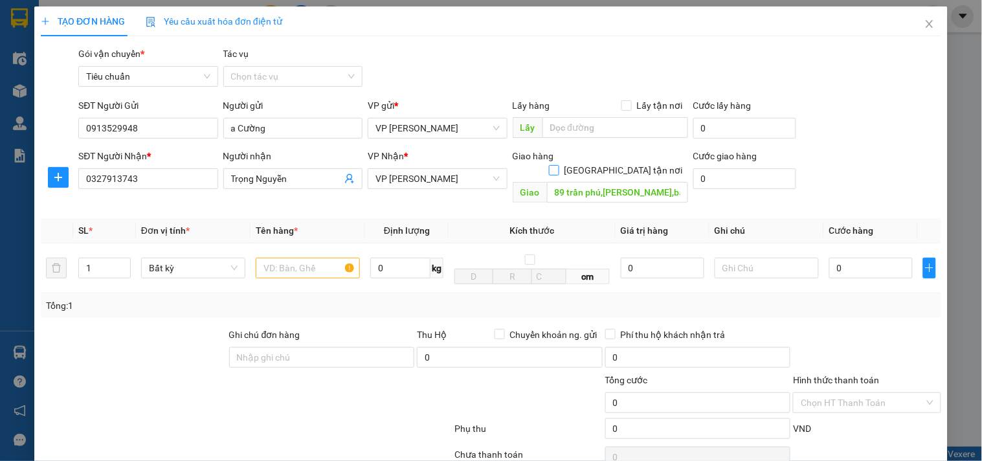
click at [558, 165] on input "[GEOGRAPHIC_DATA] tận nơi" at bounding box center [553, 169] width 9 height 9
checkbox input "true"
click at [778, 177] on icon "dollar-circle" at bounding box center [783, 177] width 10 height 10
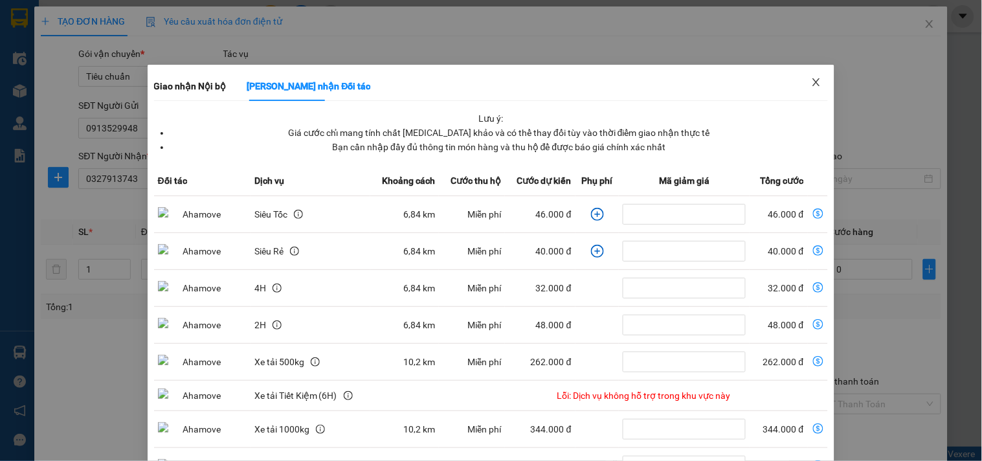
drag, startPoint x: 812, startPoint y: 84, endPoint x: 613, endPoint y: 199, distance: 230.1
click at [811, 85] on icon "close" at bounding box center [816, 82] width 10 height 10
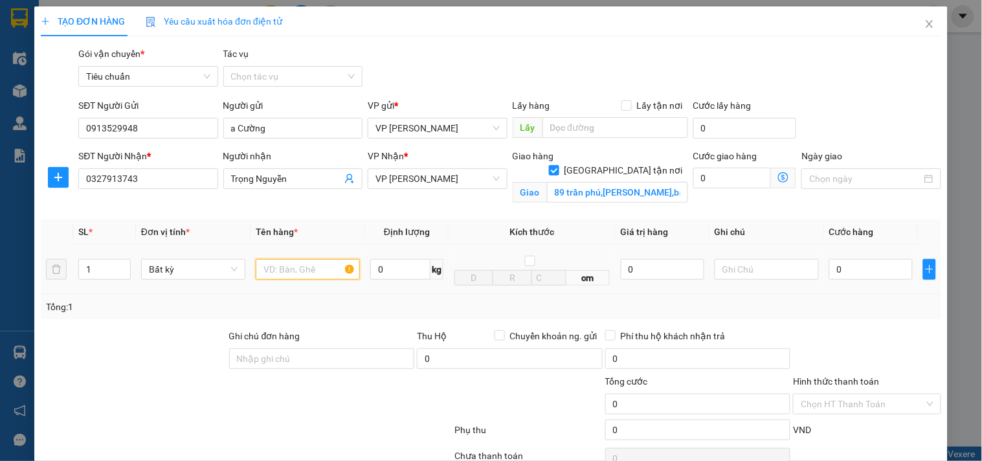
click at [301, 262] on input "text" at bounding box center [308, 269] width 104 height 21
click at [421, 180] on span "VP [PERSON_NAME]" at bounding box center [438, 178] width 124 height 19
type input "phong bì hộ chiếu"
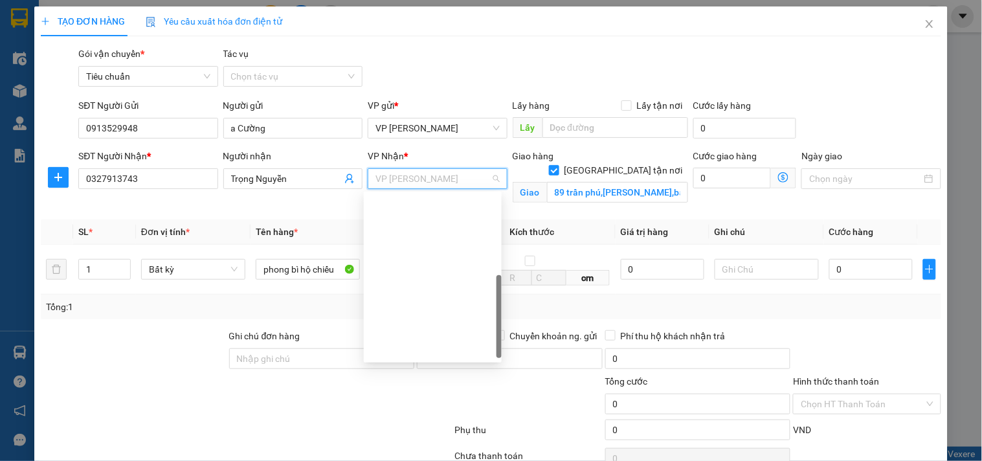
drag, startPoint x: 457, startPoint y: 331, endPoint x: 677, endPoint y: 230, distance: 242.9
click at [778, 177] on icon "dollar-circle" at bounding box center [783, 177] width 10 height 10
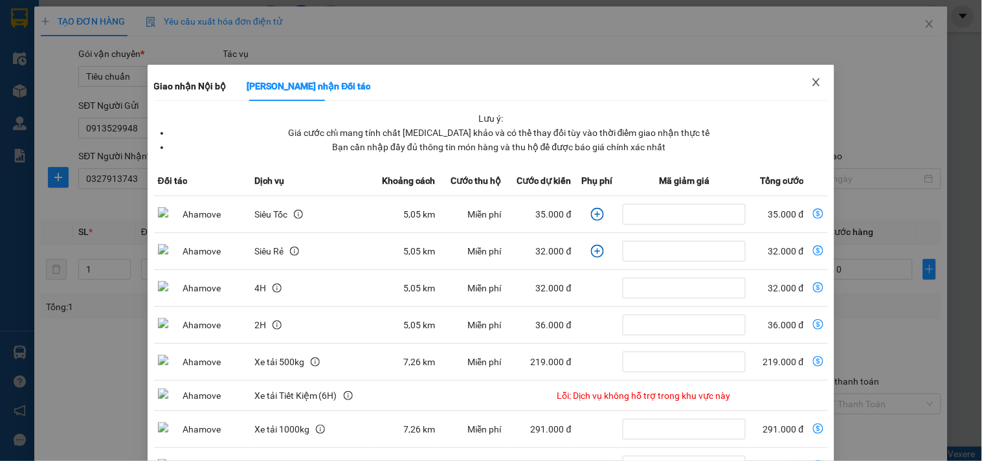
drag, startPoint x: 810, startPoint y: 84, endPoint x: 746, endPoint y: 183, distance: 117.7
click at [813, 85] on icon "close" at bounding box center [816, 82] width 7 height 8
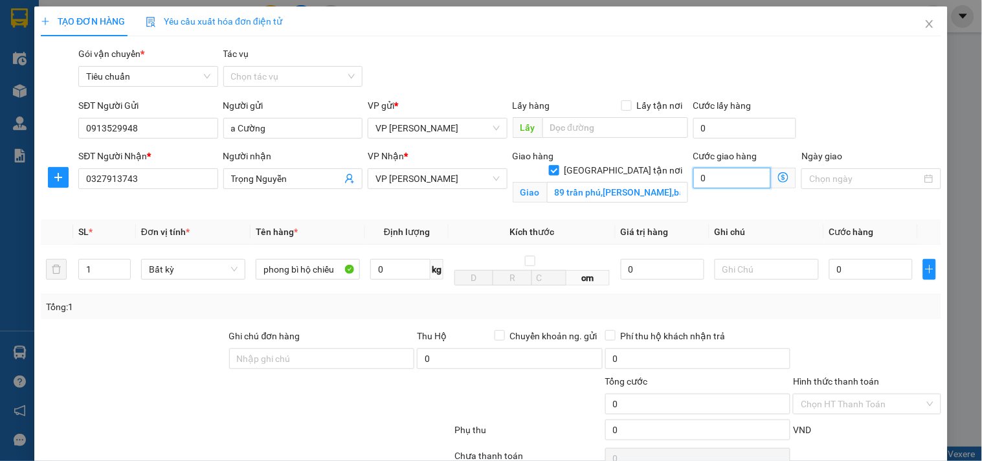
click at [722, 178] on input "0" at bounding box center [733, 178] width 78 height 21
type input "5"
type input "50"
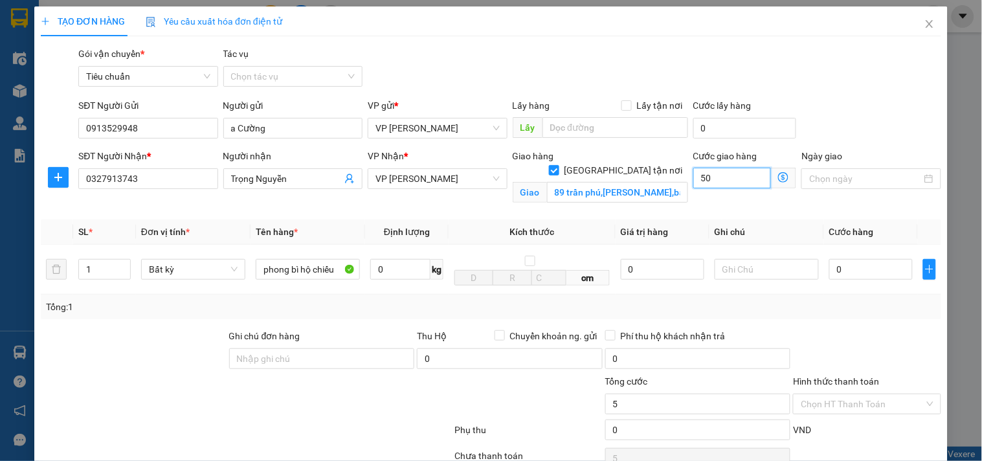
type input "50"
type input "50.000"
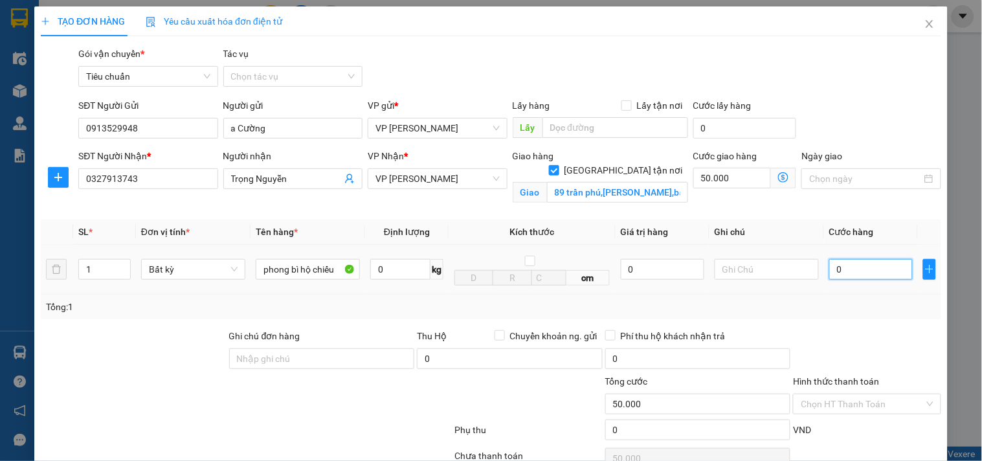
click at [865, 269] on input "0" at bounding box center [872, 269] width 84 height 21
click at [869, 394] on input "Hình thức thanh toán" at bounding box center [862, 403] width 123 height 19
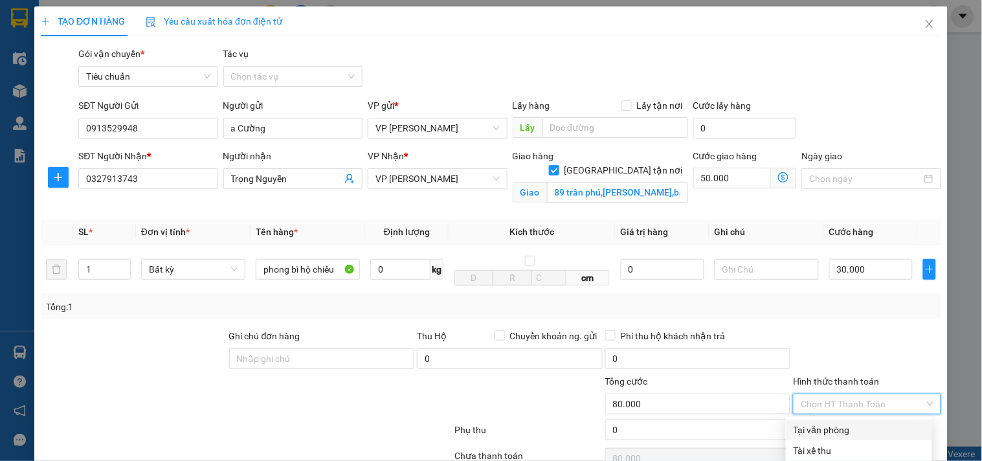
click at [843, 423] on div "Tại văn phòng" at bounding box center [859, 430] width 131 height 14
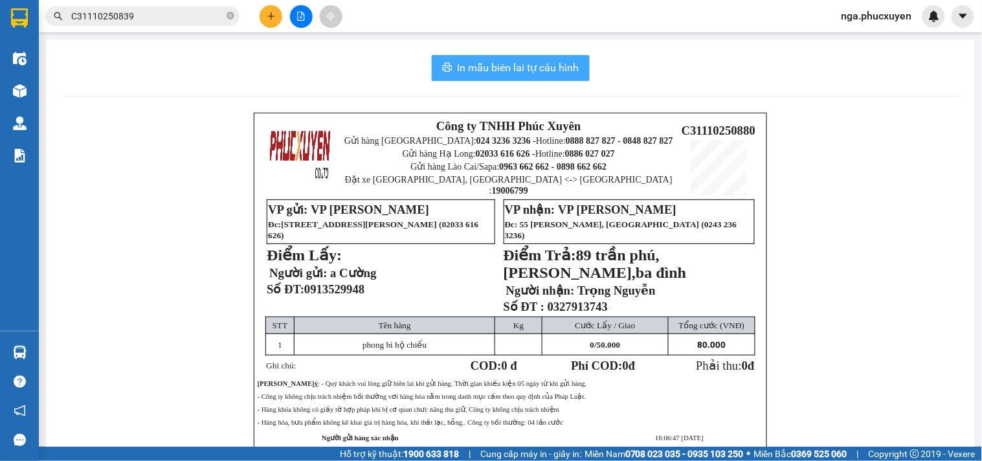
click at [486, 62] on span "In mẫu biên lai tự cấu hình" at bounding box center [519, 68] width 122 height 16
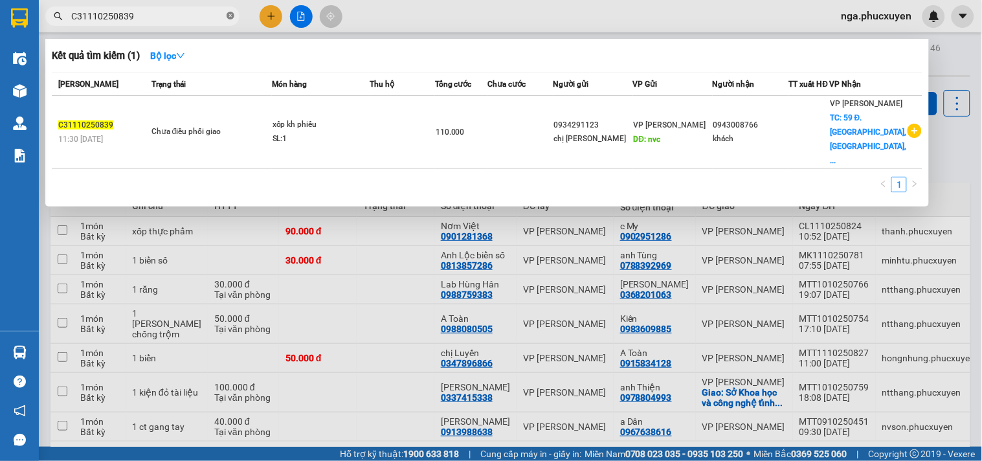
click at [233, 13] on icon "close-circle" at bounding box center [231, 16] width 8 height 8
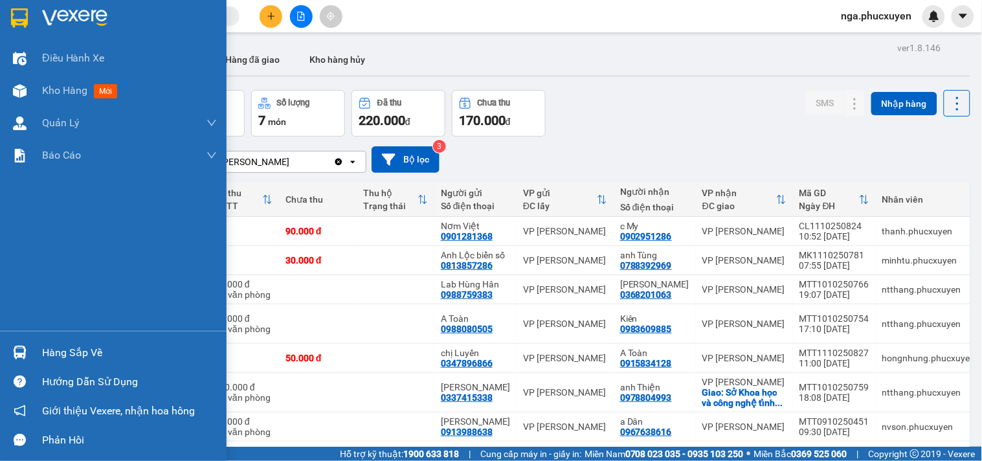
click at [36, 8] on div at bounding box center [113, 21] width 227 height 42
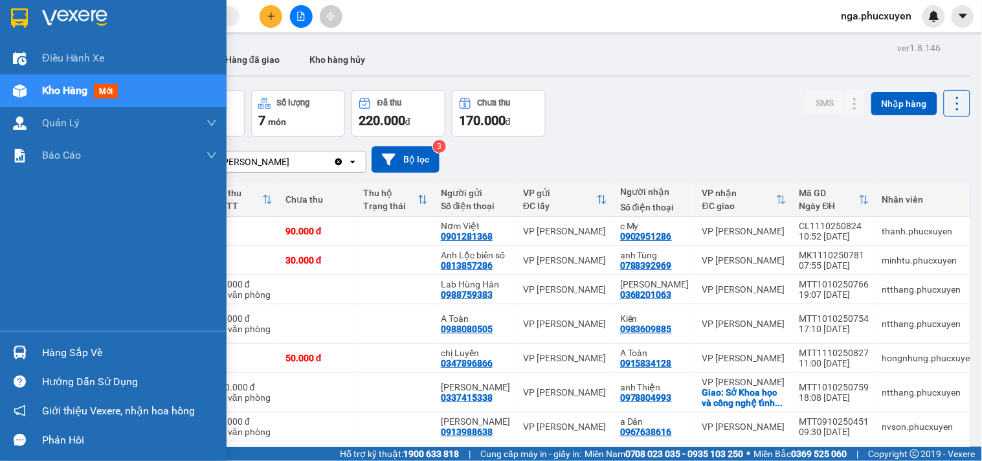
click at [27, 15] on img at bounding box center [19, 17] width 17 height 19
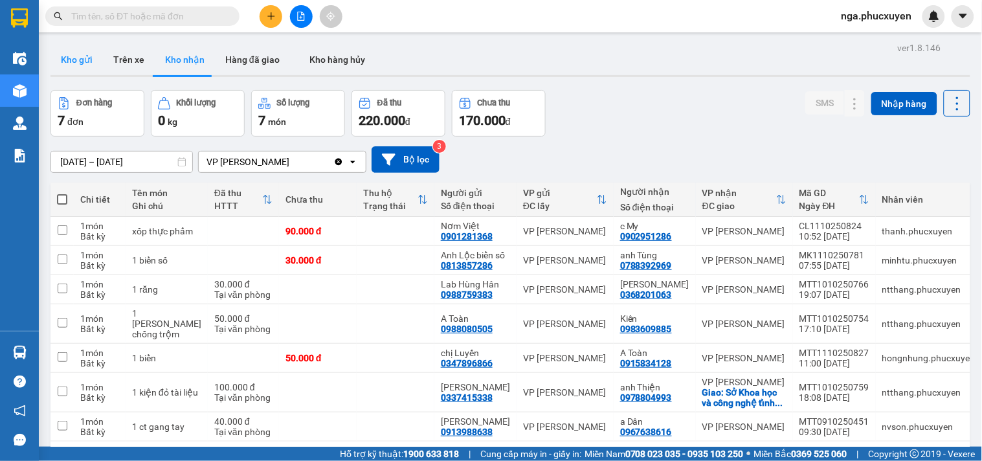
click at [67, 57] on button "Kho gửi" at bounding box center [77, 59] width 52 height 31
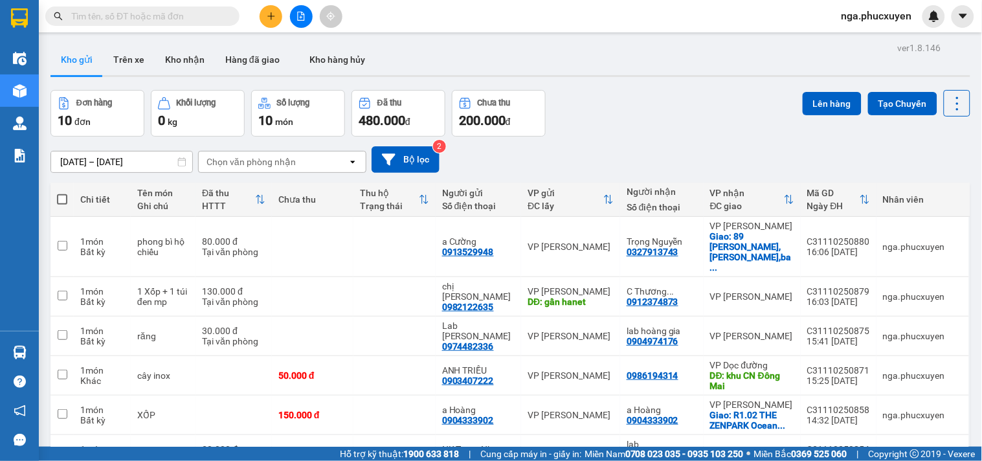
click at [65, 196] on span at bounding box center [62, 199] width 10 height 10
click at [62, 193] on input "checkbox" at bounding box center [62, 193] width 0 height 0
checkbox input "true"
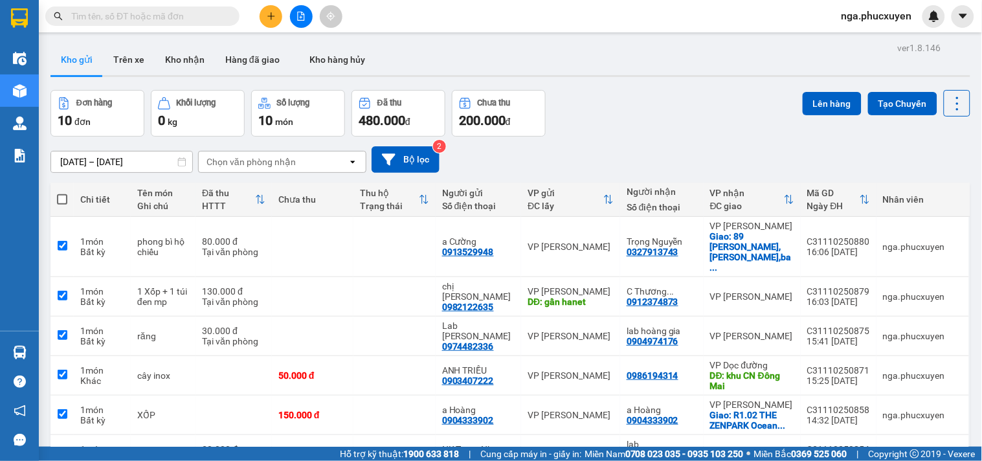
checkbox input "true"
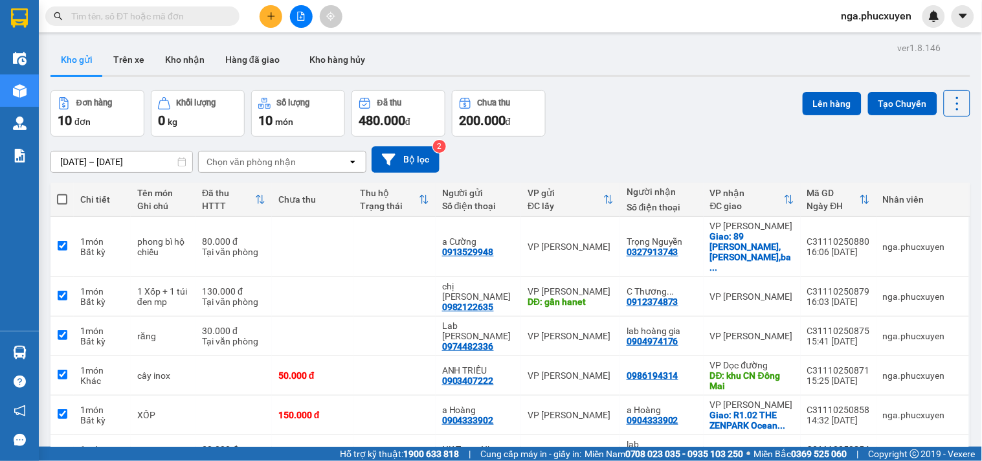
checkbox input "true"
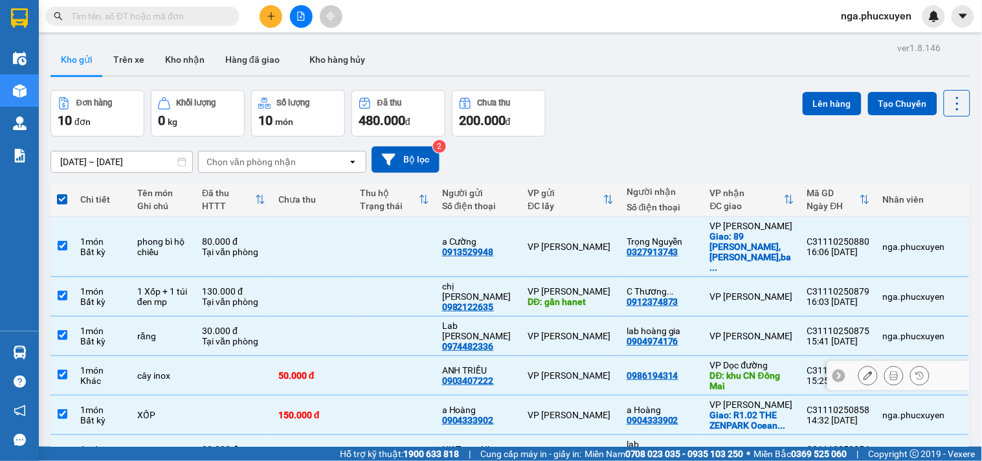
click at [367, 356] on td at bounding box center [395, 376] width 82 height 40
checkbox input "false"
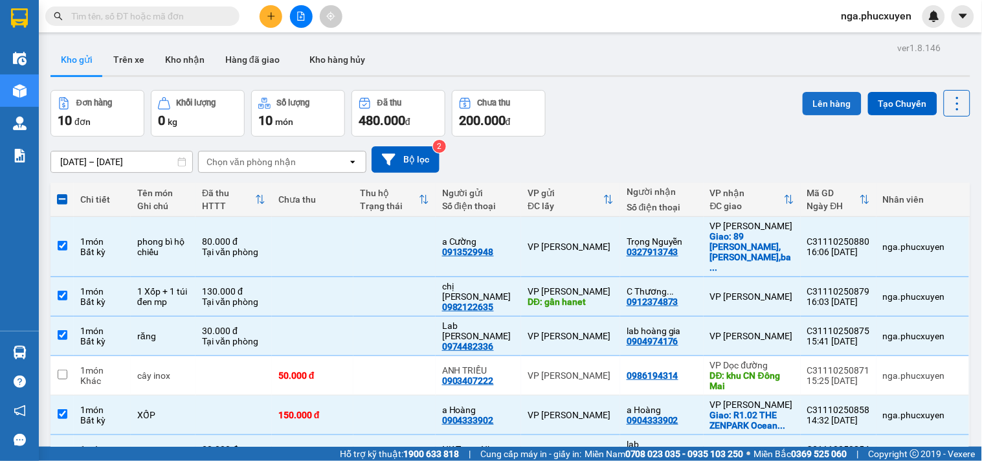
click at [816, 100] on button "Lên hàng" at bounding box center [832, 103] width 59 height 23
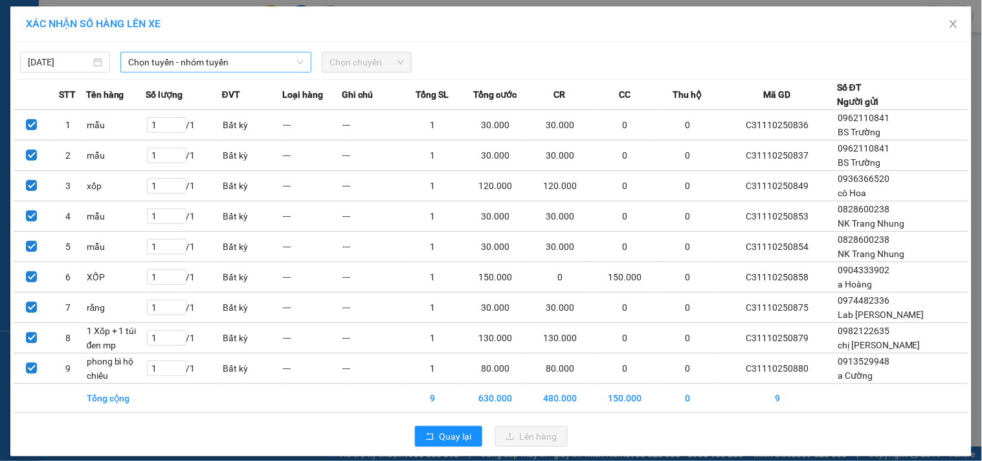
click at [275, 62] on span "Chọn tuyến - nhóm tuyến" at bounding box center [216, 61] width 176 height 19
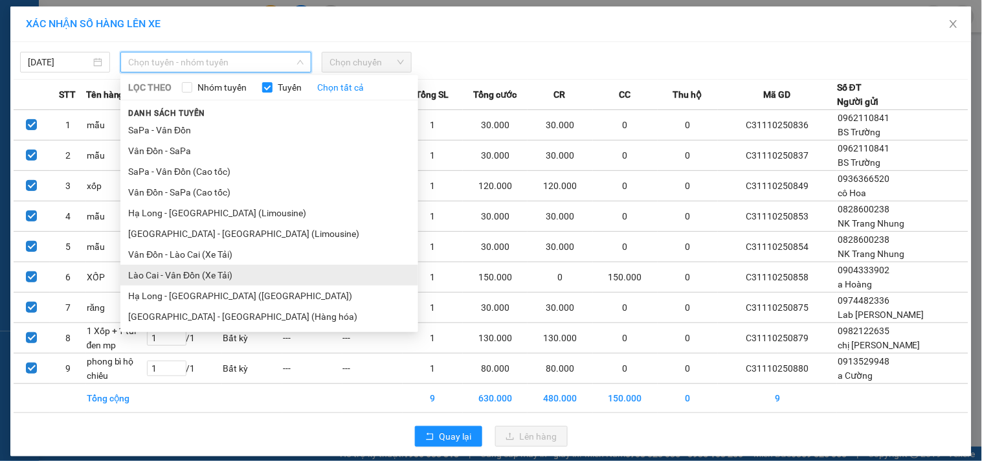
click at [255, 277] on li "Lào Cai - Vân Đồn (Xe Tải)" at bounding box center [269, 275] width 298 height 21
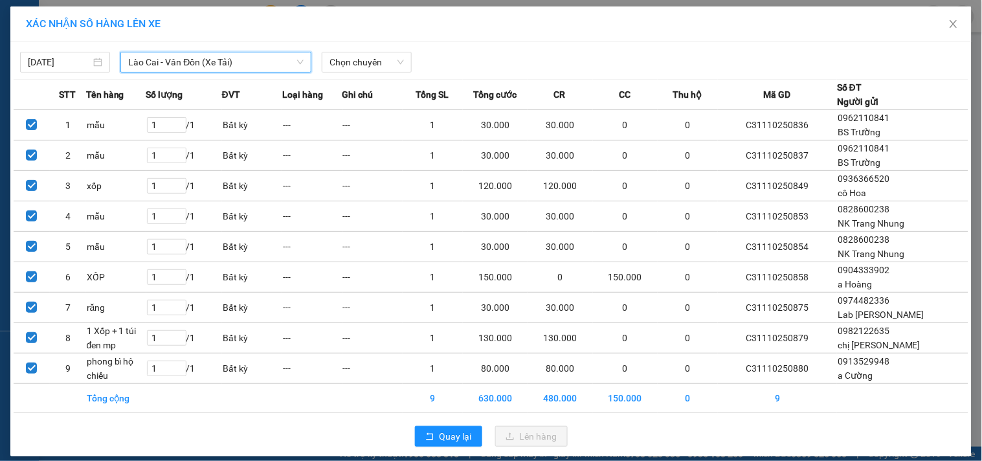
click at [255, 58] on span "Lào Cai - Vân Đồn (Xe Tải)" at bounding box center [216, 61] width 176 height 19
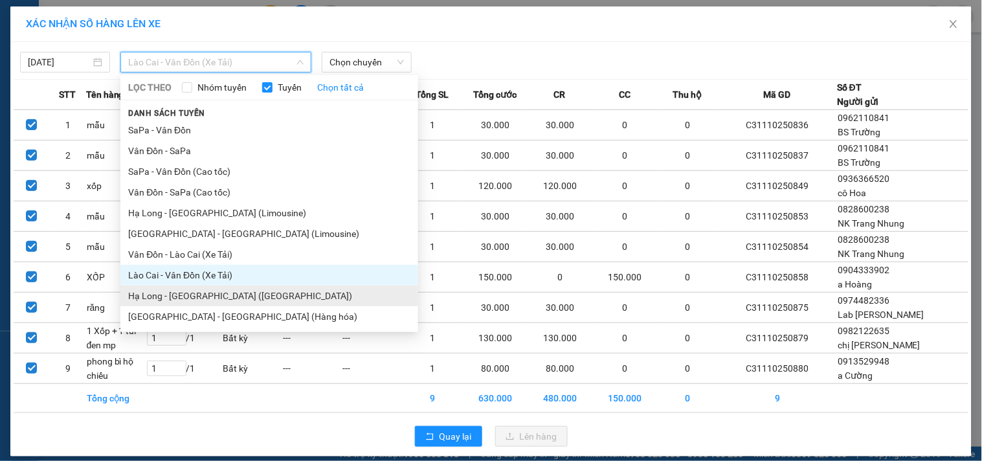
click at [248, 298] on li "Hạ Long - [GEOGRAPHIC_DATA] ([GEOGRAPHIC_DATA])" at bounding box center [269, 296] width 298 height 21
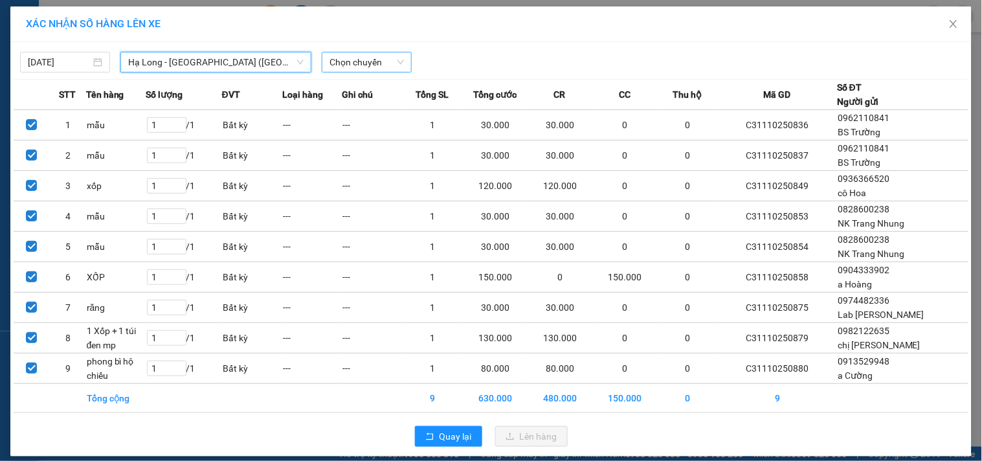
click at [357, 61] on span "Chọn chuyến" at bounding box center [367, 61] width 74 height 19
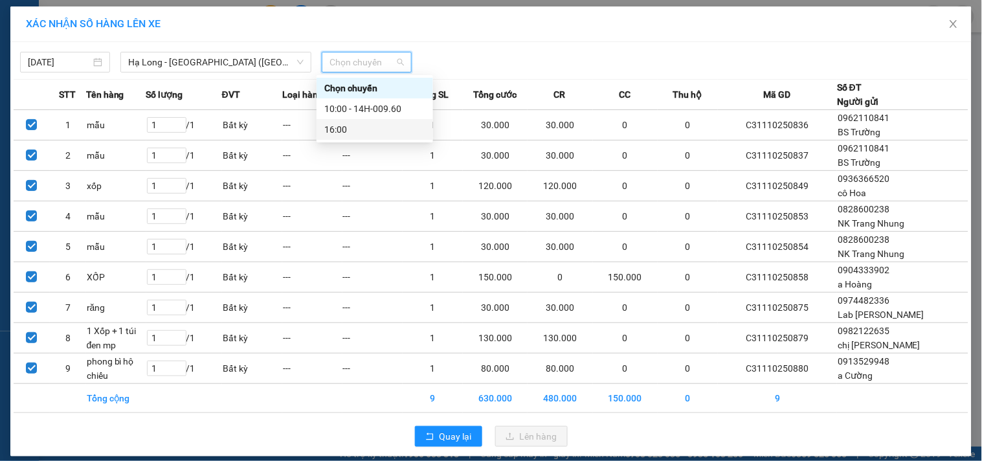
click at [348, 127] on div "16:00" at bounding box center [374, 129] width 101 height 14
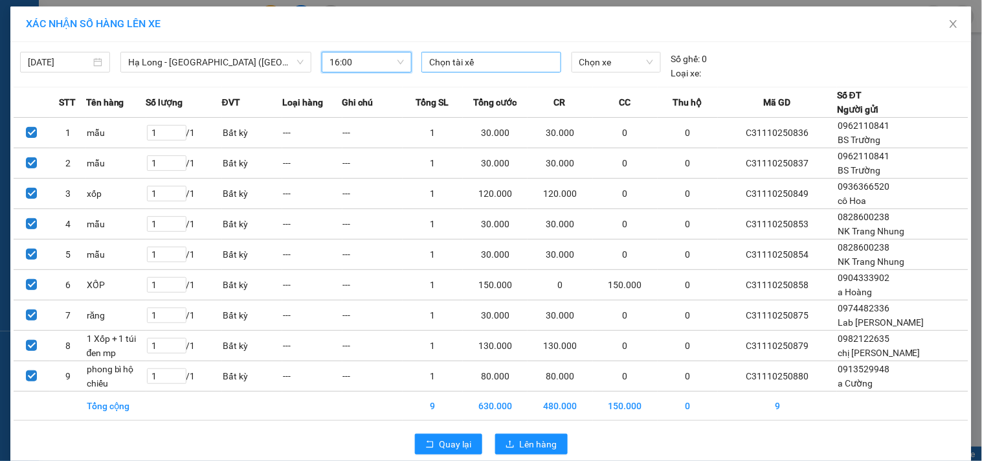
click at [494, 56] on div at bounding box center [491, 62] width 133 height 16
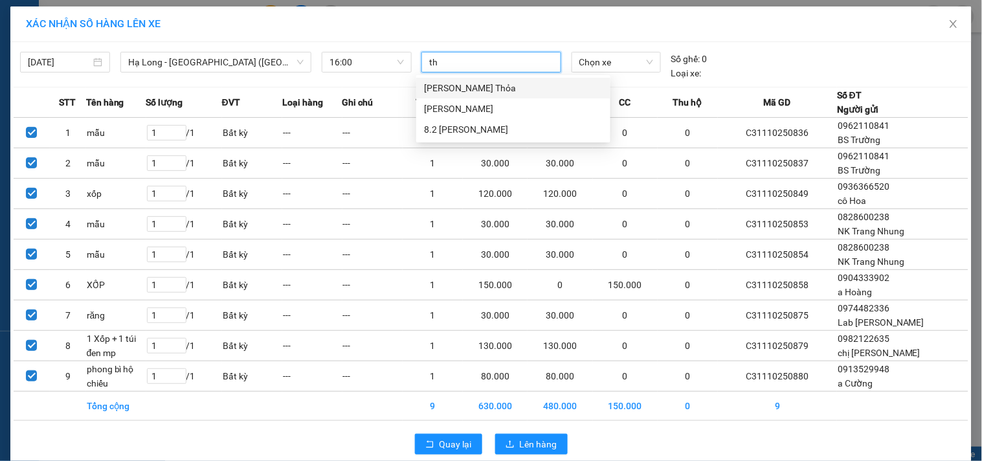
type input "thơ"
click at [471, 104] on div "[PERSON_NAME]" at bounding box center [513, 109] width 179 height 14
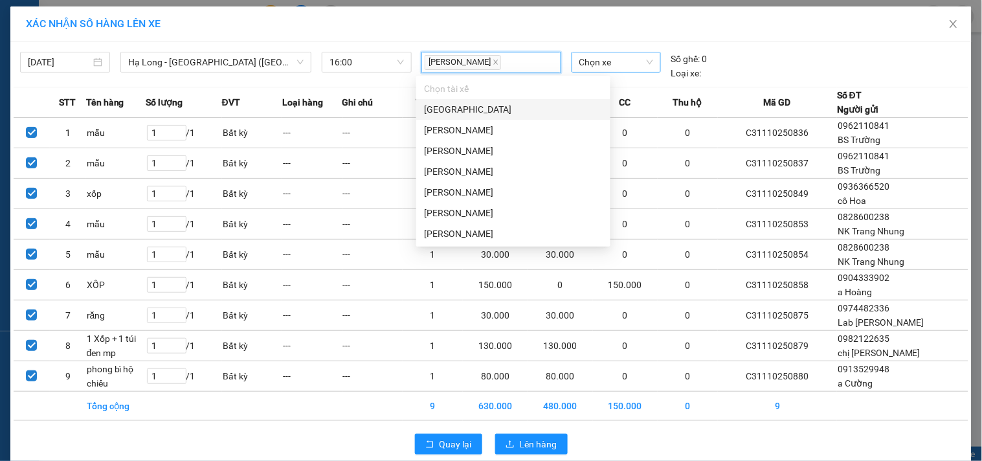
click at [604, 63] on span "Chọn xe" at bounding box center [617, 61] width 74 height 19
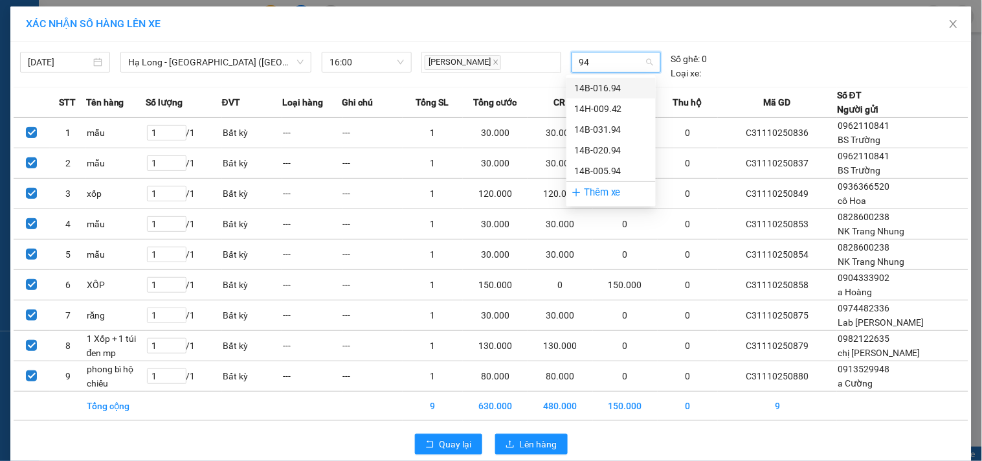
type input "942"
click at [610, 85] on div "14H-009.42" at bounding box center [611, 88] width 74 height 14
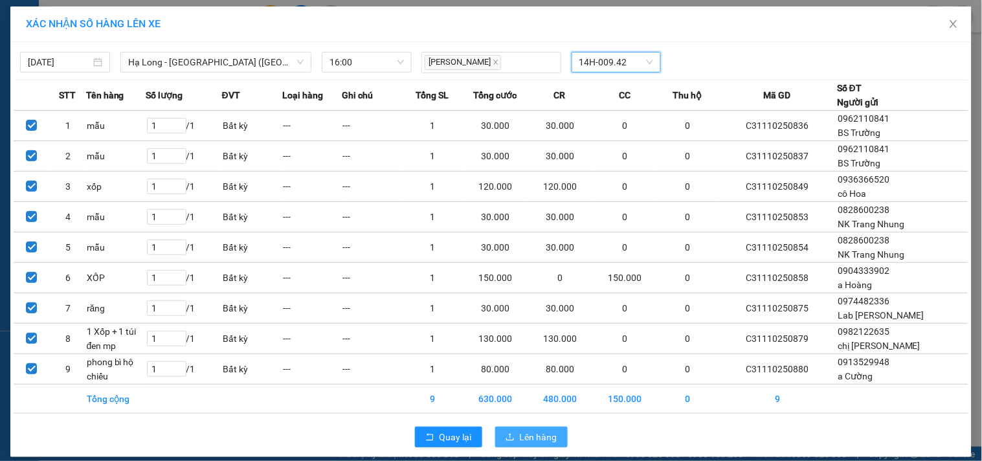
click at [532, 440] on span "Lên hàng" at bounding box center [539, 437] width 38 height 14
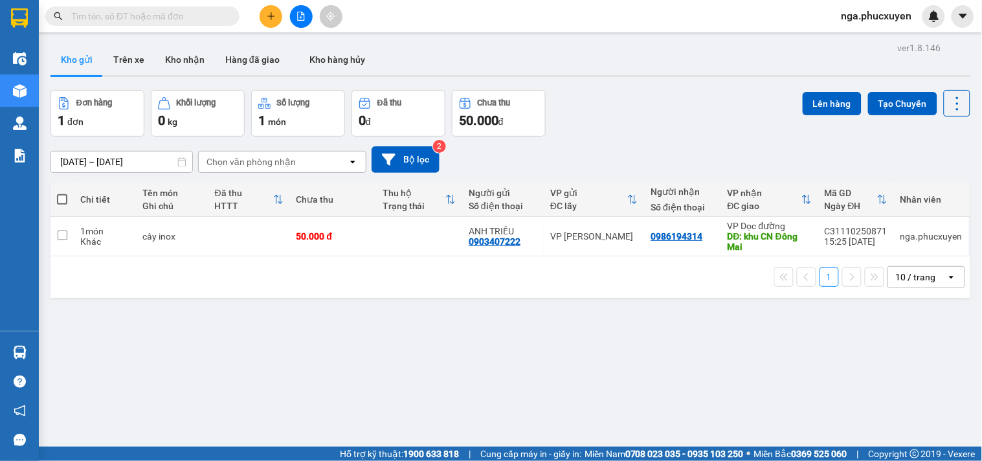
click at [690, 141] on div "[DATE] – [DATE] Press the down arrow key to interact with the calendar and sele…" at bounding box center [511, 160] width 920 height 46
click at [674, 237] on div "0986194314" at bounding box center [677, 236] width 52 height 10
click at [63, 235] on input "checkbox" at bounding box center [63, 236] width 10 height 10
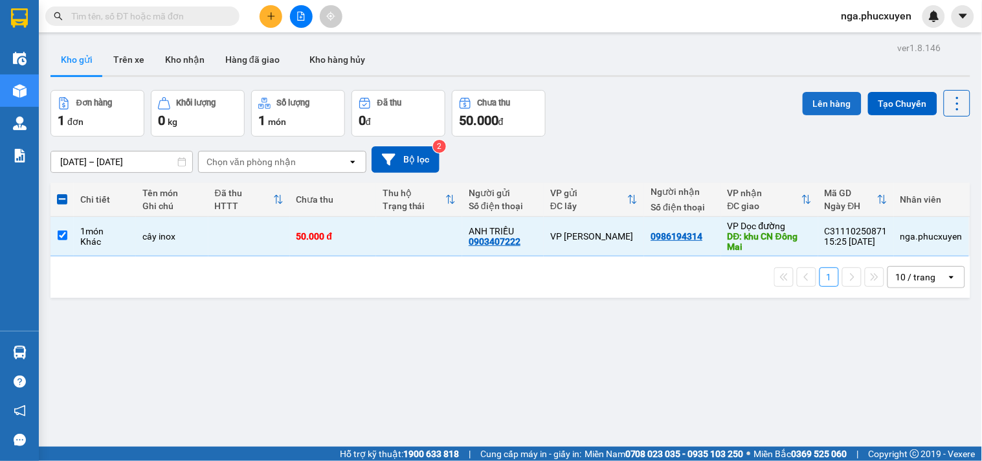
click at [824, 101] on button "Lên hàng" at bounding box center [832, 103] width 59 height 23
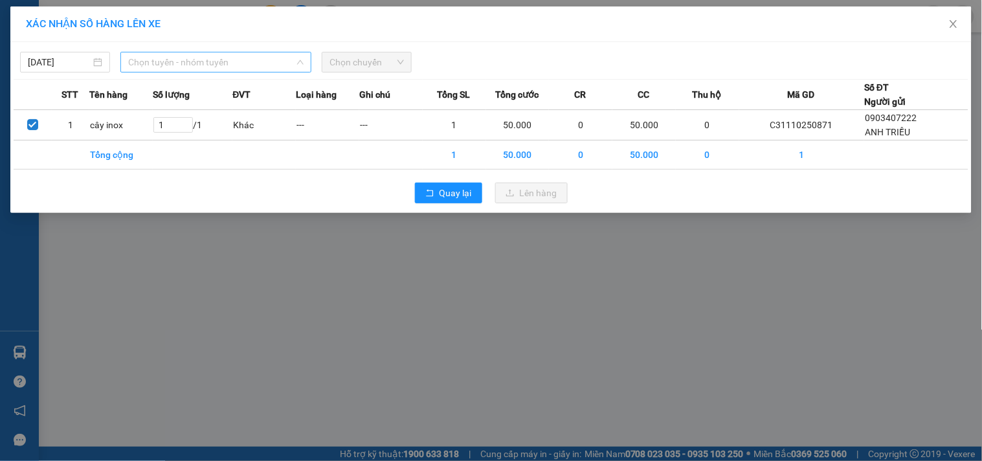
click at [262, 61] on span "Chọn tuyến - nhóm tuyến" at bounding box center [216, 61] width 176 height 19
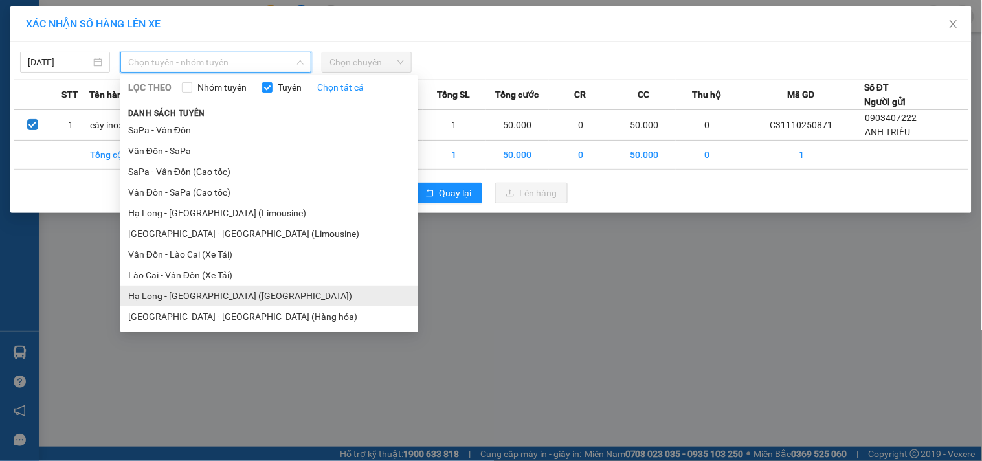
click at [244, 295] on li "Hạ Long - [GEOGRAPHIC_DATA] ([GEOGRAPHIC_DATA])" at bounding box center [269, 296] width 298 height 21
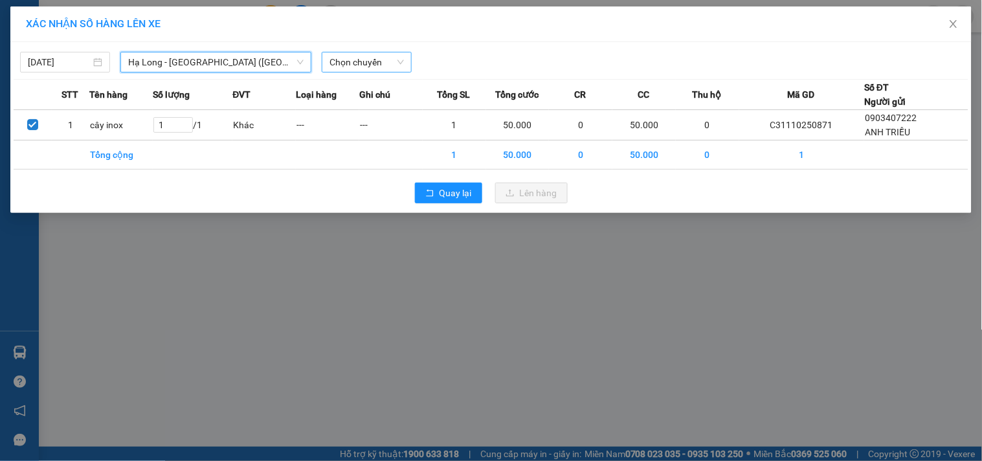
click at [389, 60] on span "Chọn chuyến" at bounding box center [367, 61] width 74 height 19
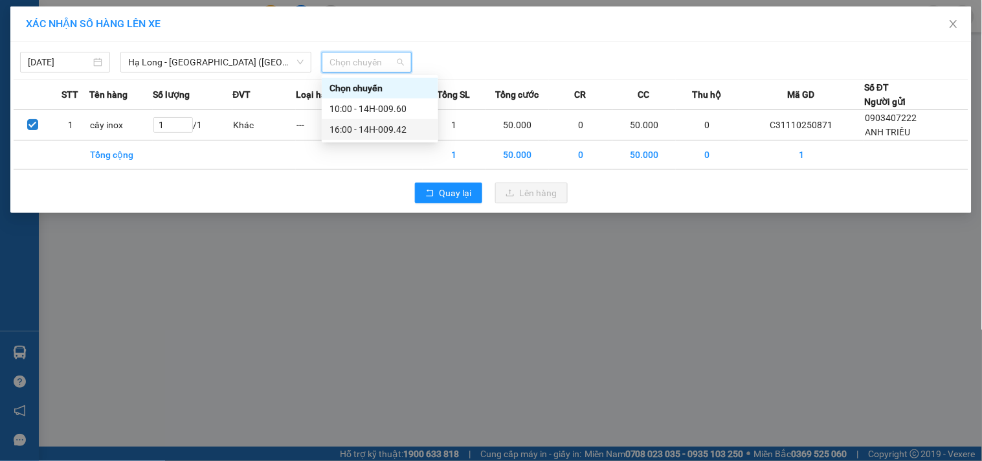
click at [385, 127] on div "16:00 - 14H-009.42" at bounding box center [380, 129] width 101 height 14
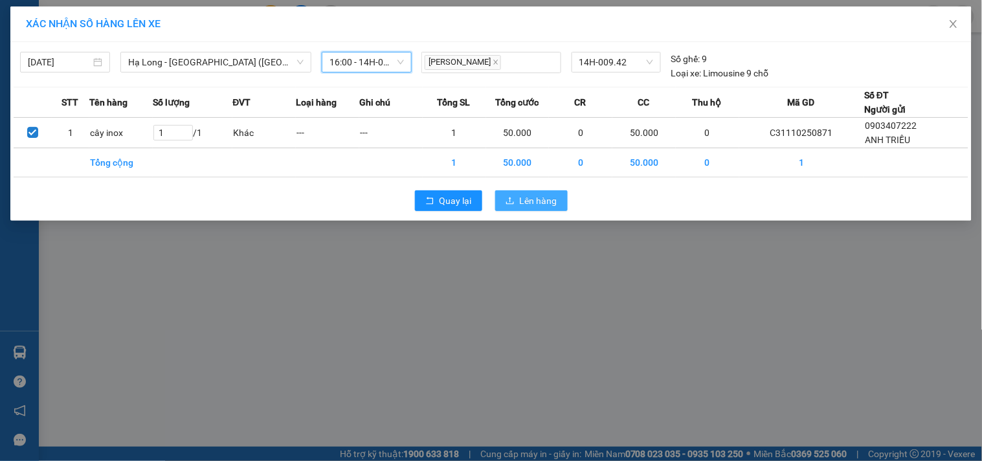
click at [532, 201] on span "Lên hàng" at bounding box center [539, 201] width 38 height 14
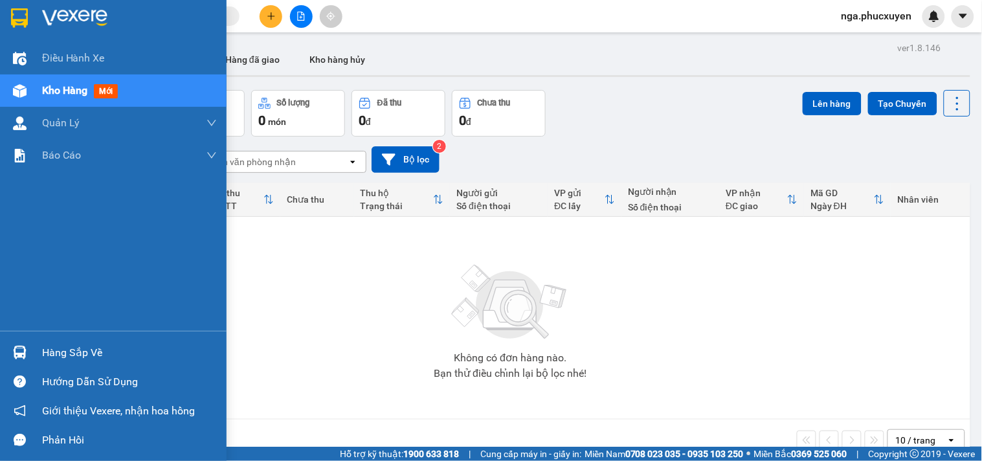
click at [39, 16] on div at bounding box center [113, 21] width 227 height 42
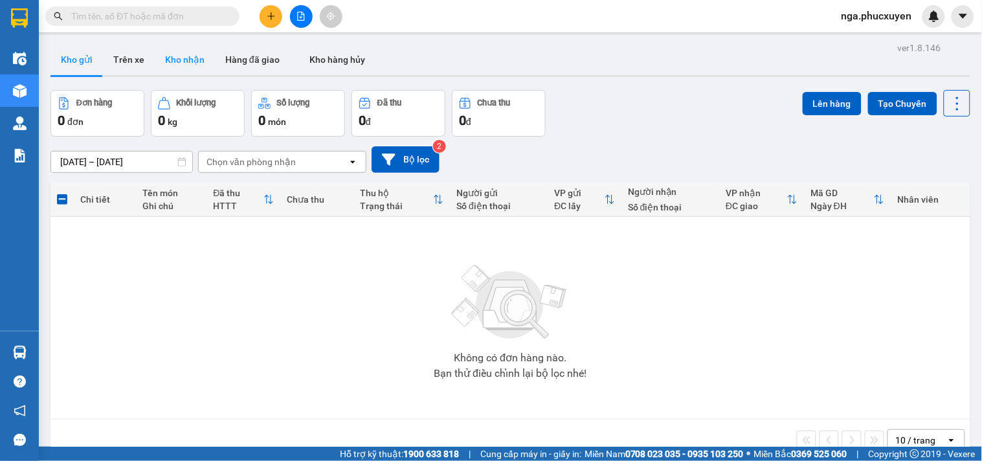
click at [183, 62] on button "Kho nhận" at bounding box center [185, 59] width 60 height 31
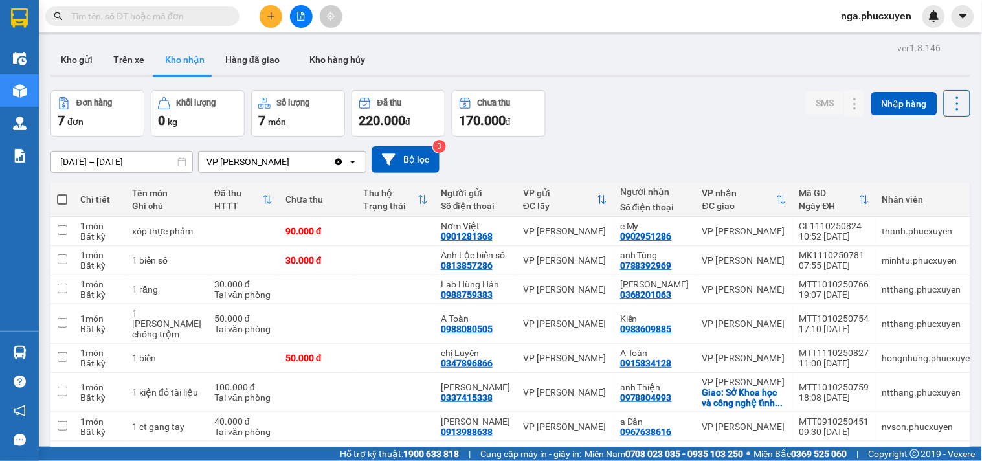
click at [723, 146] on div "[DATE] – [DATE] Press the down arrow key to interact with the calendar and sele…" at bounding box center [511, 159] width 920 height 27
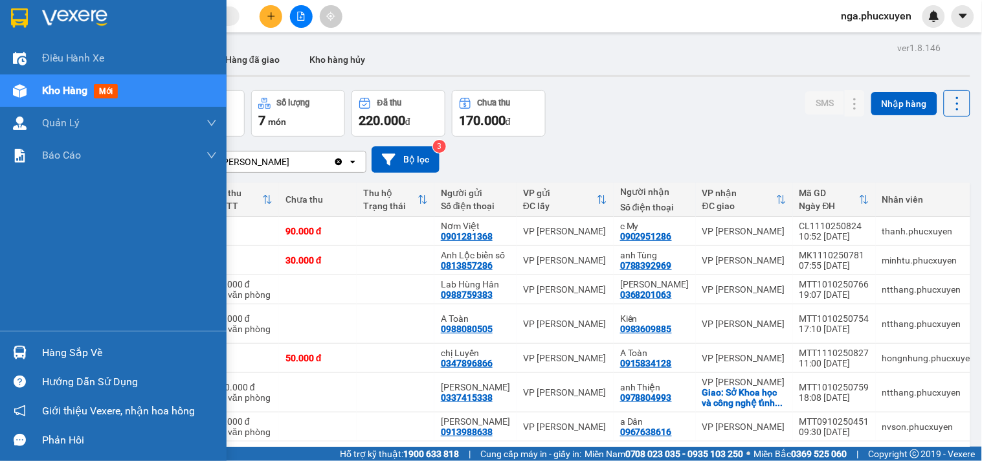
click at [49, 16] on img at bounding box center [74, 17] width 65 height 19
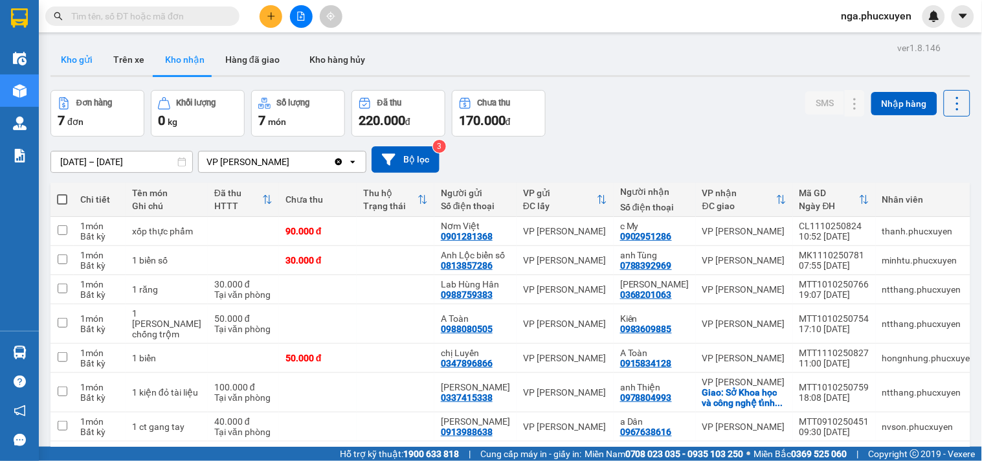
click at [73, 55] on button "Kho gửi" at bounding box center [77, 59] width 52 height 31
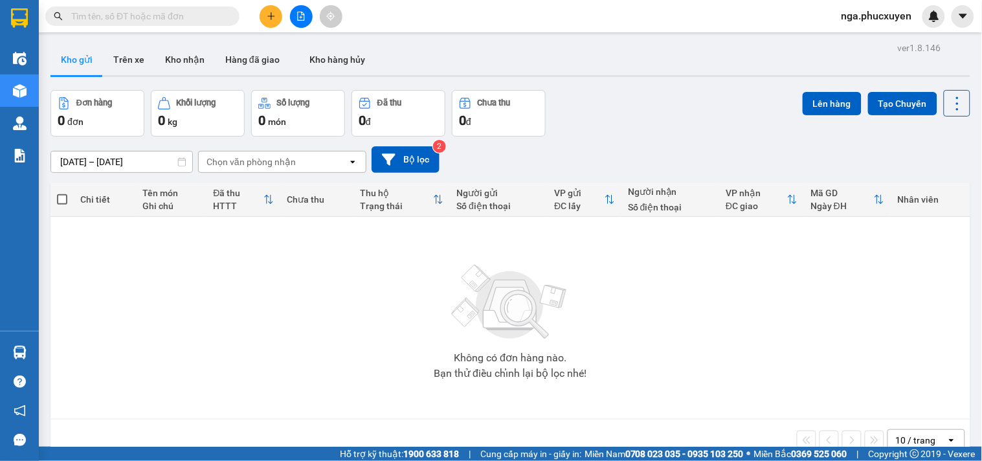
click at [648, 148] on div "[DATE] – [DATE] Press the down arrow key to interact with the calendar and sele…" at bounding box center [511, 159] width 920 height 27
click at [301, 10] on button at bounding box center [301, 16] width 23 height 23
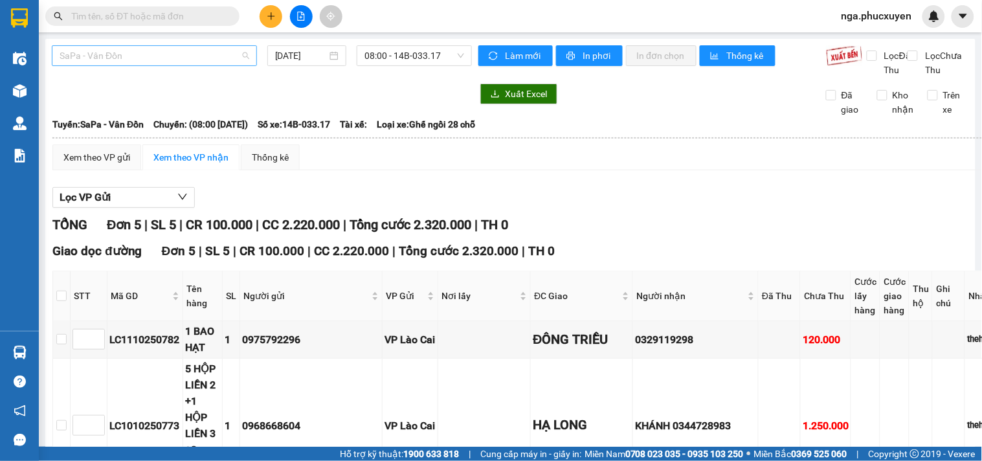
click at [203, 52] on span "SaPa - Vân Đồn" at bounding box center [155, 55] width 190 height 19
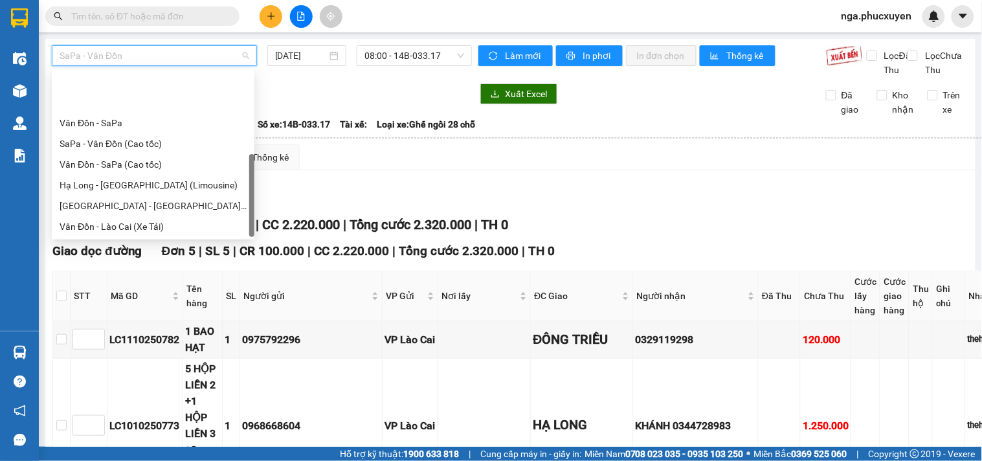
click at [171, 261] on div "Hạ Long - [GEOGRAPHIC_DATA] ([GEOGRAPHIC_DATA])" at bounding box center [153, 268] width 187 height 14
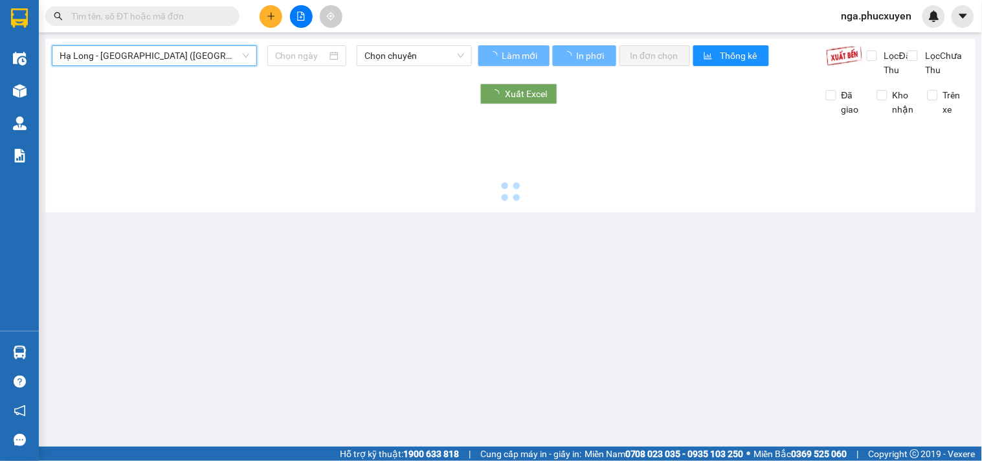
type input "[DATE]"
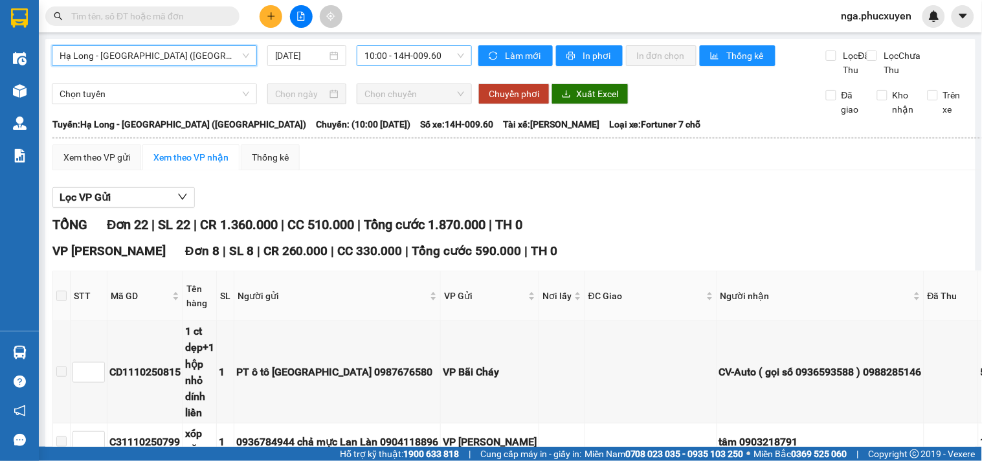
click at [416, 56] on span "10:00 - 14H-009.60" at bounding box center [415, 55] width 100 height 19
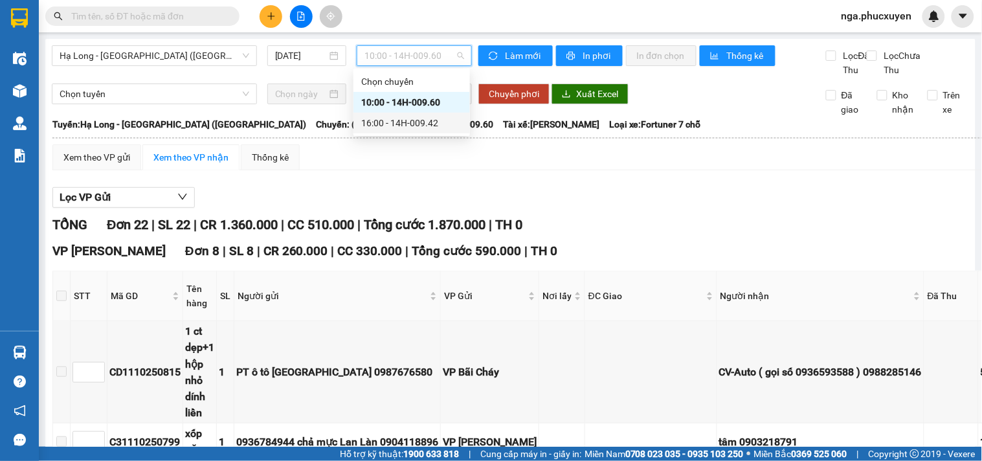
click at [403, 126] on div "16:00 - 14H-009.42" at bounding box center [411, 123] width 101 height 14
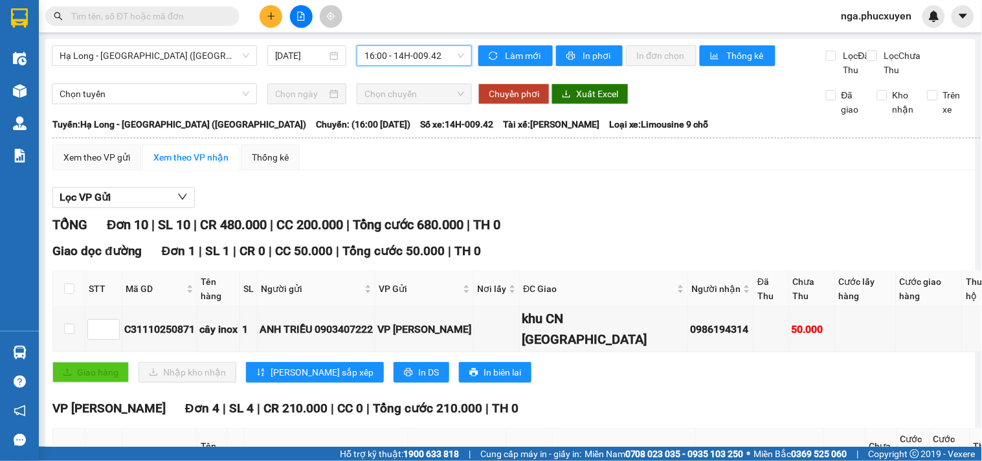
click at [273, 20] on icon "plus" at bounding box center [271, 16] width 9 height 9
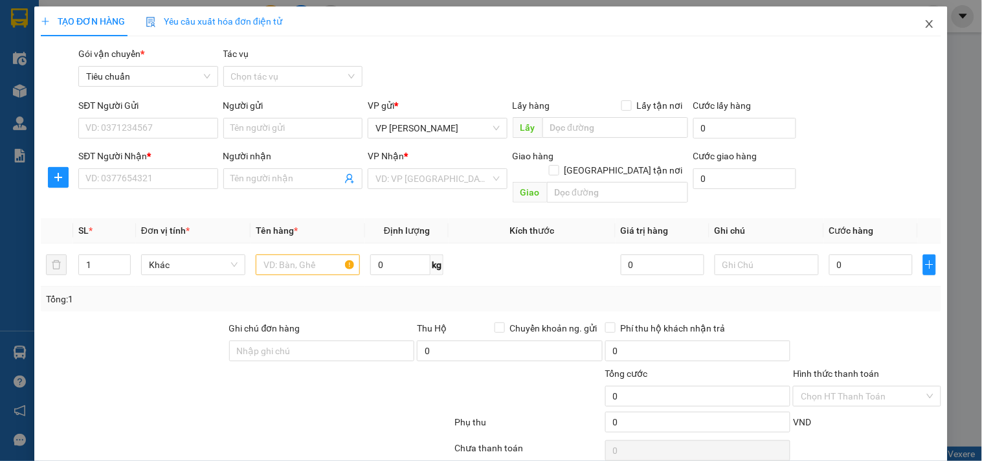
click at [925, 25] on icon "close" at bounding box center [930, 24] width 10 height 10
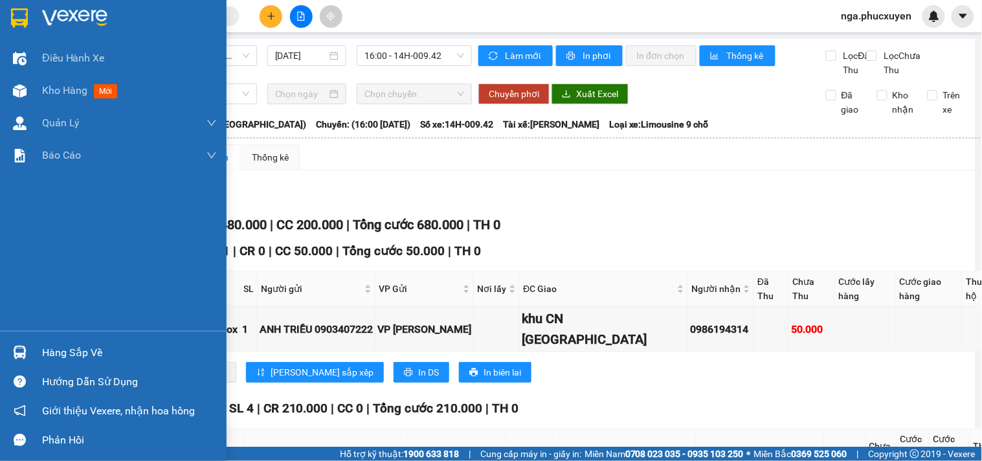
click at [69, 17] on img at bounding box center [74, 17] width 65 height 19
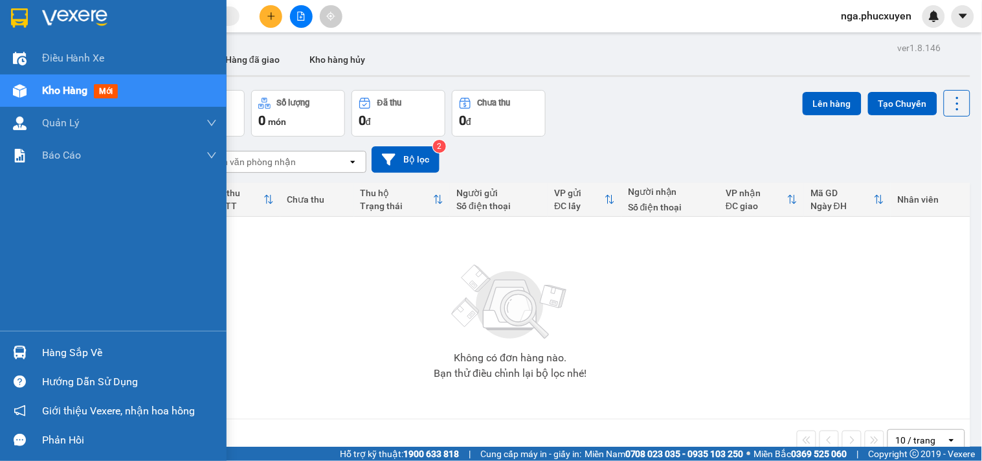
click at [36, 350] on div "Hàng sắp về" at bounding box center [113, 352] width 227 height 29
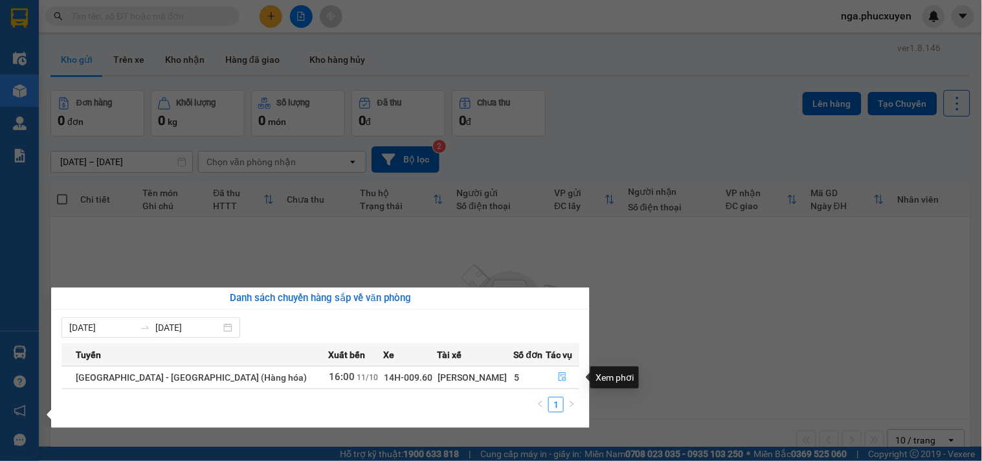
click at [559, 376] on icon "file-done" at bounding box center [563, 376] width 8 height 9
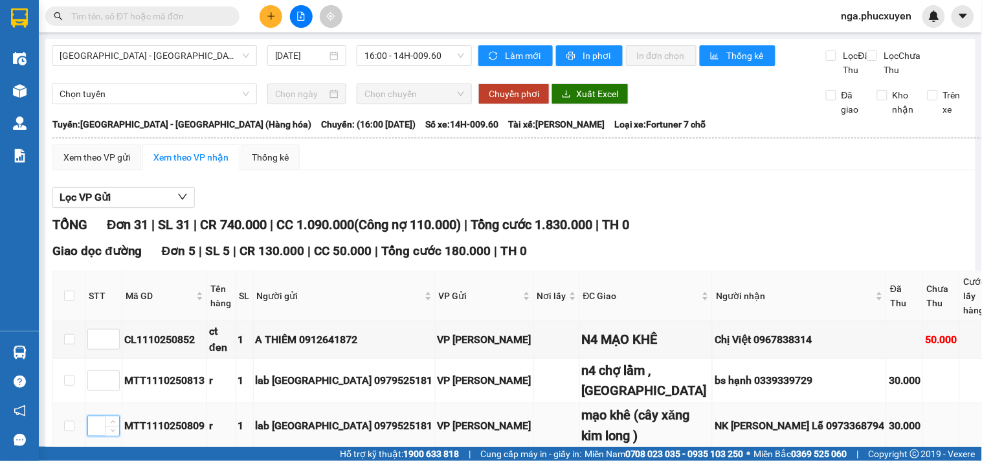
click at [89, 416] on input at bounding box center [103, 425] width 31 height 19
click at [95, 416] on input at bounding box center [103, 425] width 31 height 19
type input "1"
click at [99, 330] on input at bounding box center [103, 339] width 31 height 19
type input "2"
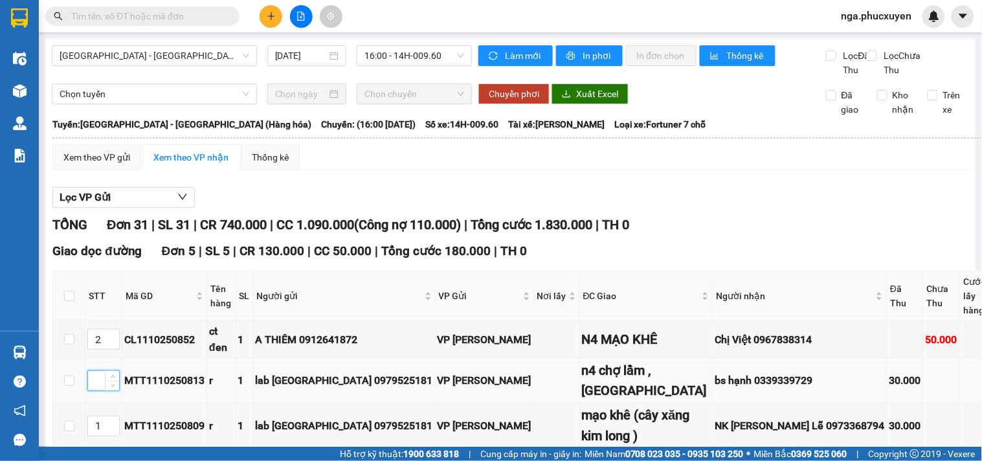
click at [94, 371] on input at bounding box center [103, 380] width 31 height 19
type input "3"
click at [98, 457] on input at bounding box center [103, 466] width 31 height 19
type input "4"
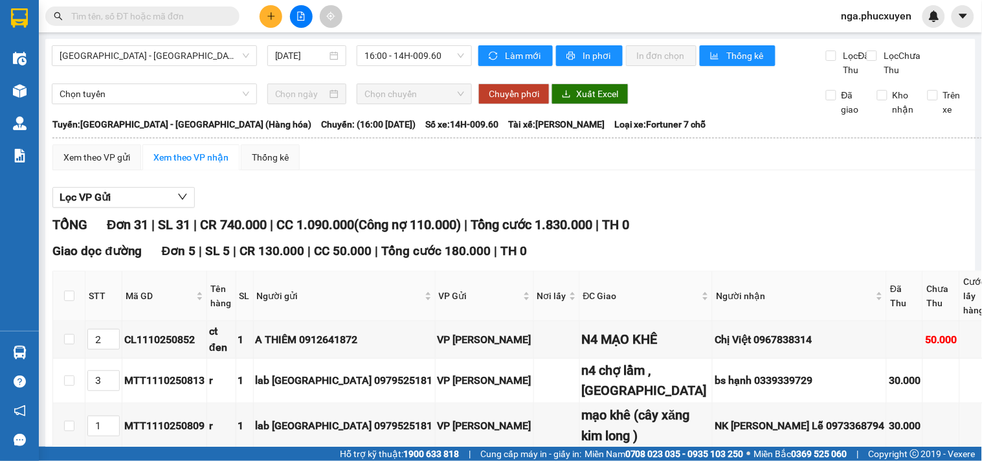
type input "5"
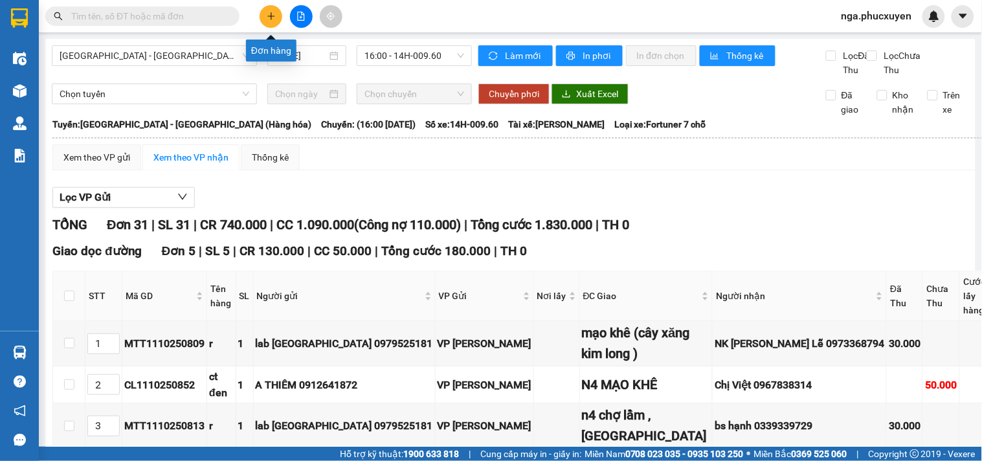
click at [272, 14] on icon "plus" at bounding box center [271, 16] width 9 height 9
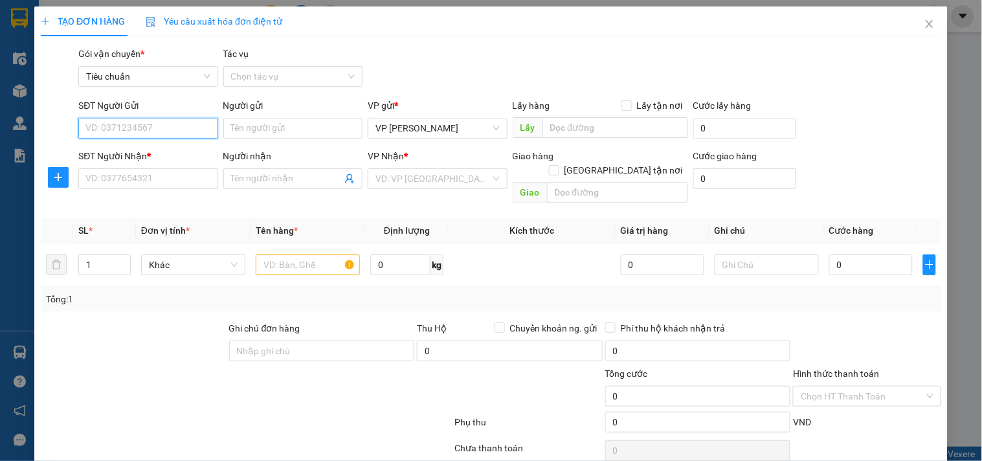
click at [170, 131] on input "SĐT Người Gửi" at bounding box center [147, 128] width 139 height 21
click at [167, 131] on input "8188" at bounding box center [147, 128] width 139 height 21
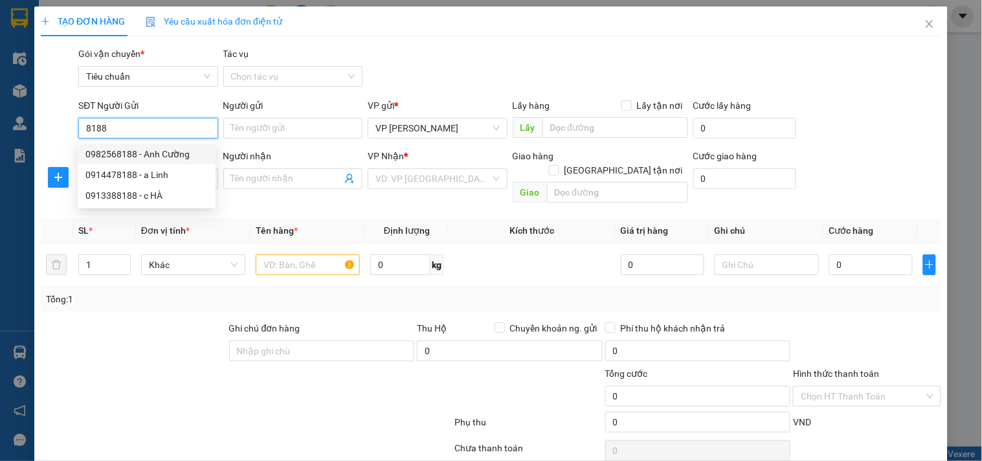
click at [165, 156] on div "0982568188 - Anh Cường" at bounding box center [146, 154] width 122 height 14
type input "0982568188"
type input "Anh Cường"
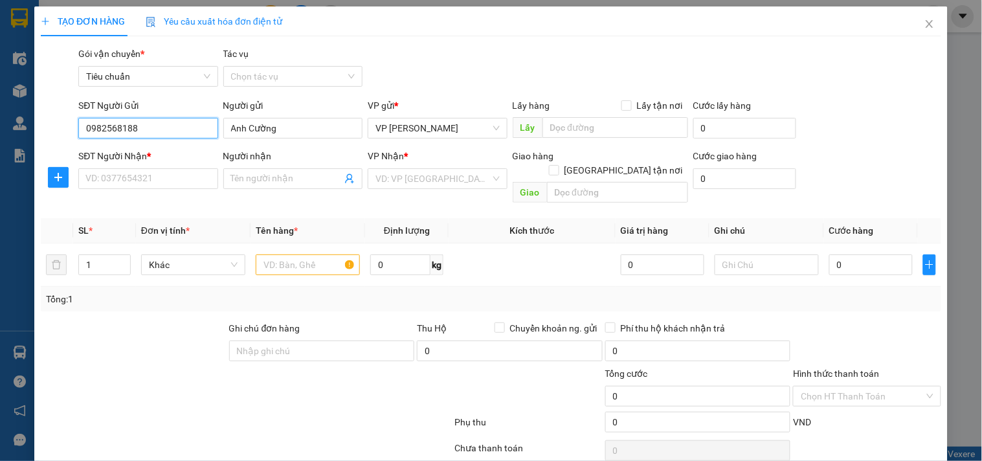
type input "0982568188"
click at [124, 174] on input "SĐT Người Nhận *" at bounding box center [147, 178] width 139 height 21
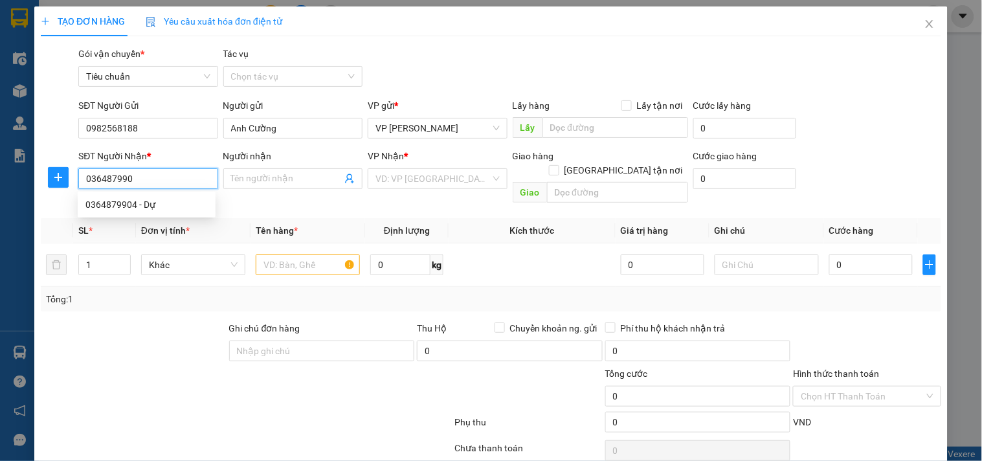
type input "0364879904"
click at [130, 203] on div "0364879904 - Dự" at bounding box center [146, 205] width 122 height 14
type input "Dự"
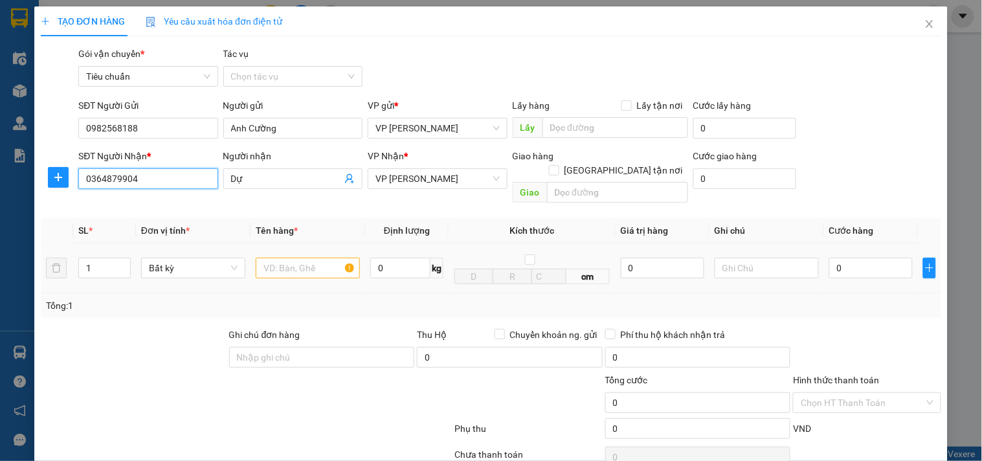
type input "0364879904"
click at [288, 258] on input "text" at bounding box center [308, 268] width 104 height 21
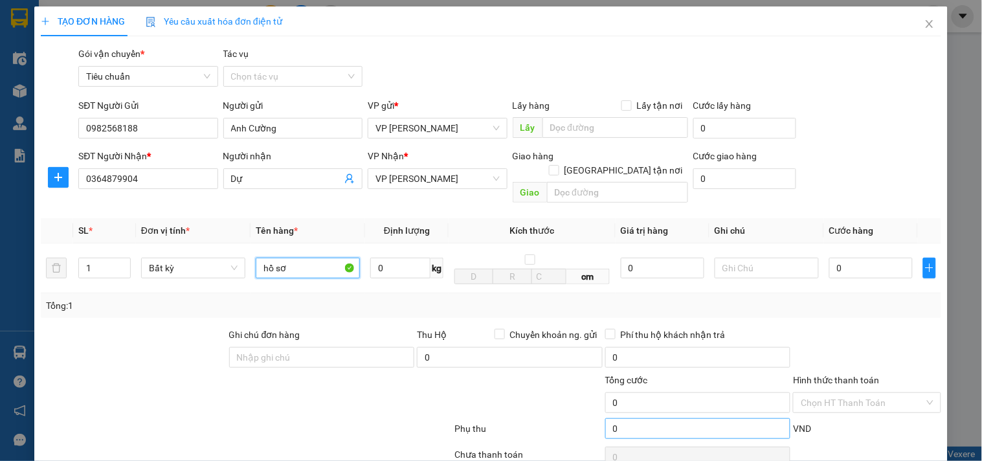
type input "hồ sơ"
click at [846, 258] on input "0" at bounding box center [872, 268] width 84 height 21
type input "5"
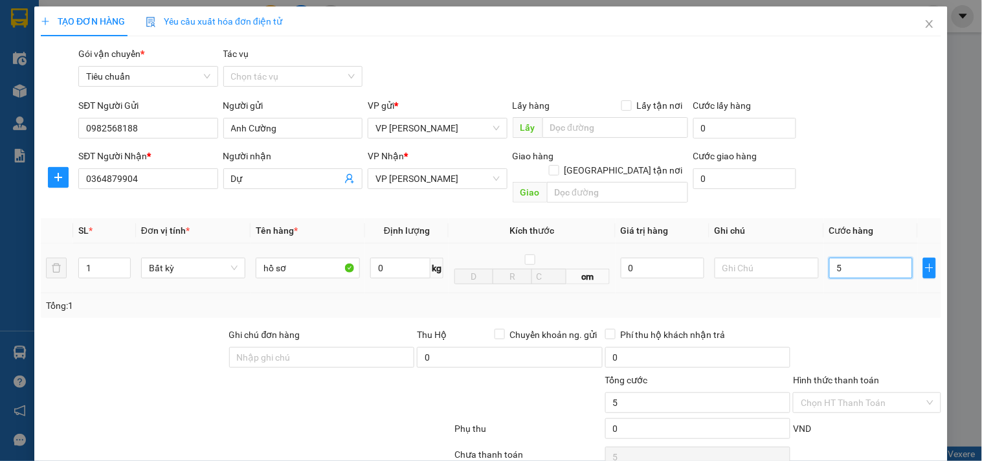
type input "50"
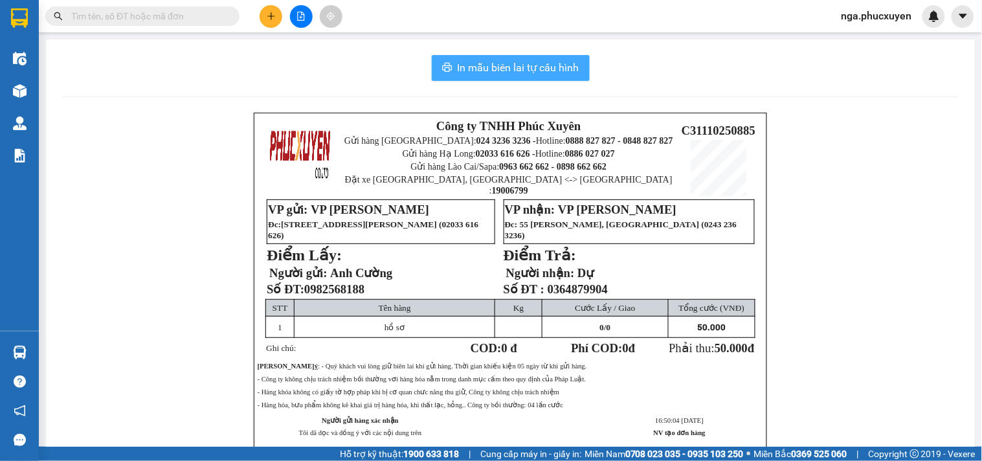
click at [561, 73] on span "In mẫu biên lai tự cấu hình" at bounding box center [519, 68] width 122 height 16
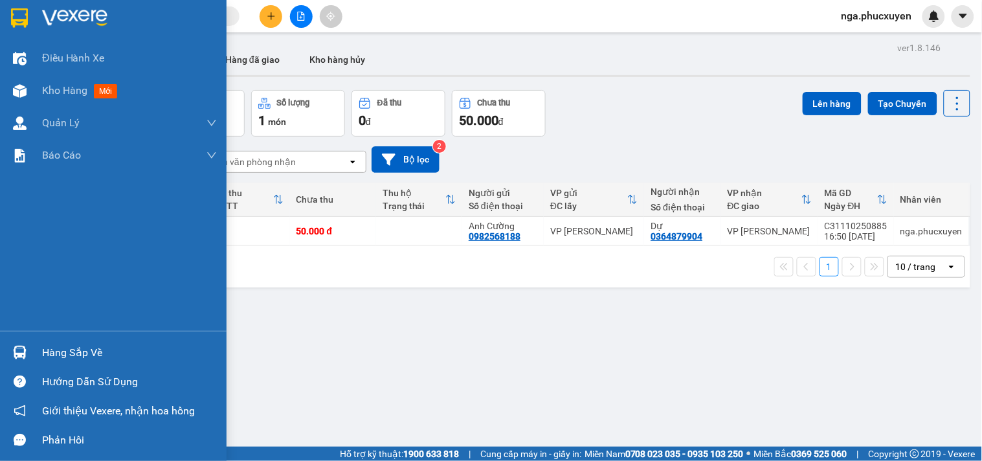
click at [56, 12] on img at bounding box center [74, 17] width 65 height 19
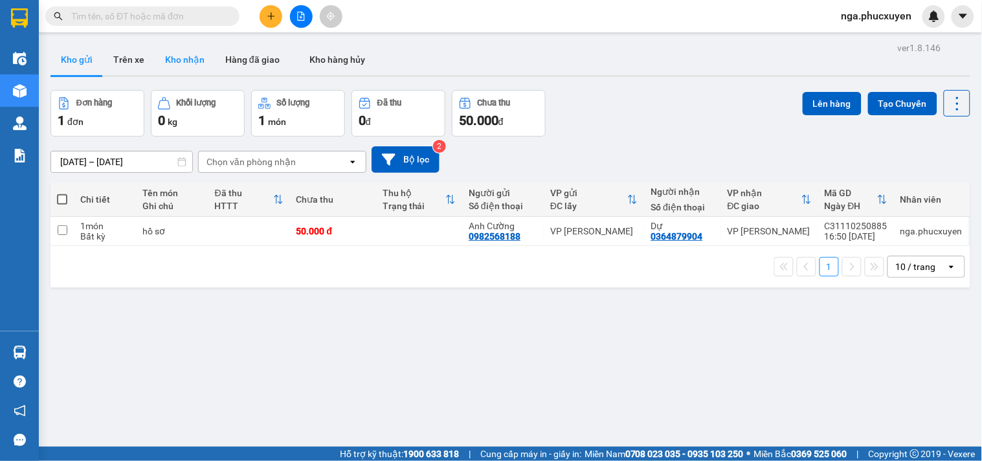
click at [183, 57] on button "Kho nhận" at bounding box center [185, 59] width 60 height 31
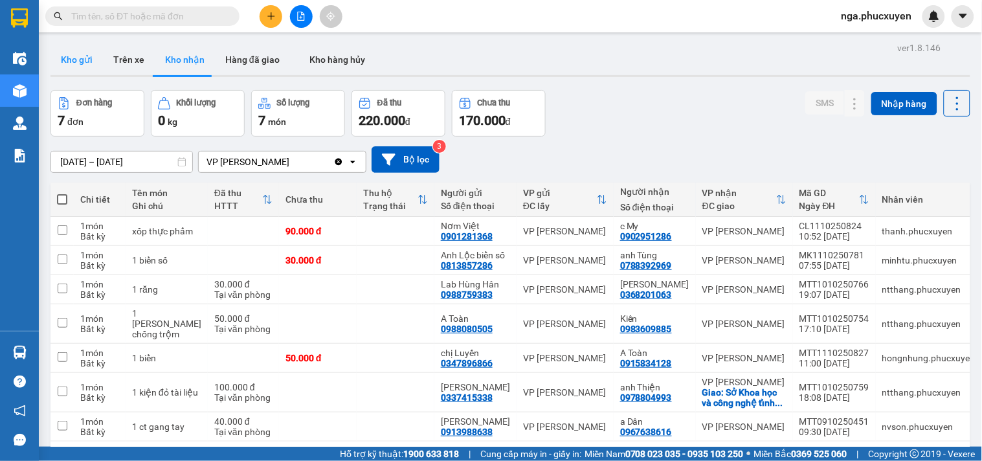
click at [79, 52] on button "Kho gửi" at bounding box center [77, 59] width 52 height 31
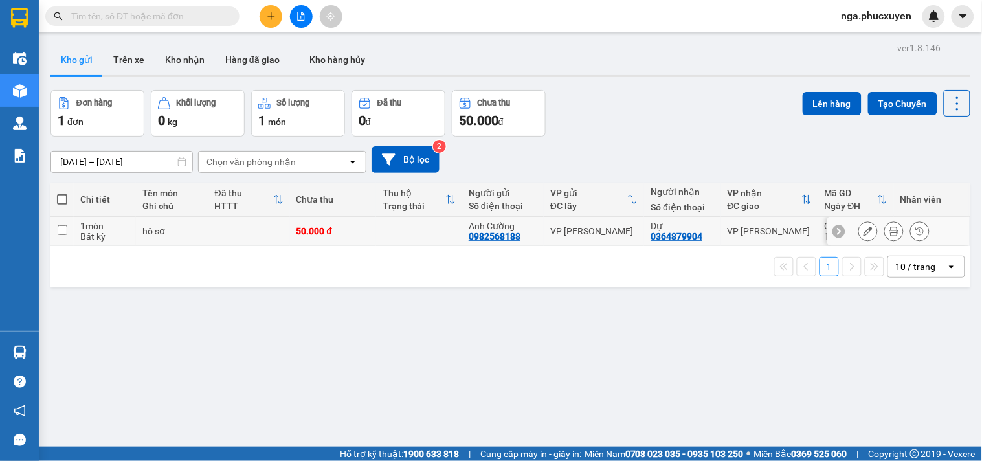
click at [437, 229] on td at bounding box center [419, 231] width 86 height 29
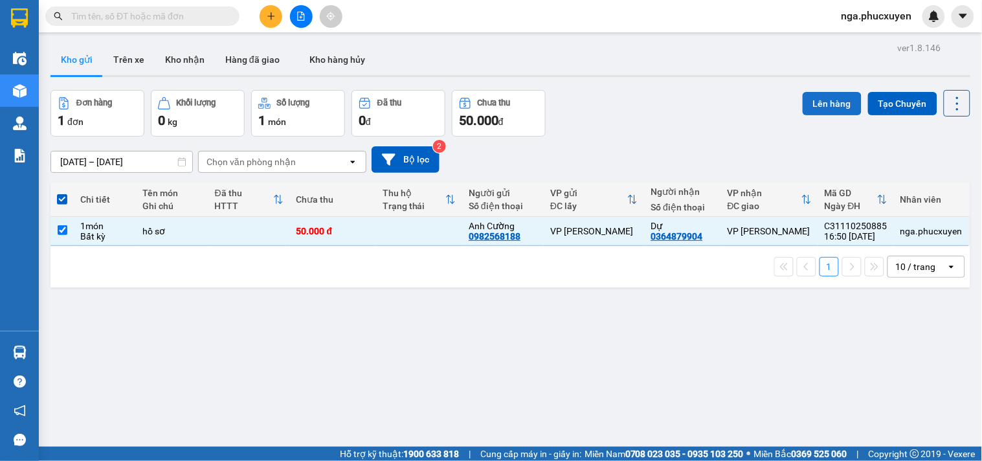
click at [812, 105] on button "Lên hàng" at bounding box center [832, 103] width 59 height 23
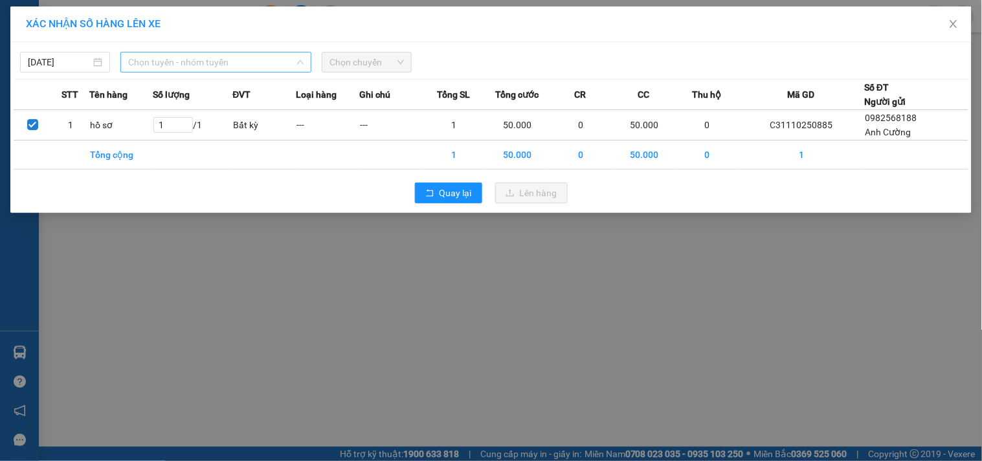
click at [244, 67] on span "Chọn tuyến - nhóm tuyến" at bounding box center [216, 61] width 176 height 19
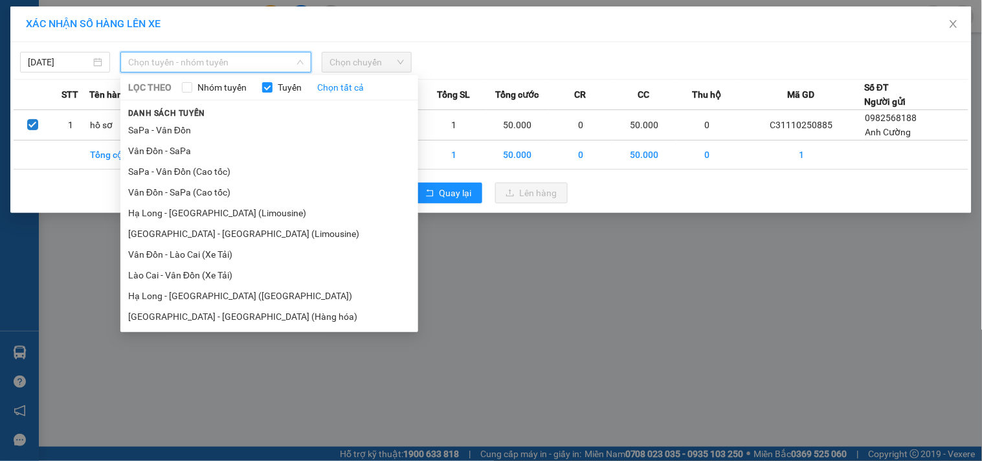
drag, startPoint x: 227, startPoint y: 208, endPoint x: 260, endPoint y: 193, distance: 36.2
click at [227, 209] on li "Hạ Long - [GEOGRAPHIC_DATA] (Limousine)" at bounding box center [269, 213] width 298 height 21
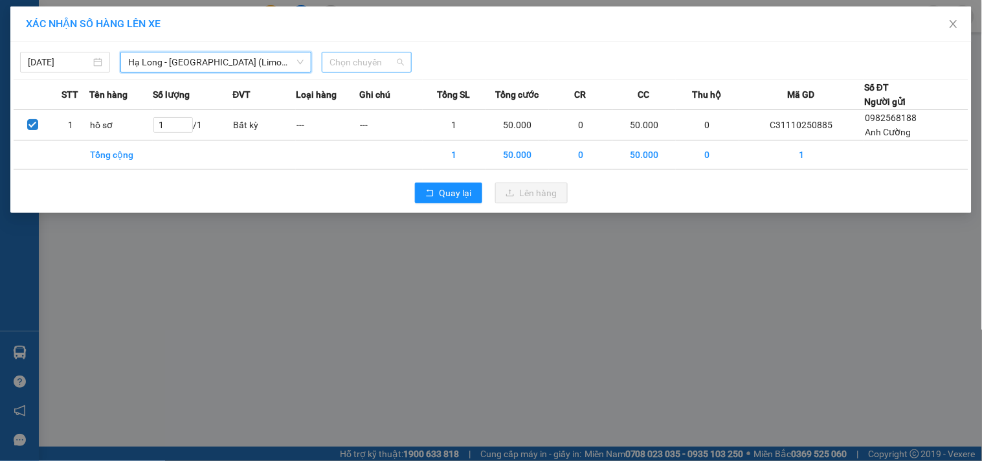
click at [385, 65] on span "Chọn chuyến" at bounding box center [367, 61] width 74 height 19
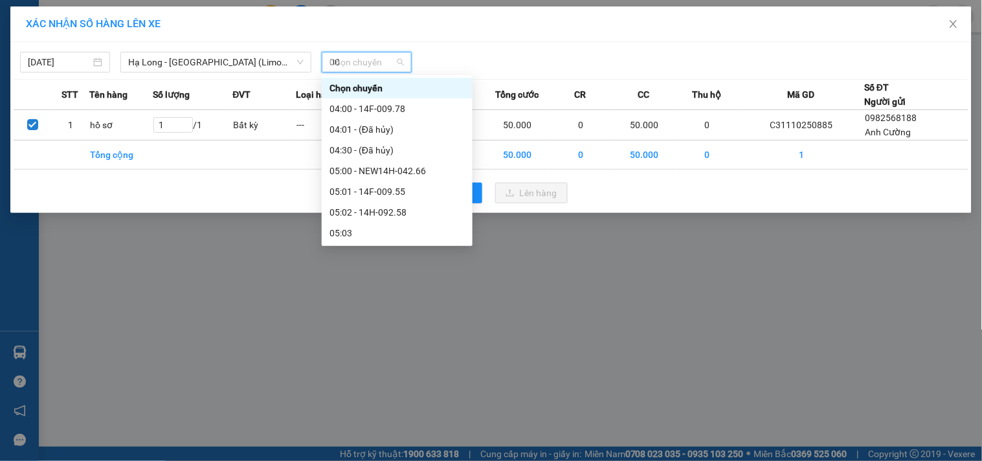
type input "005"
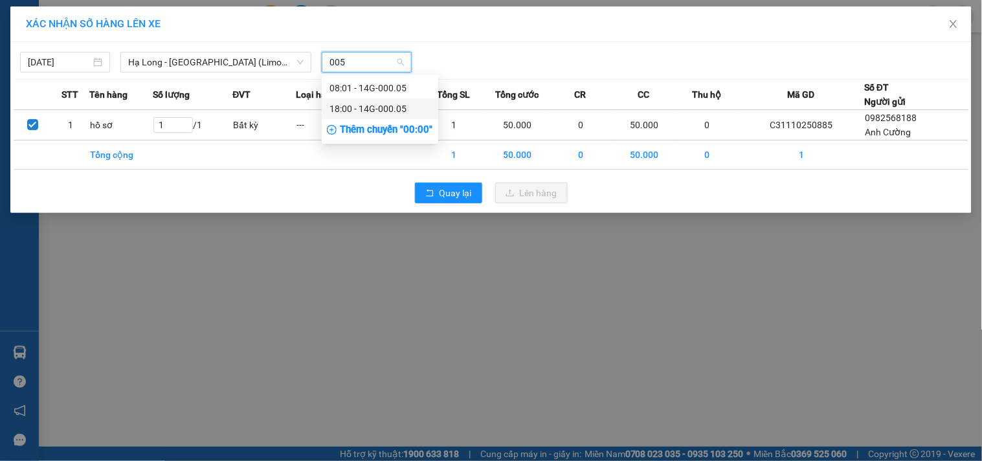
click at [366, 105] on div "18:00 - 14G-000.05" at bounding box center [380, 109] width 101 height 14
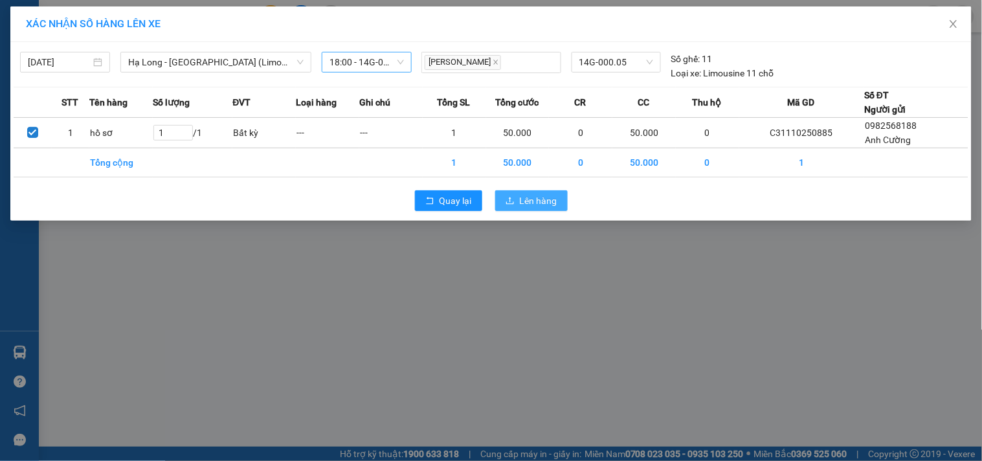
click at [544, 201] on span "Lên hàng" at bounding box center [539, 201] width 38 height 14
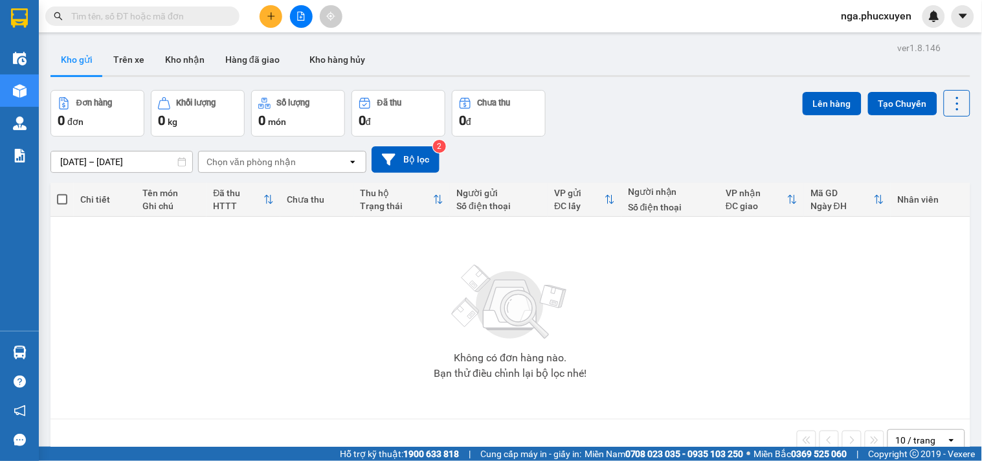
click at [303, 9] on button at bounding box center [301, 16] width 23 height 23
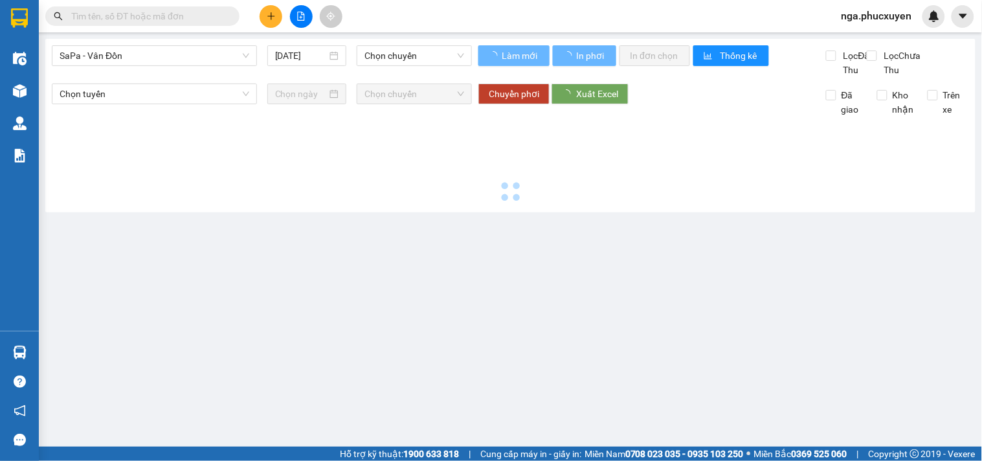
click at [225, 55] on span "SaPa - Vân Đồn" at bounding box center [155, 55] width 190 height 19
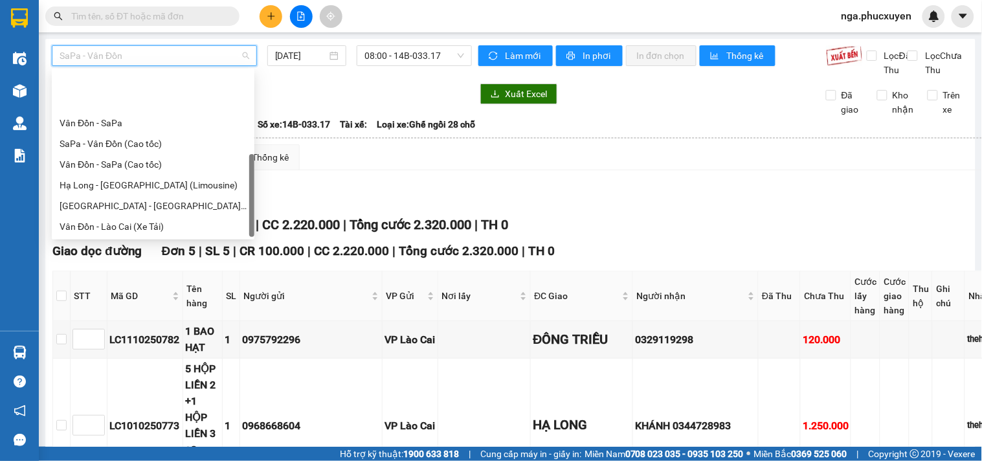
click at [169, 261] on div "Hạ Long - [GEOGRAPHIC_DATA] ([GEOGRAPHIC_DATA])" at bounding box center [153, 268] width 187 height 14
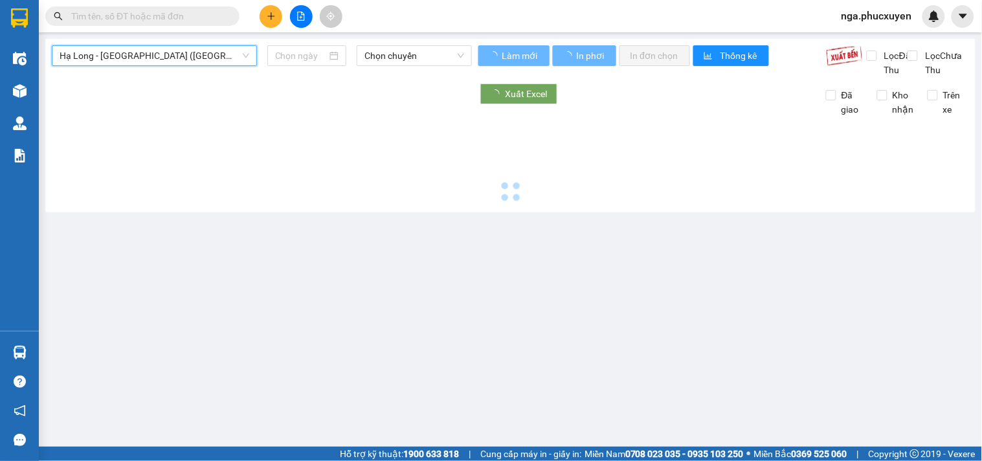
type input "[DATE]"
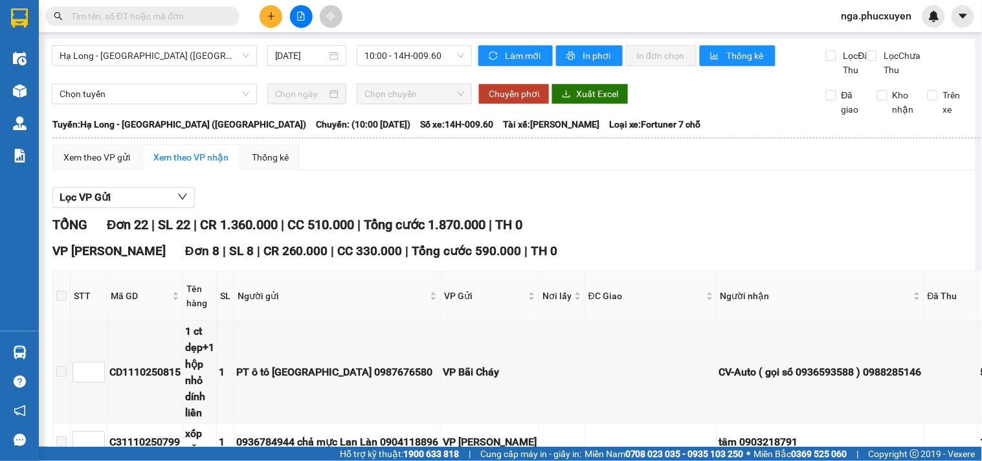
click at [171, 21] on input "text" at bounding box center [147, 16] width 153 height 14
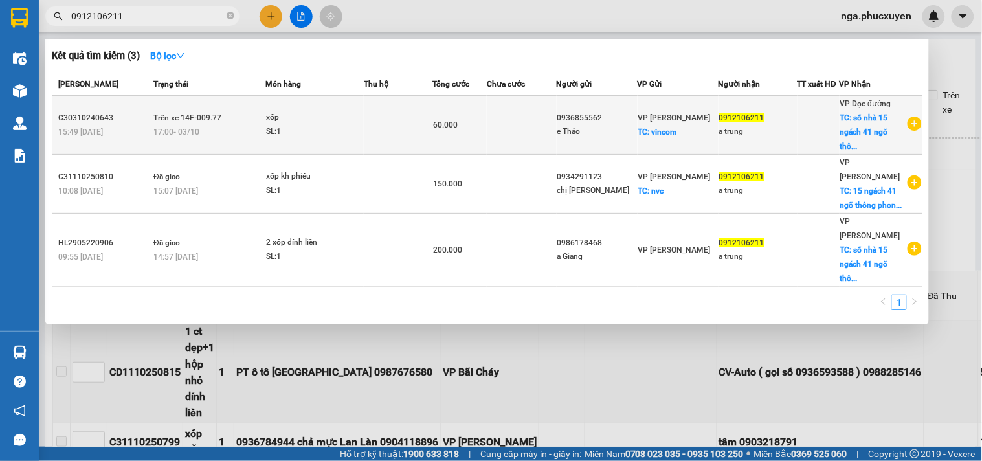
type input "0912106211"
click at [352, 132] on div "SL: 1" at bounding box center [314, 132] width 97 height 14
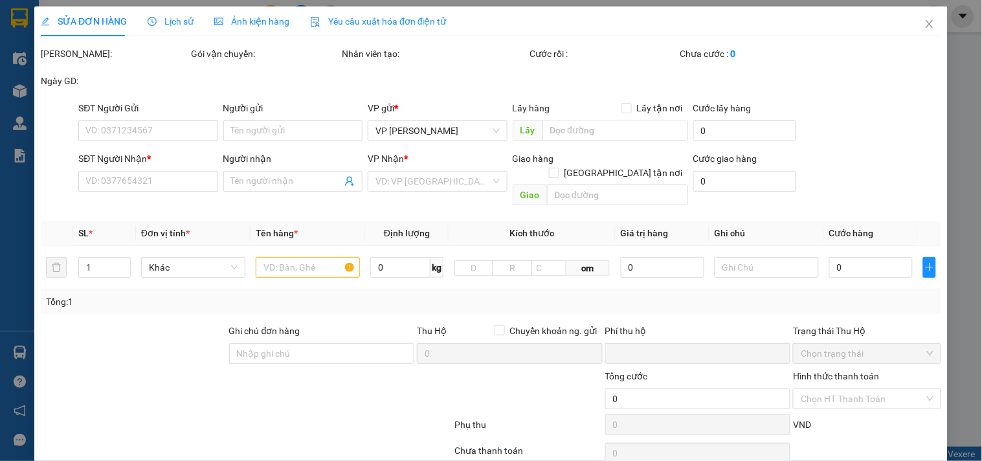
click at [177, 18] on span "Lịch sử" at bounding box center [171, 21] width 46 height 10
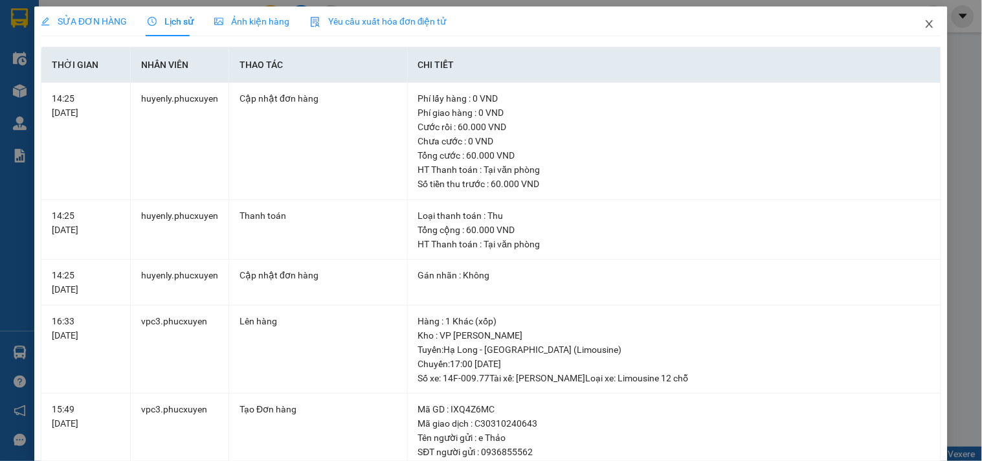
click at [925, 21] on icon "close" at bounding box center [930, 24] width 10 height 10
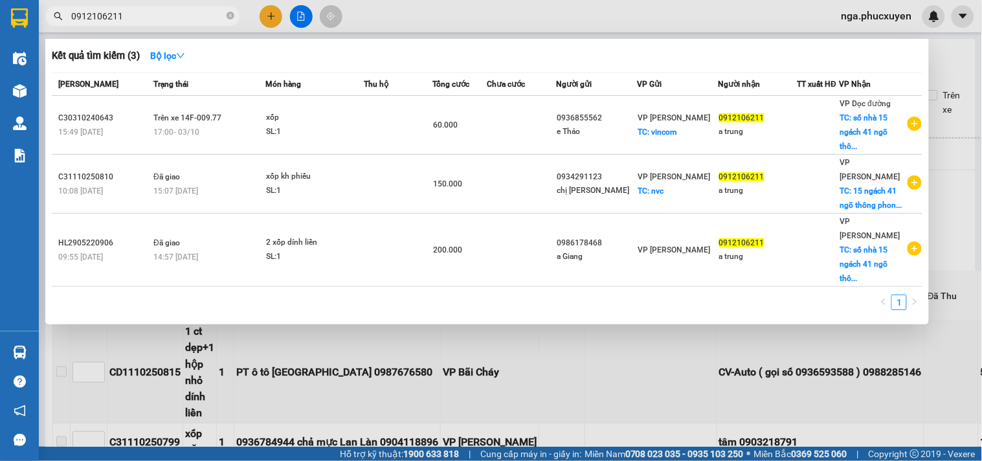
click at [145, 19] on input "0912106211" at bounding box center [147, 16] width 153 height 14
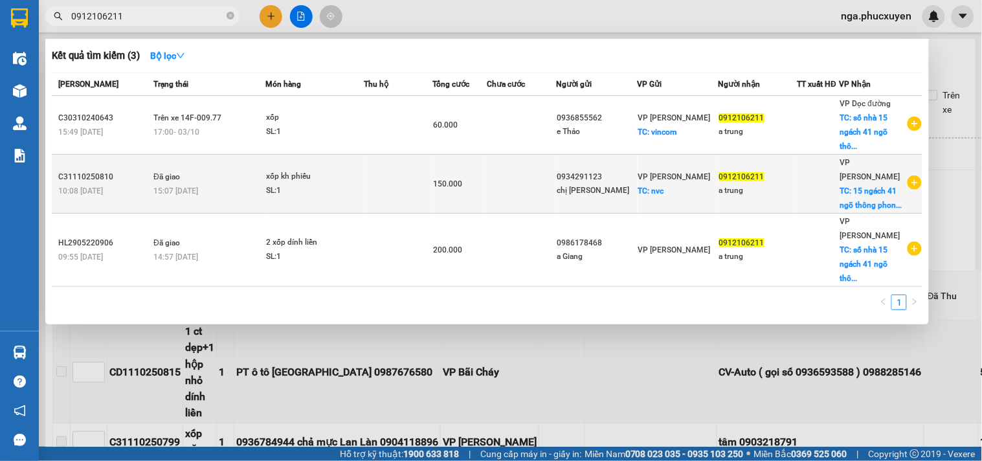
click at [241, 197] on div "15:07 [DATE]" at bounding box center [208, 191] width 111 height 14
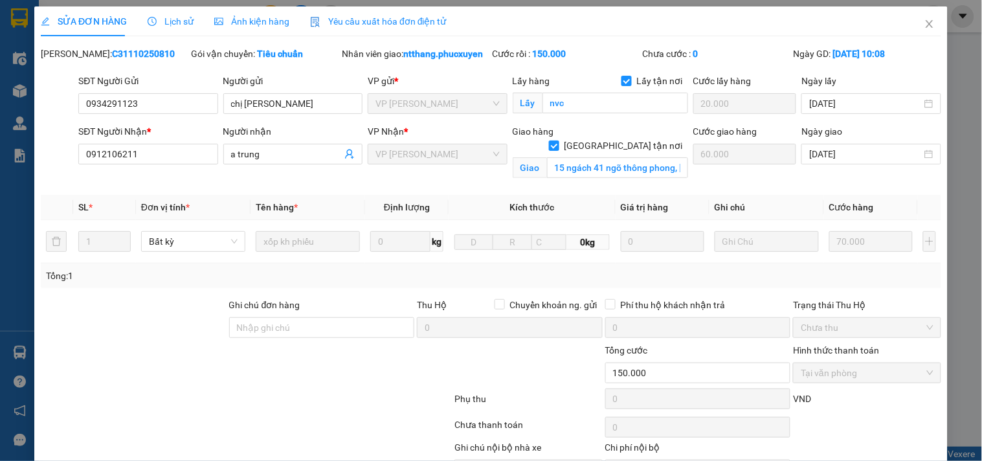
type input "0934291123"
type input "chị [PERSON_NAME]"
checkbox input "true"
type input "nvc"
type input "20.000"
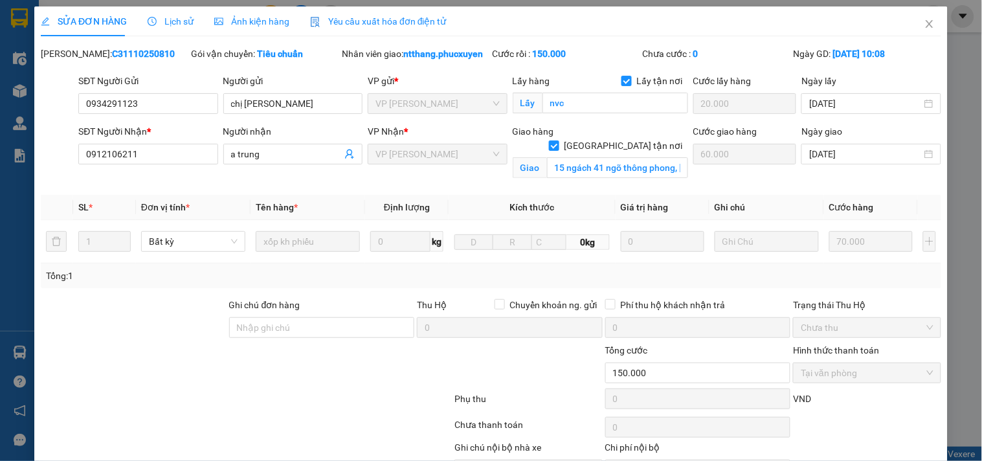
type input "0912106211"
type input "a trung"
checkbox input "true"
type input "15 ngách 41 ngõ thông phong, [PERSON_NAME], [GEOGRAPHIC_DATA]"
type input "60.000"
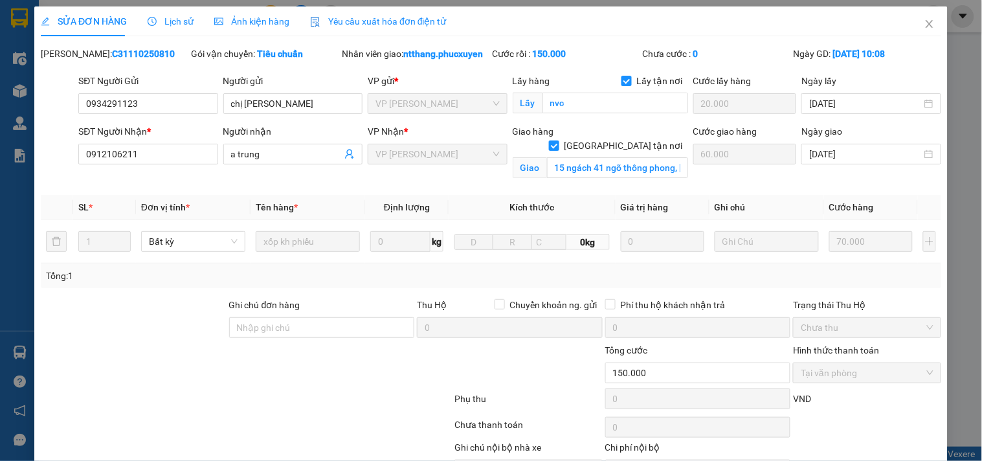
type input "0"
type input "150.000"
click at [168, 21] on span "Lịch sử" at bounding box center [171, 21] width 46 height 10
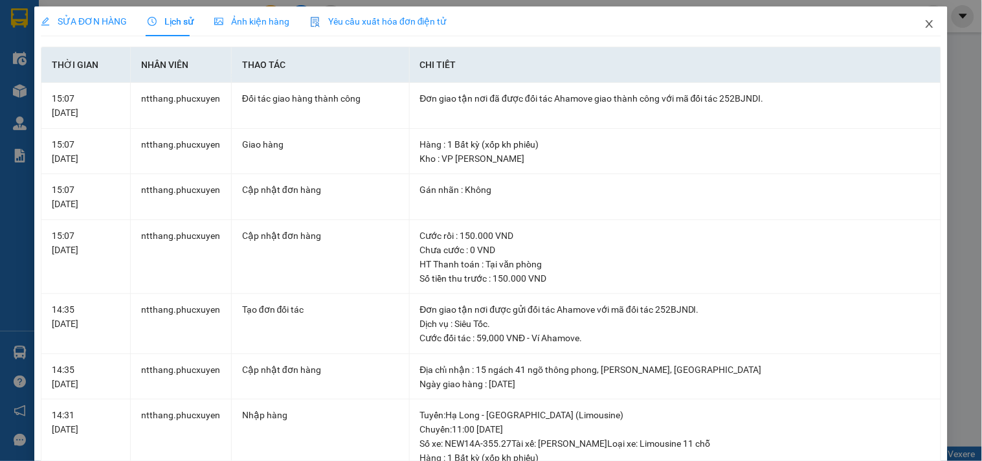
click at [925, 21] on icon "close" at bounding box center [930, 24] width 10 height 10
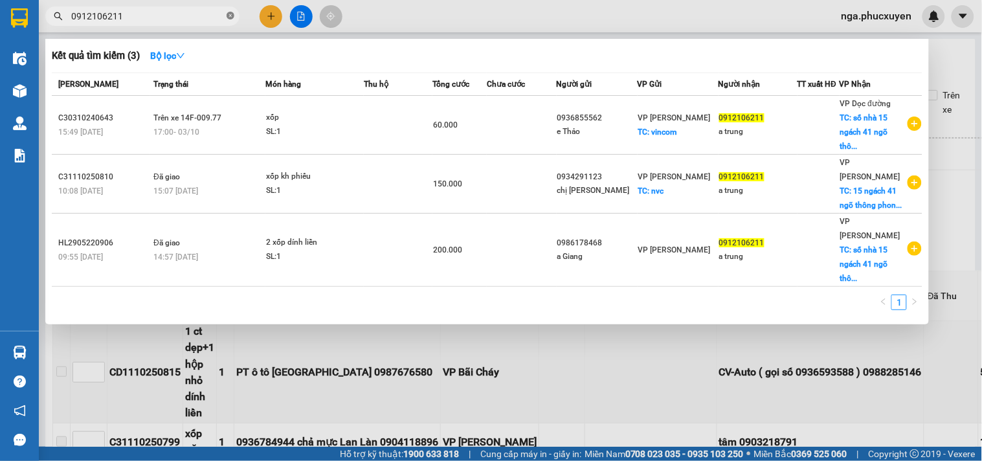
click at [229, 16] on icon "close-circle" at bounding box center [231, 16] width 8 height 8
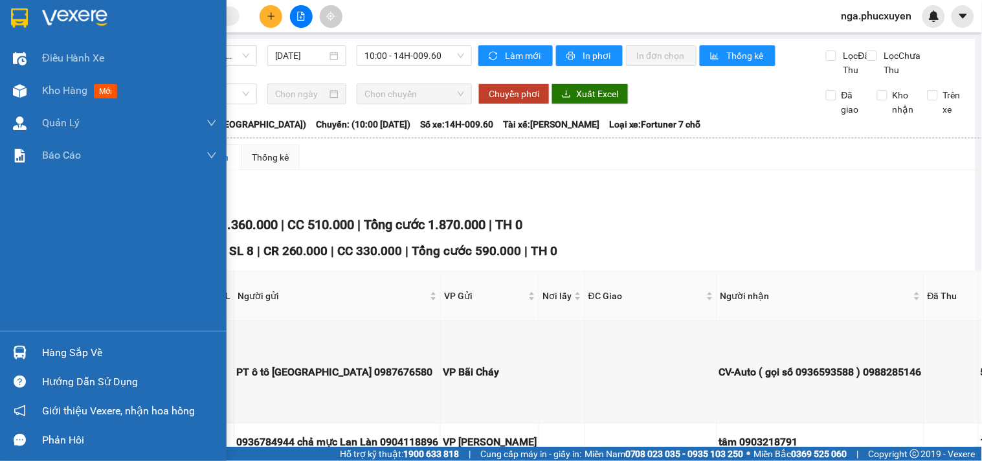
click at [26, 15] on img at bounding box center [19, 17] width 17 height 19
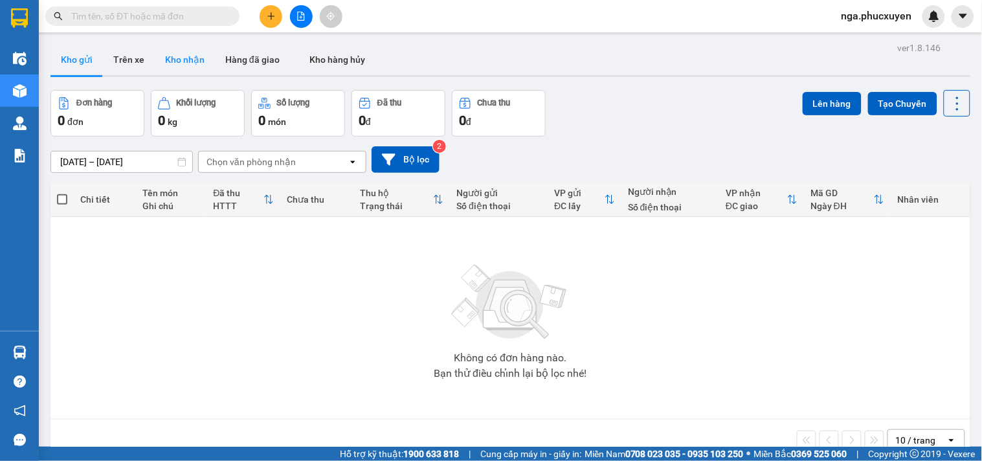
click at [190, 56] on button "Kho nhận" at bounding box center [185, 59] width 60 height 31
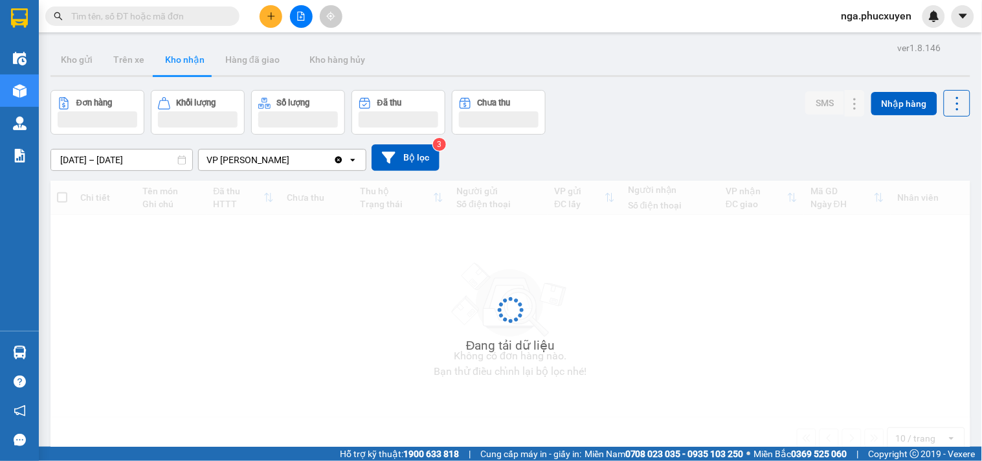
click at [190, 56] on button "Kho nhận" at bounding box center [185, 59] width 60 height 31
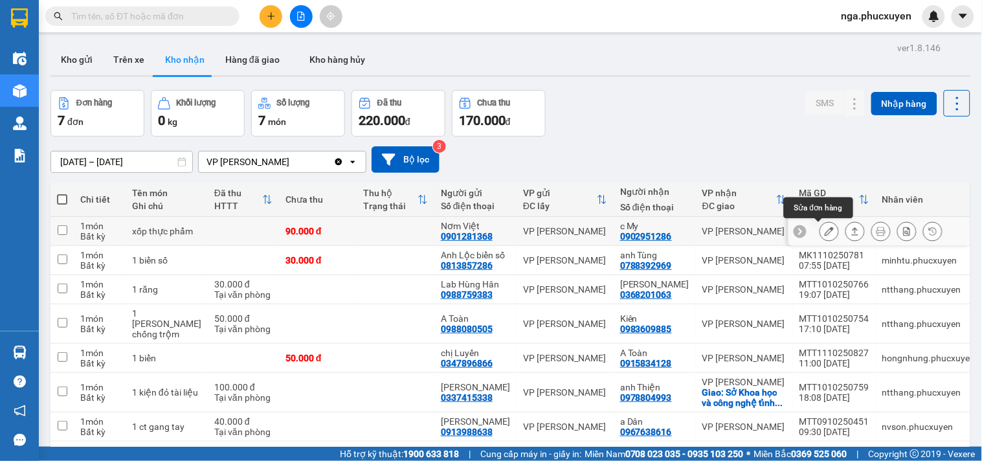
click at [825, 229] on icon at bounding box center [829, 231] width 9 height 9
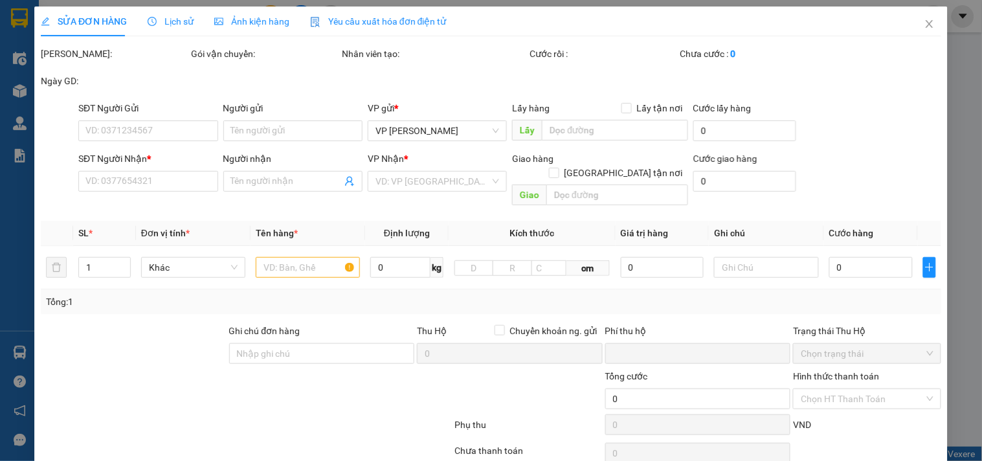
type input "0901281368"
type input "Nơm Việt"
type input "0902951286"
type input "c My"
type input "0"
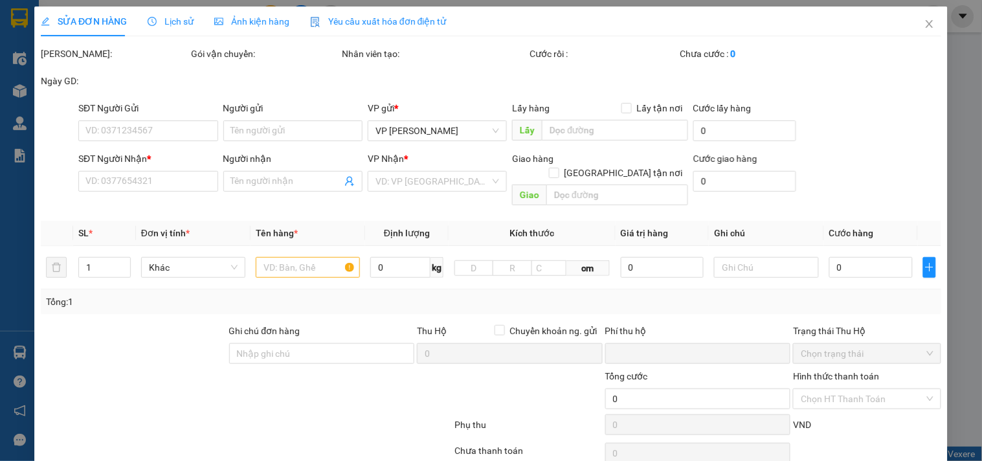
type input "90.000"
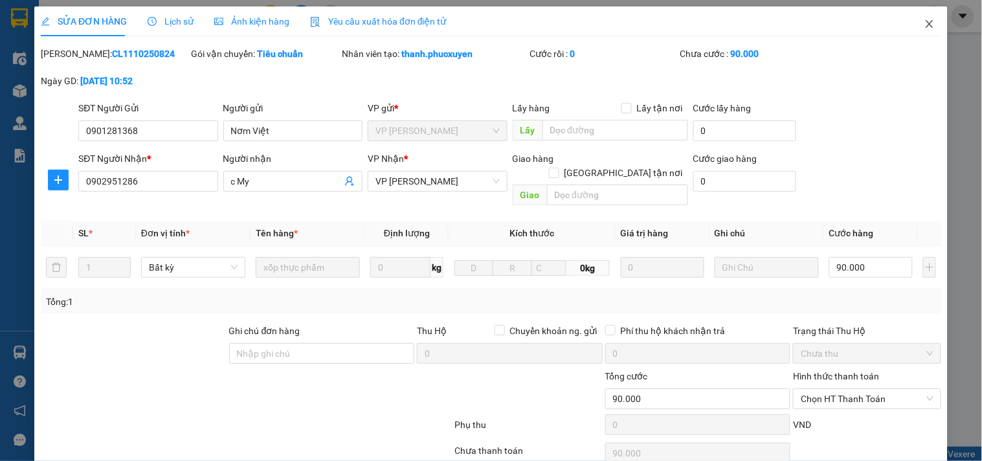
click at [926, 25] on icon "close" at bounding box center [929, 24] width 7 height 8
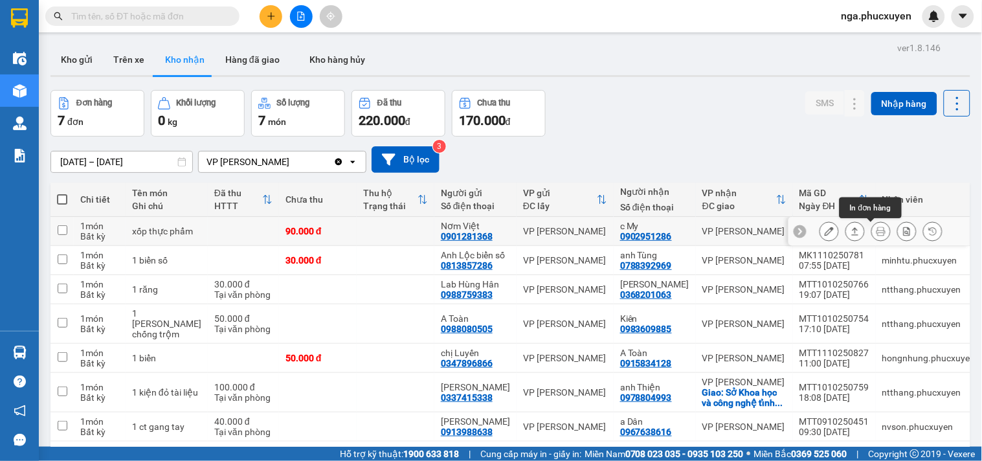
click at [877, 234] on icon at bounding box center [881, 231] width 9 height 9
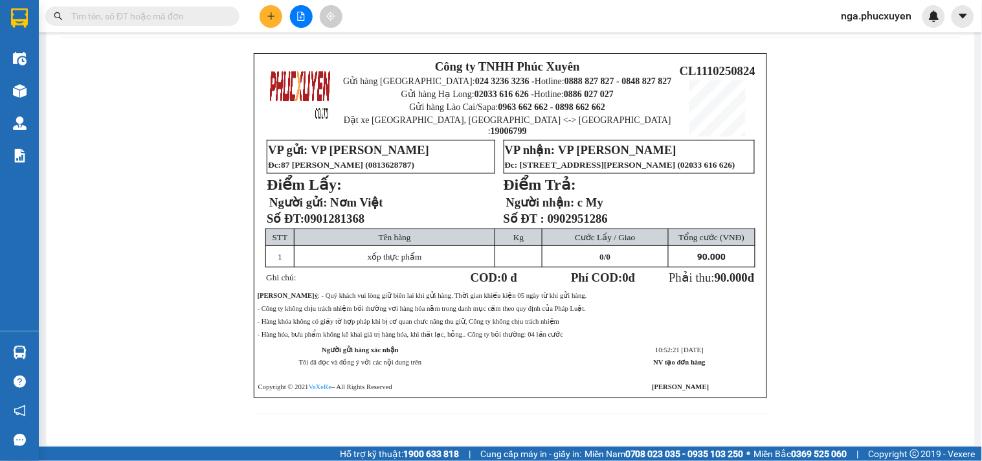
scroll to position [61, 0]
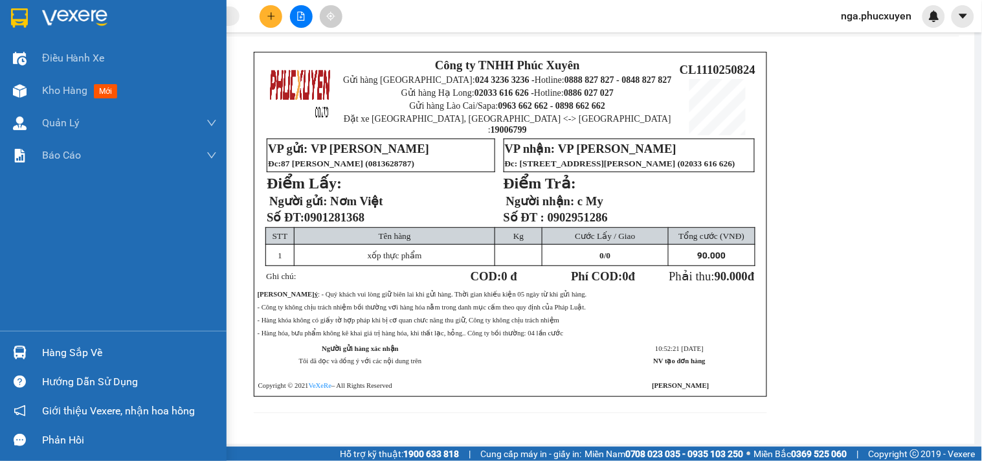
click at [34, 8] on div at bounding box center [113, 21] width 227 height 42
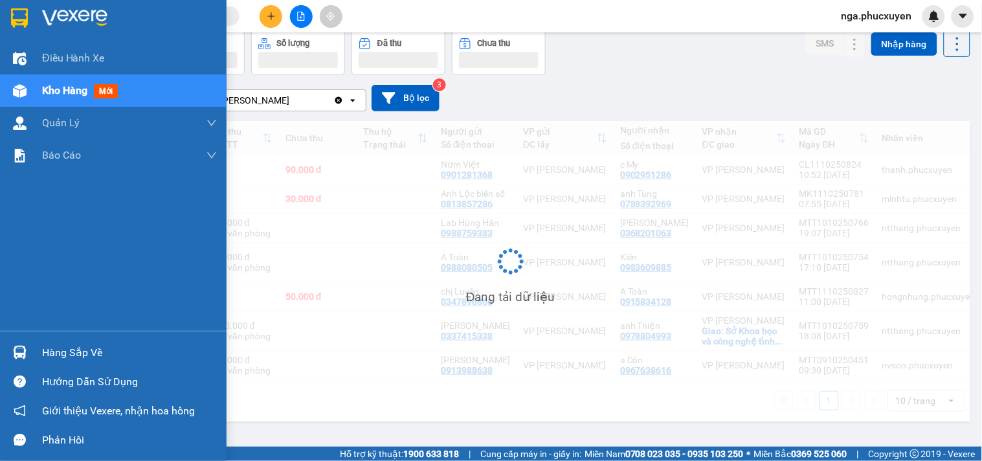
scroll to position [60, 0]
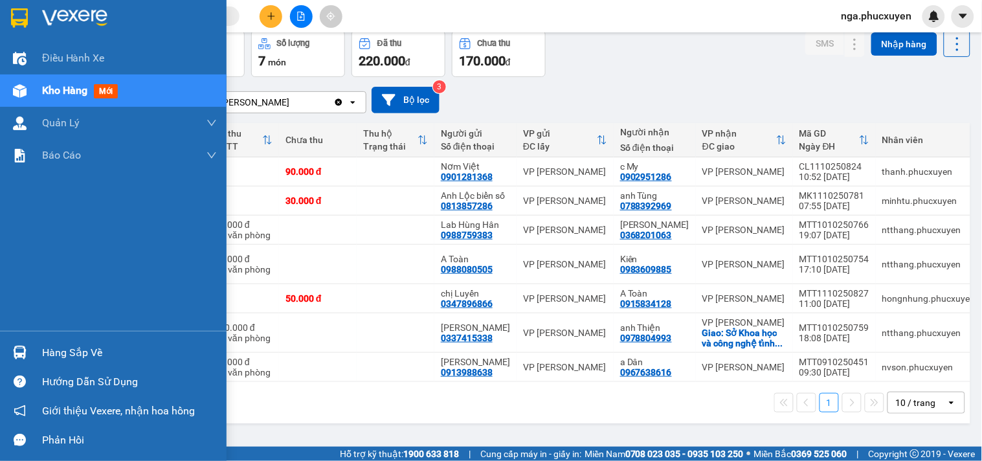
click at [21, 13] on img at bounding box center [19, 17] width 17 height 19
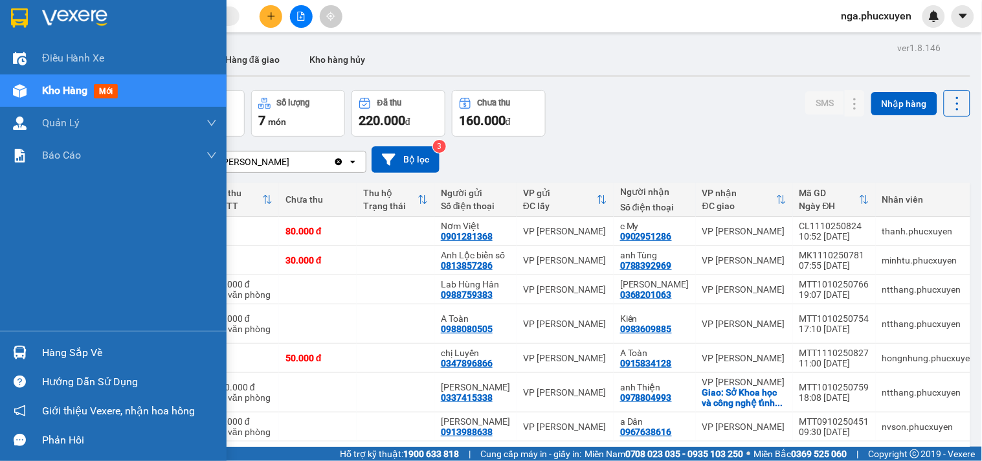
click at [27, 14] on img at bounding box center [19, 17] width 17 height 19
click at [28, 15] on div at bounding box center [19, 17] width 23 height 23
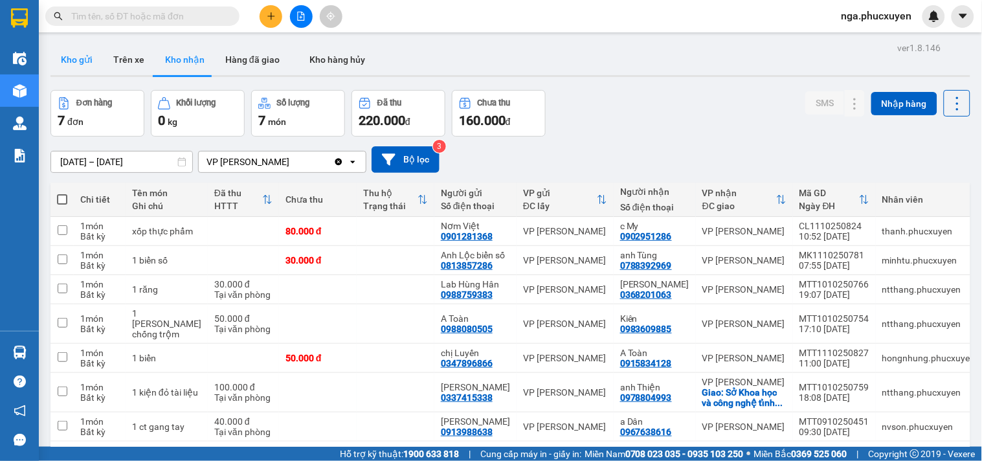
click at [85, 59] on button "Kho gửi" at bounding box center [77, 59] width 52 height 31
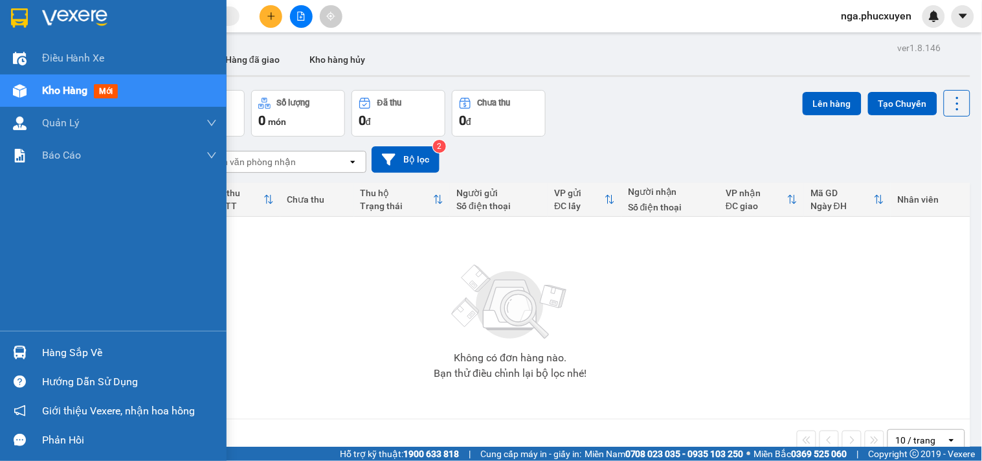
click at [33, 14] on div at bounding box center [113, 21] width 227 height 42
click at [22, 10] on img at bounding box center [19, 17] width 17 height 19
click at [37, 14] on div at bounding box center [113, 21] width 227 height 42
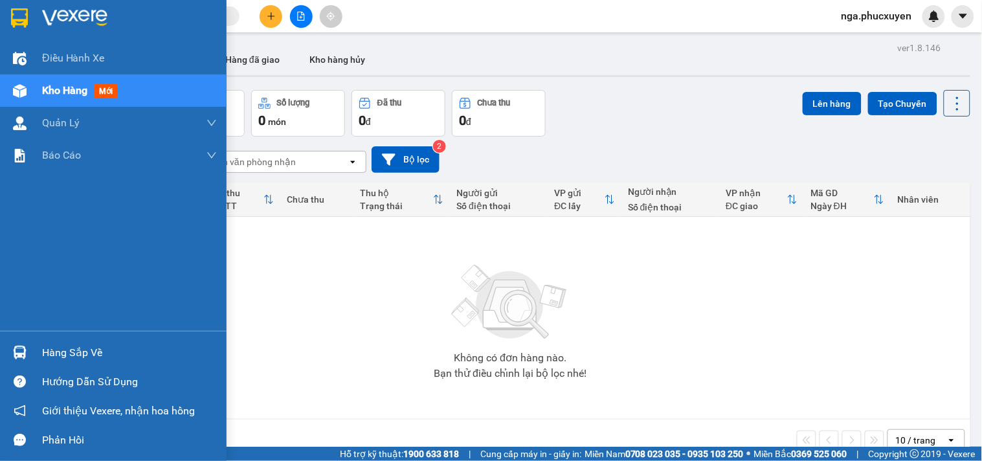
click at [16, 348] on img at bounding box center [20, 353] width 14 height 14
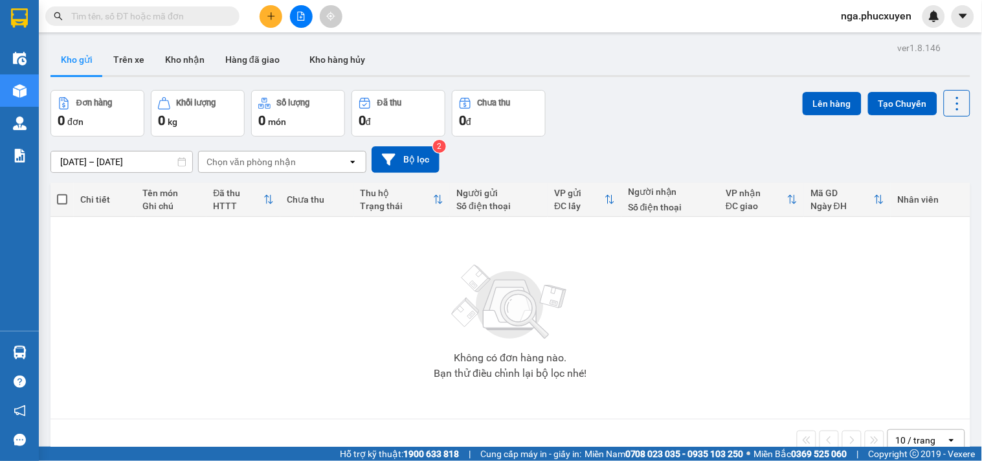
click at [707, 331] on section "Kết quả tìm kiếm ( 3 ) Bộ lọc Mã ĐH Trạng thái Món hàng Thu hộ Tổng cước Chưa c…" at bounding box center [491, 230] width 982 height 461
click at [203, 15] on input "text" at bounding box center [147, 16] width 153 height 14
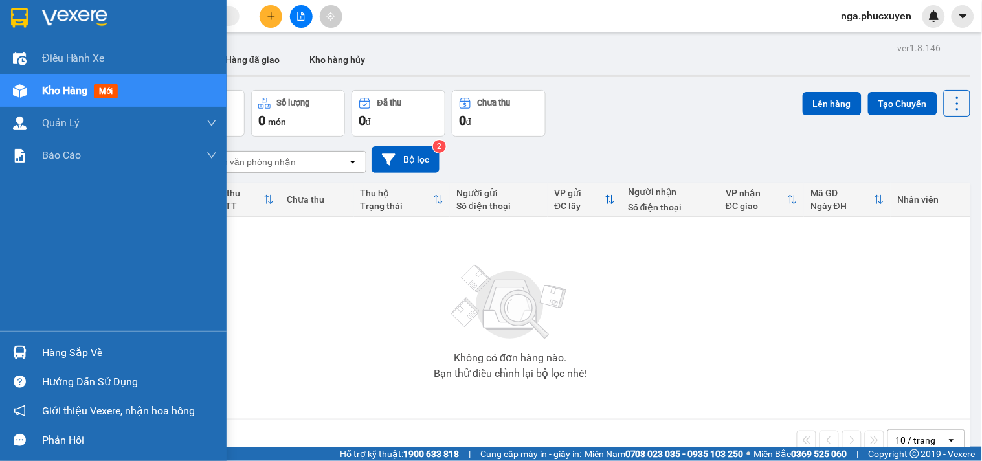
click at [44, 357] on div "Hàng sắp về" at bounding box center [129, 352] width 175 height 19
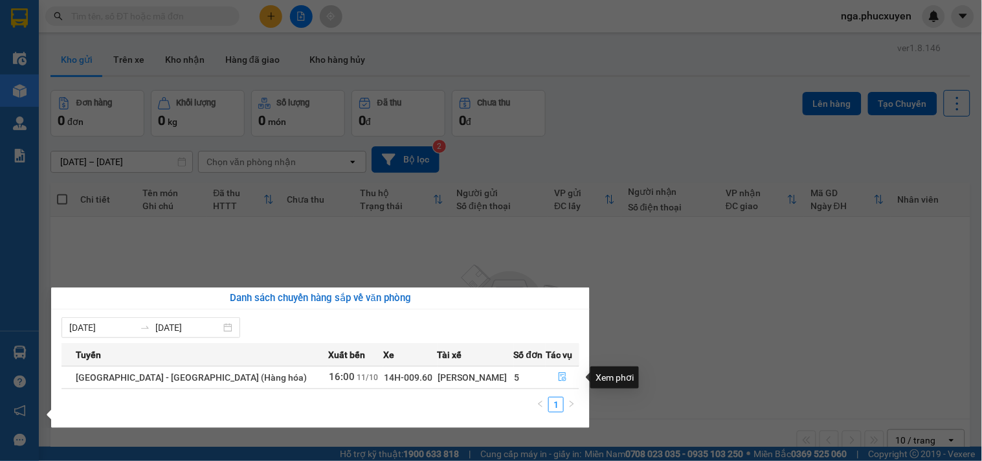
click at [558, 376] on icon "file-done" at bounding box center [562, 376] width 9 height 9
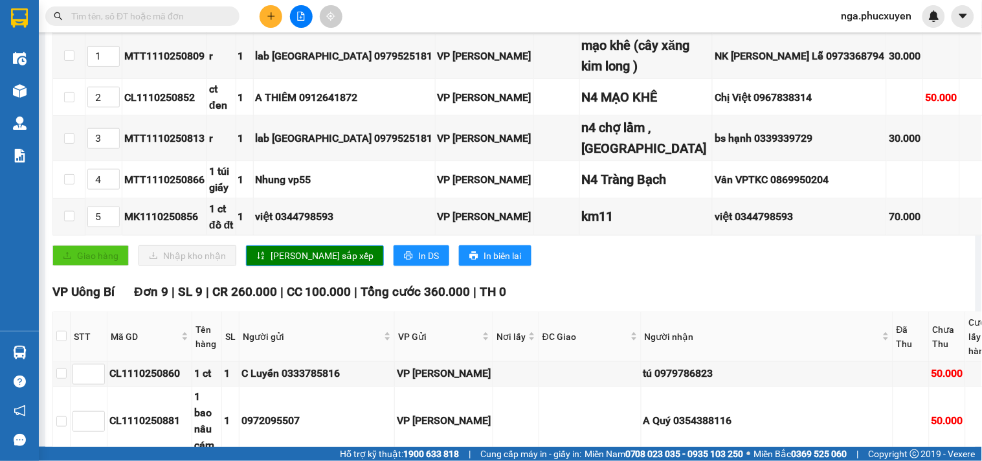
scroll to position [144, 0]
